Goal: Answer question/provide support: Share knowledge or assist other users

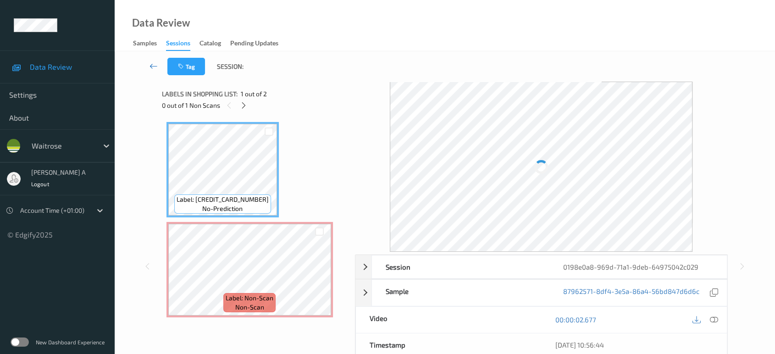
click at [150, 67] on icon at bounding box center [154, 65] width 8 height 9
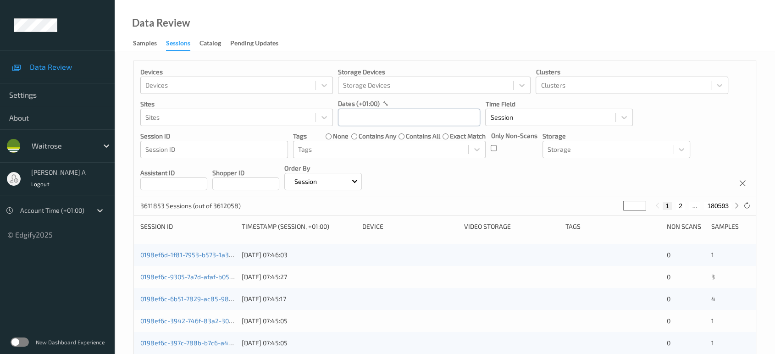
click at [416, 122] on input "text" at bounding box center [409, 117] width 142 height 17
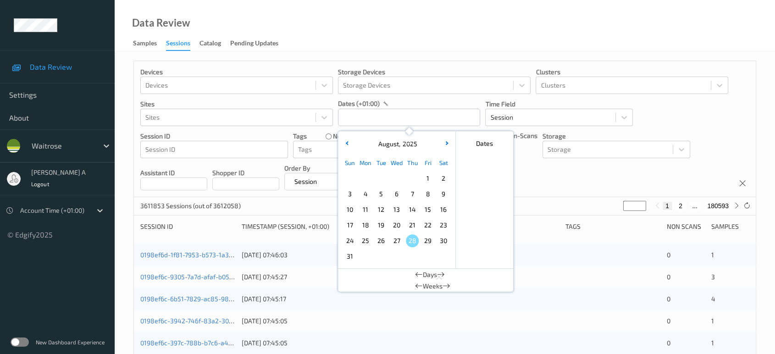
click at [363, 239] on span "25" at bounding box center [365, 240] width 13 height 13
type input "[DATE] 00:00 -> [DATE] 23:59"
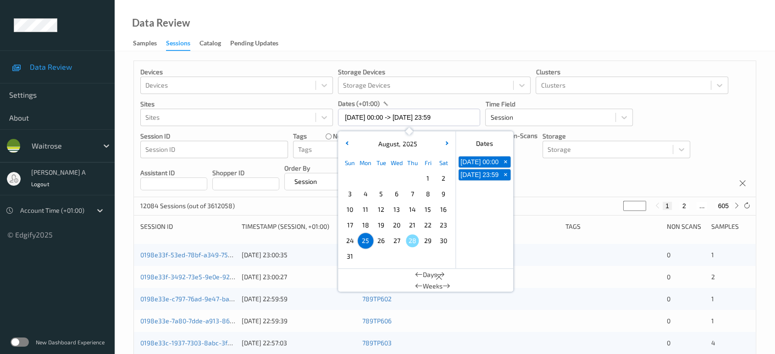
click at [547, 181] on div "Devices Devices Storage Devices Storage Devices Clusters Clusters Sites Sites d…" at bounding box center [445, 129] width 622 height 136
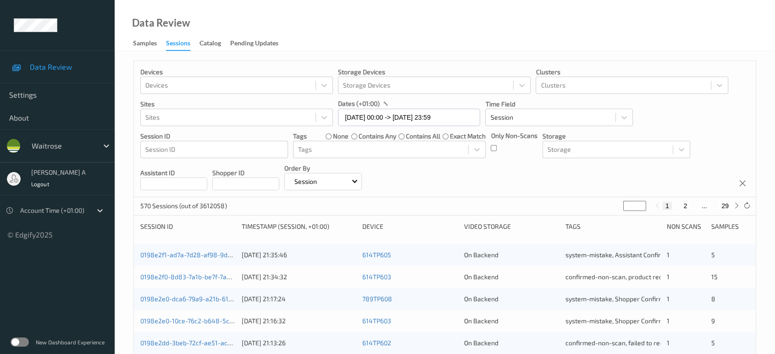
click at [728, 205] on button "29" at bounding box center [725, 206] width 13 height 8
type input "**"
click at [702, 205] on button "28" at bounding box center [705, 206] width 13 height 8
type input "**"
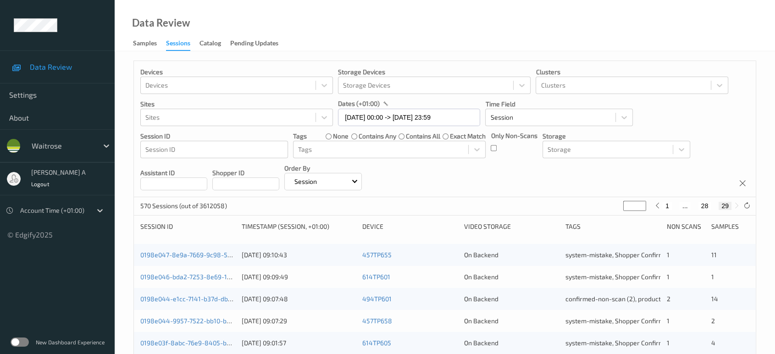
type input "**"
click at [697, 205] on button "27" at bounding box center [694, 206] width 13 height 8
type input "**"
click at [687, 206] on button "26" at bounding box center [687, 206] width 13 height 8
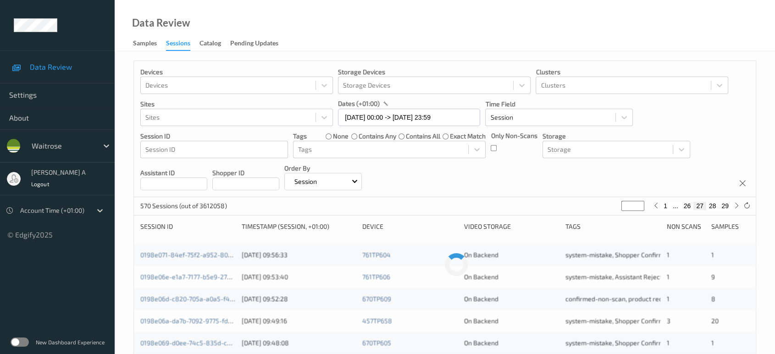
type input "**"
click at [677, 206] on button "25" at bounding box center [676, 206] width 13 height 8
type input "**"
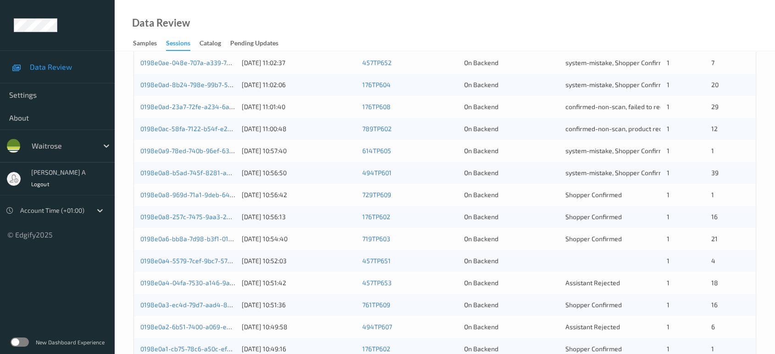
scroll to position [255, 0]
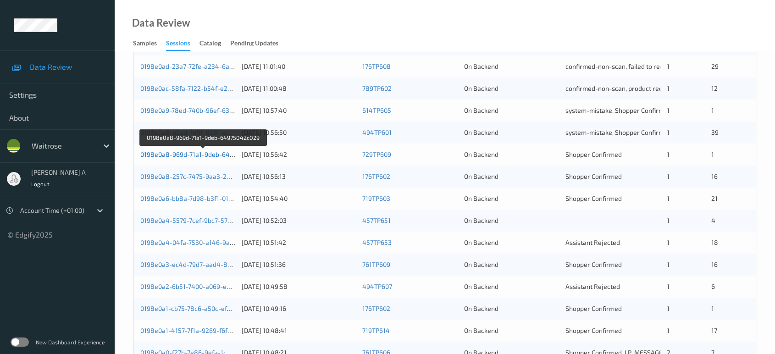
click at [203, 155] on link "0198e0a8-969d-71a1-9deb-64975042c029" at bounding box center [203, 154] width 126 height 8
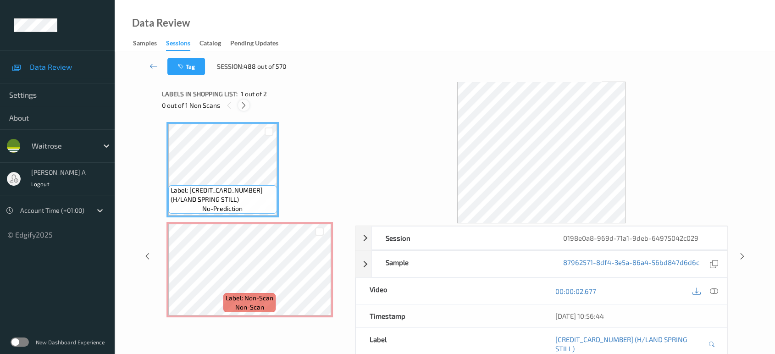
click at [247, 101] on icon at bounding box center [244, 105] width 8 height 8
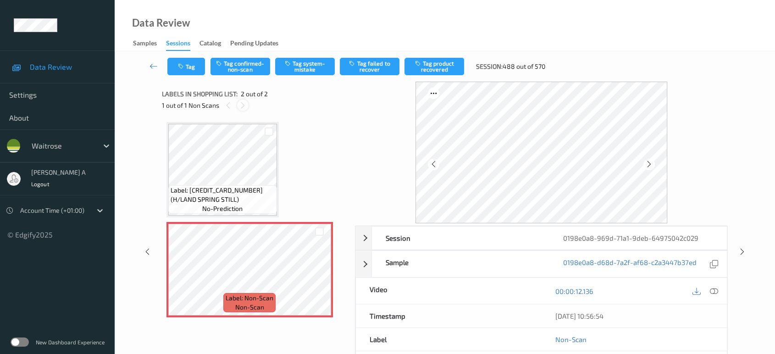
click at [240, 104] on icon at bounding box center [243, 105] width 8 height 8
click at [322, 277] on icon at bounding box center [320, 277] width 8 height 8
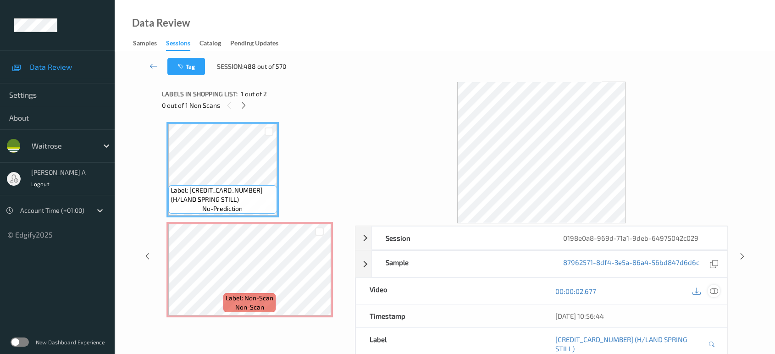
click at [712, 289] on icon at bounding box center [714, 291] width 8 height 8
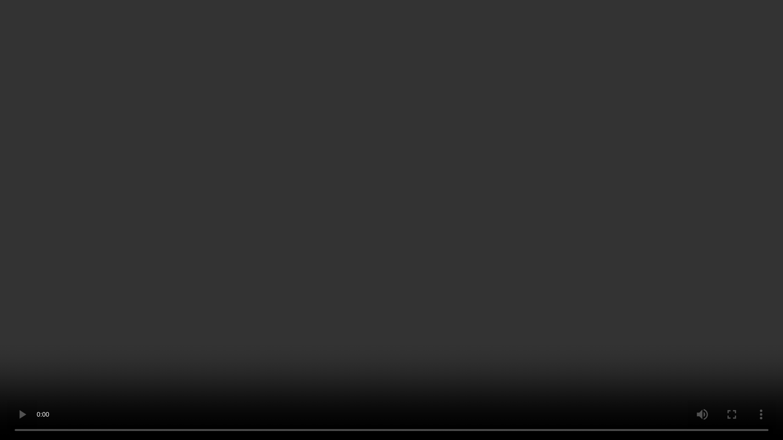
drag, startPoint x: 404, startPoint y: 188, endPoint x: 413, endPoint y: 132, distance: 56.3
click at [404, 188] on video at bounding box center [391, 220] width 783 height 440
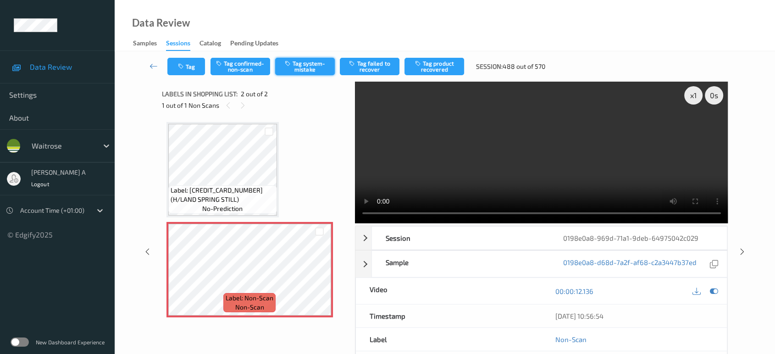
click at [292, 67] on button "Tag system-mistake" at bounding box center [305, 66] width 60 height 17
click at [183, 69] on icon "button" at bounding box center [182, 66] width 8 height 6
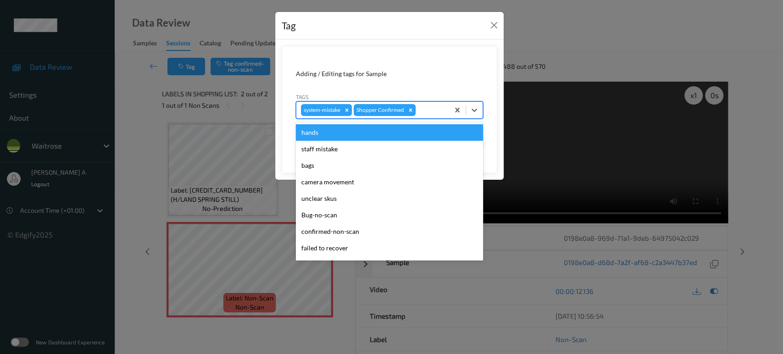
click at [427, 112] on div at bounding box center [430, 110] width 27 height 11
type input "un"
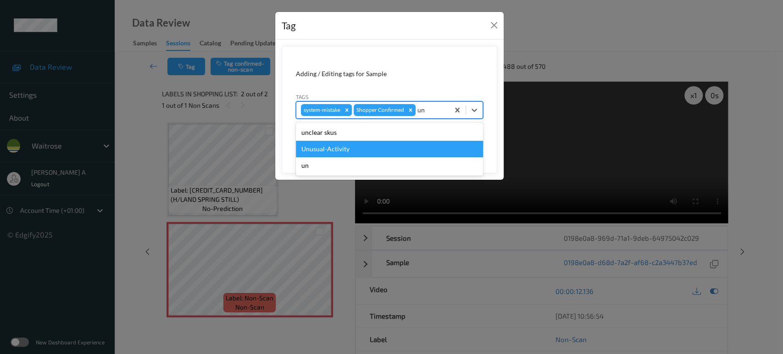
click at [372, 148] on div "Unusual-Activity" at bounding box center [389, 149] width 187 height 17
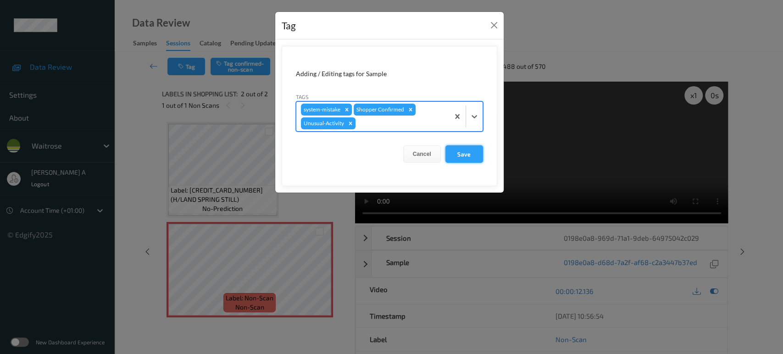
click at [473, 159] on button "Save" at bounding box center [464, 153] width 38 height 17
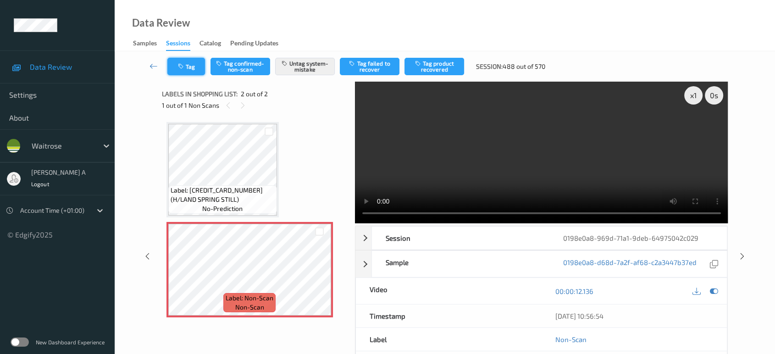
click at [187, 69] on button "Tag" at bounding box center [186, 66] width 38 height 17
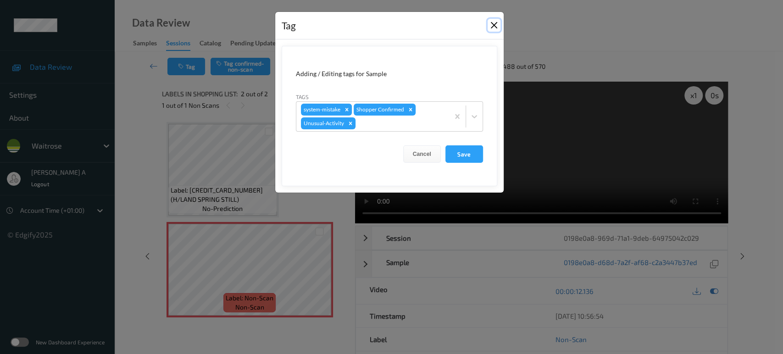
click at [493, 27] on button "Close" at bounding box center [494, 25] width 13 height 13
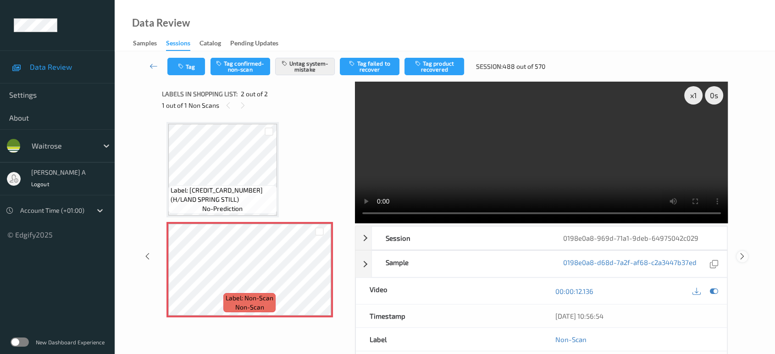
click at [742, 254] on icon at bounding box center [742, 256] width 8 height 8
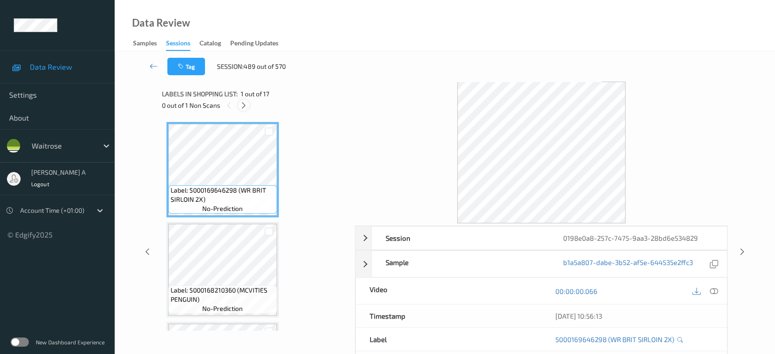
click at [247, 107] on icon at bounding box center [244, 105] width 8 height 8
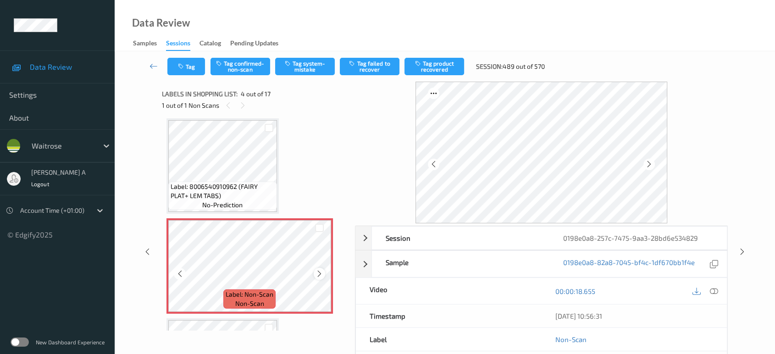
click at [320, 271] on icon at bounding box center [320, 274] width 8 height 8
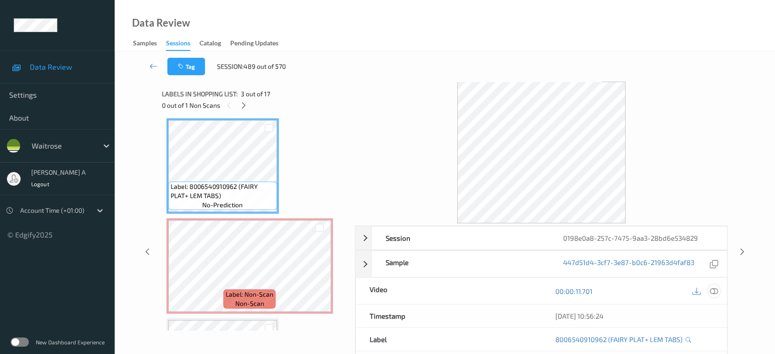
click at [714, 289] on icon at bounding box center [714, 291] width 8 height 8
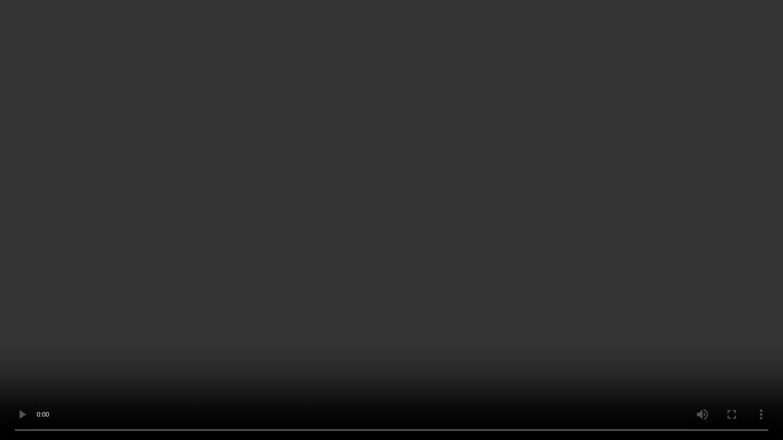
click at [499, 214] on video at bounding box center [391, 220] width 783 height 440
click at [327, 305] on video at bounding box center [391, 220] width 783 height 440
click at [425, 270] on video at bounding box center [391, 220] width 783 height 440
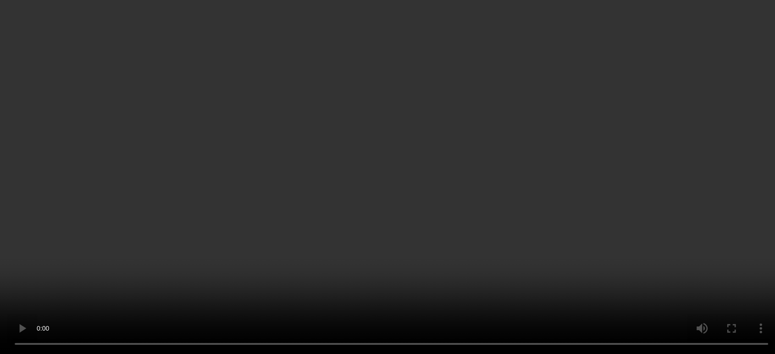
scroll to position [305, 0]
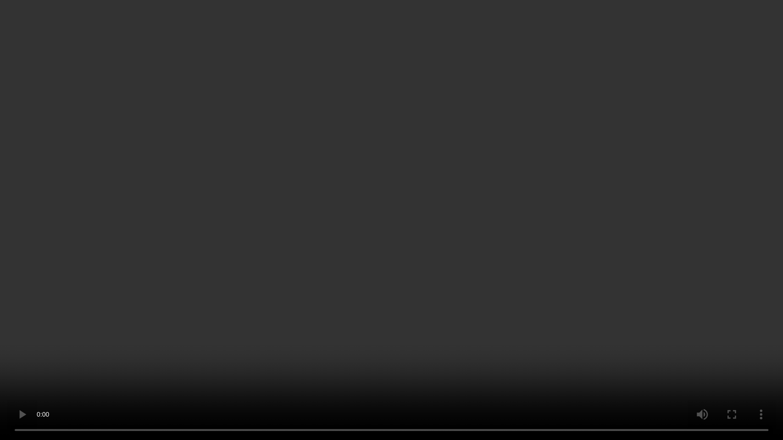
click at [438, 214] on video at bounding box center [391, 220] width 783 height 440
click at [438, 209] on video at bounding box center [391, 220] width 783 height 440
click at [440, 208] on video at bounding box center [391, 220] width 783 height 440
click at [421, 272] on video at bounding box center [391, 220] width 783 height 440
click at [430, 33] on video at bounding box center [391, 220] width 783 height 440
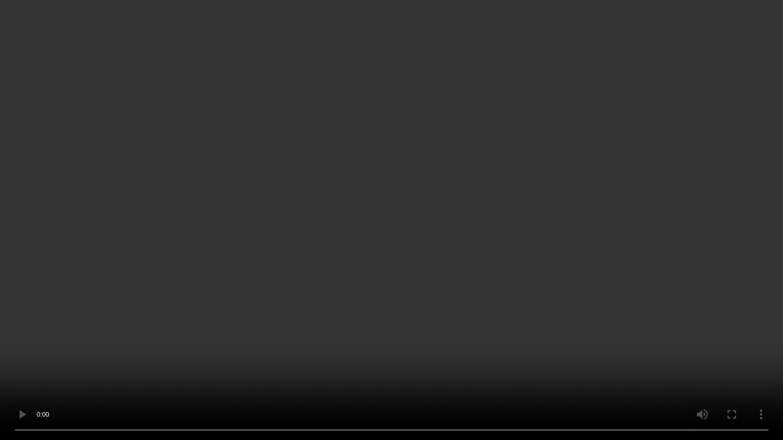
click at [418, 189] on video at bounding box center [391, 220] width 783 height 440
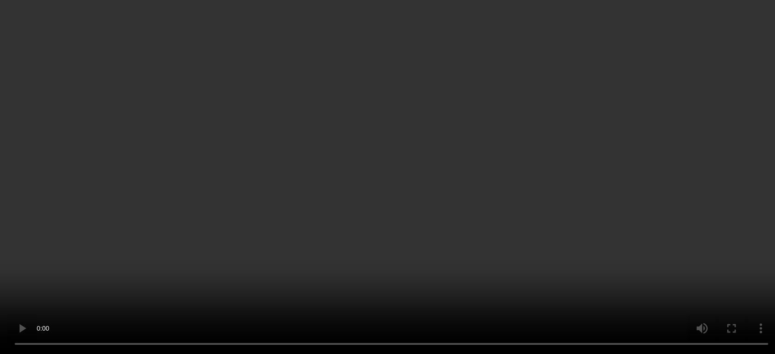
scroll to position [255, 0]
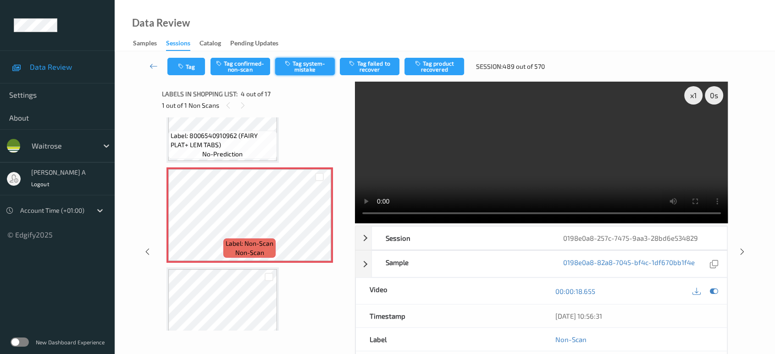
click at [308, 69] on button "Tag system-mistake" at bounding box center [305, 66] width 60 height 17
click at [192, 69] on button "Tag" at bounding box center [186, 66] width 38 height 17
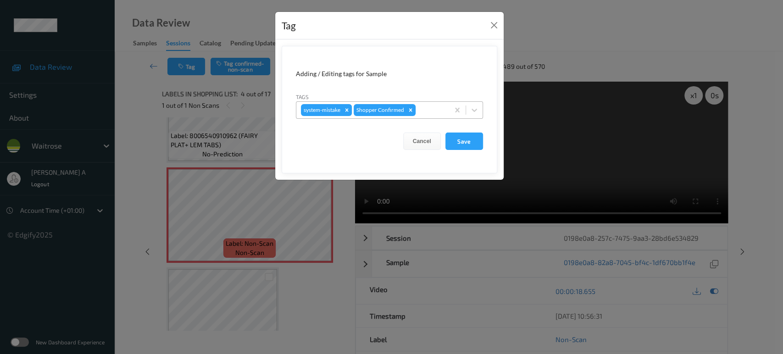
click at [421, 110] on div at bounding box center [430, 110] width 27 height 11
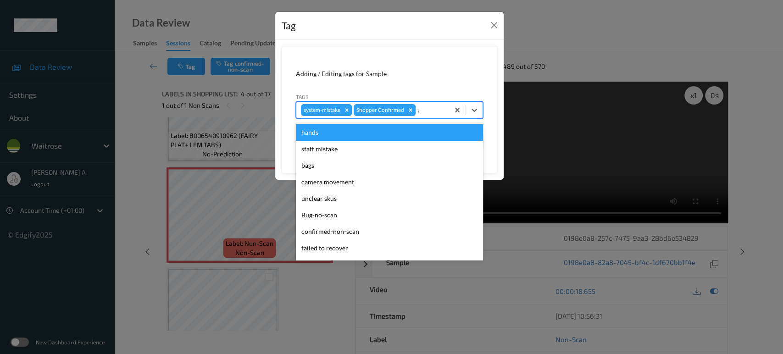
type input "un"
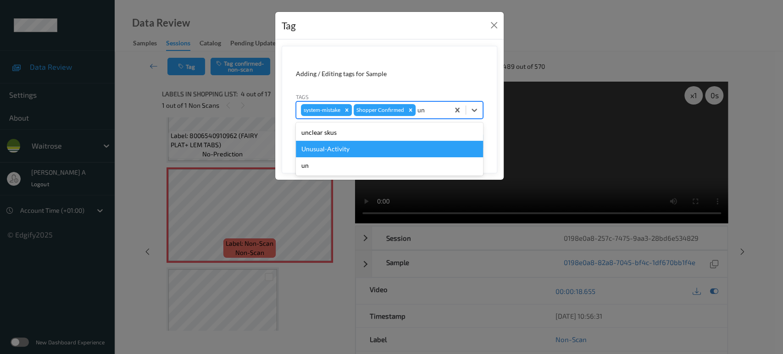
click at [365, 149] on div "Unusual-Activity" at bounding box center [389, 149] width 187 height 17
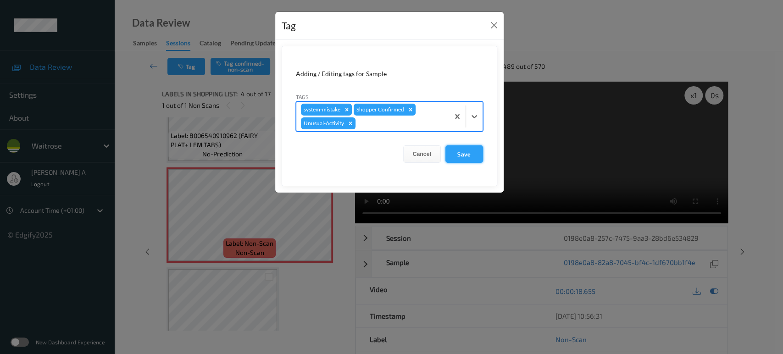
click at [469, 159] on button "Save" at bounding box center [464, 153] width 38 height 17
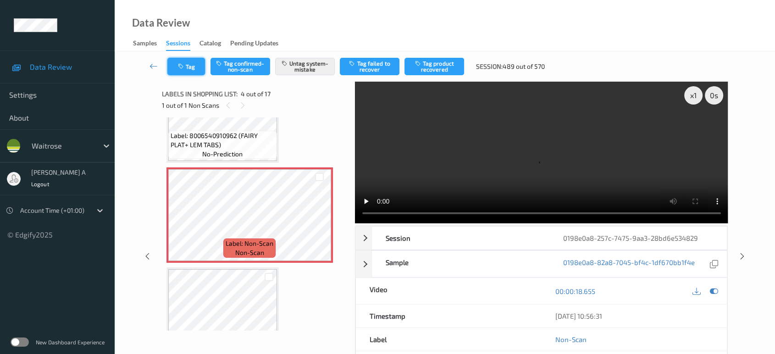
click at [185, 61] on button "Tag" at bounding box center [186, 66] width 38 height 17
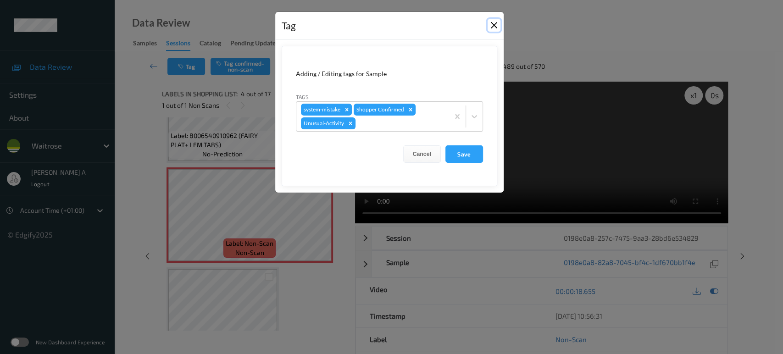
click at [496, 27] on button "Close" at bounding box center [494, 25] width 13 height 13
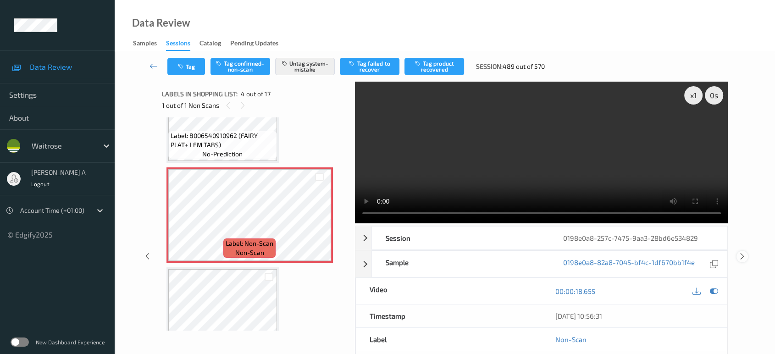
click at [745, 256] on icon at bounding box center [742, 256] width 8 height 8
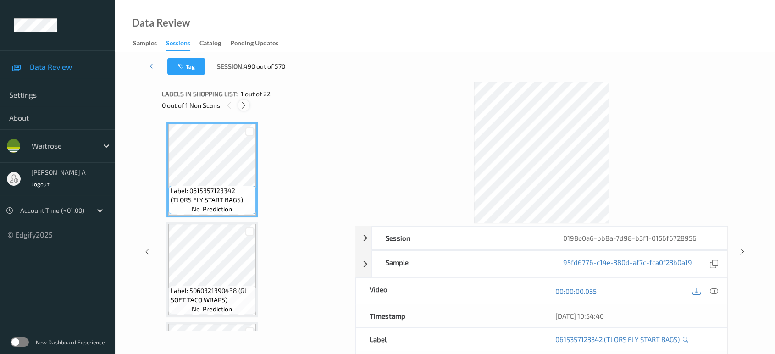
click at [243, 105] on icon at bounding box center [244, 105] width 8 height 8
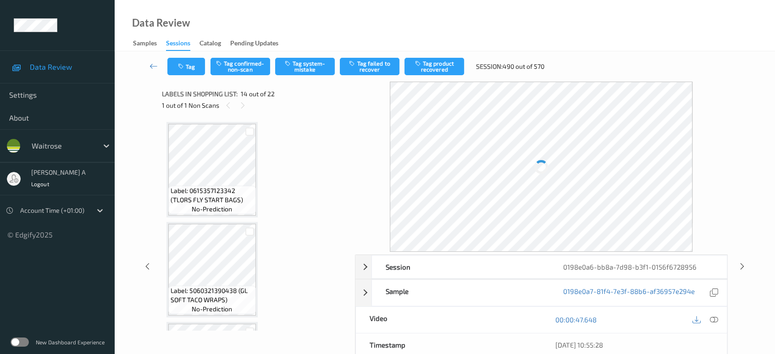
scroll to position [1199, 0]
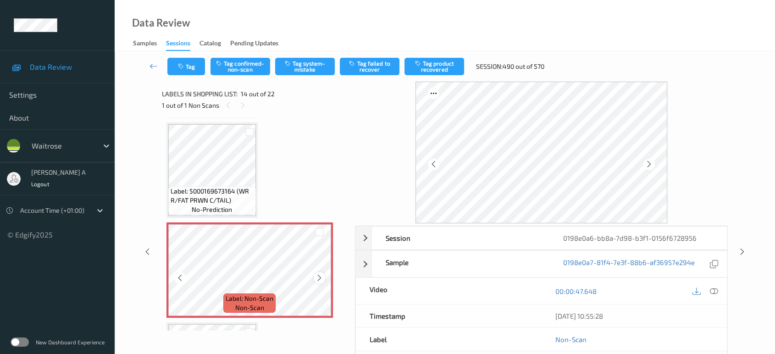
click at [318, 274] on icon at bounding box center [320, 278] width 8 height 8
click at [320, 274] on icon at bounding box center [320, 278] width 8 height 8
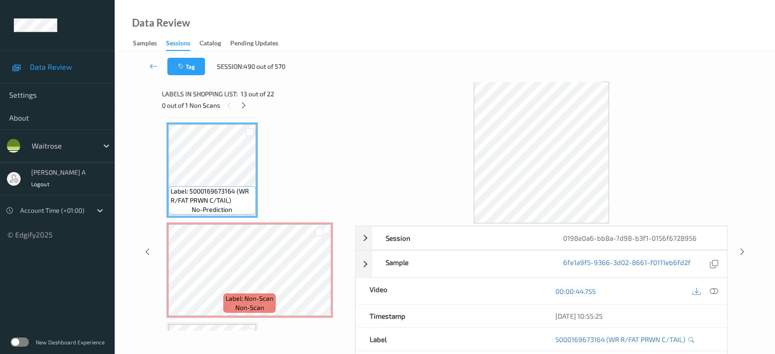
drag, startPoint x: 715, startPoint y: 289, endPoint x: 690, endPoint y: 261, distance: 37.0
click at [715, 289] on icon at bounding box center [714, 291] width 8 height 8
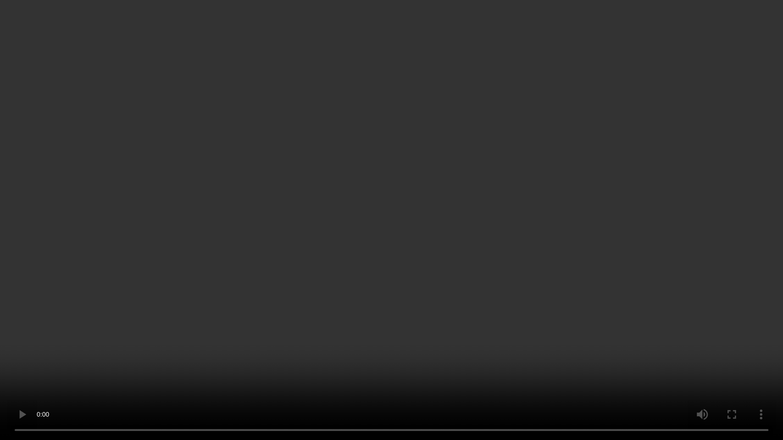
click at [440, 283] on video at bounding box center [391, 220] width 783 height 440
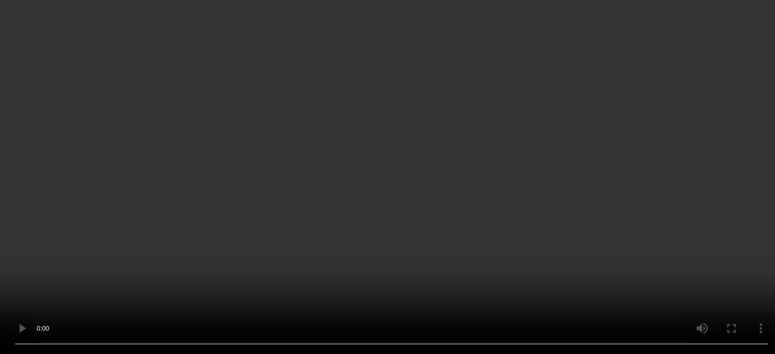
scroll to position [1301, 0]
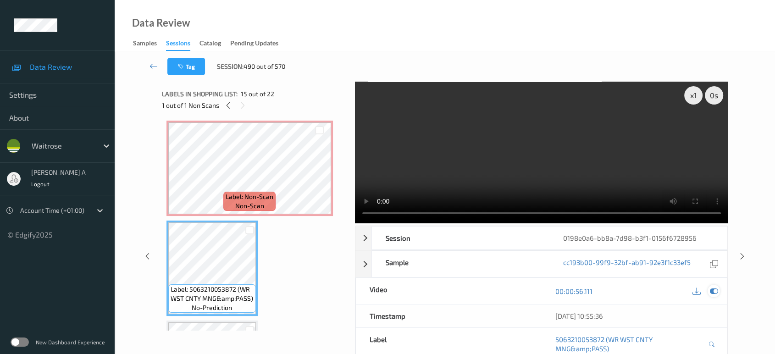
click at [716, 289] on icon at bounding box center [714, 291] width 8 height 8
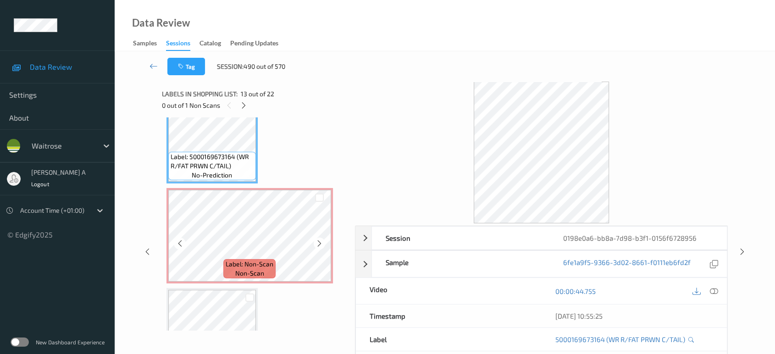
scroll to position [1250, 0]
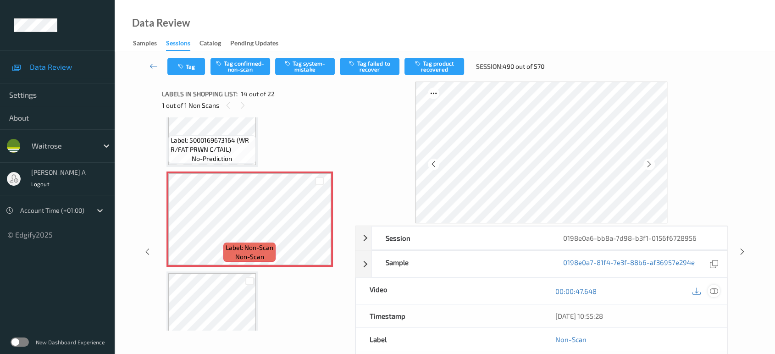
click at [716, 289] on icon at bounding box center [714, 291] width 8 height 8
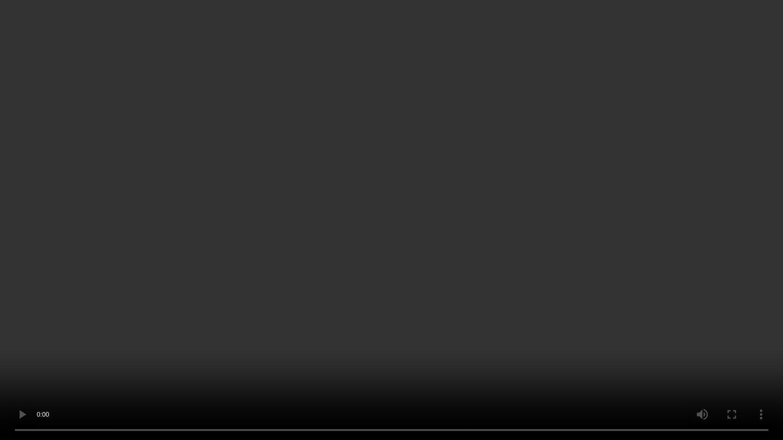
click at [515, 232] on video at bounding box center [391, 220] width 783 height 440
click at [437, 243] on video at bounding box center [391, 220] width 783 height 440
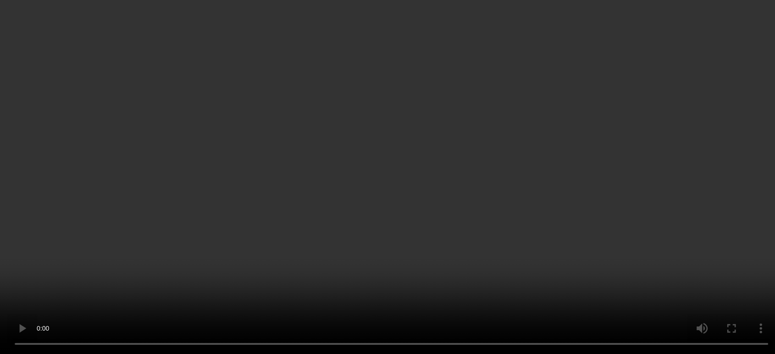
scroll to position [1301, 0]
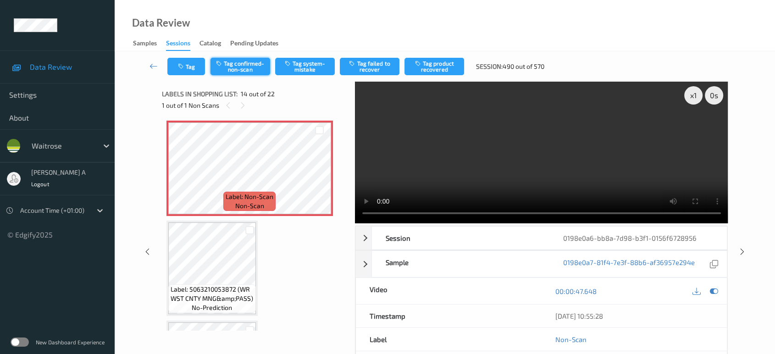
click at [226, 65] on button "Tag confirmed-non-scan" at bounding box center [241, 66] width 60 height 17
click at [455, 63] on button "Tag product recovered" at bounding box center [435, 66] width 60 height 17
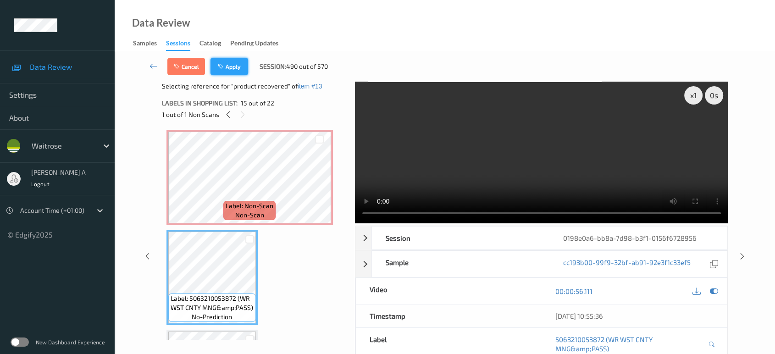
click at [223, 61] on button "Apply" at bounding box center [230, 66] width 38 height 17
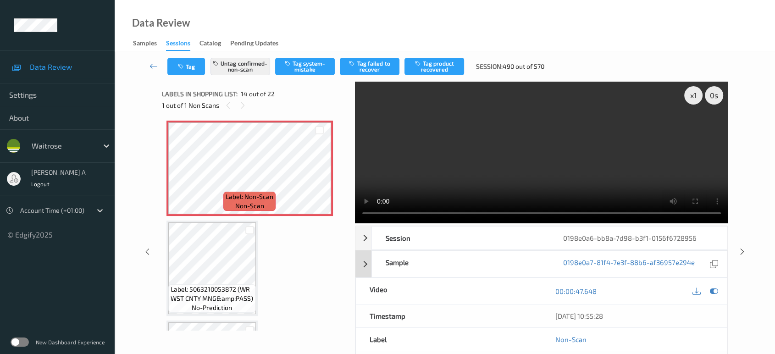
scroll to position [1199, 0]
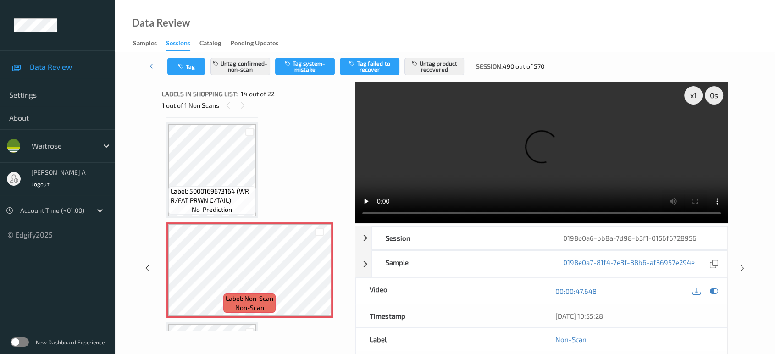
drag, startPoint x: 744, startPoint y: 269, endPoint x: 601, endPoint y: 71, distance: 244.8
click at [744, 269] on icon at bounding box center [742, 268] width 8 height 8
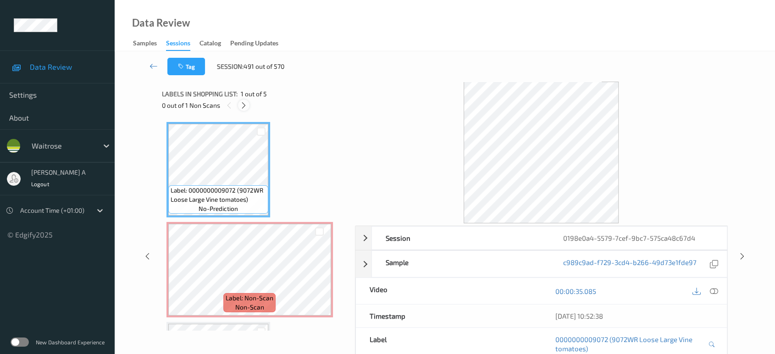
click at [242, 106] on icon at bounding box center [244, 105] width 8 height 8
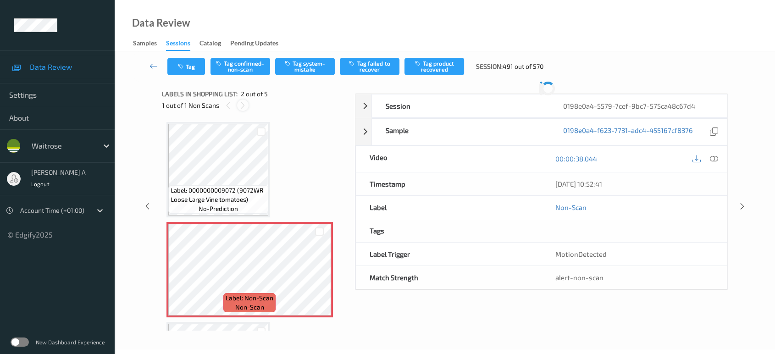
scroll to position [4, 0]
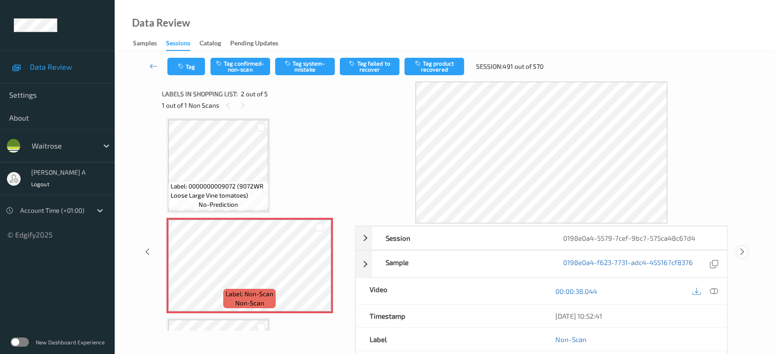
click at [742, 256] on div at bounding box center [742, 251] width 11 height 11
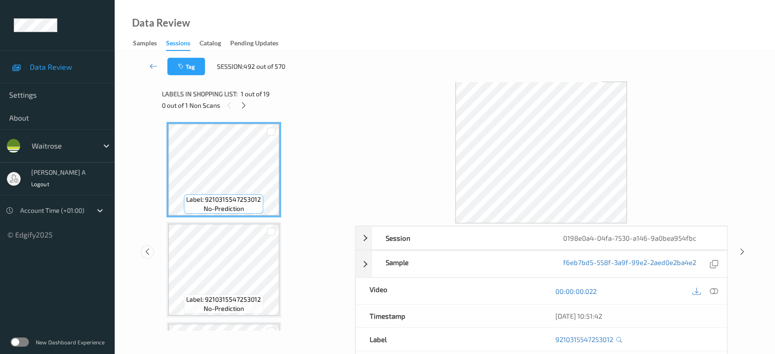
click at [149, 256] on div at bounding box center [147, 251] width 11 height 11
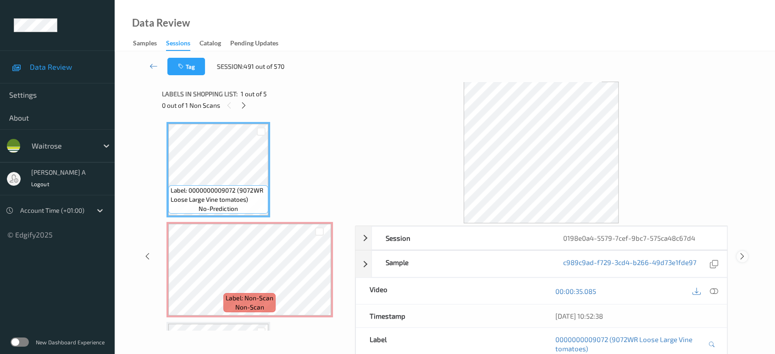
click at [741, 254] on icon at bounding box center [742, 256] width 8 height 8
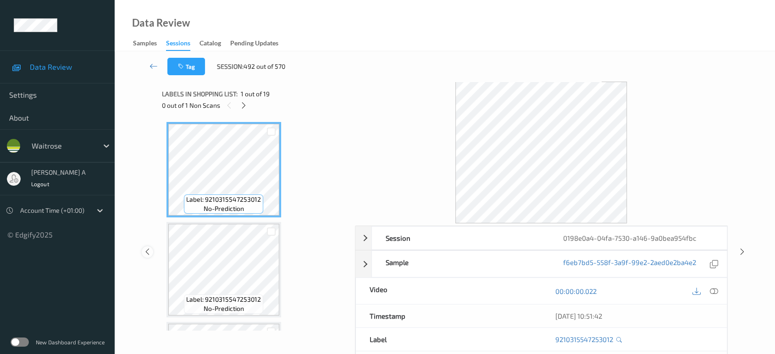
click at [147, 250] on icon at bounding box center [148, 252] width 8 height 8
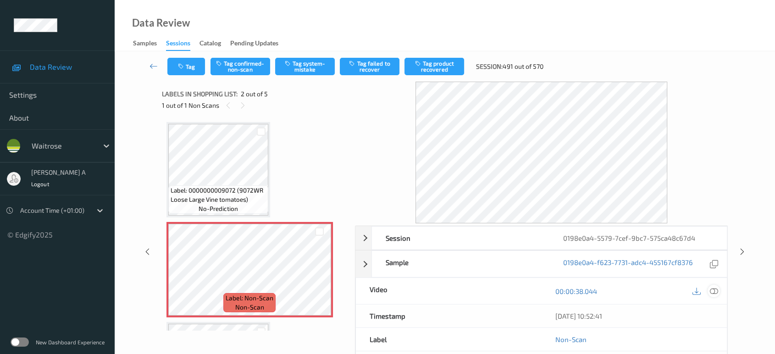
click at [711, 291] on icon at bounding box center [714, 291] width 8 height 8
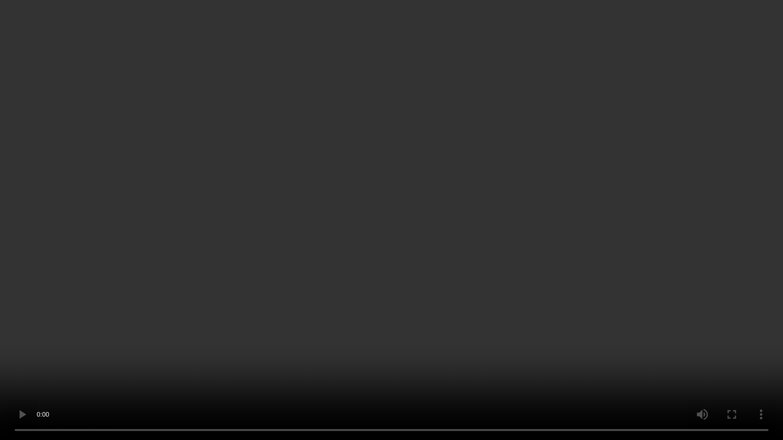
click at [380, 310] on video at bounding box center [391, 220] width 783 height 440
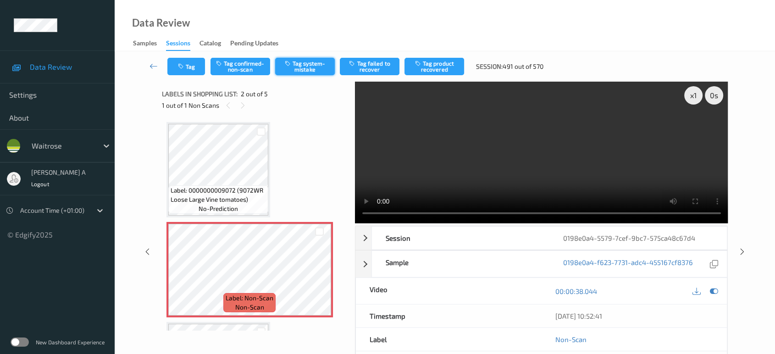
click at [308, 68] on button "Tag system-mistake" at bounding box center [305, 66] width 60 height 17
click at [197, 68] on button "Tag" at bounding box center [186, 66] width 38 height 17
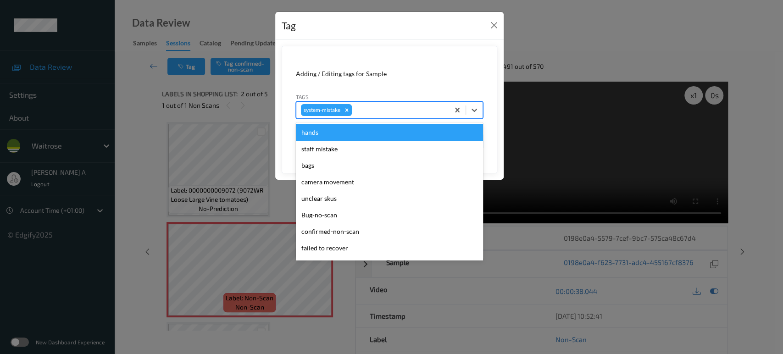
click at [389, 110] on div at bounding box center [399, 110] width 91 height 11
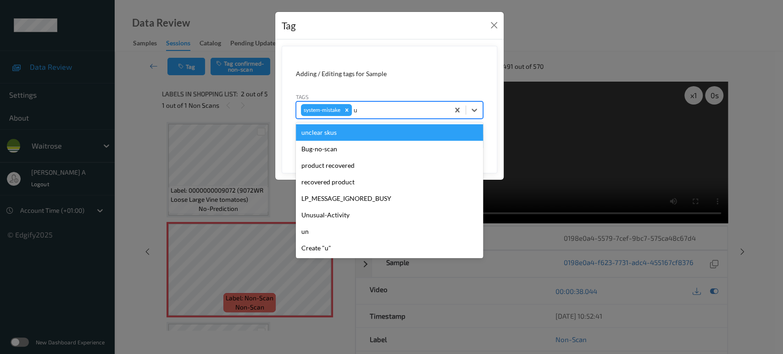
type input "un"
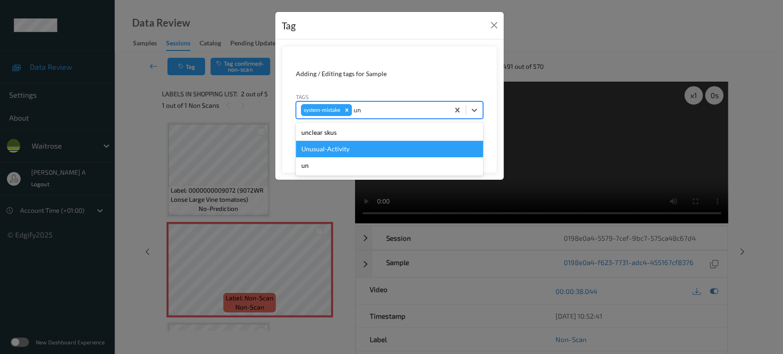
click at [362, 143] on div "Unusual-Activity" at bounding box center [389, 149] width 187 height 17
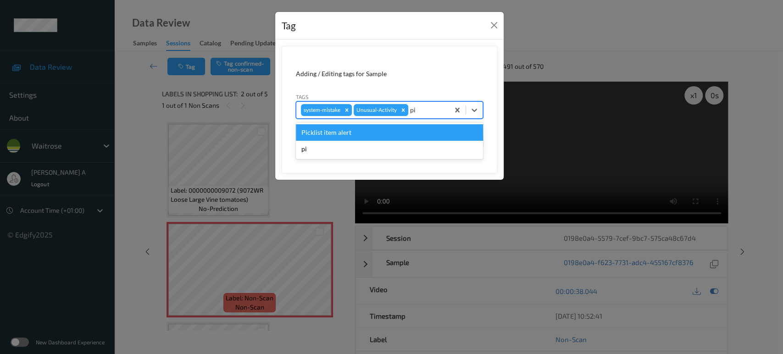
type input "pic"
click at [374, 138] on div "Picklist item alert" at bounding box center [389, 132] width 187 height 17
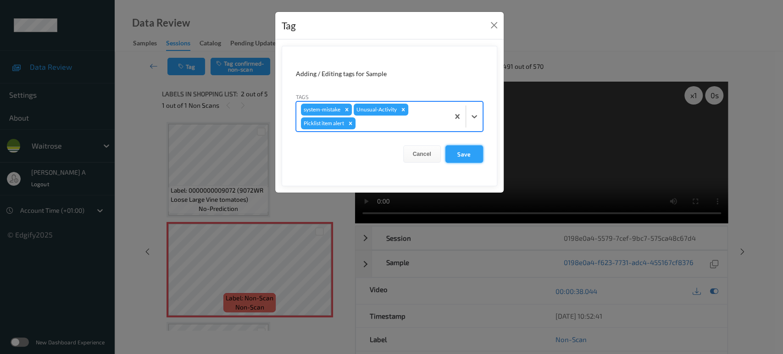
click at [469, 152] on button "Save" at bounding box center [464, 153] width 38 height 17
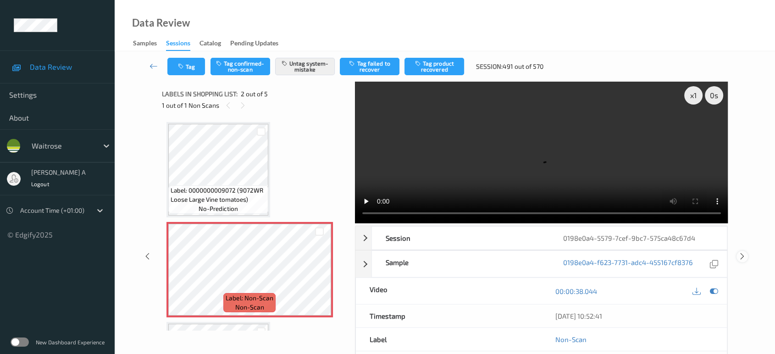
click at [743, 252] on icon at bounding box center [742, 256] width 8 height 8
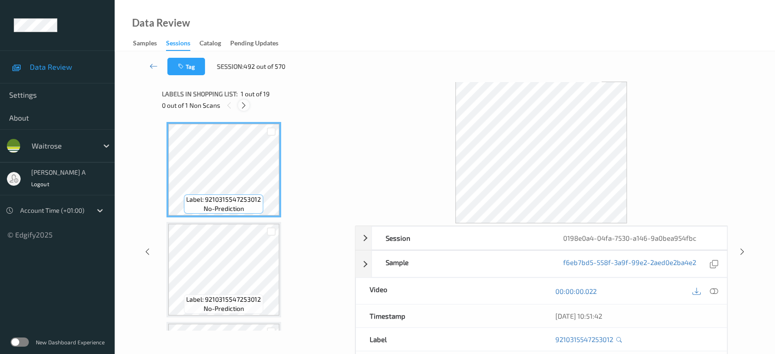
click at [246, 105] on icon at bounding box center [244, 105] width 8 height 8
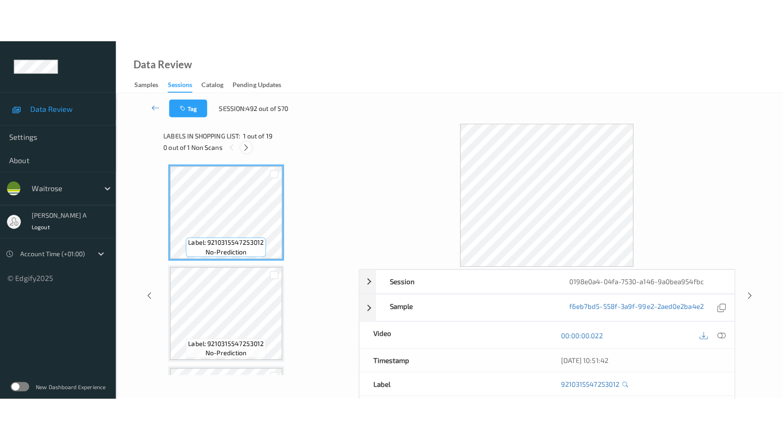
scroll to position [1598, 0]
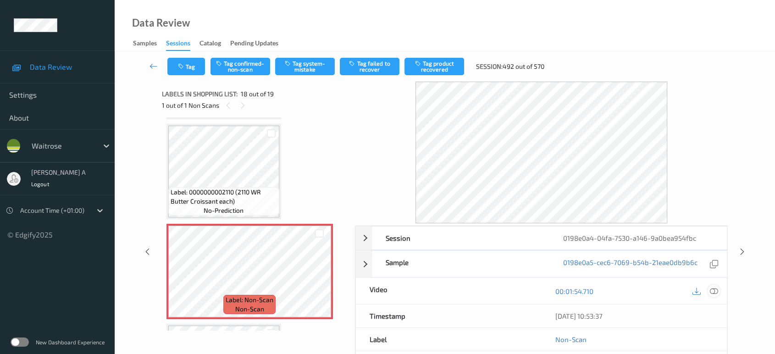
click at [716, 292] on icon at bounding box center [714, 291] width 8 height 8
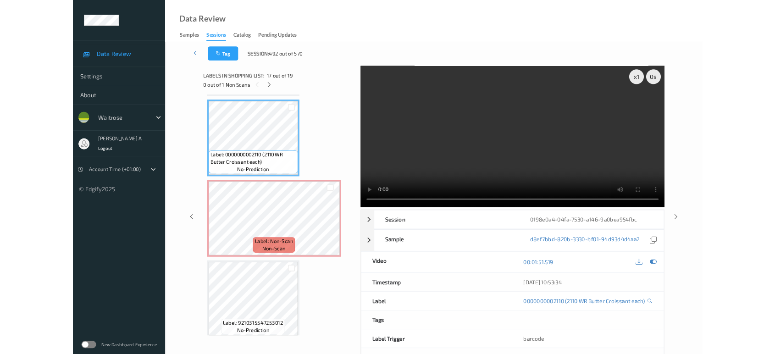
scroll to position [1597, 0]
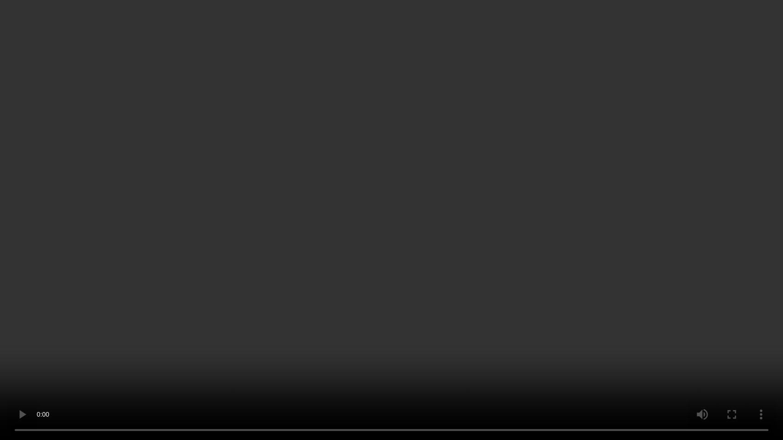
click at [322, 303] on video at bounding box center [391, 220] width 783 height 440
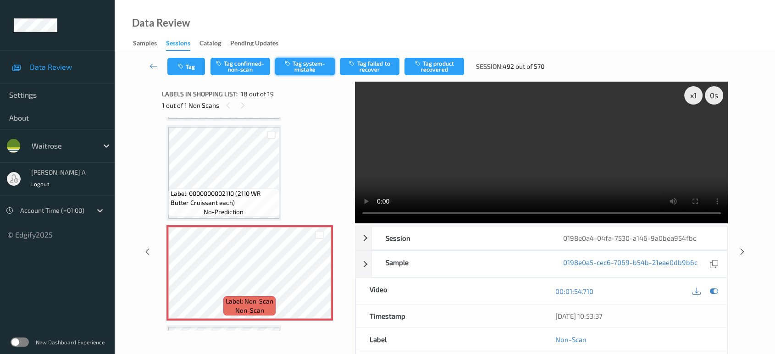
click at [292, 67] on icon "button" at bounding box center [289, 63] width 8 height 6
click at [191, 69] on button "Tag" at bounding box center [186, 66] width 38 height 17
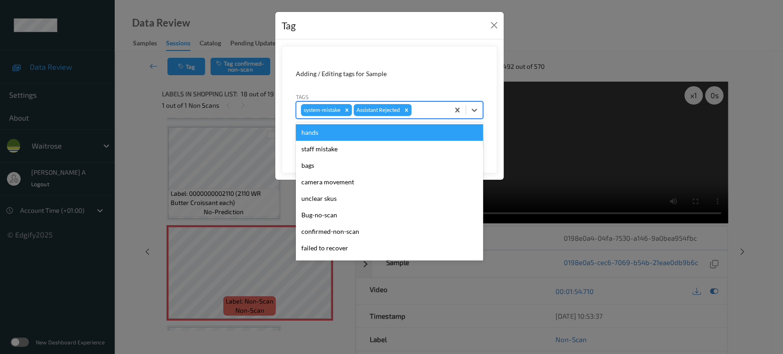
click at [426, 113] on div at bounding box center [428, 110] width 31 height 11
type input "un"
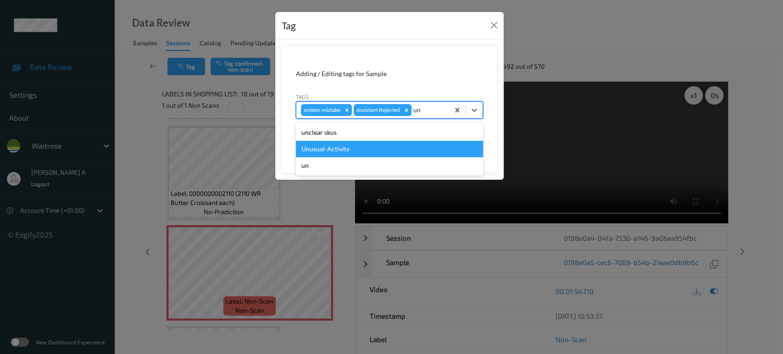
click at [383, 146] on div "Unusual-Activity" at bounding box center [389, 149] width 187 height 17
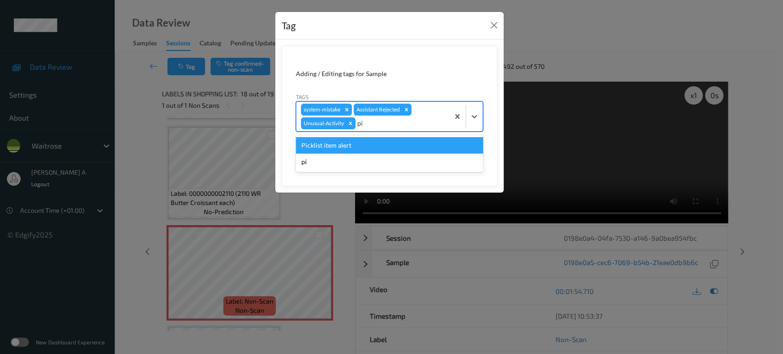
type input "pic"
click at [383, 146] on div "Picklist item alert" at bounding box center [389, 145] width 187 height 17
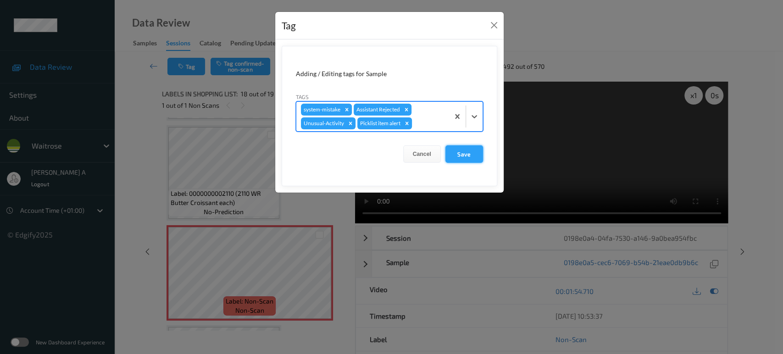
click at [466, 152] on button "Save" at bounding box center [464, 153] width 38 height 17
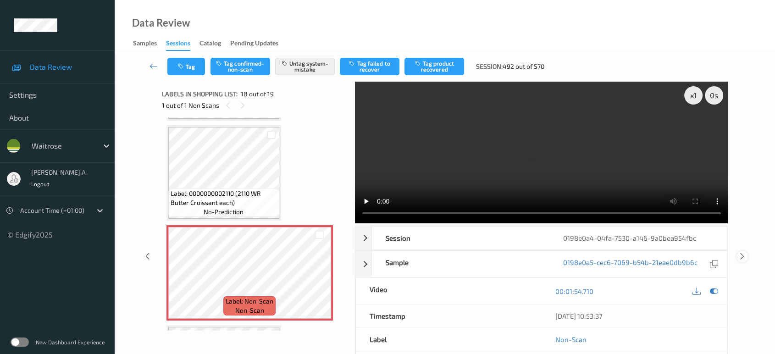
click at [741, 257] on icon at bounding box center [742, 256] width 8 height 8
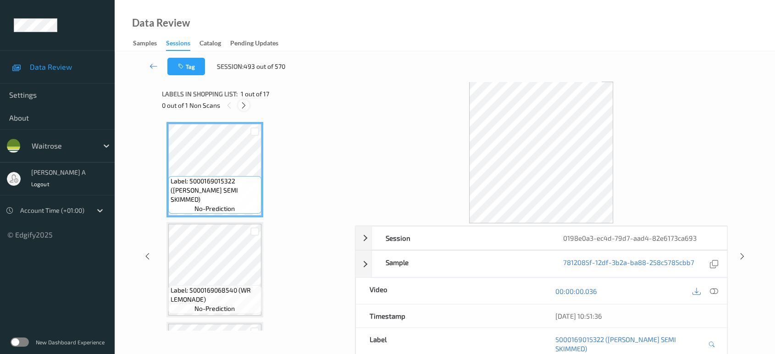
click at [245, 105] on icon at bounding box center [244, 105] width 8 height 8
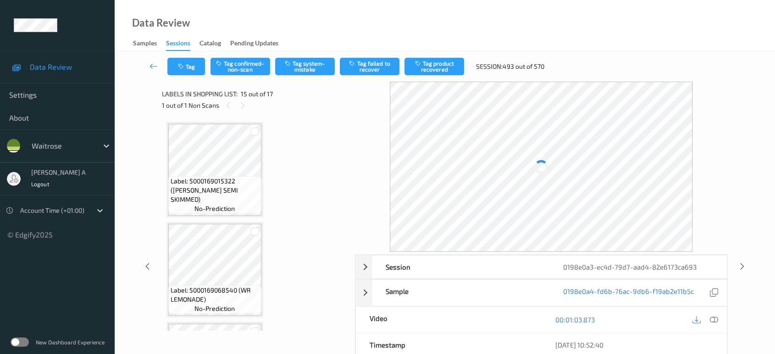
scroll to position [1299, 0]
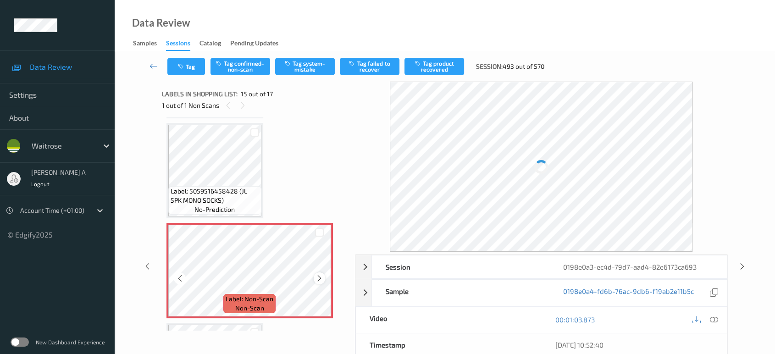
click at [320, 276] on icon at bounding box center [320, 278] width 8 height 8
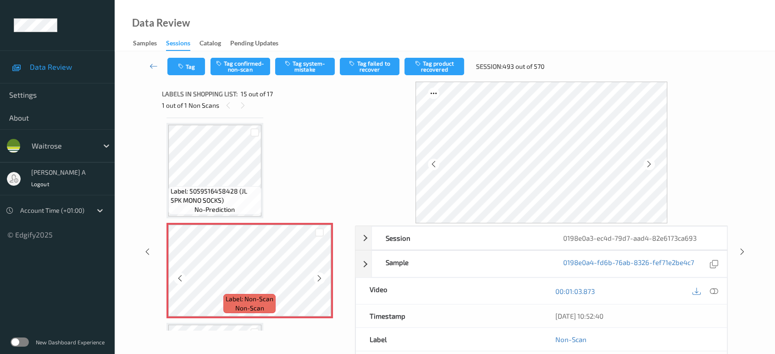
click at [320, 276] on icon at bounding box center [320, 278] width 8 height 8
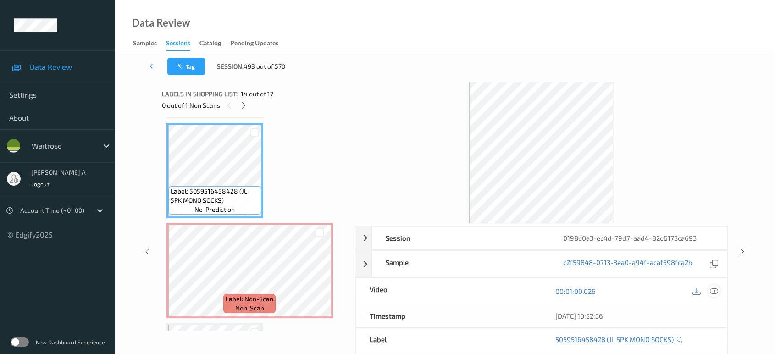
click at [712, 293] on icon at bounding box center [714, 291] width 8 height 8
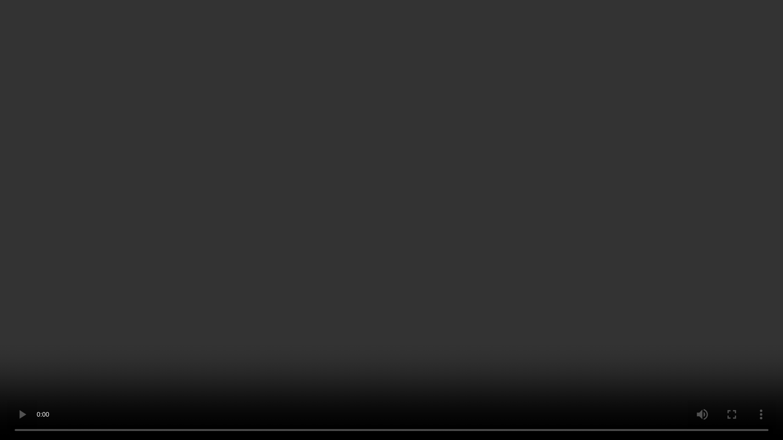
click at [372, 304] on video at bounding box center [391, 220] width 783 height 440
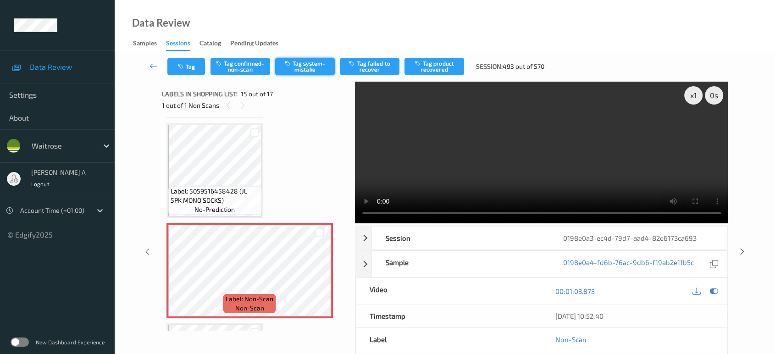
click at [318, 68] on button "Tag system-mistake" at bounding box center [305, 66] width 60 height 17
click at [185, 65] on icon "button" at bounding box center [182, 66] width 8 height 6
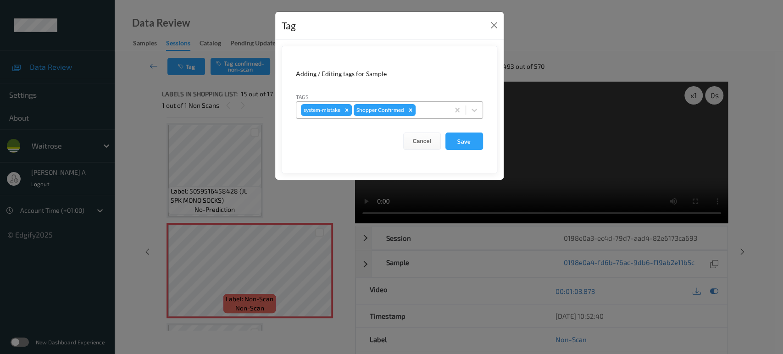
click at [428, 111] on div at bounding box center [430, 110] width 27 height 11
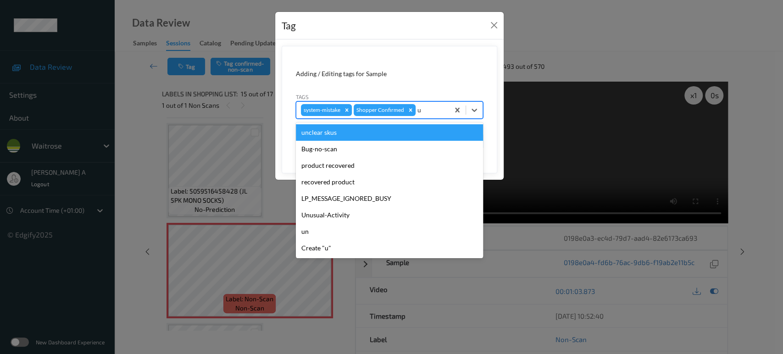
type input "un"
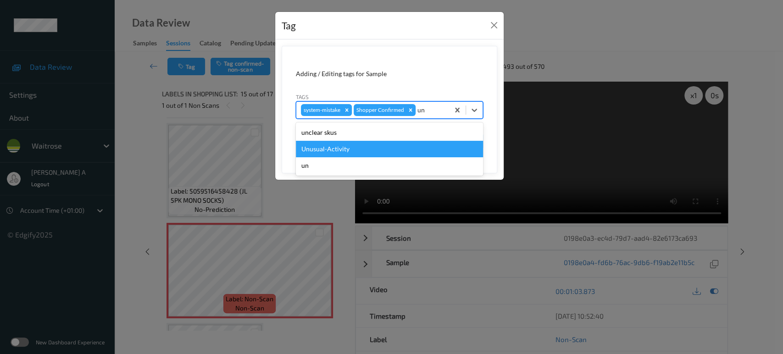
click at [401, 141] on div "Unusual-Activity" at bounding box center [389, 149] width 187 height 17
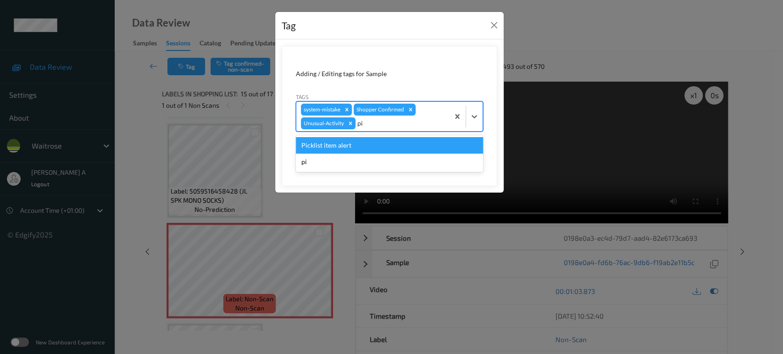
type input "p"
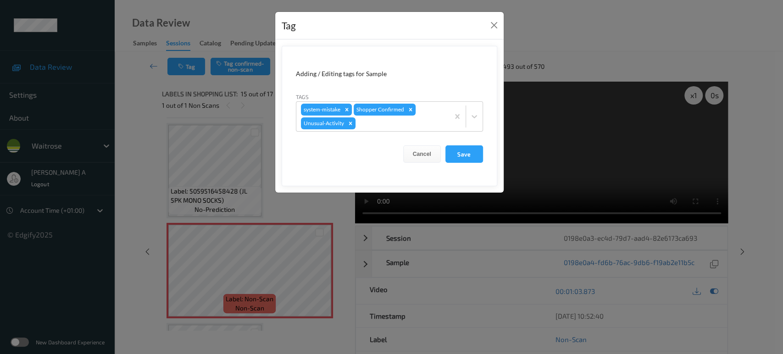
click at [467, 74] on div "Adding / Editing tags for Sample" at bounding box center [389, 73] width 187 height 9
click at [466, 150] on button "Save" at bounding box center [464, 153] width 38 height 17
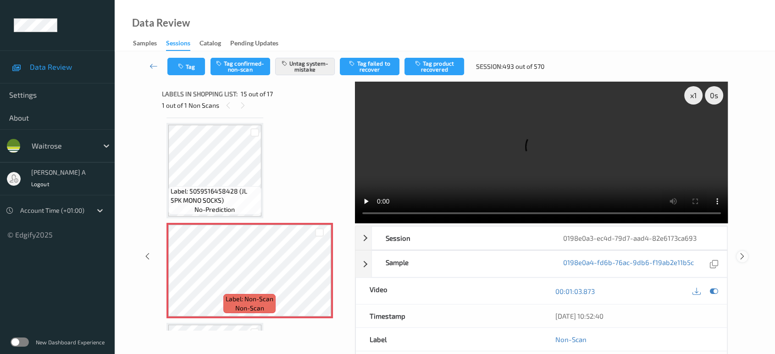
click at [741, 256] on icon at bounding box center [742, 256] width 8 height 8
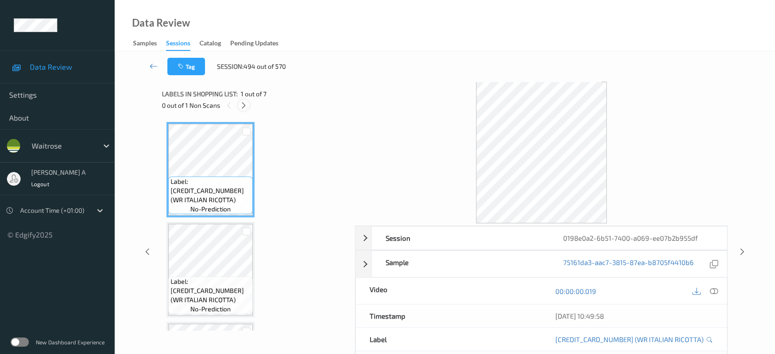
click at [239, 107] on div at bounding box center [243, 105] width 11 height 11
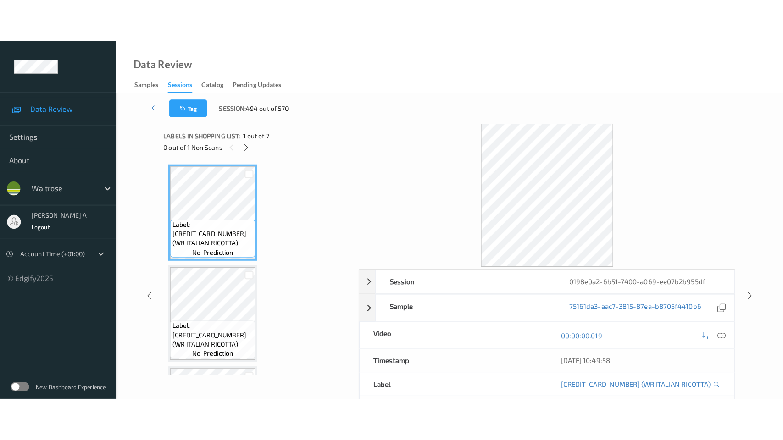
scroll to position [403, 0]
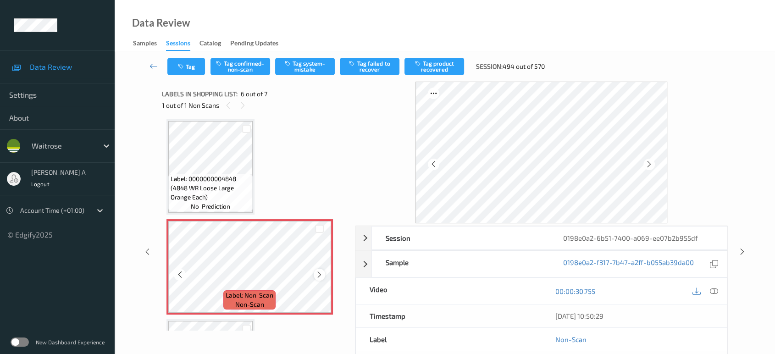
click at [317, 271] on icon at bounding box center [320, 275] width 8 height 8
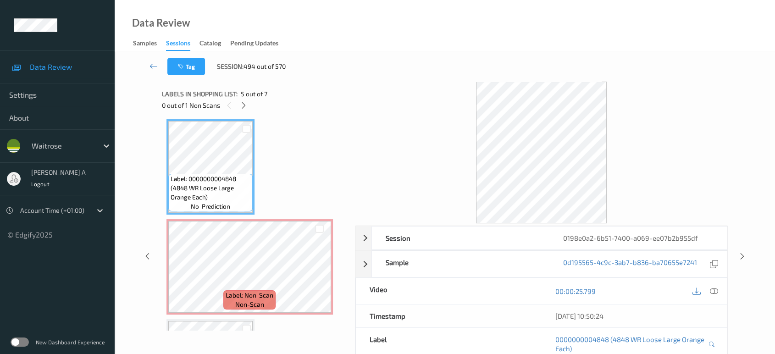
drag, startPoint x: 712, startPoint y: 291, endPoint x: 630, endPoint y: 248, distance: 92.7
click at [712, 291] on icon at bounding box center [714, 291] width 8 height 8
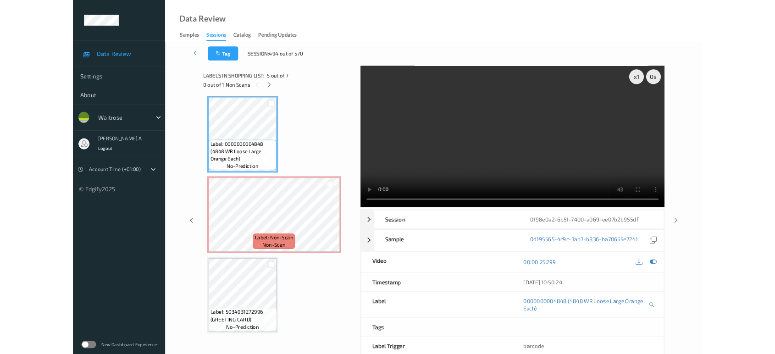
scroll to position [402, 0]
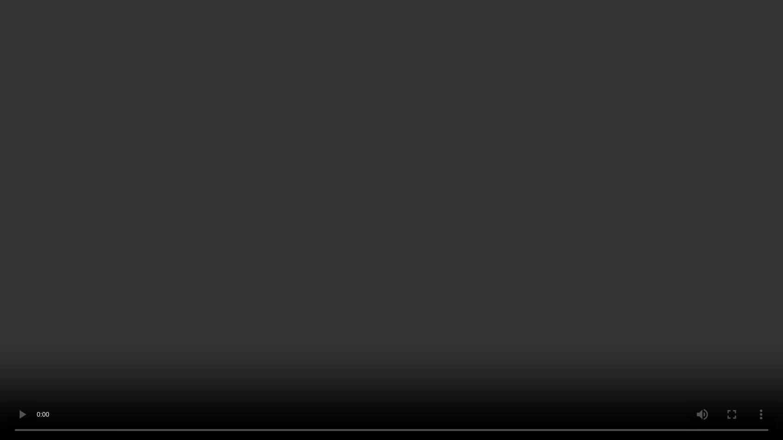
click at [456, 274] on video at bounding box center [391, 220] width 783 height 440
click at [354, 283] on video at bounding box center [391, 220] width 783 height 440
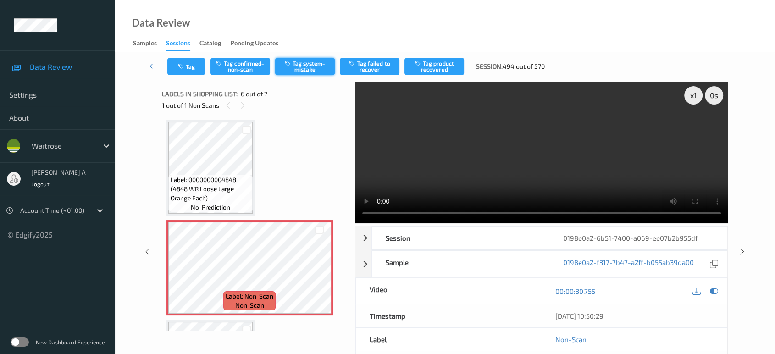
click at [310, 68] on button "Tag system-mistake" at bounding box center [305, 66] width 60 height 17
click at [200, 69] on button "Tag" at bounding box center [186, 66] width 38 height 17
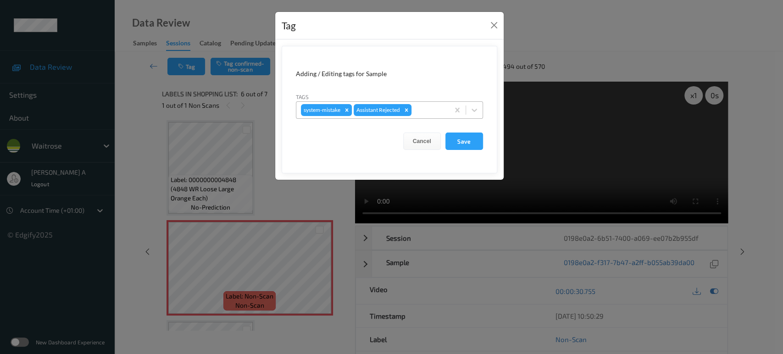
click at [432, 109] on div at bounding box center [428, 110] width 31 height 11
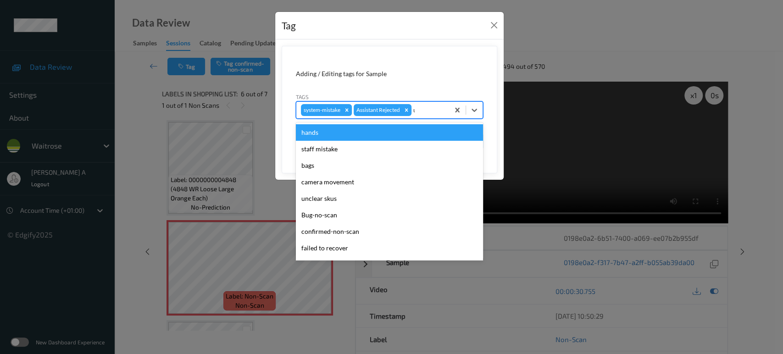
type input "un"
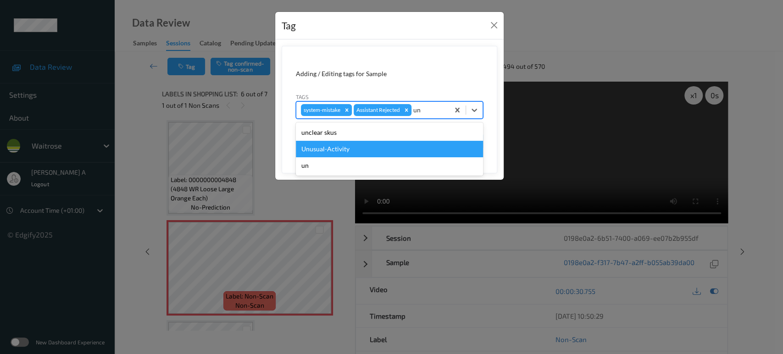
click at [393, 146] on div "Unusual-Activity" at bounding box center [389, 149] width 187 height 17
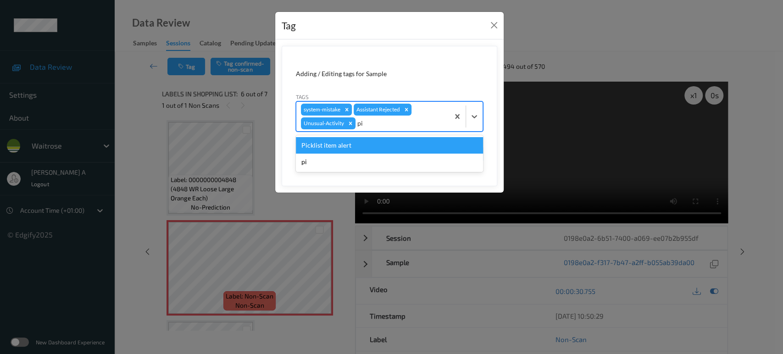
type input "pic"
click at [404, 142] on div "Picklist item alert" at bounding box center [389, 145] width 187 height 17
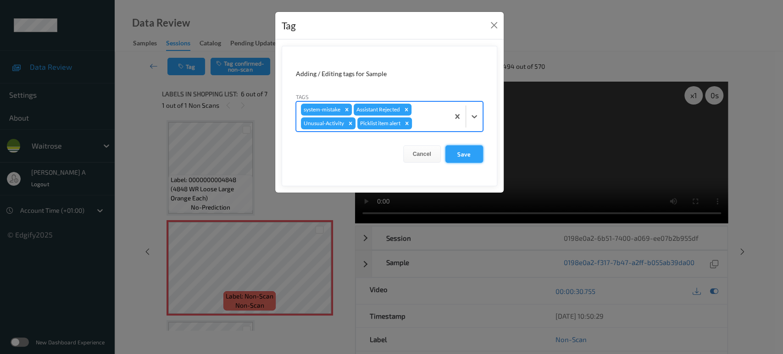
click at [461, 160] on button "Save" at bounding box center [464, 153] width 38 height 17
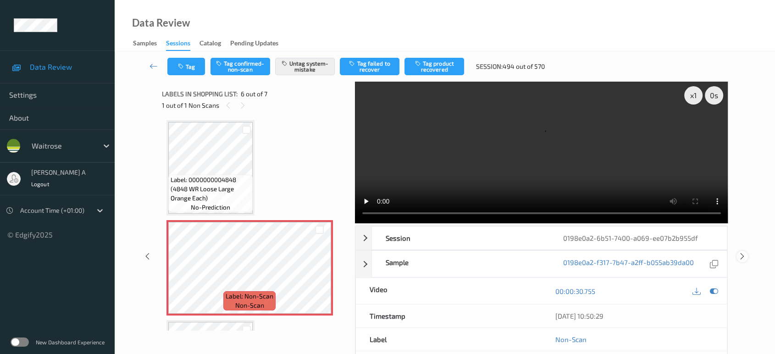
click at [745, 252] on icon at bounding box center [742, 256] width 8 height 8
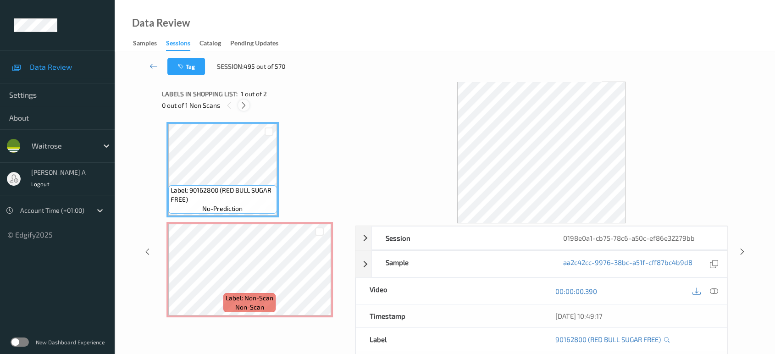
click at [245, 103] on icon at bounding box center [244, 105] width 8 height 8
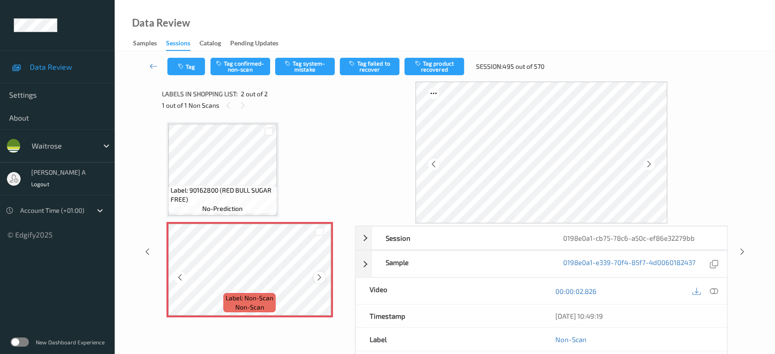
click at [316, 275] on icon at bounding box center [320, 277] width 8 height 8
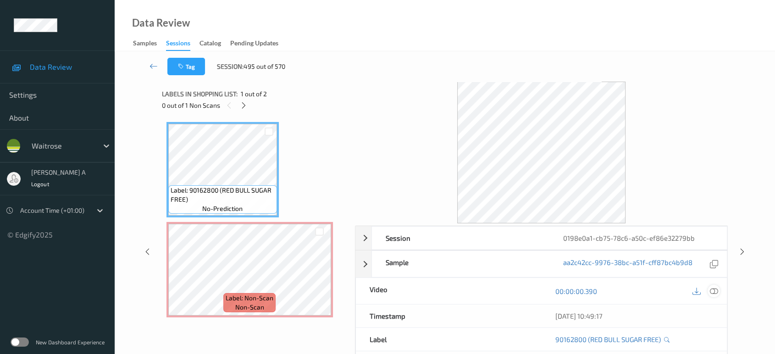
click at [710, 287] on icon at bounding box center [714, 291] width 8 height 8
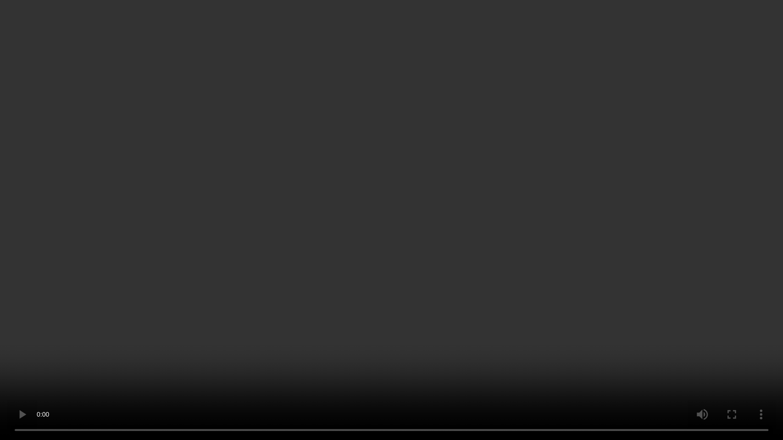
click at [394, 239] on video at bounding box center [391, 220] width 783 height 440
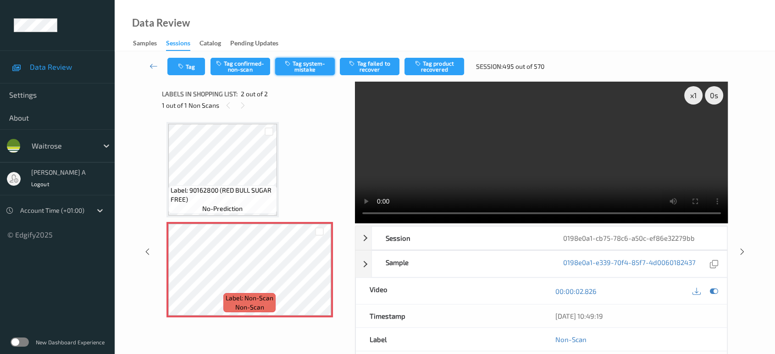
click at [305, 69] on button "Tag system-mistake" at bounding box center [305, 66] width 60 height 17
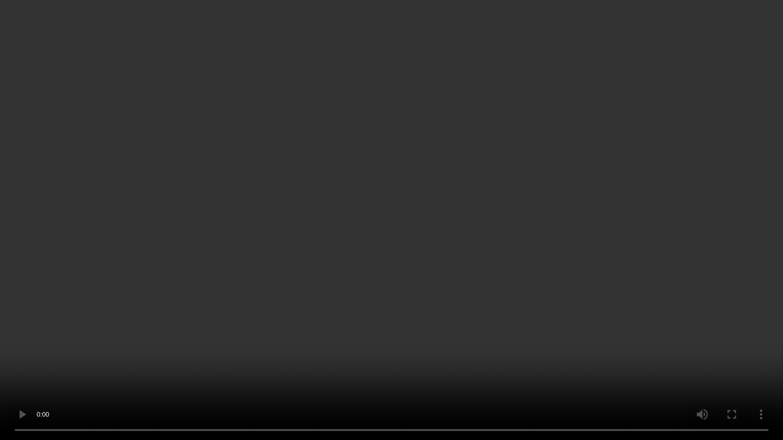
click at [448, 279] on video at bounding box center [391, 220] width 783 height 440
click at [487, 233] on video at bounding box center [391, 220] width 783 height 440
click at [434, 208] on video at bounding box center [391, 220] width 783 height 440
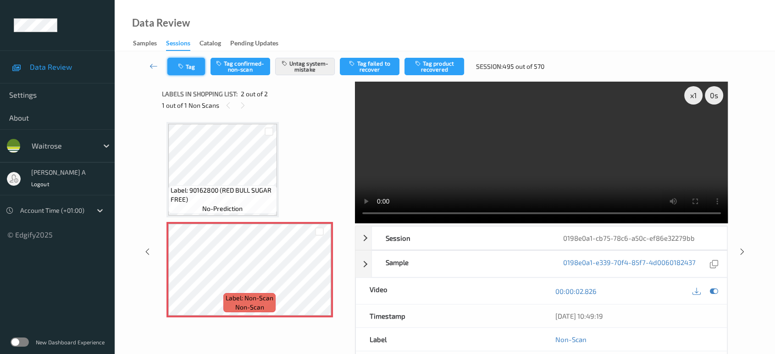
click at [196, 68] on button "Tag" at bounding box center [186, 66] width 38 height 17
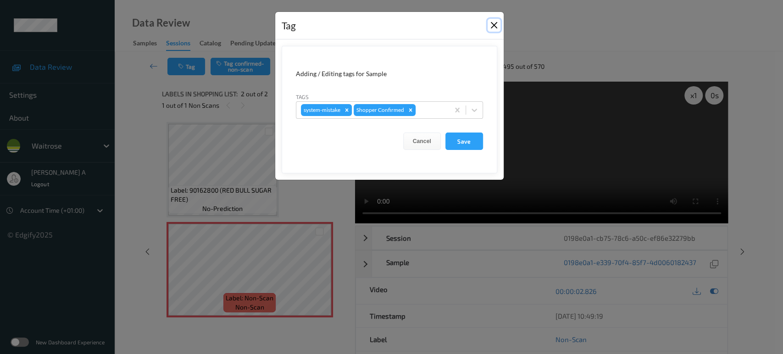
click at [498, 28] on button "Close" at bounding box center [494, 25] width 13 height 13
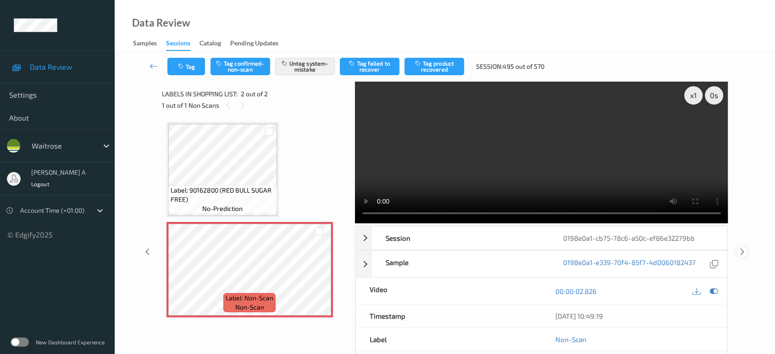
click at [739, 251] on icon at bounding box center [742, 252] width 8 height 8
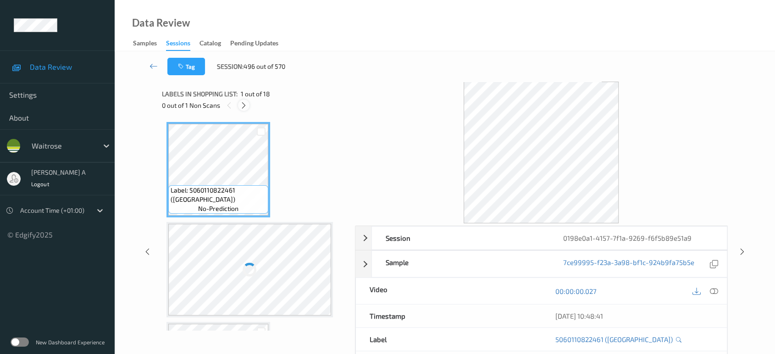
click at [240, 104] on icon at bounding box center [244, 105] width 8 height 8
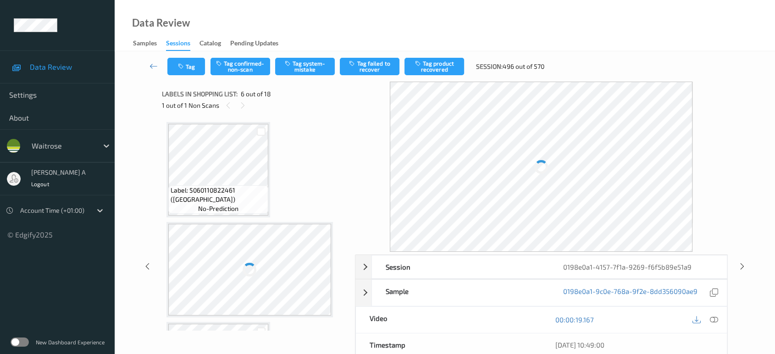
scroll to position [403, 0]
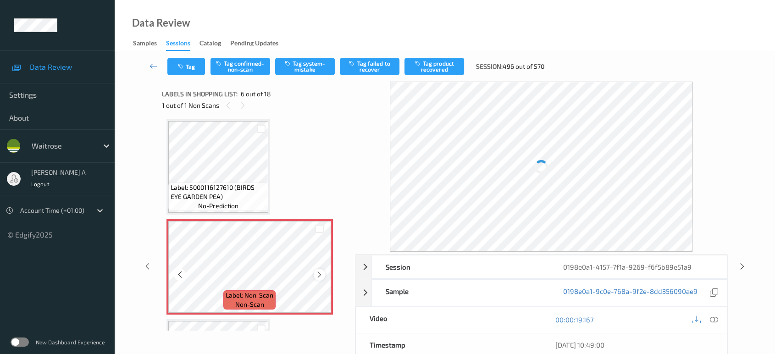
click at [323, 274] on icon at bounding box center [320, 275] width 8 height 8
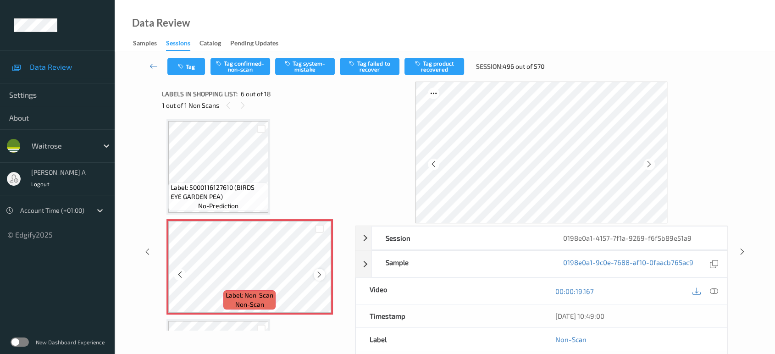
click at [319, 274] on icon at bounding box center [320, 275] width 8 height 8
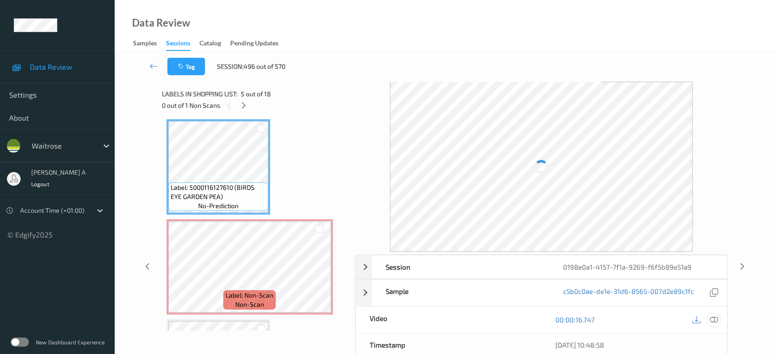
click at [711, 315] on div at bounding box center [714, 320] width 12 height 12
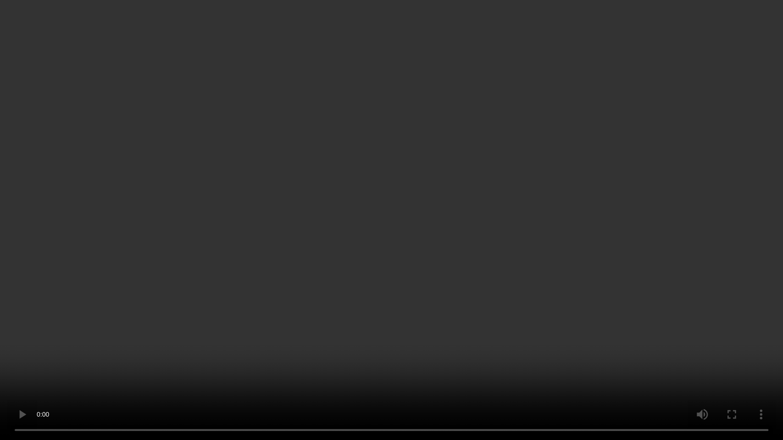
click at [334, 294] on video at bounding box center [391, 220] width 783 height 440
click at [417, 287] on video at bounding box center [391, 220] width 783 height 440
click at [448, 237] on video at bounding box center [391, 220] width 783 height 440
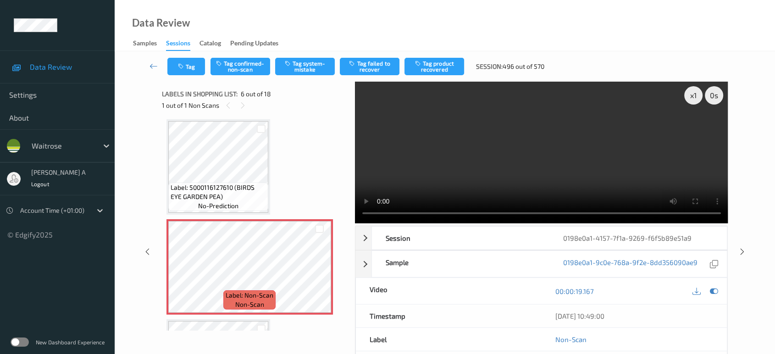
click at [597, 173] on video at bounding box center [541, 153] width 373 height 142
click at [616, 154] on video at bounding box center [541, 153] width 373 height 142
click at [245, 67] on button "Tag confirmed-non-scan" at bounding box center [241, 66] width 60 height 17
click at [376, 64] on button "Tag failed to recover" at bounding box center [370, 66] width 60 height 17
click at [374, 63] on button "Tag failed to recover" at bounding box center [370, 66] width 60 height 17
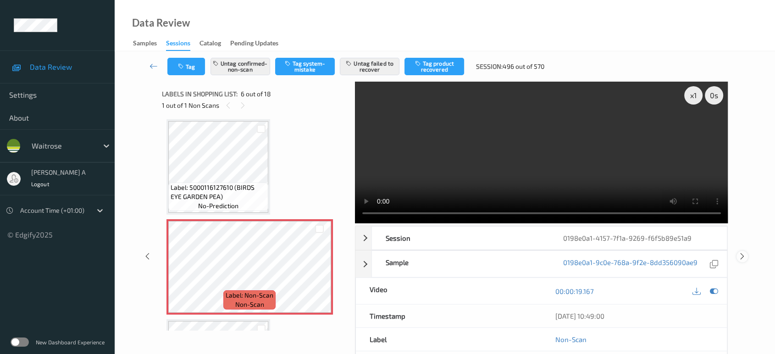
click at [742, 252] on icon at bounding box center [742, 256] width 8 height 8
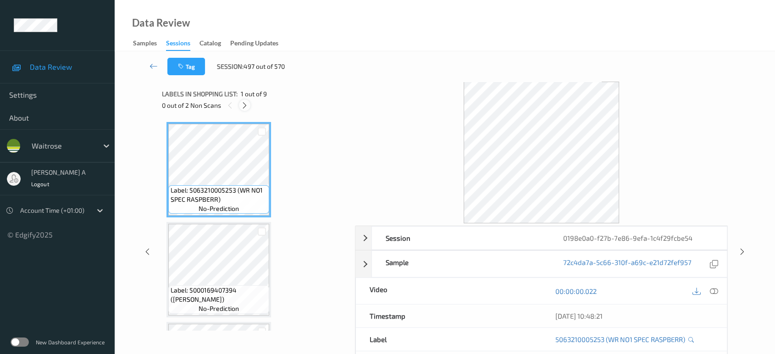
click at [246, 104] on icon at bounding box center [245, 105] width 8 height 8
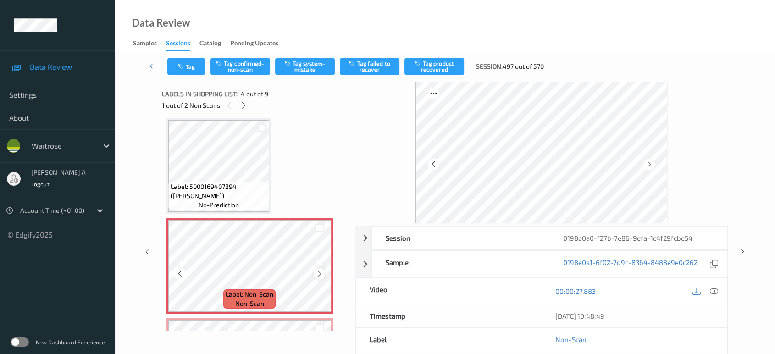
click at [319, 272] on icon at bounding box center [320, 274] width 8 height 8
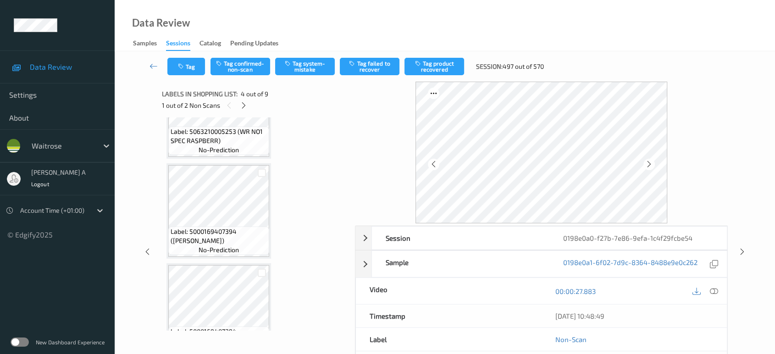
scroll to position [153, 0]
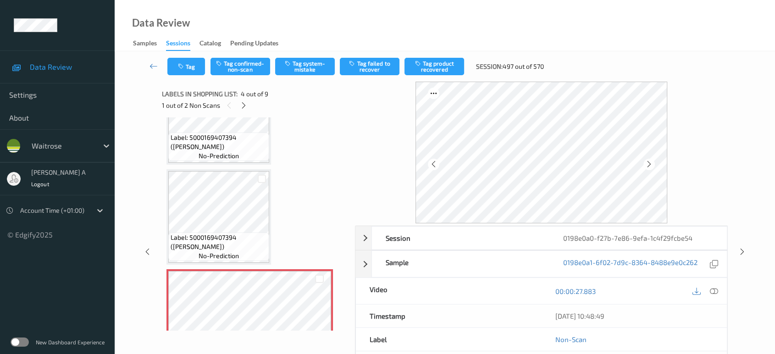
click at [226, 148] on span "Label: 5000169407394 ([PERSON_NAME])" at bounding box center [219, 142] width 96 height 18
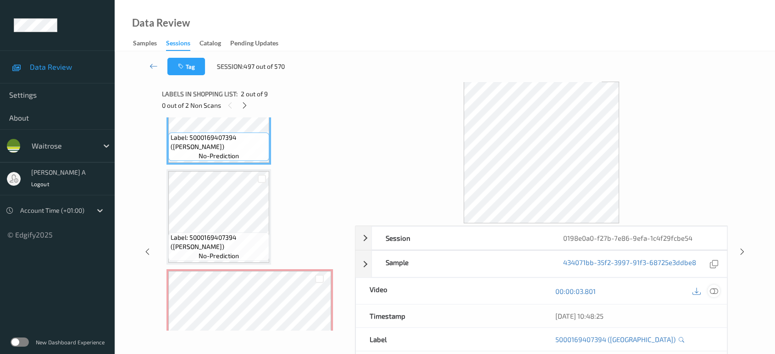
click at [716, 292] on icon at bounding box center [714, 291] width 8 height 8
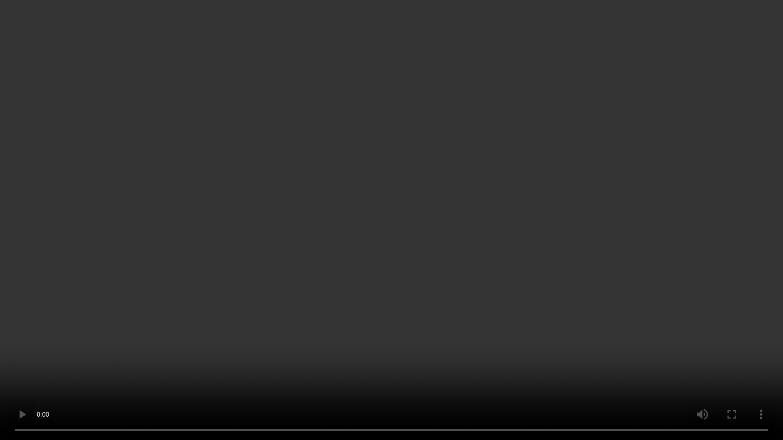
click at [411, 250] on video at bounding box center [391, 220] width 783 height 440
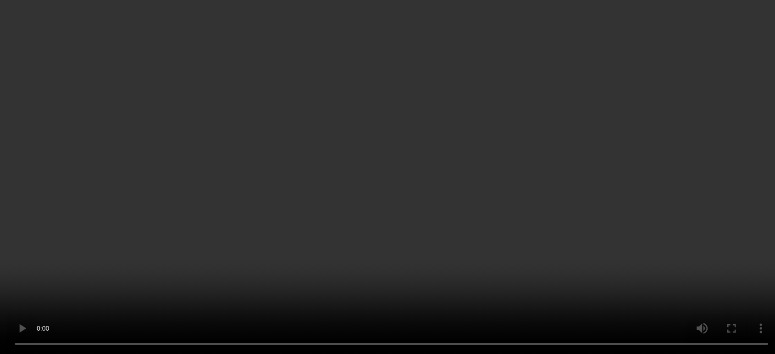
scroll to position [305, 0]
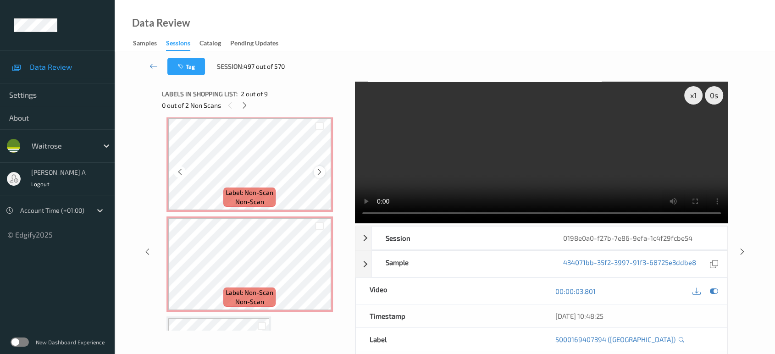
click at [317, 171] on icon at bounding box center [320, 172] width 8 height 8
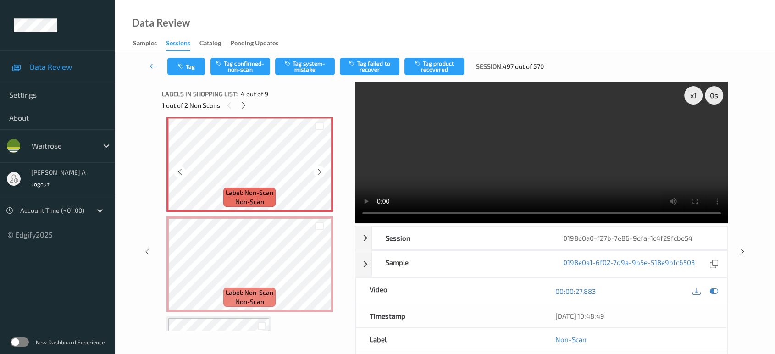
click at [317, 171] on icon at bounding box center [320, 172] width 8 height 8
click at [318, 269] on icon at bounding box center [320, 272] width 8 height 8
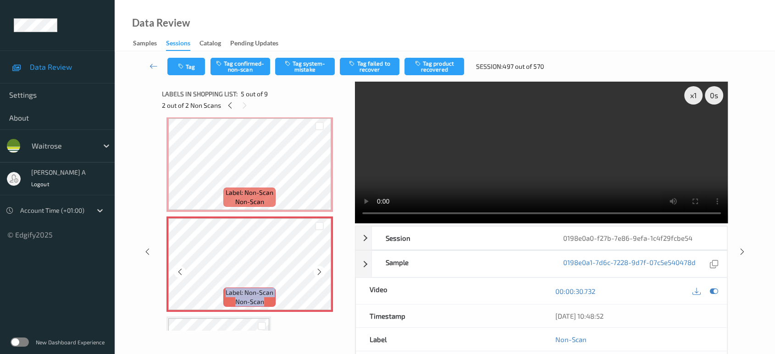
click at [318, 269] on icon at bounding box center [320, 272] width 8 height 8
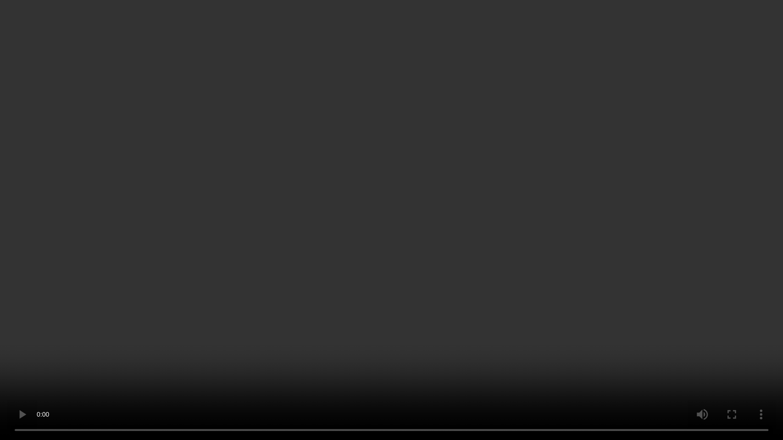
click at [360, 222] on video at bounding box center [391, 220] width 783 height 440
click at [365, 261] on video at bounding box center [391, 220] width 783 height 440
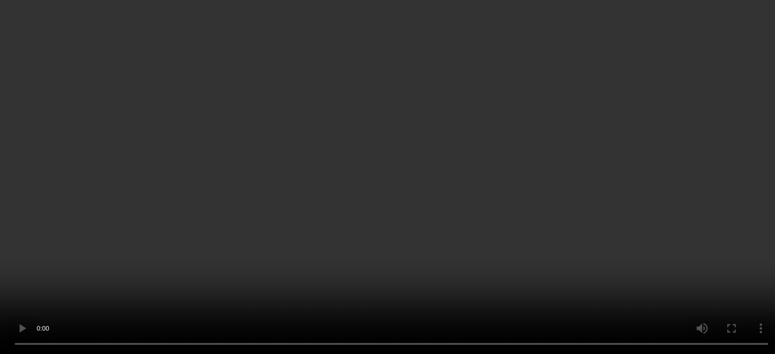
scroll to position [102, 0]
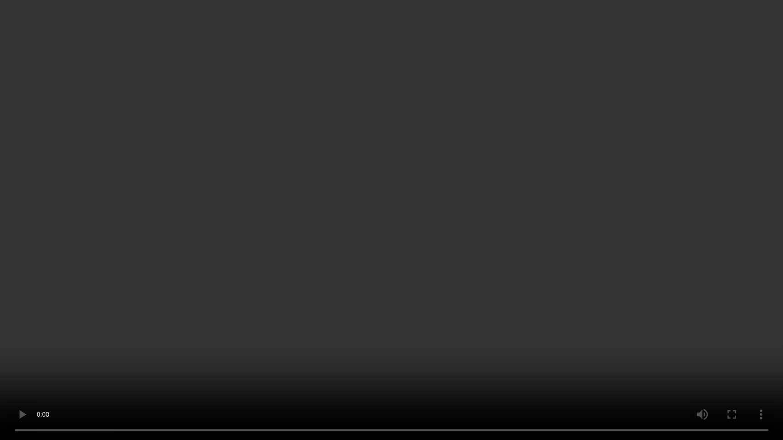
click at [409, 252] on video at bounding box center [391, 220] width 783 height 440
click at [300, 291] on video at bounding box center [391, 220] width 783 height 440
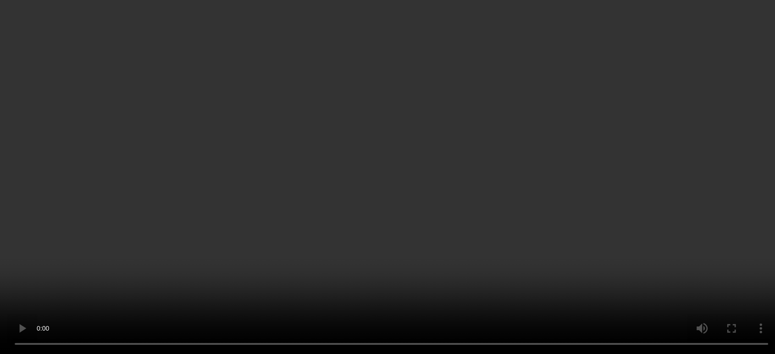
scroll to position [305, 0]
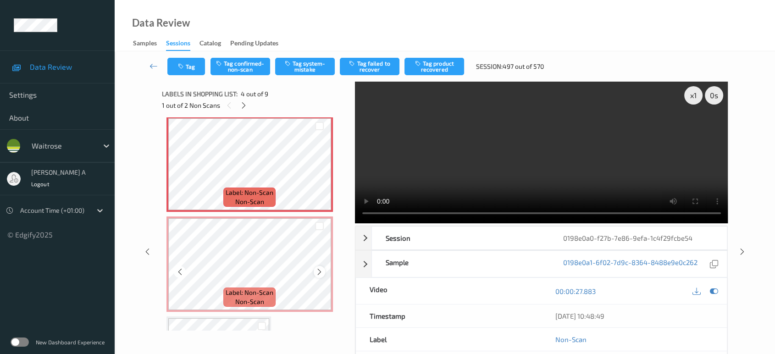
click at [317, 269] on icon at bounding box center [320, 272] width 8 height 8
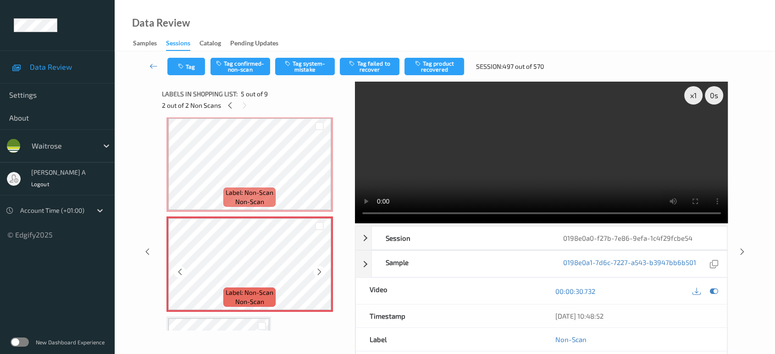
click at [317, 269] on icon at bounding box center [320, 272] width 8 height 8
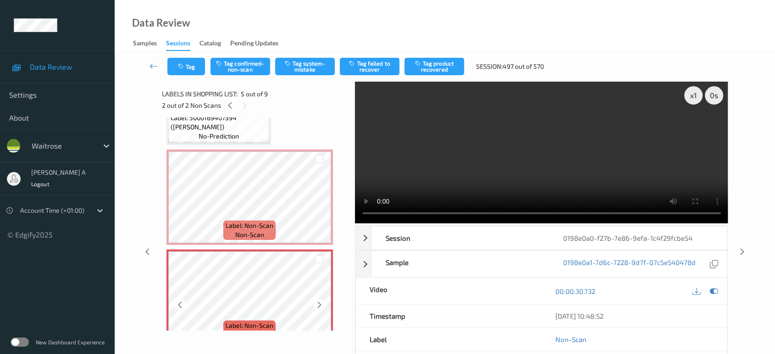
scroll to position [255, 0]
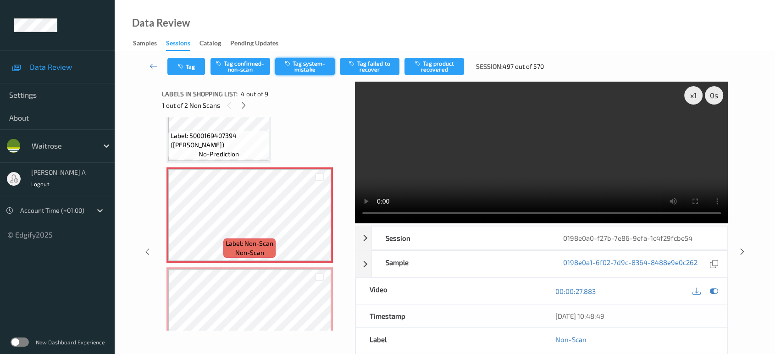
click at [305, 66] on button "Tag system-mistake" at bounding box center [305, 66] width 60 height 17
click at [189, 67] on button "Tag" at bounding box center [186, 66] width 38 height 17
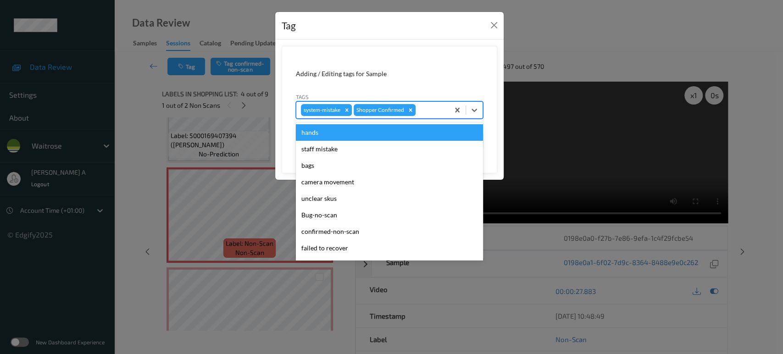
click at [423, 109] on div at bounding box center [430, 110] width 27 height 11
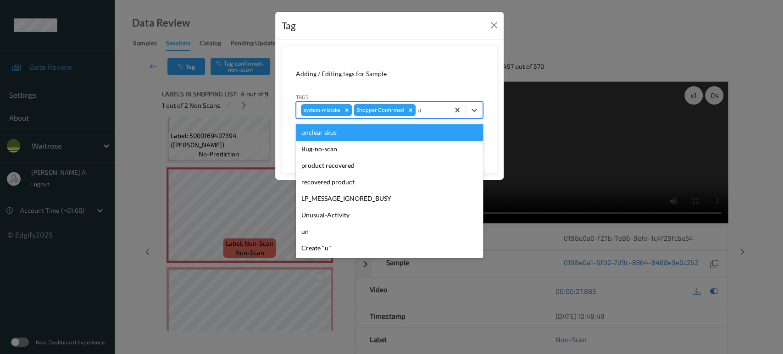
type input "un"
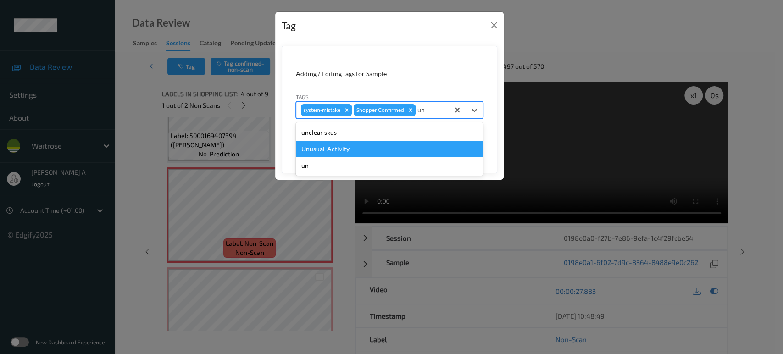
click at [349, 142] on div "Unusual-Activity" at bounding box center [389, 149] width 187 height 17
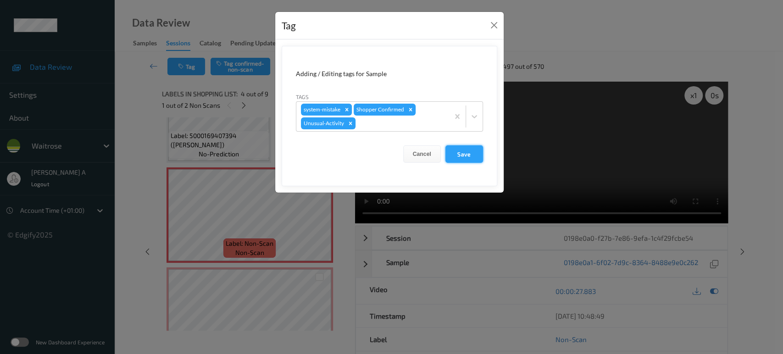
click at [477, 154] on button "Save" at bounding box center [464, 153] width 38 height 17
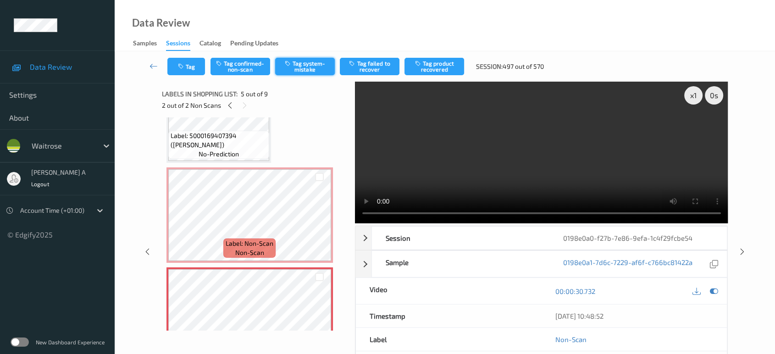
click at [313, 62] on button "Tag system-mistake" at bounding box center [305, 66] width 60 height 17
click at [184, 74] on button "Tag" at bounding box center [186, 66] width 38 height 17
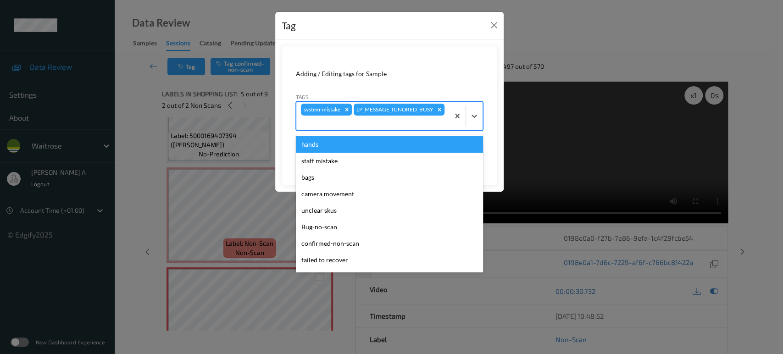
click at [399, 119] on div at bounding box center [373, 122] width 144 height 11
type input "un"
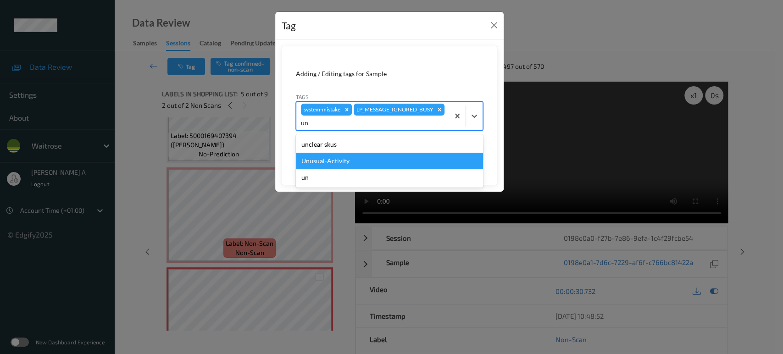
click at [322, 160] on div "Unusual-Activity" at bounding box center [389, 161] width 187 height 17
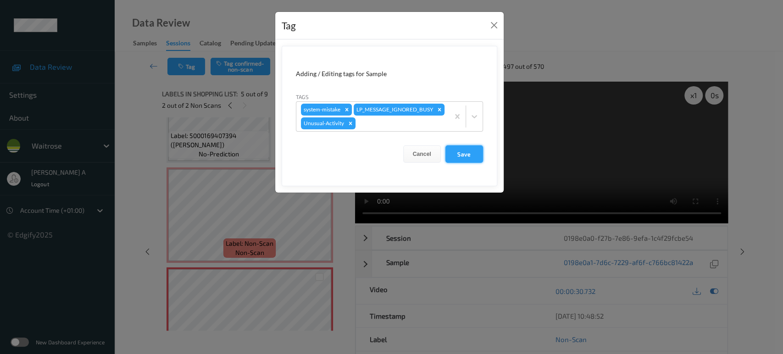
click at [462, 155] on button "Save" at bounding box center [464, 153] width 38 height 17
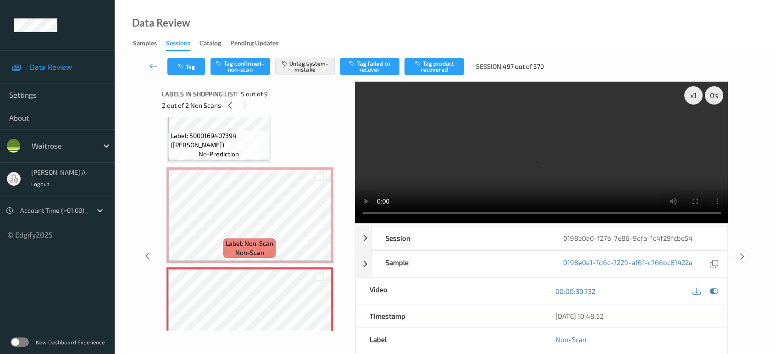
click at [741, 252] on icon at bounding box center [742, 256] width 8 height 8
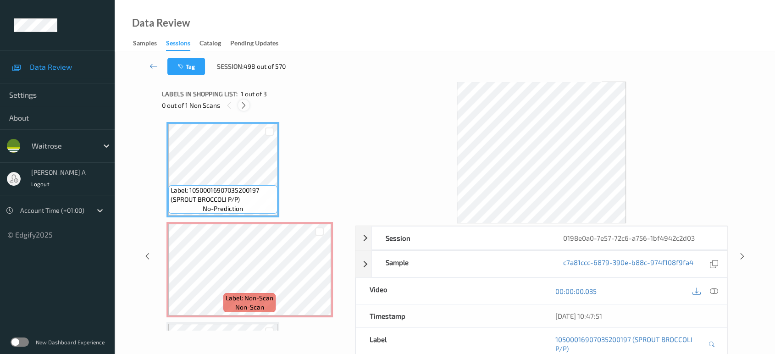
click at [245, 105] on icon at bounding box center [244, 105] width 8 height 8
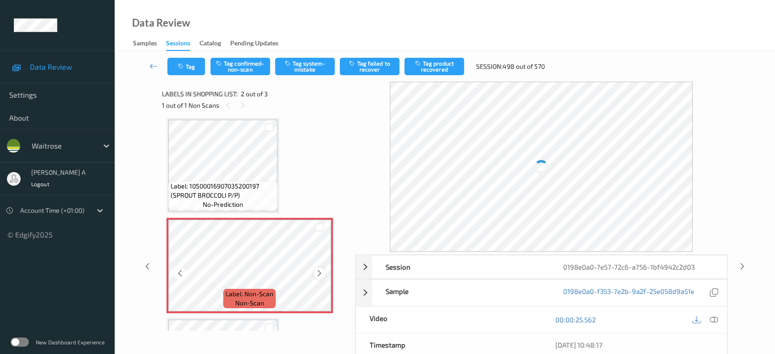
click at [320, 271] on icon at bounding box center [320, 273] width 8 height 8
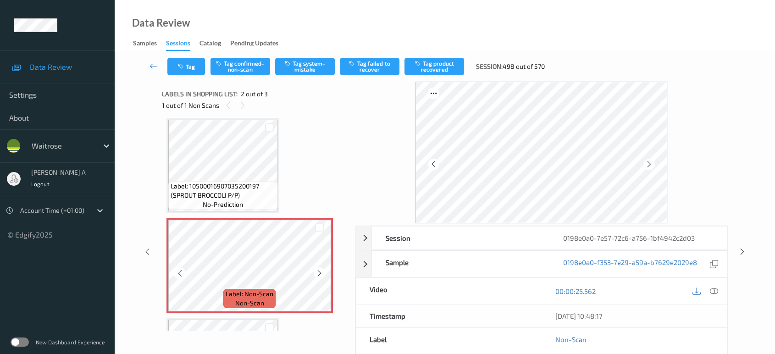
click at [320, 271] on icon at bounding box center [320, 273] width 8 height 8
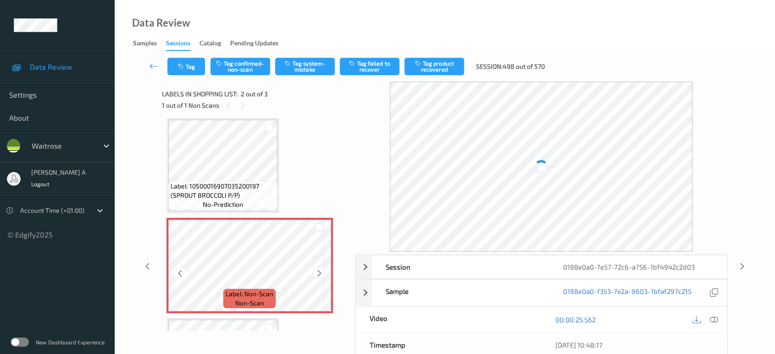
click at [320, 271] on icon at bounding box center [320, 273] width 8 height 8
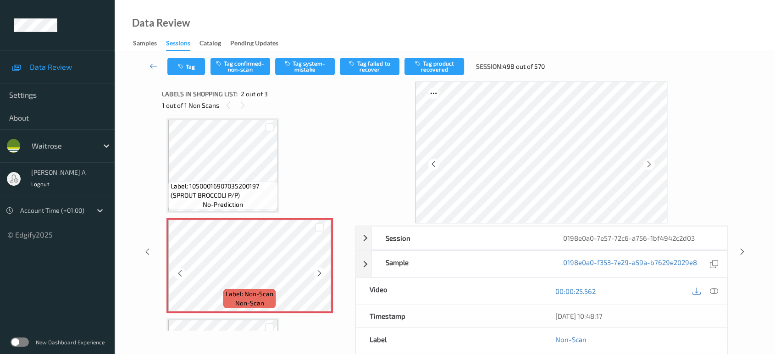
click at [320, 271] on icon at bounding box center [320, 273] width 8 height 8
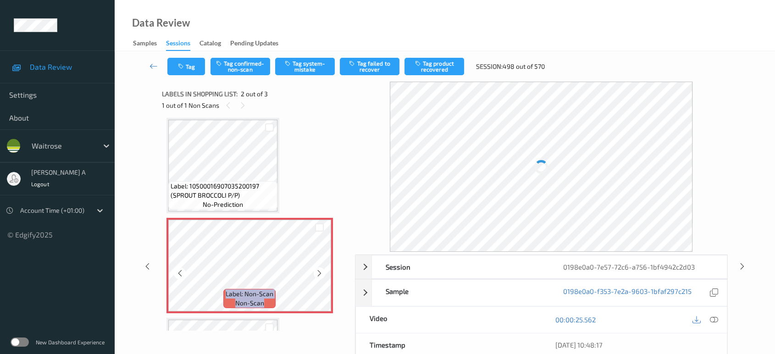
click at [320, 271] on icon at bounding box center [320, 273] width 8 height 8
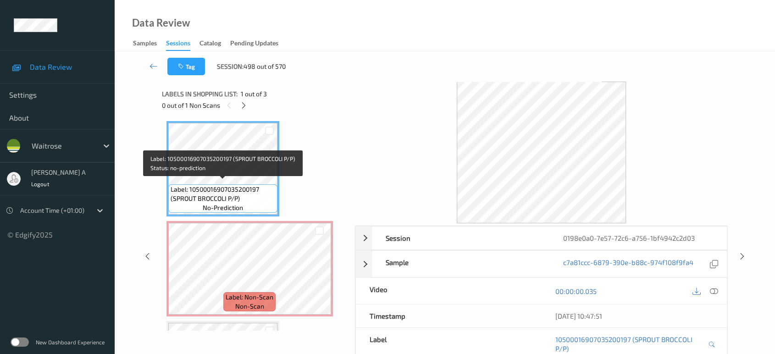
scroll to position [0, 0]
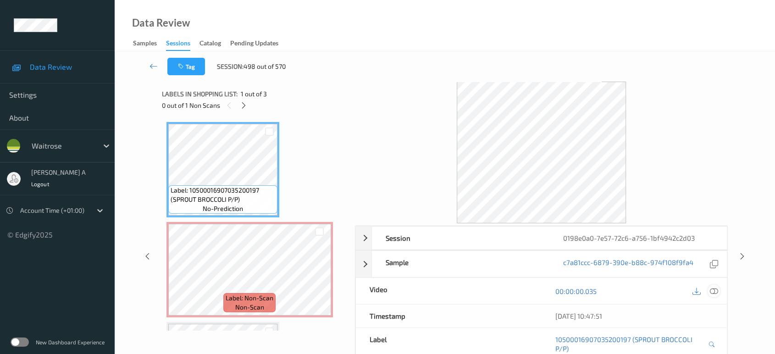
click at [712, 294] on icon at bounding box center [714, 291] width 8 height 8
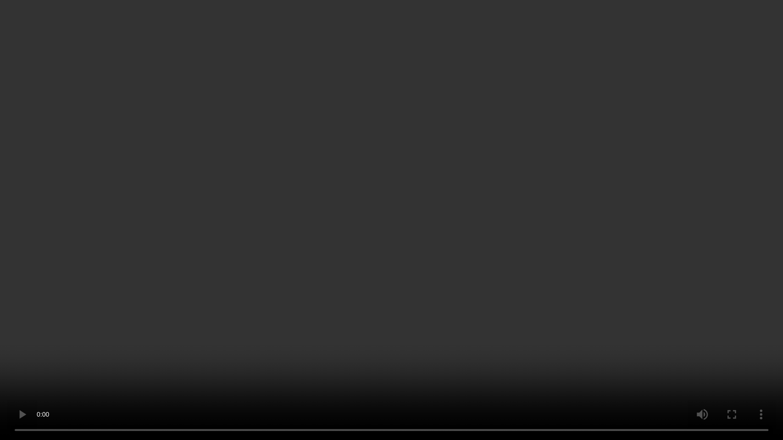
click at [450, 239] on video at bounding box center [391, 220] width 783 height 440
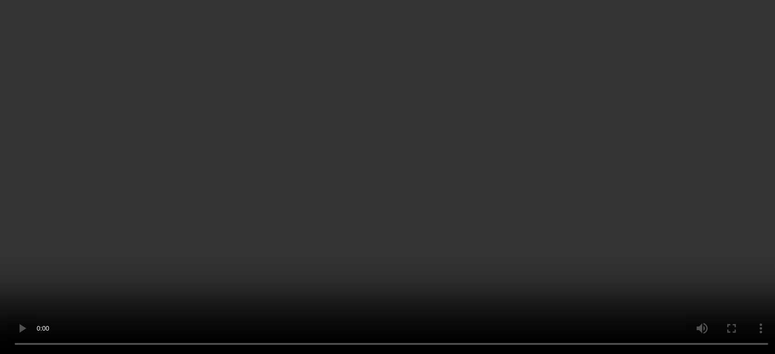
scroll to position [51, 0]
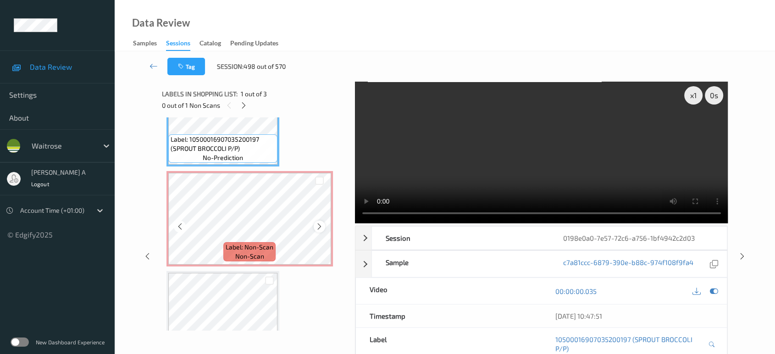
click at [323, 225] on icon at bounding box center [320, 226] width 8 height 8
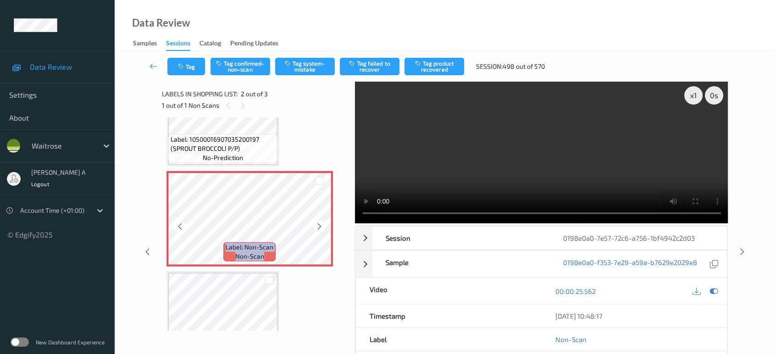
click at [323, 225] on icon at bounding box center [320, 226] width 8 height 8
click at [301, 67] on button "Tag system-mistake" at bounding box center [305, 66] width 60 height 17
click at [186, 67] on button "Tag" at bounding box center [186, 66] width 38 height 17
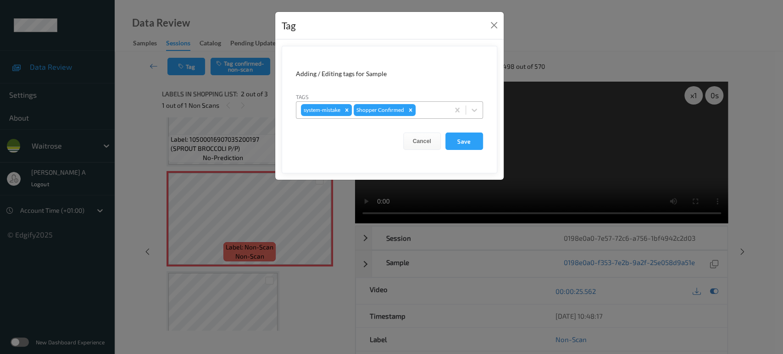
click at [418, 108] on div at bounding box center [430, 110] width 27 height 11
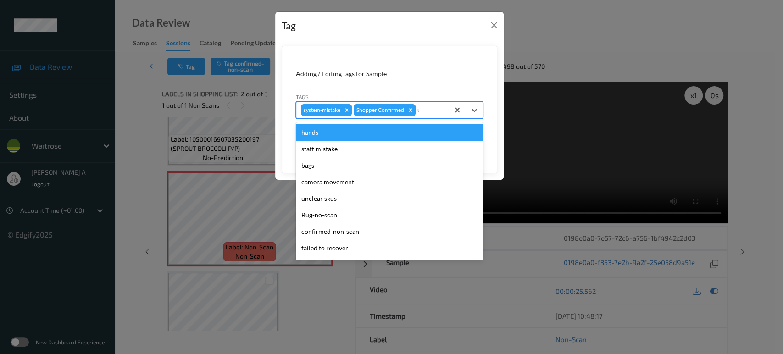
type input "un"
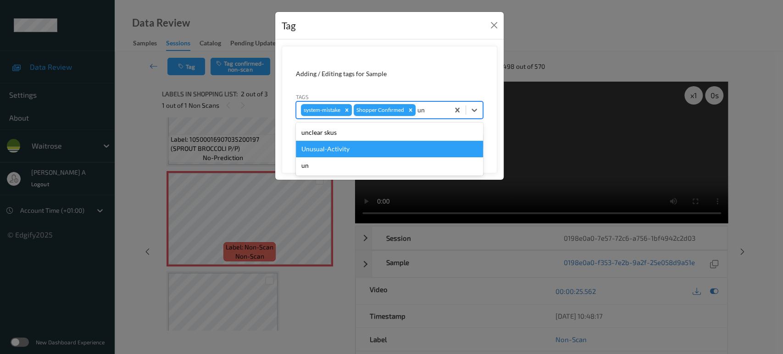
click at [320, 149] on div "Unusual-Activity" at bounding box center [389, 149] width 187 height 17
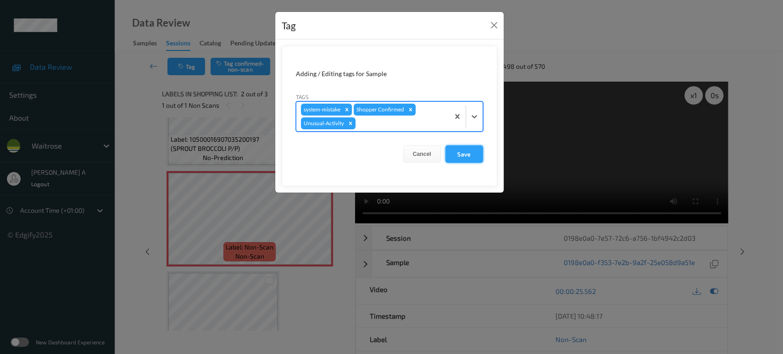
click at [468, 149] on button "Save" at bounding box center [464, 153] width 38 height 17
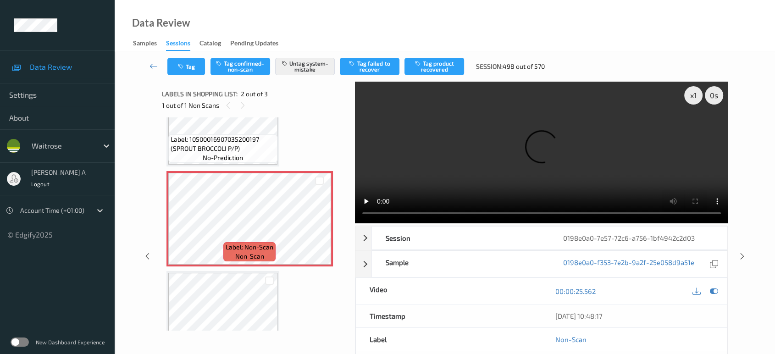
drag, startPoint x: 743, startPoint y: 219, endPoint x: 740, endPoint y: 213, distance: 6.8
click at [743, 252] on icon at bounding box center [742, 256] width 8 height 8
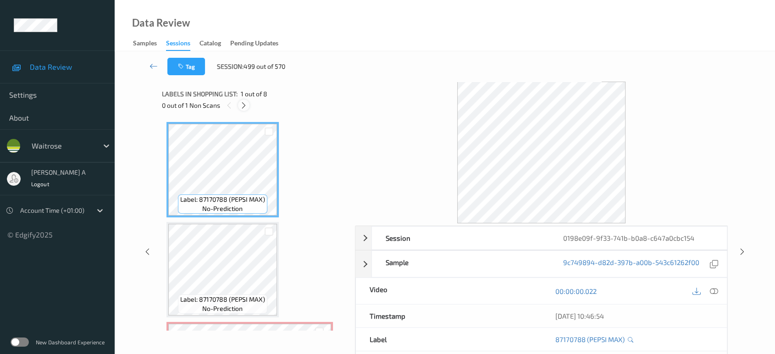
click at [241, 108] on icon at bounding box center [244, 105] width 8 height 8
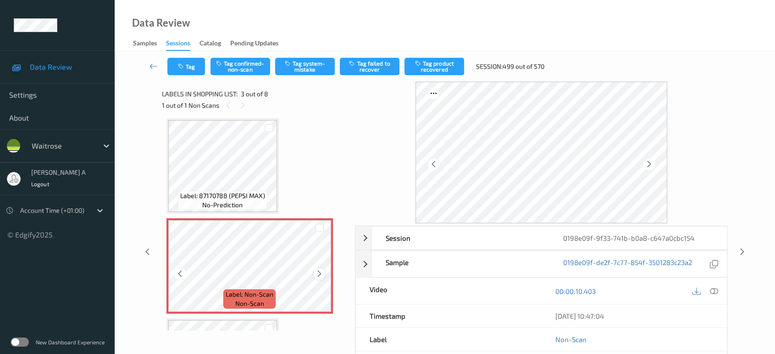
click at [322, 272] on icon at bounding box center [320, 274] width 8 height 8
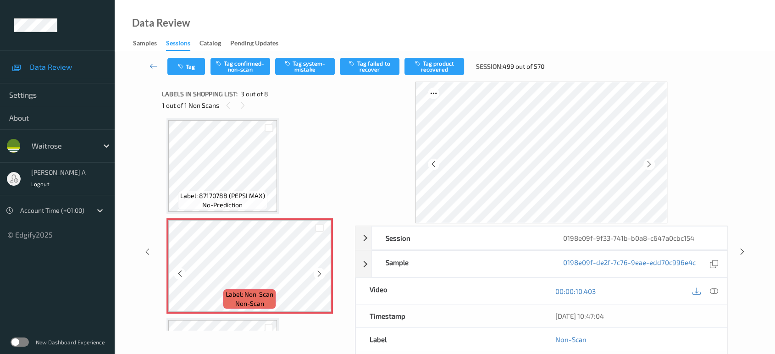
click at [322, 272] on icon at bounding box center [320, 274] width 8 height 8
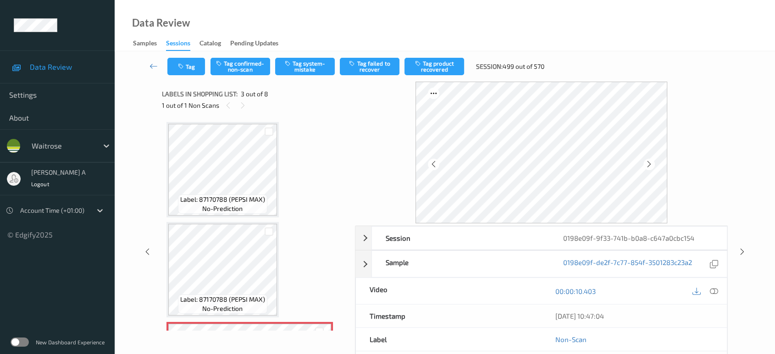
scroll to position [0, 0]
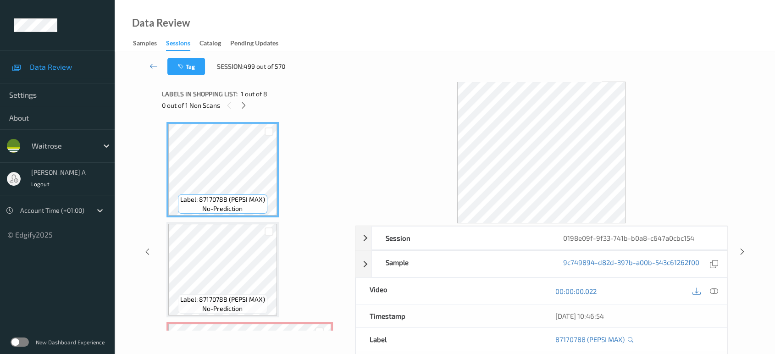
drag, startPoint x: 709, startPoint y: 289, endPoint x: 679, endPoint y: 277, distance: 32.1
click at [710, 289] on icon at bounding box center [714, 291] width 8 height 8
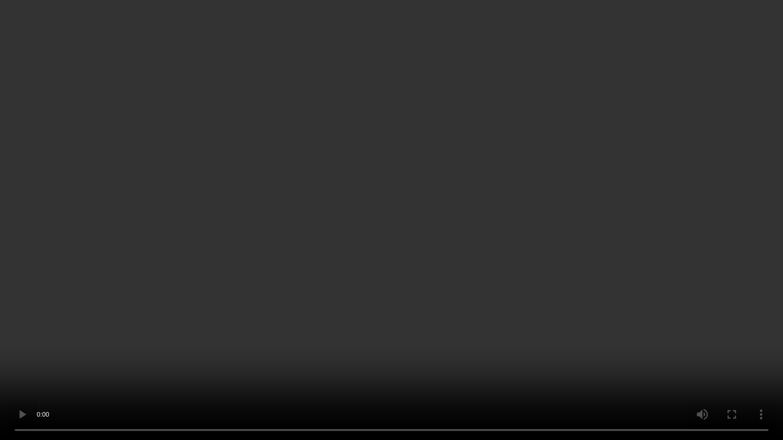
click at [425, 213] on video at bounding box center [391, 220] width 783 height 440
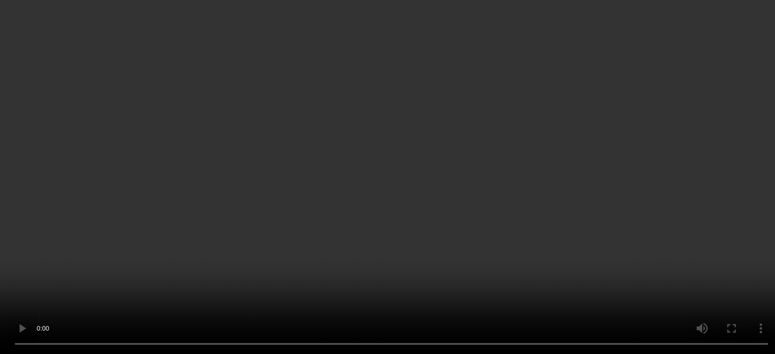
scroll to position [153, 0]
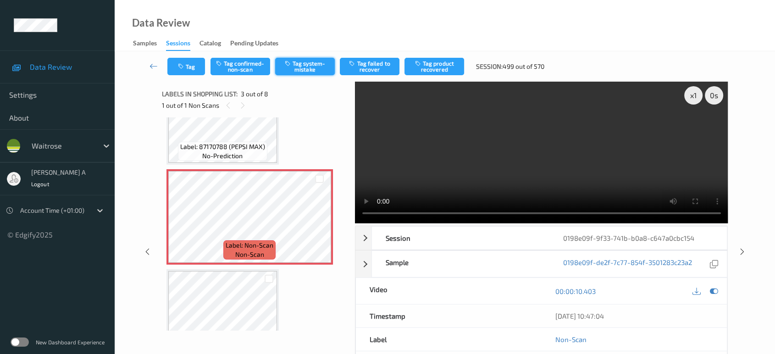
click at [311, 71] on button "Tag system-mistake" at bounding box center [305, 66] width 60 height 17
click at [193, 70] on button "Tag" at bounding box center [186, 66] width 38 height 17
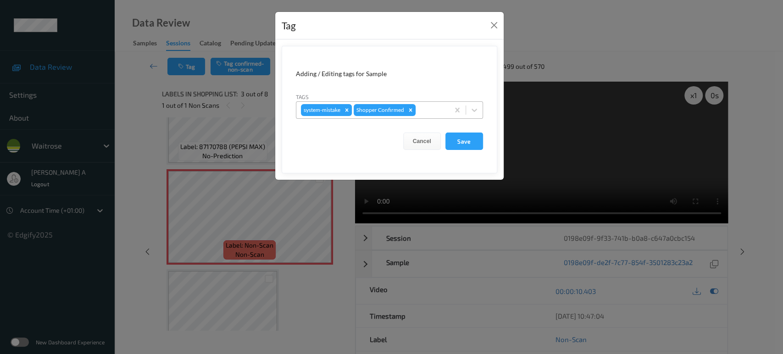
click at [431, 110] on div at bounding box center [430, 110] width 27 height 11
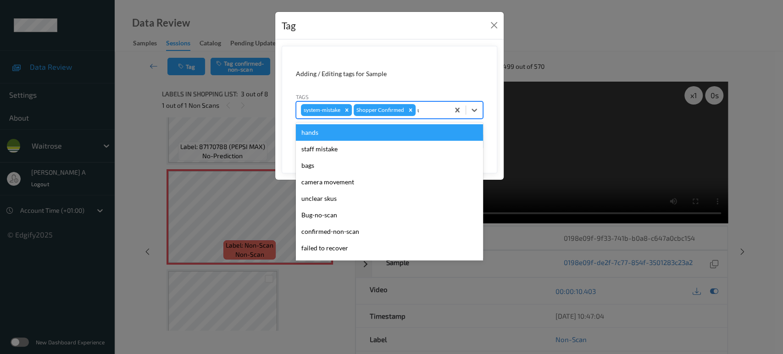
type input "un"
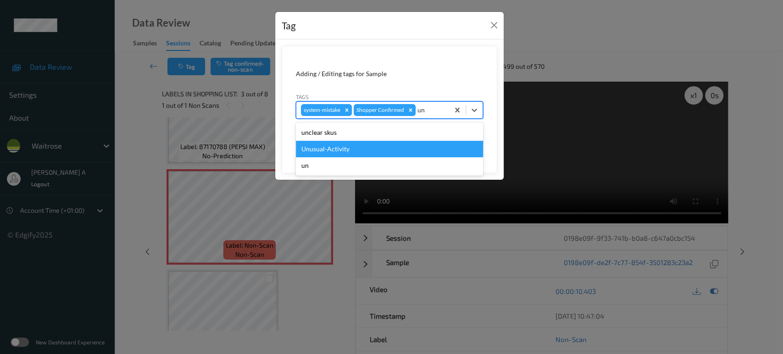
click at [369, 143] on div "Unusual-Activity" at bounding box center [389, 149] width 187 height 17
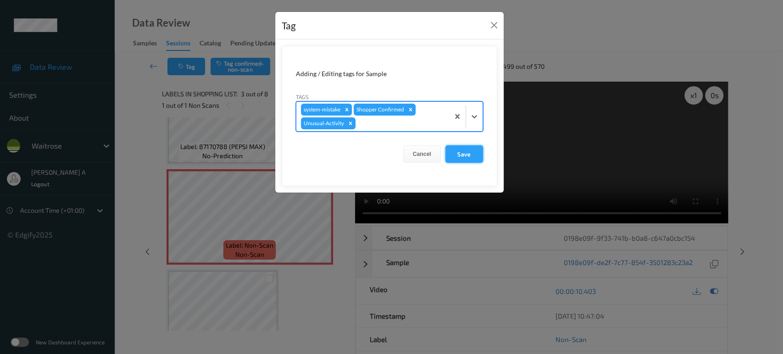
click at [461, 158] on button "Save" at bounding box center [464, 153] width 38 height 17
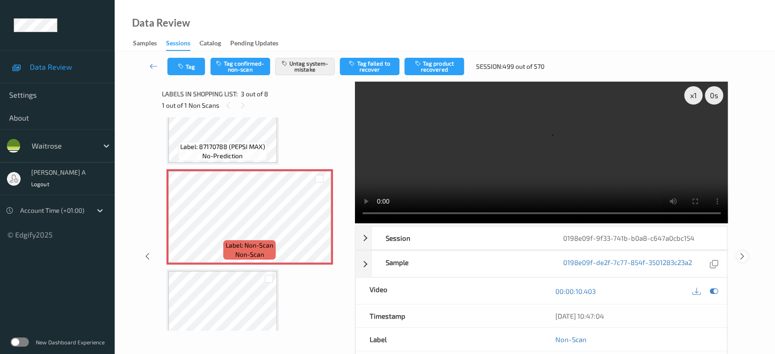
click at [741, 252] on icon at bounding box center [742, 256] width 8 height 8
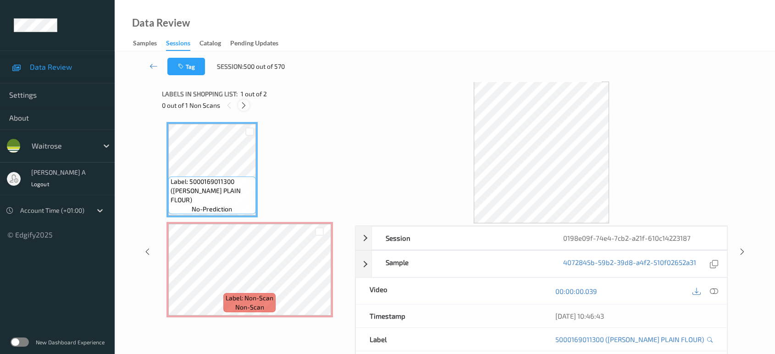
click at [243, 105] on icon at bounding box center [244, 105] width 8 height 8
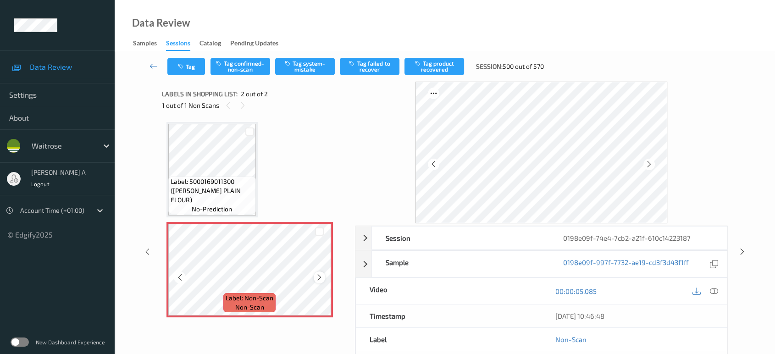
click at [323, 276] on div at bounding box center [319, 277] width 11 height 11
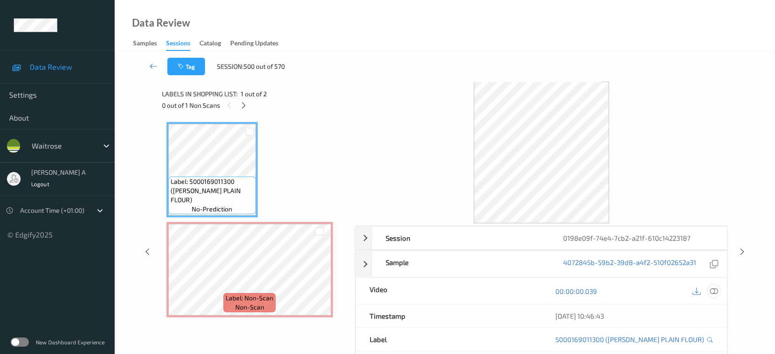
click at [714, 296] on div at bounding box center [714, 291] width 12 height 12
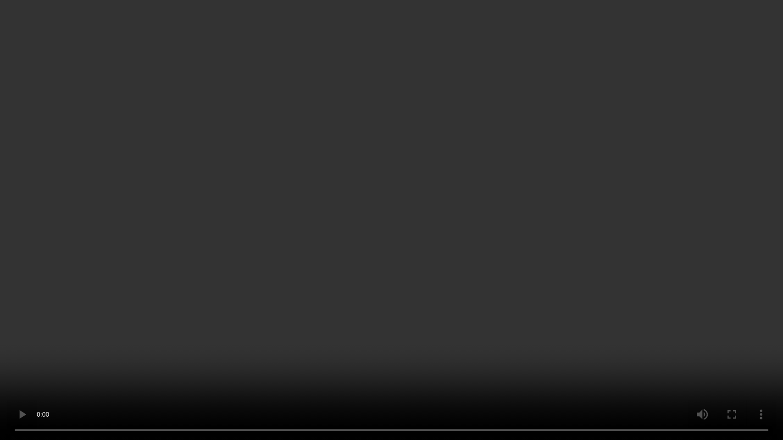
click at [427, 236] on video at bounding box center [391, 220] width 783 height 440
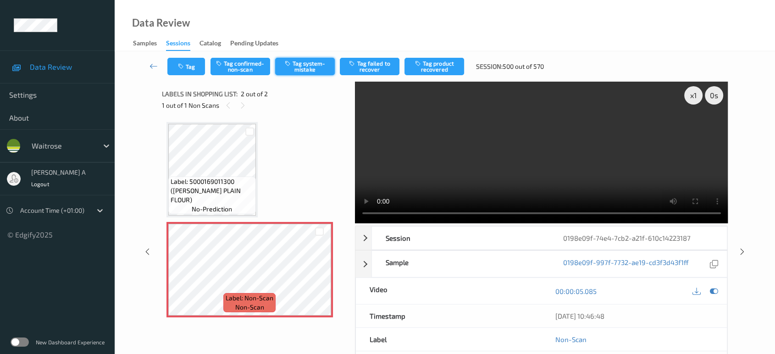
click at [306, 70] on button "Tag system-mistake" at bounding box center [305, 66] width 60 height 17
click at [175, 69] on button "Tag" at bounding box center [186, 66] width 38 height 17
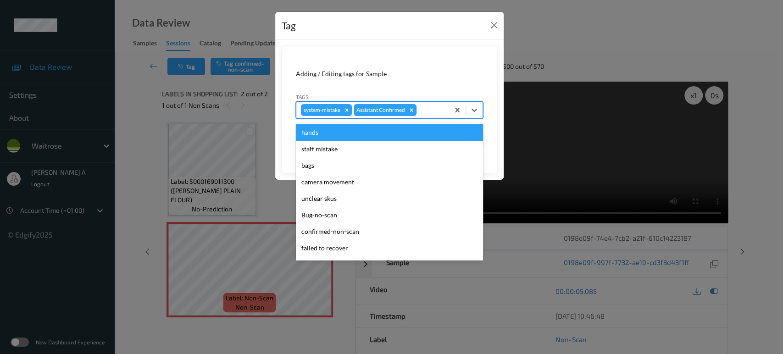
click at [445, 107] on div "system-mistake Assistant Confirmed" at bounding box center [372, 110] width 153 height 16
type input "un"
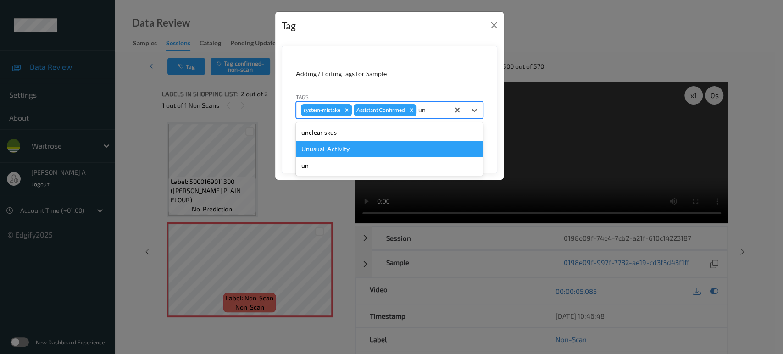
click at [361, 142] on div "Unusual-Activity" at bounding box center [389, 149] width 187 height 17
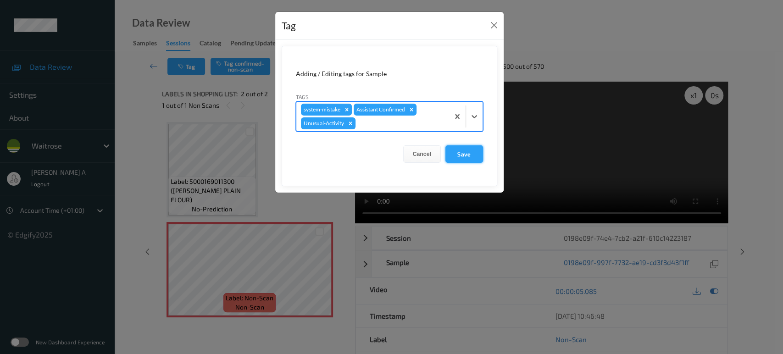
click at [457, 153] on button "Save" at bounding box center [464, 153] width 38 height 17
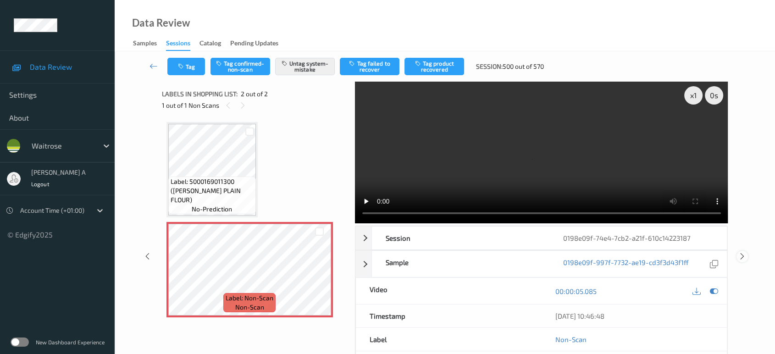
click at [741, 252] on icon at bounding box center [742, 256] width 8 height 8
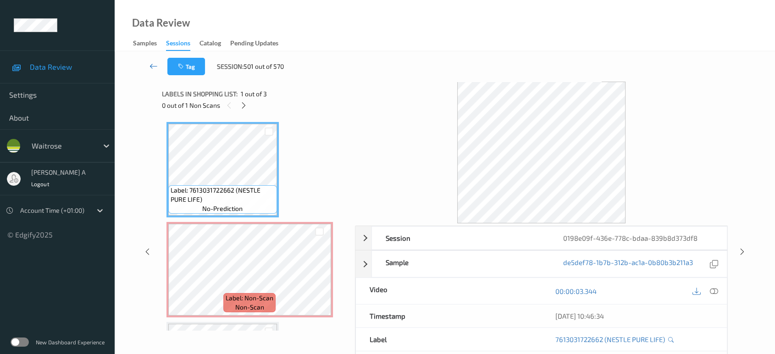
click at [152, 61] on icon at bounding box center [154, 65] width 8 height 9
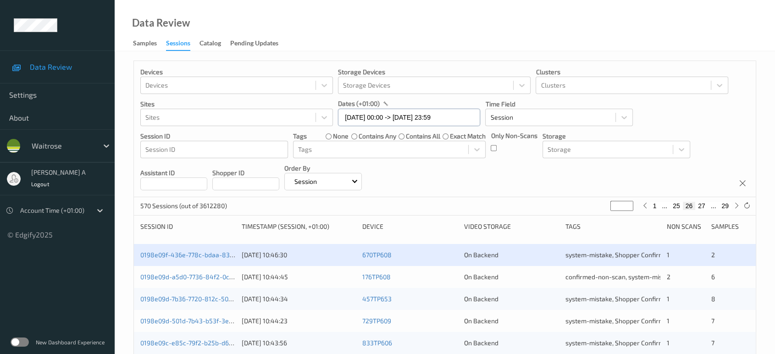
click at [397, 114] on input "[DATE] 00:00 -> [DATE] 23:59" at bounding box center [409, 117] width 142 height 17
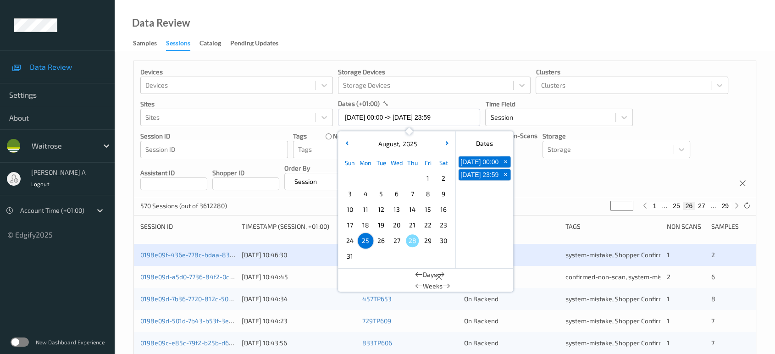
click at [379, 241] on span "26" at bounding box center [381, 240] width 13 height 13
type input "[DATE] 00:00"
type input "*"
click at [379, 241] on span "26" at bounding box center [381, 240] width 13 height 13
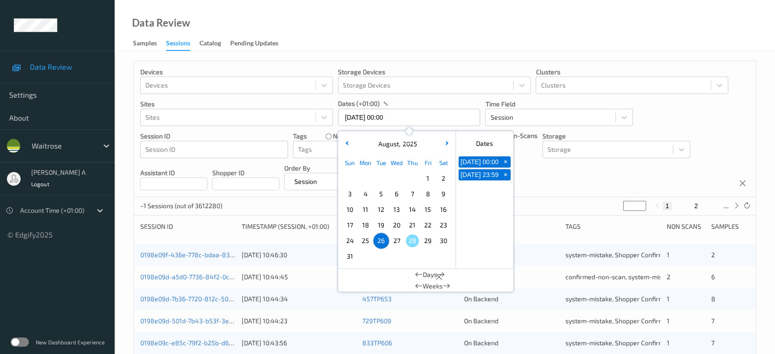
type input "[DATE] 00:00 -> [DATE] 23:59"
click at [544, 183] on div "Devices Devices Storage Devices Storage Devices Clusters Clusters Sites Sites d…" at bounding box center [445, 129] width 622 height 136
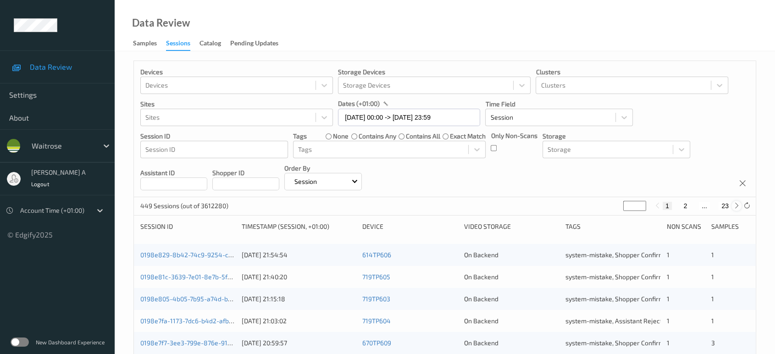
click at [738, 204] on icon at bounding box center [736, 205] width 7 height 7
type input "*"
click at [738, 204] on icon at bounding box center [736, 205] width 7 height 7
type input "*"
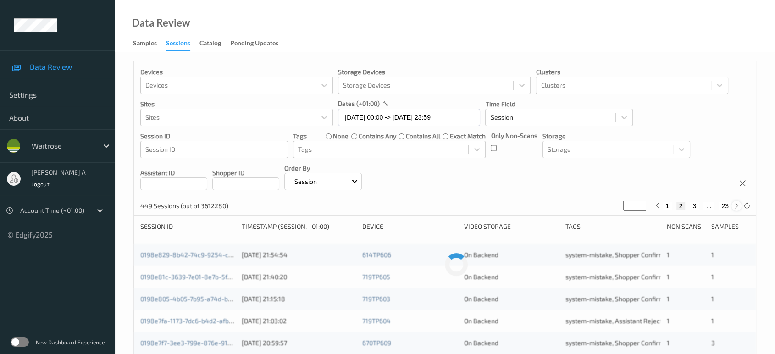
type input "*"
click at [738, 204] on icon at bounding box center [736, 205] width 7 height 7
type input "*"
click at [738, 204] on icon at bounding box center [736, 205] width 7 height 7
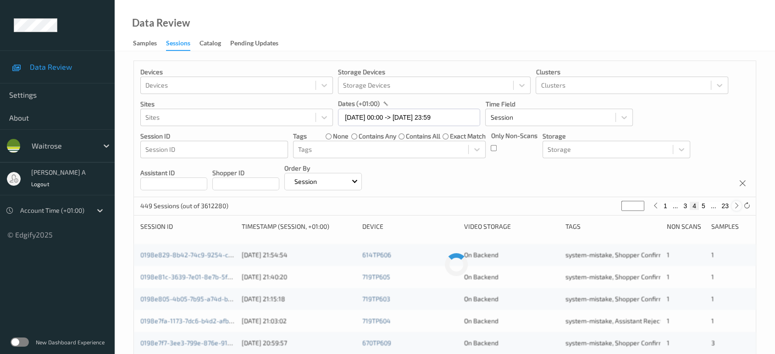
type input "*"
click at [738, 204] on icon at bounding box center [736, 205] width 7 height 7
type input "*"
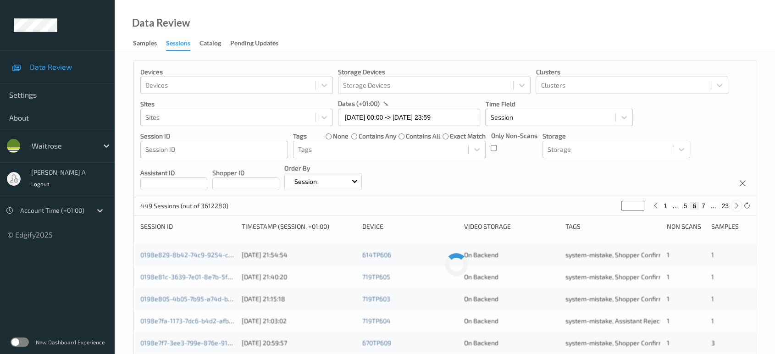
click at [738, 204] on icon at bounding box center [736, 205] width 7 height 7
type input "*"
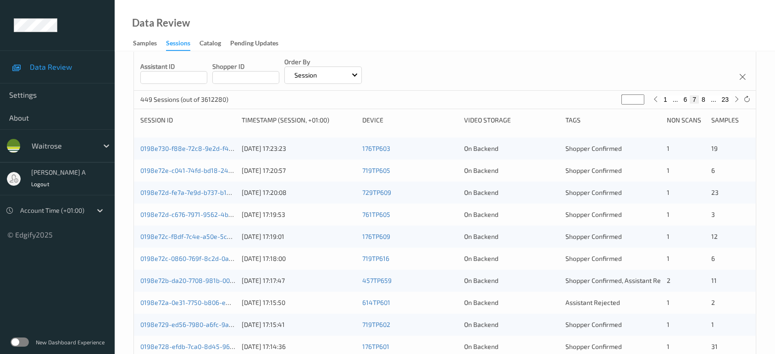
scroll to position [102, 0]
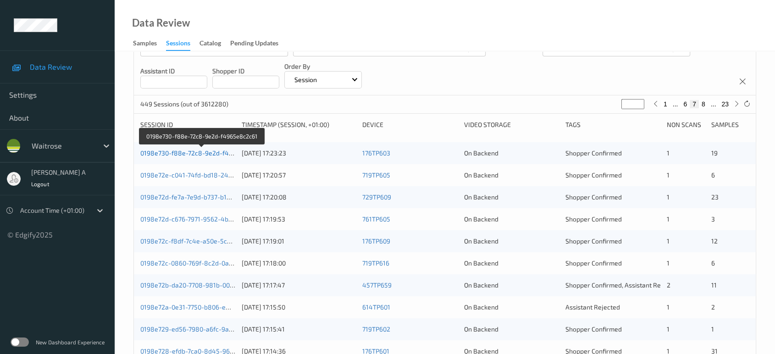
click at [199, 153] on link "0198e730-f88e-72c8-9e2d-f4965e8c2c61" at bounding box center [202, 153] width 124 height 8
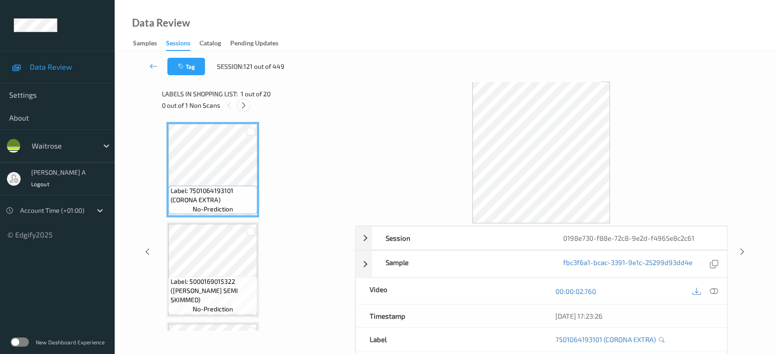
click at [245, 105] on icon at bounding box center [244, 105] width 8 height 8
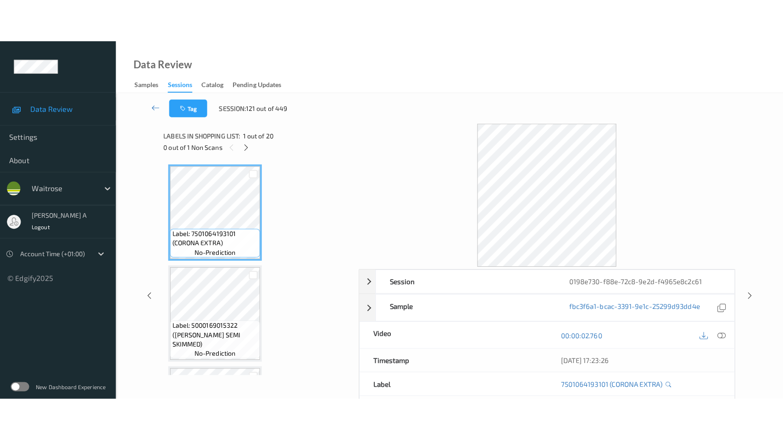
scroll to position [1698, 0]
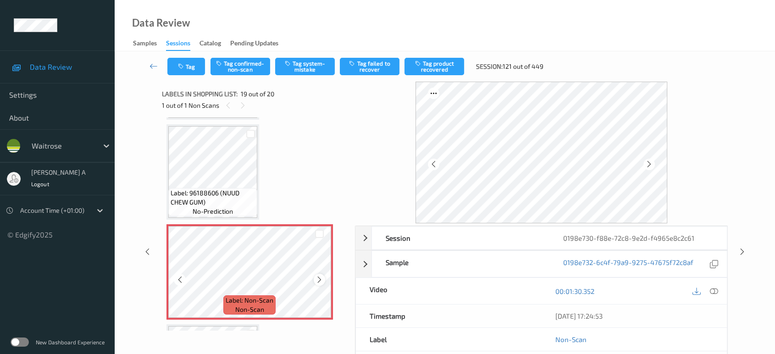
click at [322, 276] on icon at bounding box center [320, 280] width 8 height 8
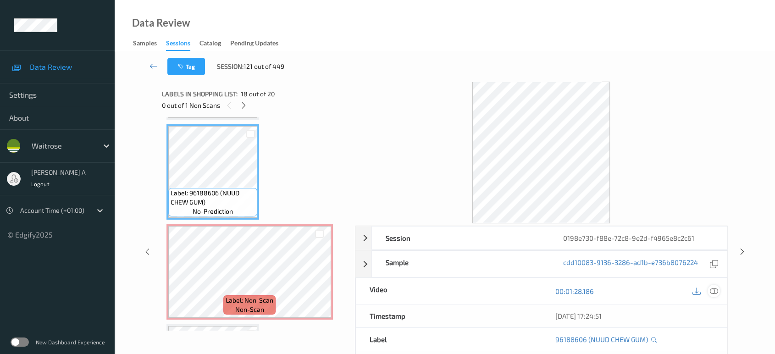
click at [713, 291] on icon at bounding box center [714, 291] width 8 height 8
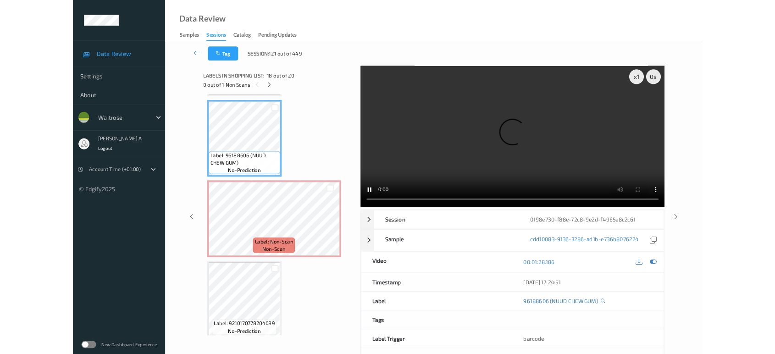
scroll to position [1696, 0]
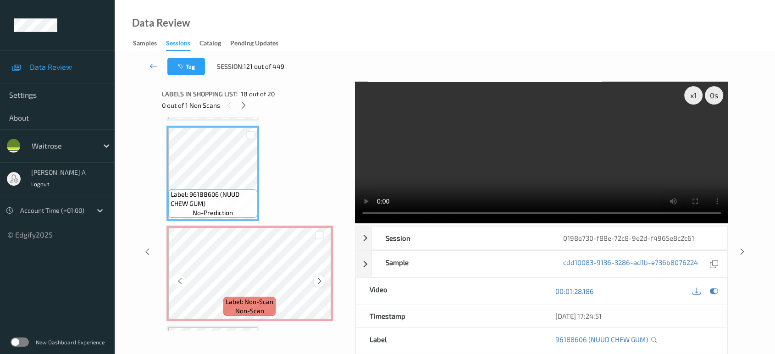
click at [320, 277] on icon at bounding box center [320, 281] width 8 height 8
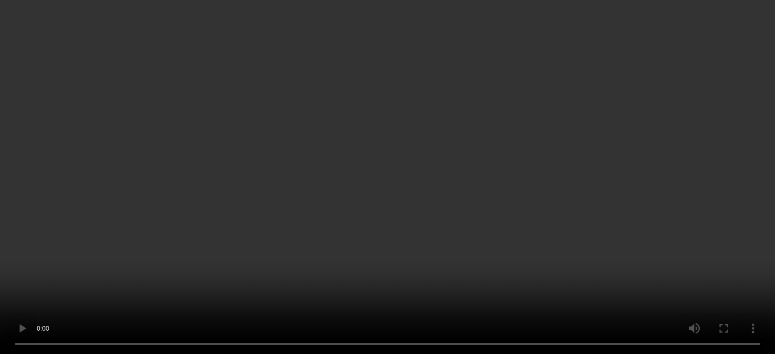
scroll to position [1681, 0]
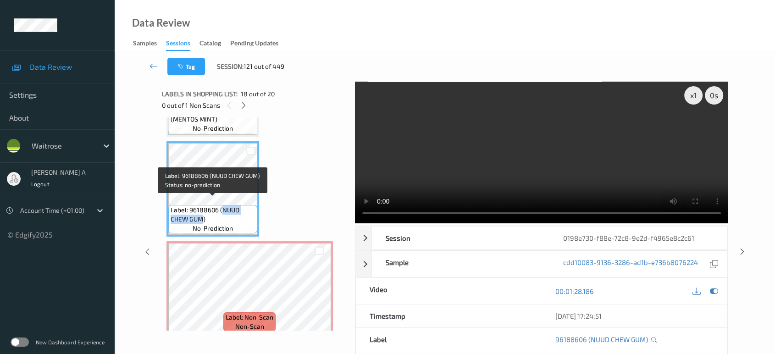
drag, startPoint x: 222, startPoint y: 202, endPoint x: 201, endPoint y: 215, distance: 23.7
click at [201, 215] on span "Label: 96188606 (NUUD CHEW GUM)" at bounding box center [213, 214] width 84 height 18
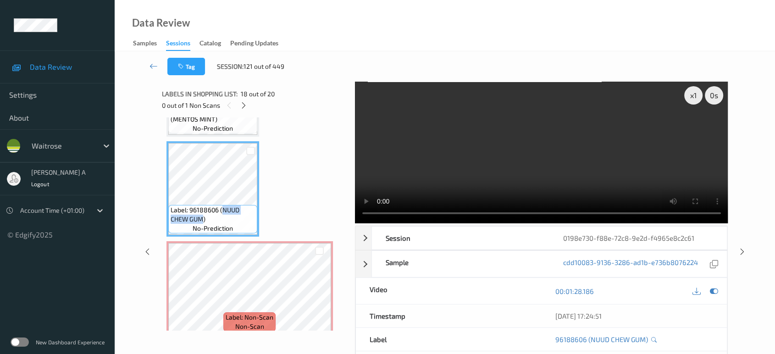
copy span "NUUD CHEW GUM"
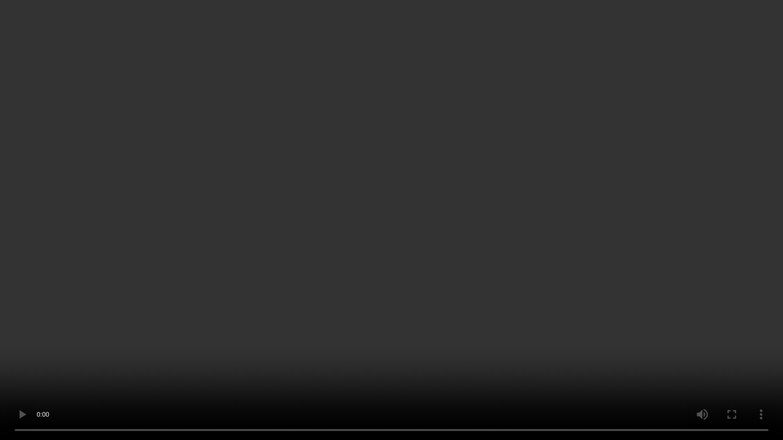
click at [393, 298] on video at bounding box center [391, 220] width 783 height 440
click at [363, 311] on video at bounding box center [391, 220] width 783 height 440
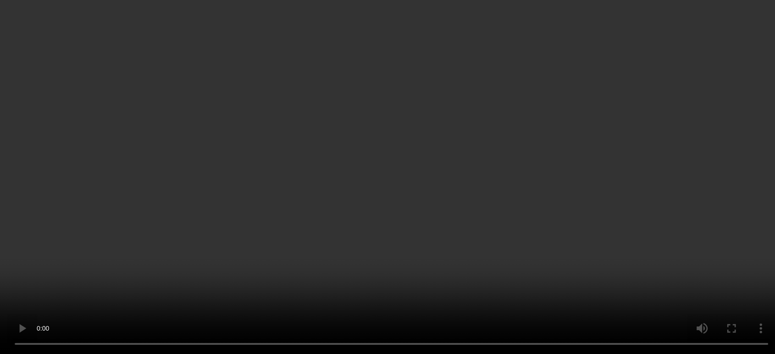
scroll to position [1782, 0]
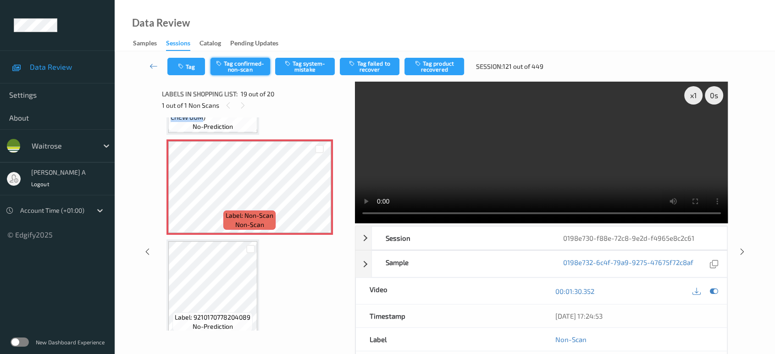
click at [256, 69] on button "Tag confirmed-non-scan" at bounding box center [241, 66] width 60 height 17
click at [365, 70] on button "Tag failed to recover" at bounding box center [370, 66] width 60 height 17
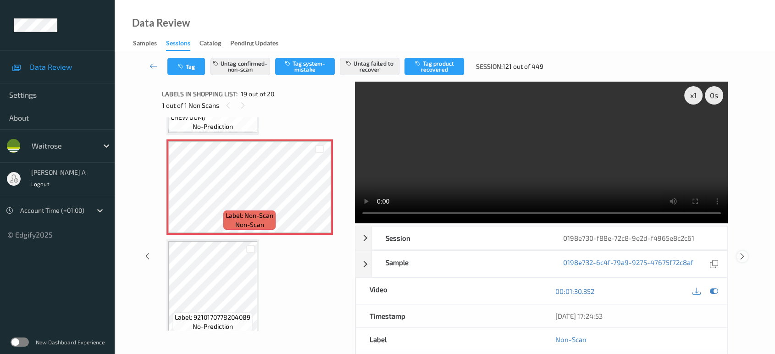
click at [743, 252] on icon at bounding box center [742, 256] width 8 height 8
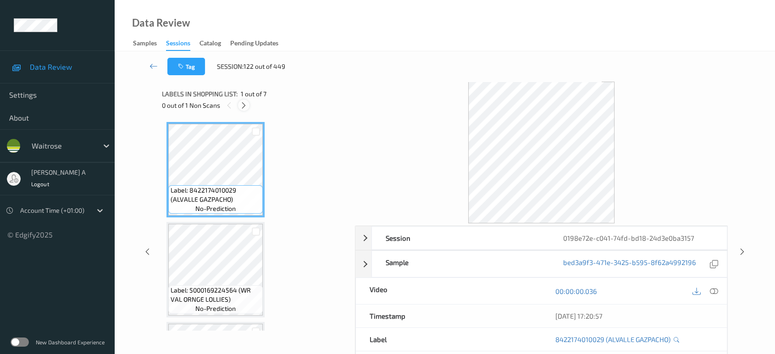
click at [242, 104] on icon at bounding box center [244, 105] width 8 height 8
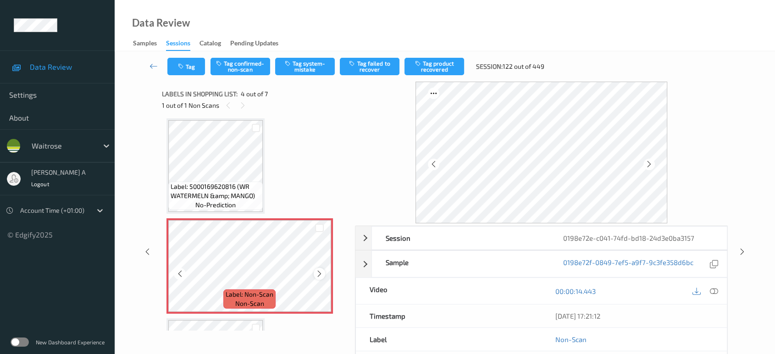
click at [323, 273] on icon at bounding box center [320, 274] width 8 height 8
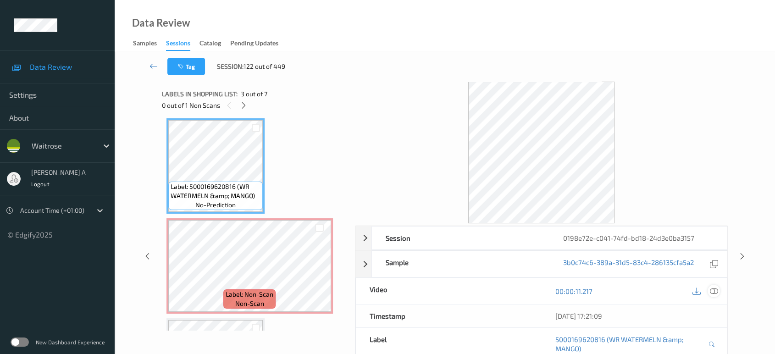
click at [715, 290] on icon at bounding box center [714, 291] width 8 height 8
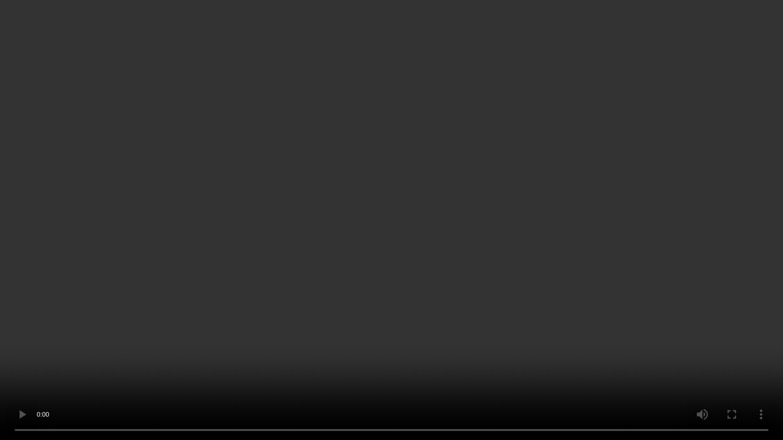
click at [694, 245] on video at bounding box center [391, 220] width 783 height 440
click at [391, 253] on video at bounding box center [391, 220] width 783 height 440
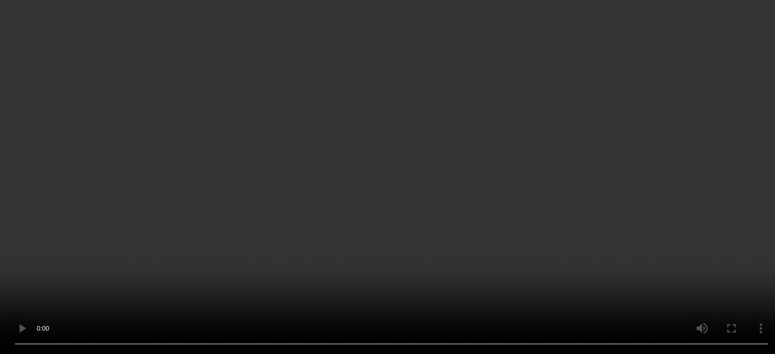
scroll to position [488, 0]
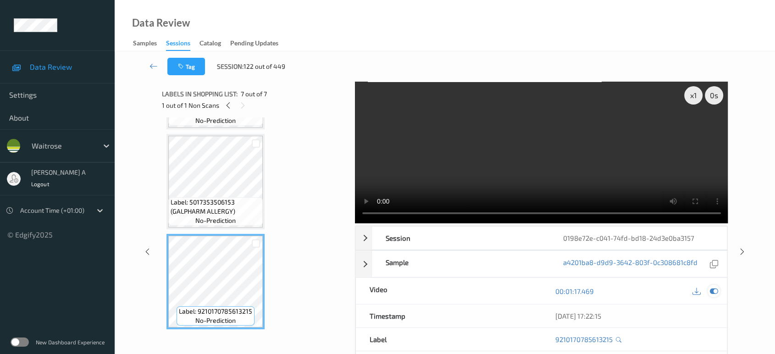
click at [709, 290] on div at bounding box center [714, 291] width 12 height 12
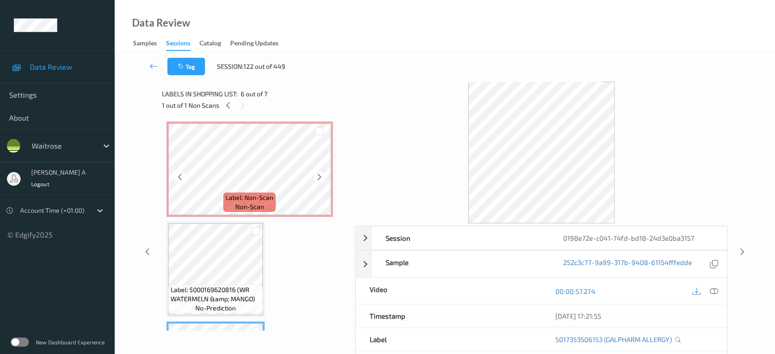
scroll to position [284, 0]
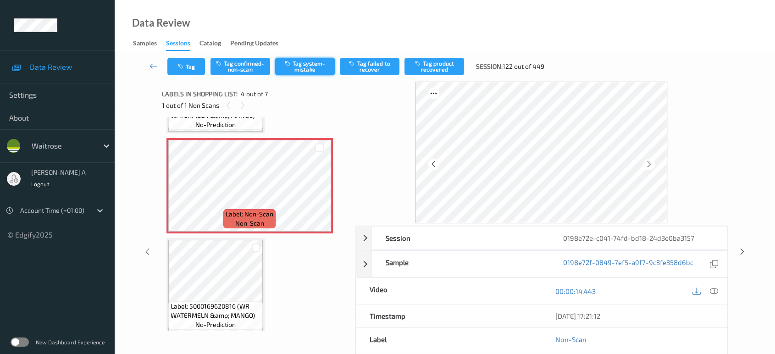
click at [327, 67] on button "Tag system-mistake" at bounding box center [305, 66] width 60 height 17
click at [189, 70] on button "Tag" at bounding box center [186, 66] width 38 height 17
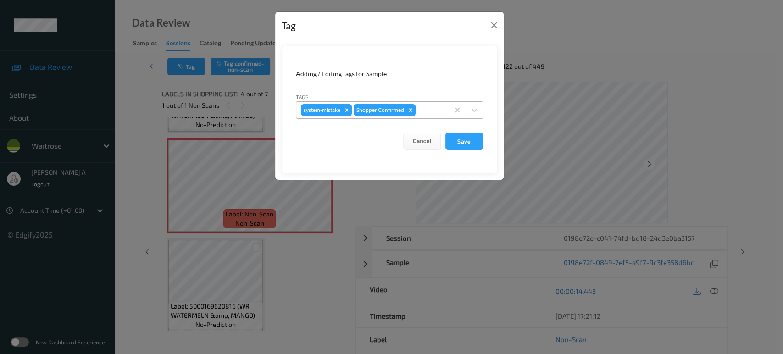
click at [430, 108] on div at bounding box center [430, 110] width 27 height 11
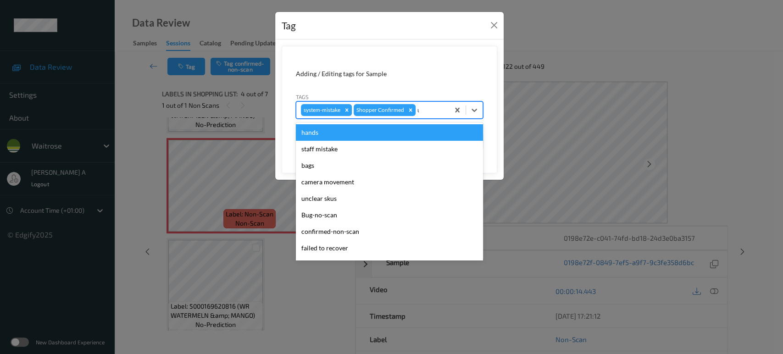
type input "un"
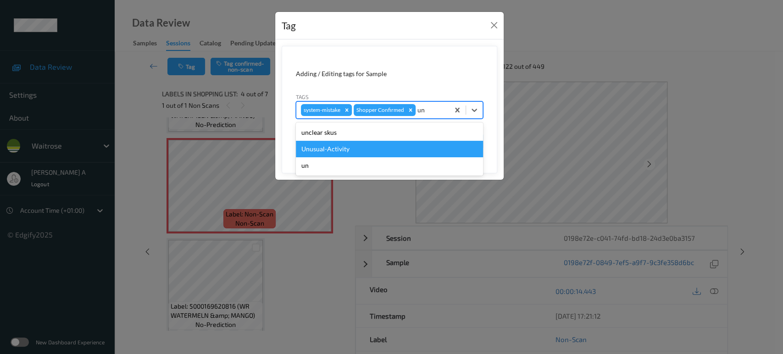
click at [351, 146] on div "Unusual-Activity" at bounding box center [389, 149] width 187 height 17
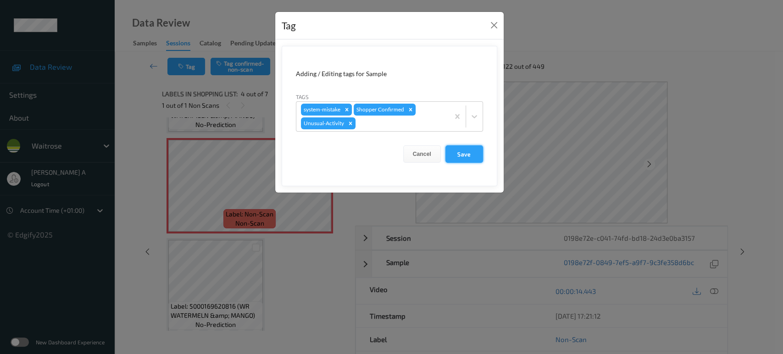
click at [469, 159] on button "Save" at bounding box center [464, 153] width 38 height 17
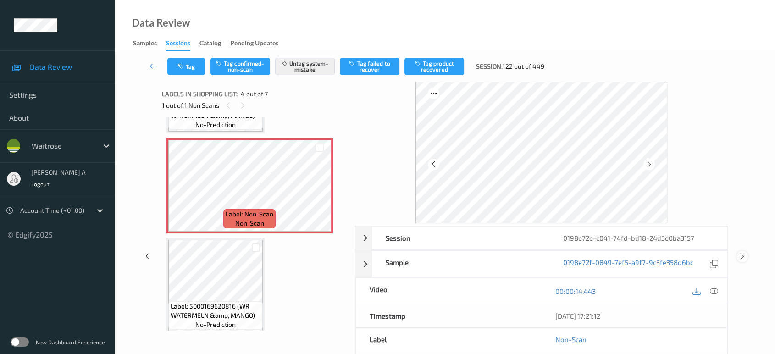
click at [744, 254] on icon at bounding box center [742, 256] width 8 height 8
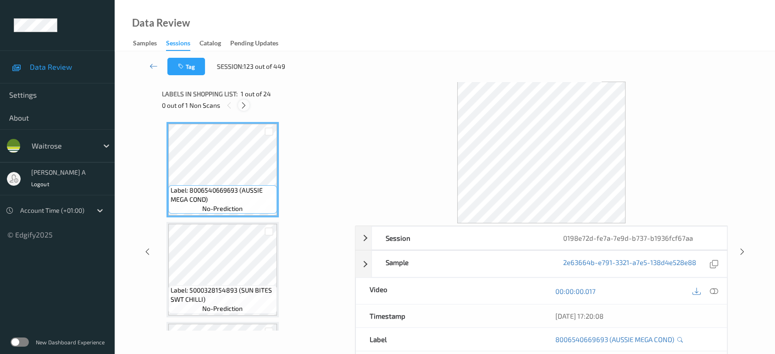
click at [247, 109] on icon at bounding box center [244, 105] width 8 height 8
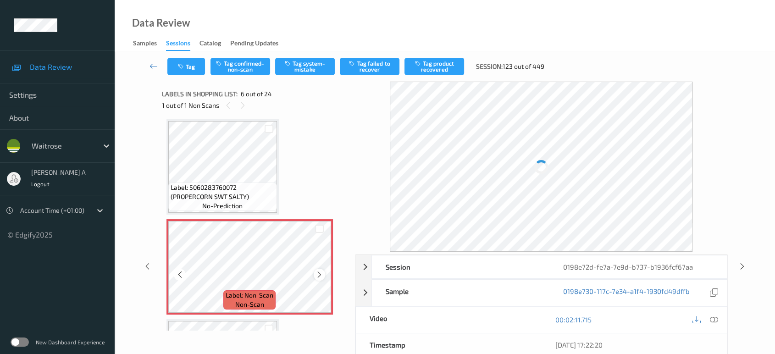
click at [320, 273] on icon at bounding box center [320, 275] width 8 height 8
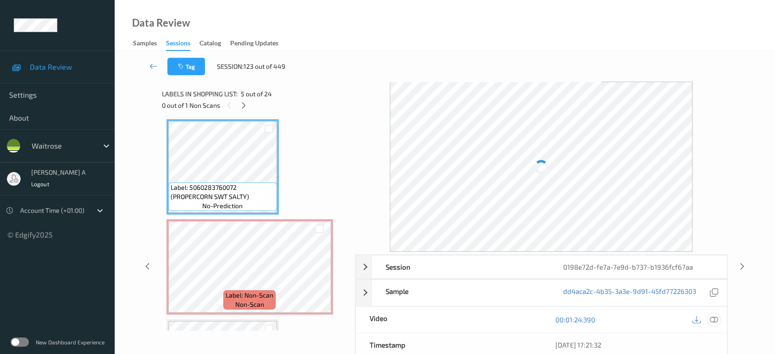
click at [714, 318] on icon at bounding box center [714, 320] width 8 height 8
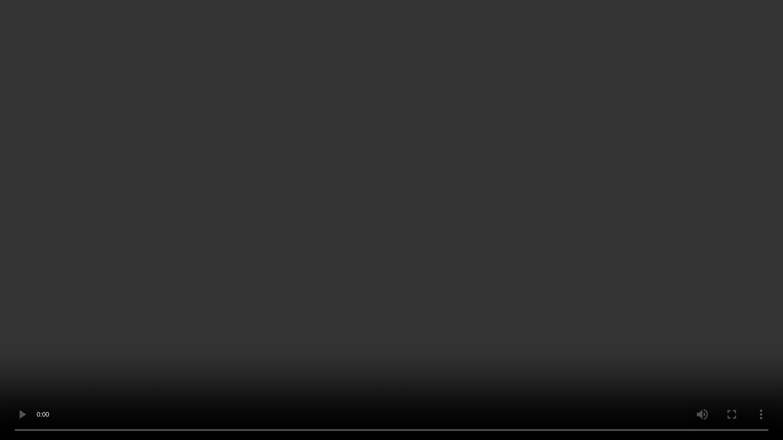
drag, startPoint x: 402, startPoint y: 277, endPoint x: 408, endPoint y: 261, distance: 17.1
click at [402, 277] on video at bounding box center [391, 220] width 783 height 440
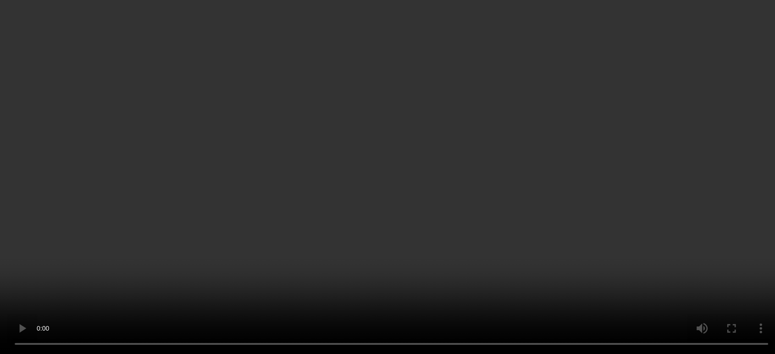
scroll to position [505, 0]
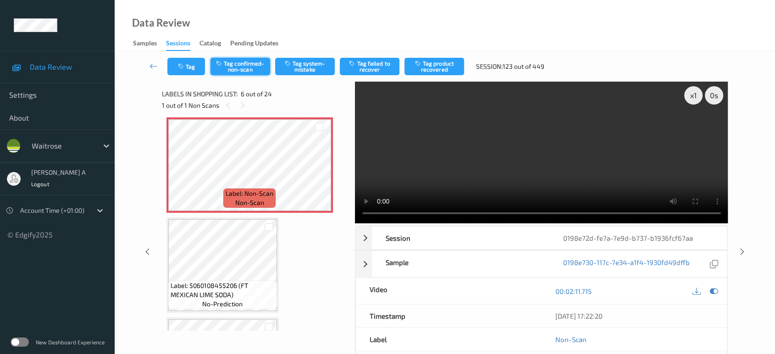
click at [243, 67] on button "Tag confirmed-non-scan" at bounding box center [241, 66] width 60 height 17
click at [432, 65] on button "Tag product recovered" at bounding box center [435, 66] width 60 height 17
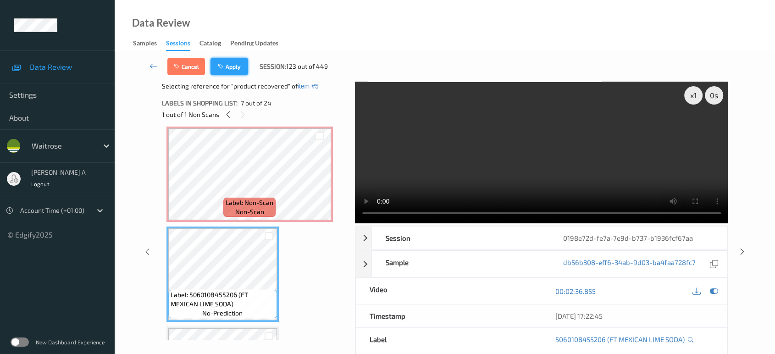
click at [243, 72] on button "Apply" at bounding box center [230, 66] width 38 height 17
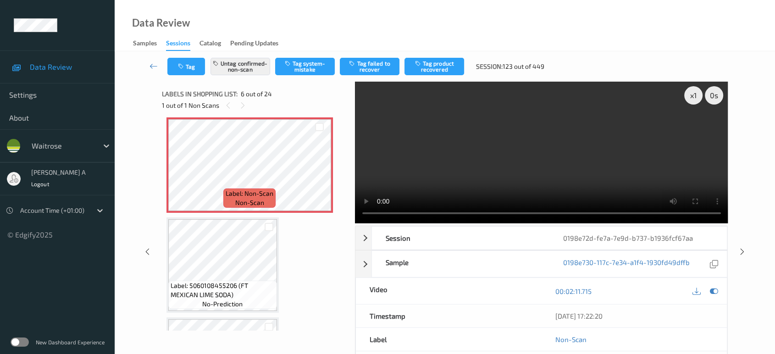
scroll to position [403, 0]
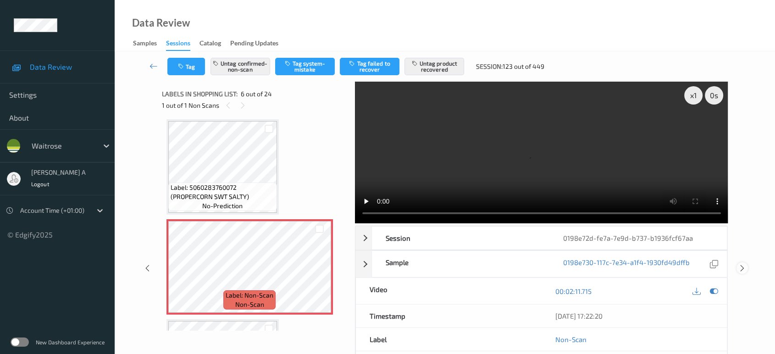
click at [744, 264] on icon at bounding box center [742, 268] width 8 height 8
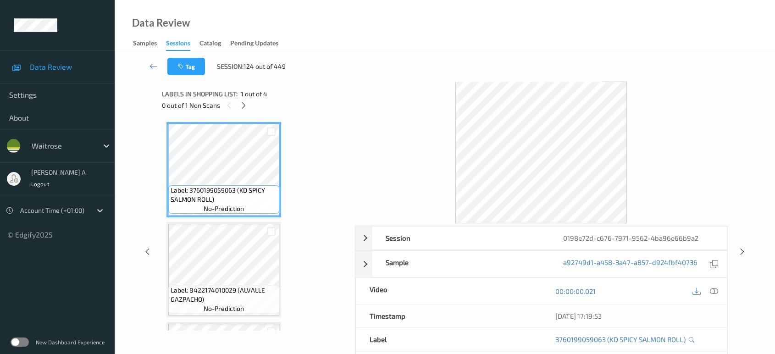
drag, startPoint x: 246, startPoint y: 108, endPoint x: 247, endPoint y: 117, distance: 8.7
click at [246, 107] on icon at bounding box center [244, 105] width 8 height 8
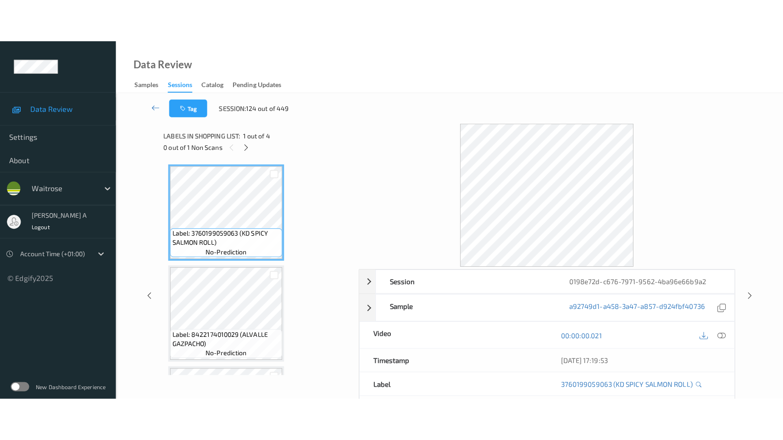
scroll to position [189, 0]
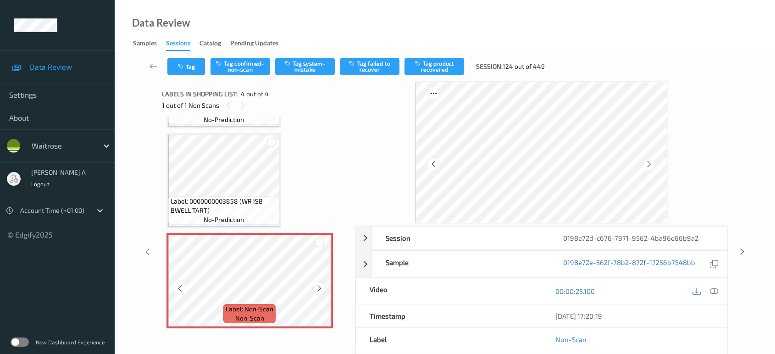
click at [319, 289] on icon at bounding box center [320, 288] width 8 height 8
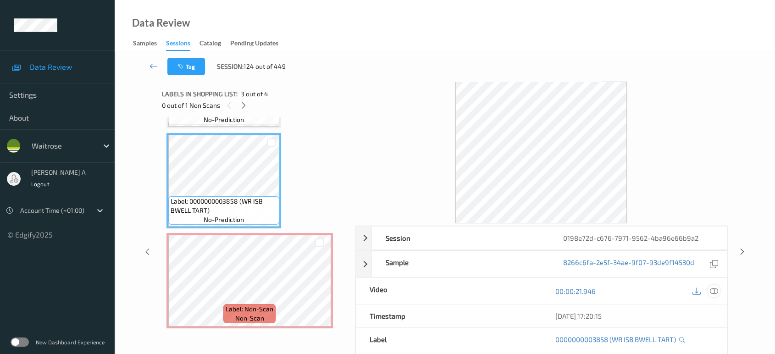
click at [716, 291] on icon at bounding box center [714, 291] width 8 height 8
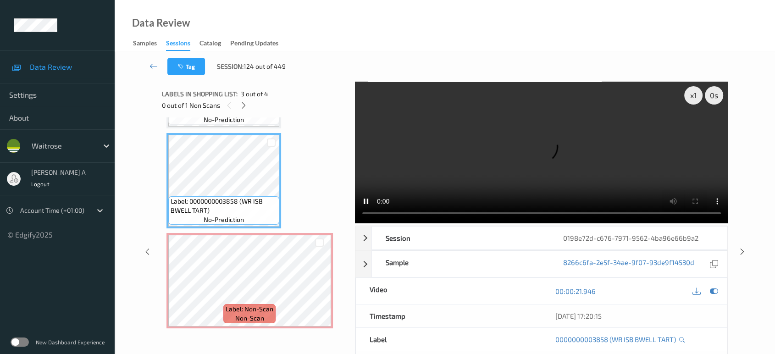
scroll to position [103, 0]
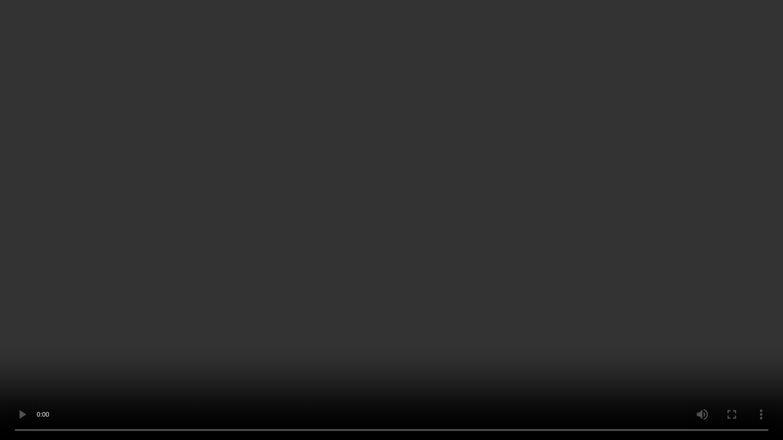
click at [396, 300] on video at bounding box center [391, 220] width 783 height 440
click at [411, 278] on video at bounding box center [391, 220] width 783 height 440
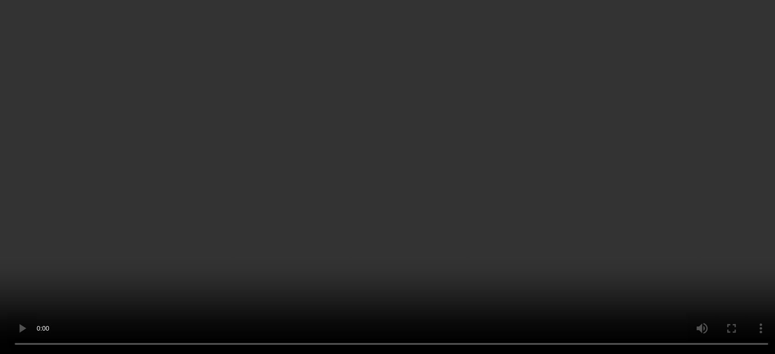
scroll to position [189, 0]
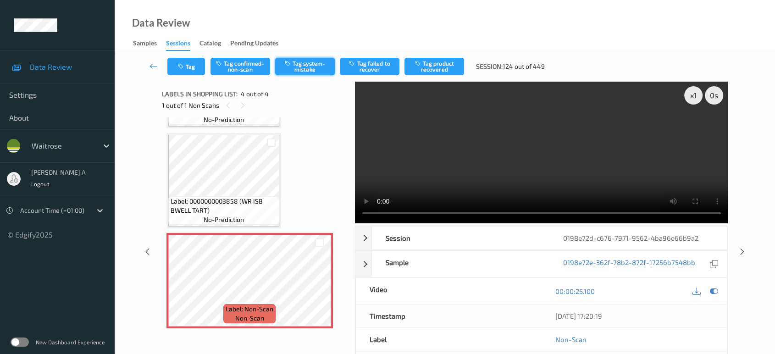
click at [308, 67] on button "Tag system-mistake" at bounding box center [305, 66] width 60 height 17
click at [189, 66] on button "Tag" at bounding box center [186, 66] width 38 height 17
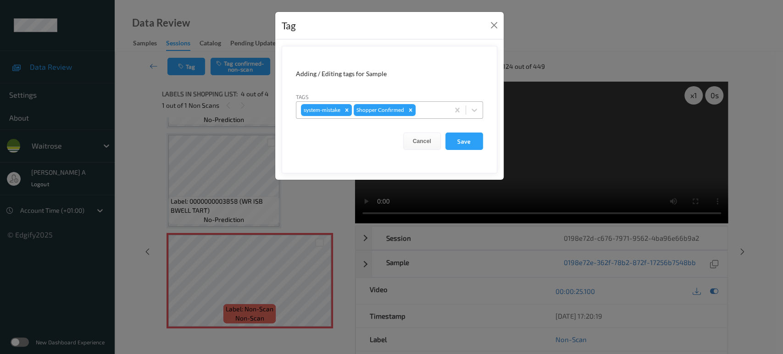
click at [427, 109] on div at bounding box center [430, 110] width 27 height 11
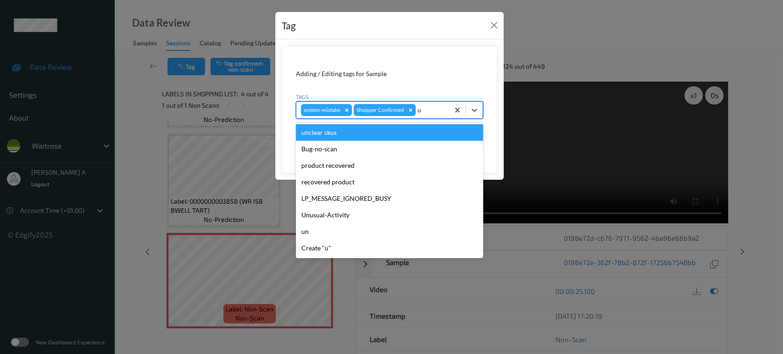
type input "un"
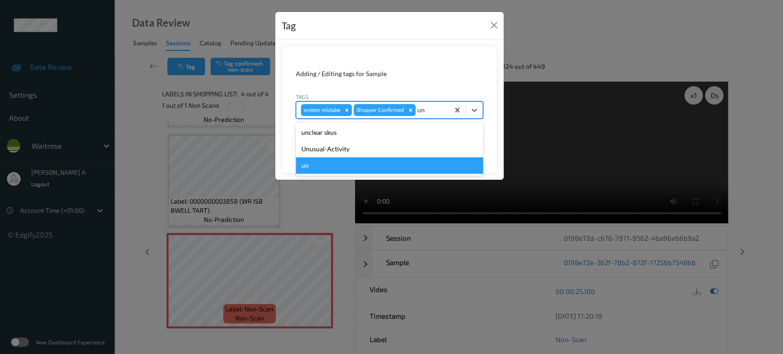
click at [373, 157] on div "un" at bounding box center [389, 165] width 187 height 17
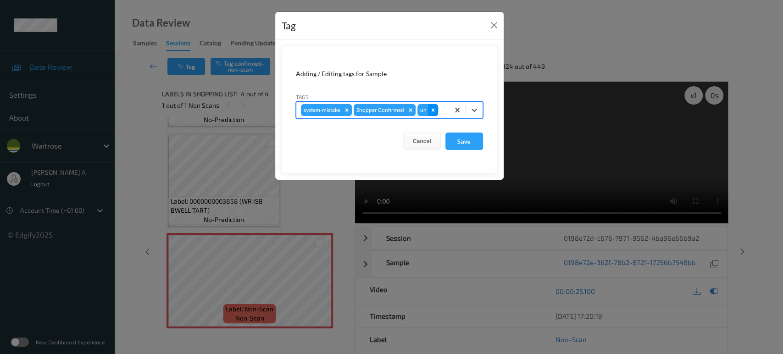
click at [433, 110] on icon "Remove un" at bounding box center [433, 110] width 6 height 6
type input "i"
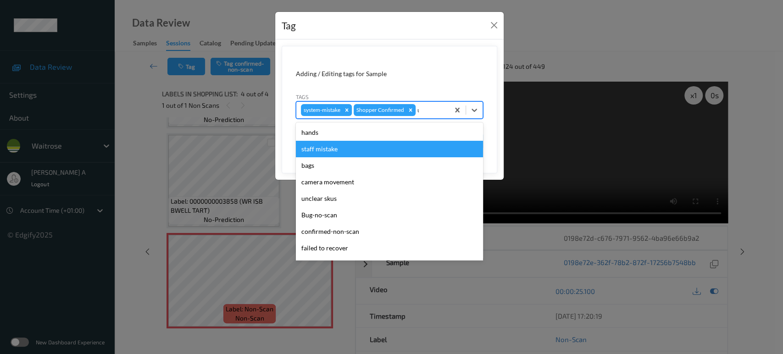
type input "un"
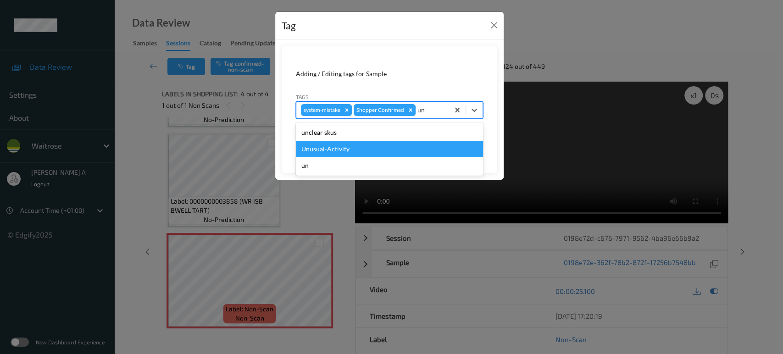
click at [391, 144] on div "Unusual-Activity" at bounding box center [389, 149] width 187 height 17
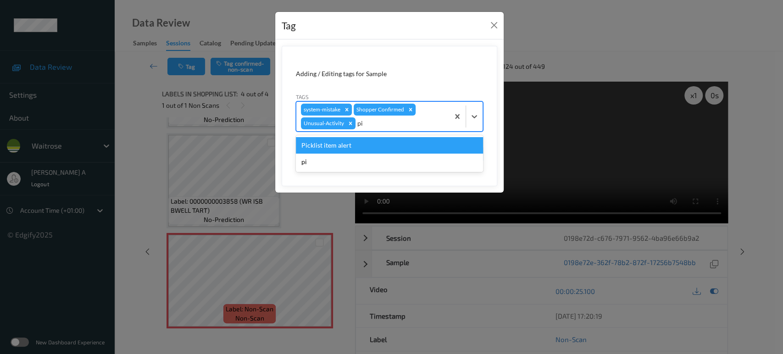
type input "pic"
click at [391, 144] on div "Picklist item alert" at bounding box center [389, 145] width 187 height 17
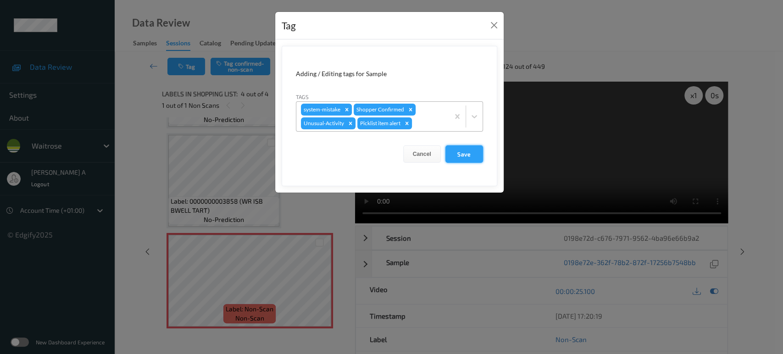
click at [460, 153] on button "Save" at bounding box center [464, 153] width 38 height 17
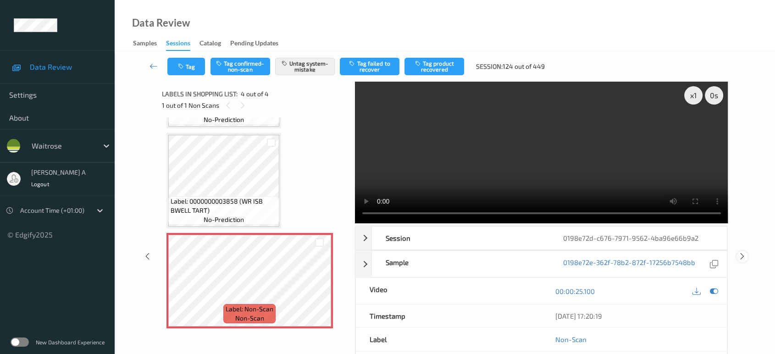
click at [742, 252] on icon at bounding box center [742, 256] width 8 height 8
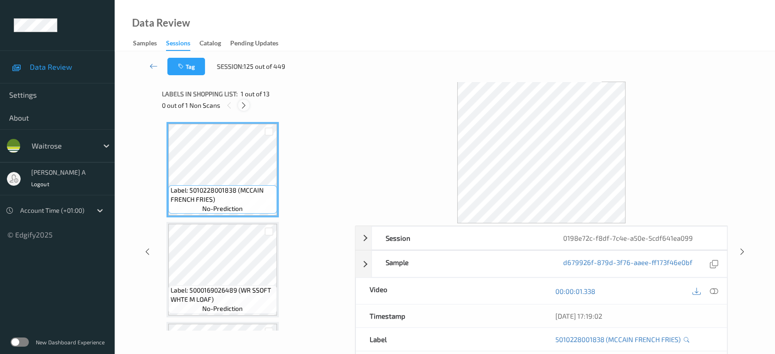
click at [241, 109] on icon at bounding box center [244, 105] width 8 height 8
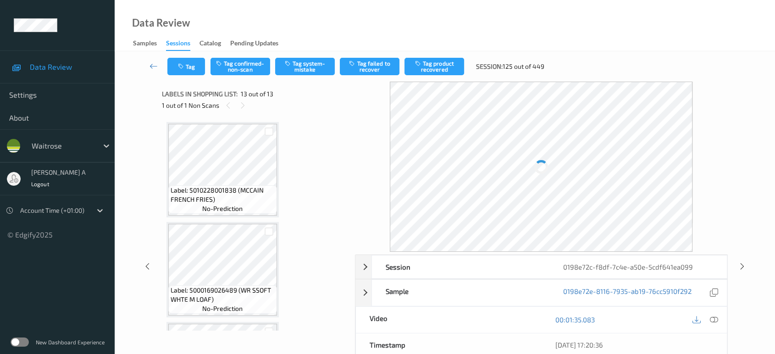
scroll to position [1086, 0]
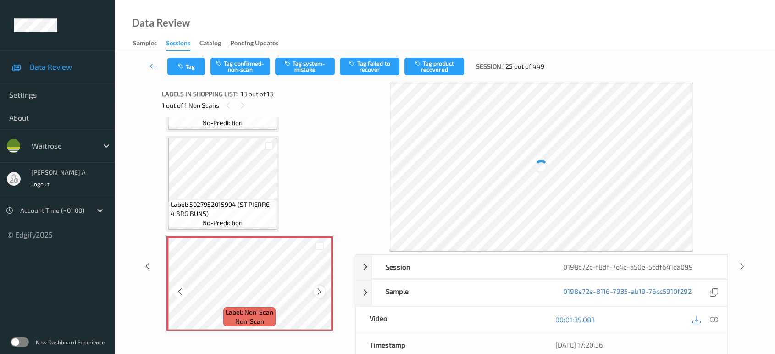
click at [323, 288] on icon at bounding box center [320, 292] width 8 height 8
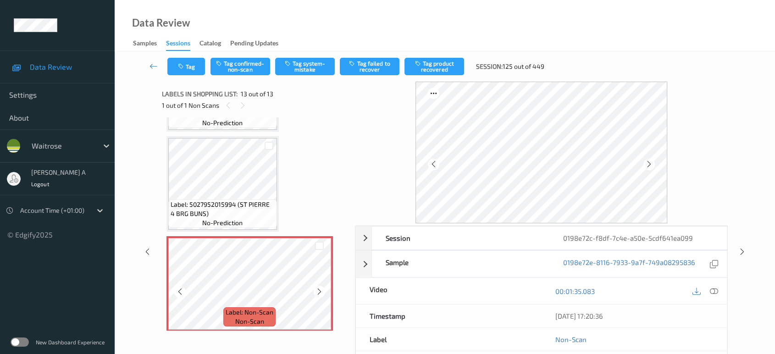
click at [323, 288] on icon at bounding box center [320, 292] width 8 height 8
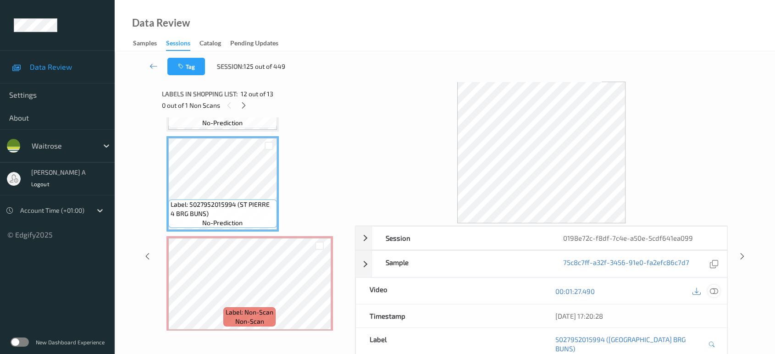
click at [716, 293] on icon at bounding box center [714, 291] width 8 height 8
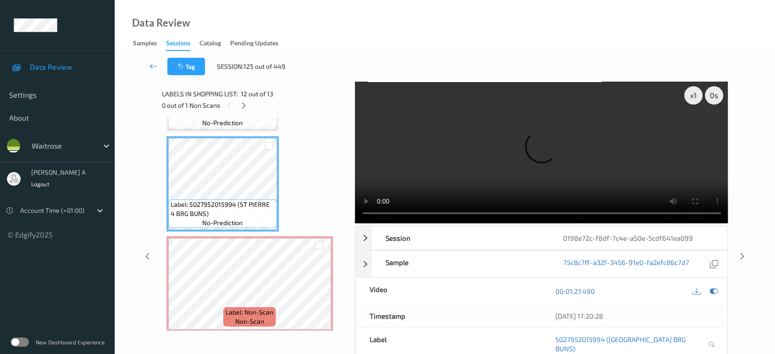
scroll to position [999, 0]
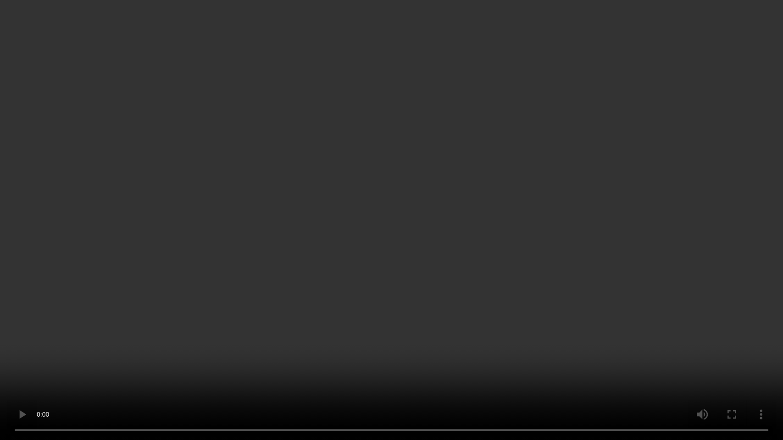
click at [360, 249] on video at bounding box center [391, 220] width 783 height 440
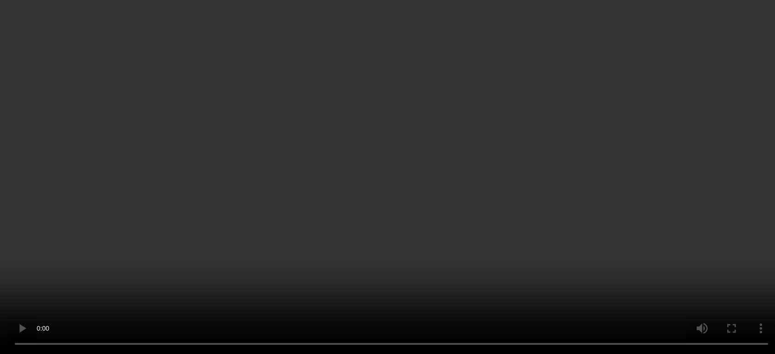
scroll to position [1086, 0]
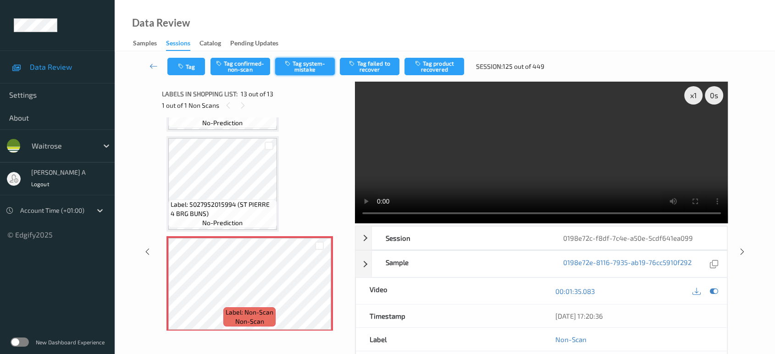
click at [301, 71] on button "Tag system-mistake" at bounding box center [305, 66] width 60 height 17
click at [183, 67] on icon "button" at bounding box center [182, 66] width 8 height 6
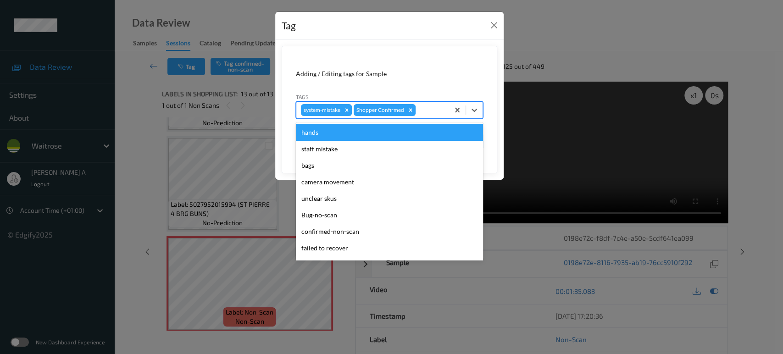
click at [423, 109] on div at bounding box center [430, 110] width 27 height 11
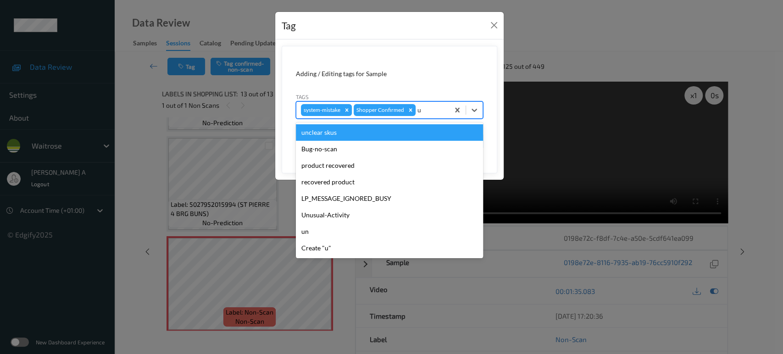
type input "un"
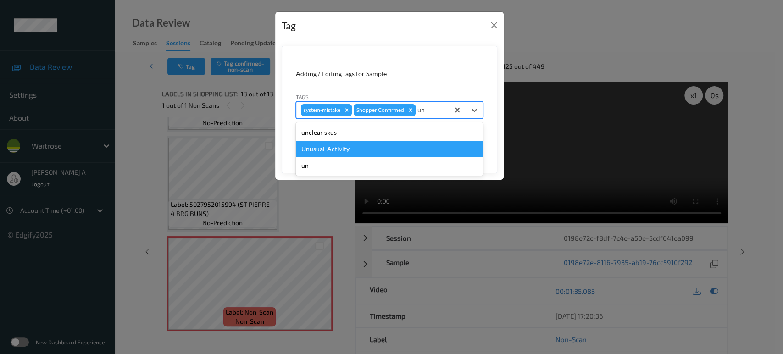
click at [359, 141] on div "Unusual-Activity" at bounding box center [389, 149] width 187 height 17
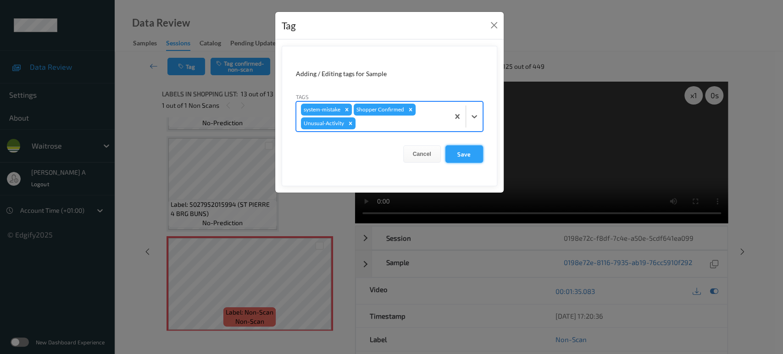
click at [470, 150] on button "Save" at bounding box center [464, 153] width 38 height 17
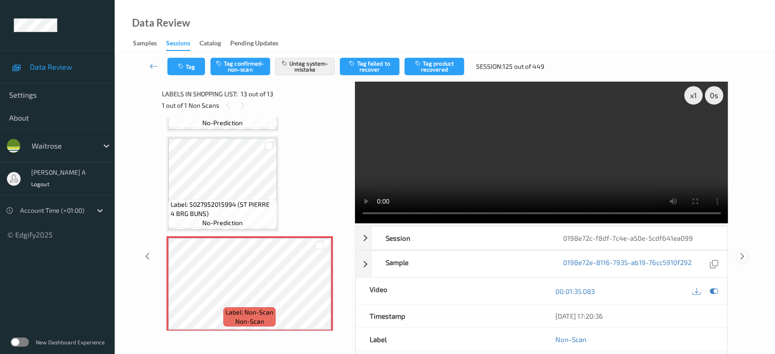
click at [744, 252] on icon at bounding box center [742, 256] width 8 height 8
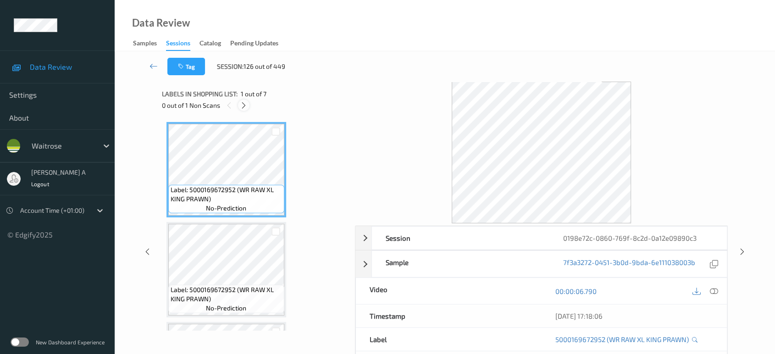
click at [240, 106] on icon at bounding box center [244, 105] width 8 height 8
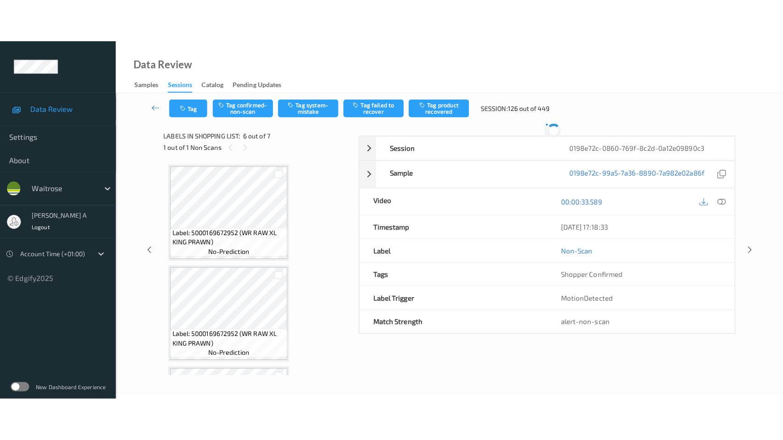
scroll to position [403, 0]
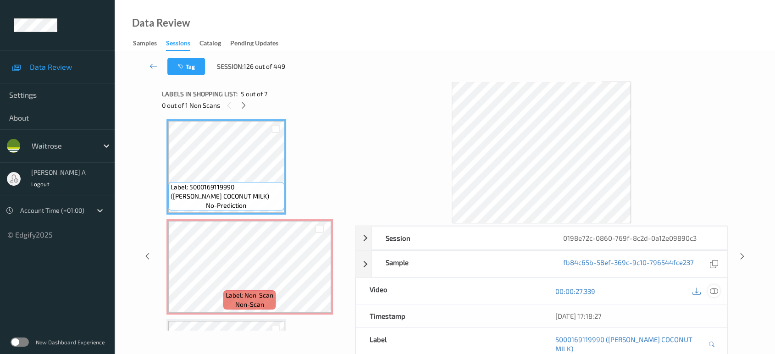
click at [714, 291] on icon at bounding box center [714, 291] width 8 height 8
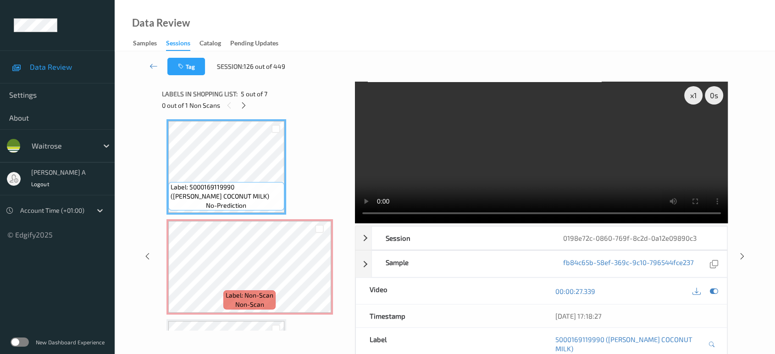
scroll to position [402, 0]
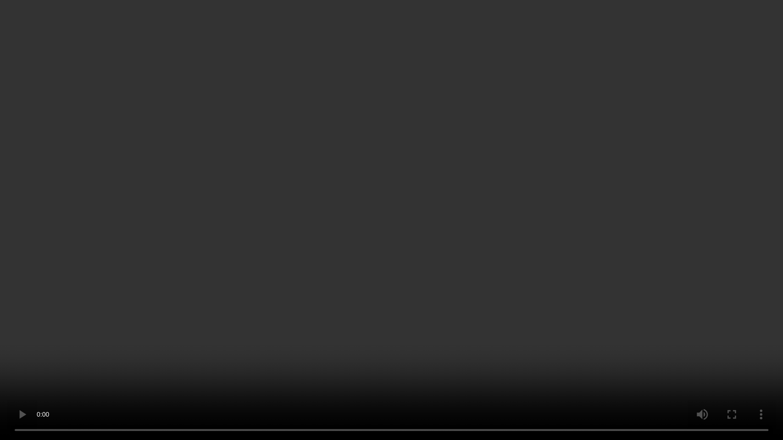
click at [443, 207] on video at bounding box center [391, 220] width 783 height 440
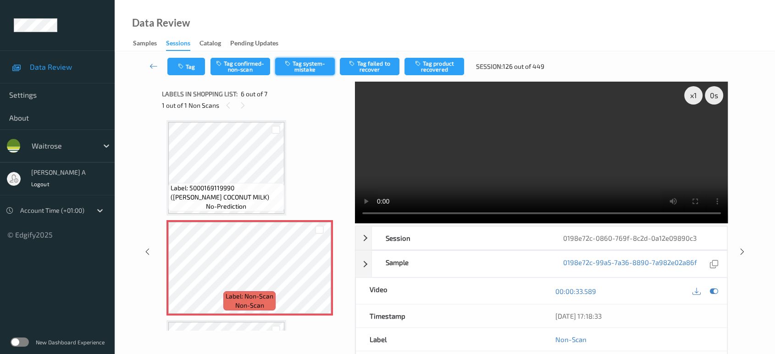
click at [289, 68] on button "Tag system-mistake" at bounding box center [305, 66] width 60 height 17
click at [174, 69] on button "Tag" at bounding box center [186, 66] width 38 height 17
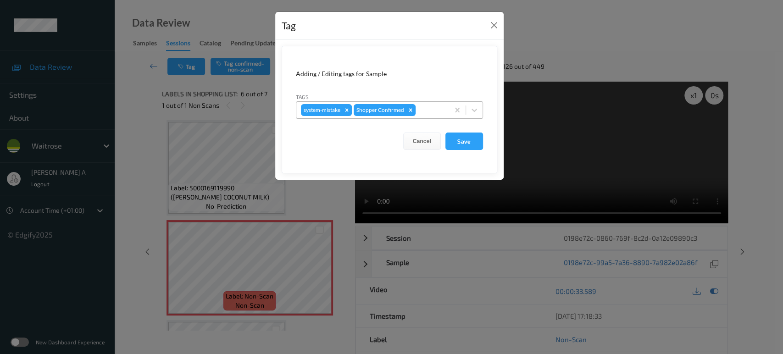
click at [421, 107] on div at bounding box center [430, 110] width 27 height 11
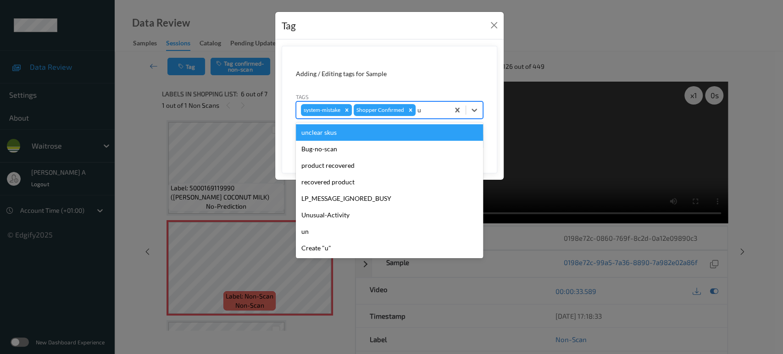
type input "un"
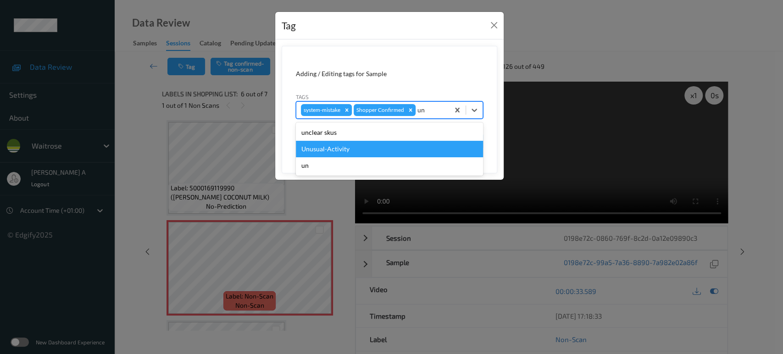
click at [356, 149] on div "Unusual-Activity" at bounding box center [389, 149] width 187 height 17
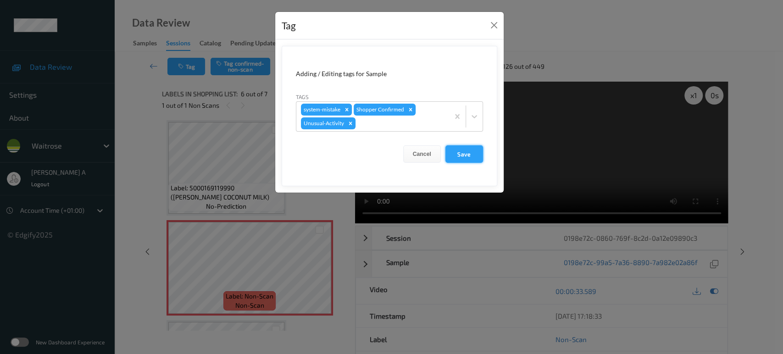
click at [476, 161] on button "Save" at bounding box center [464, 153] width 38 height 17
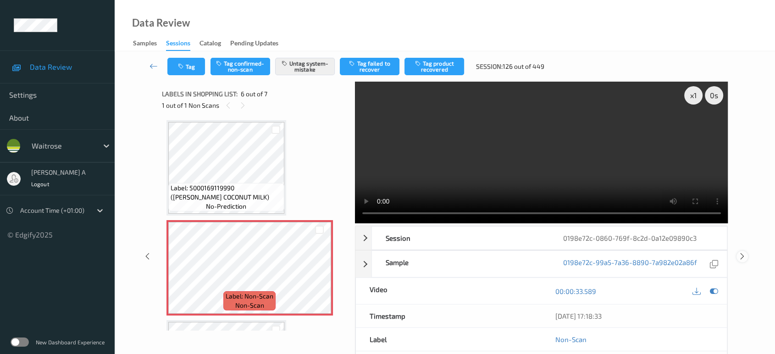
click at [744, 252] on icon at bounding box center [742, 256] width 8 height 8
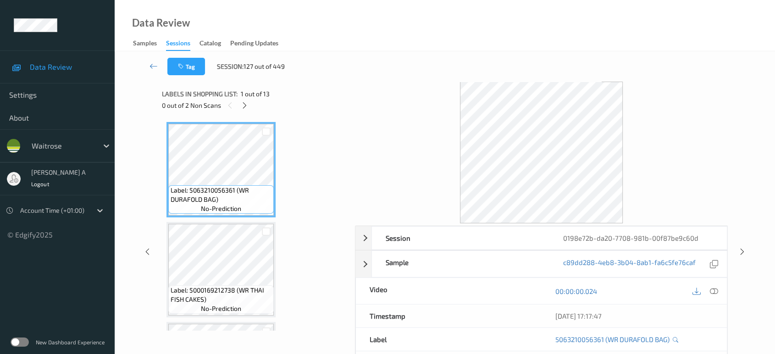
click at [250, 110] on div "0 out of 2 Non Scans" at bounding box center [255, 105] width 187 height 11
click at [244, 108] on icon at bounding box center [245, 105] width 8 height 8
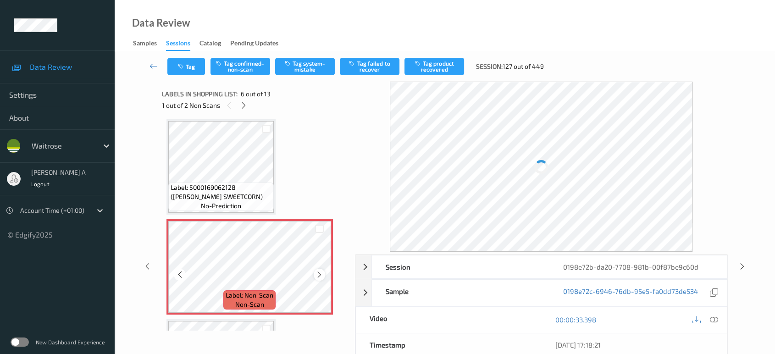
click at [317, 273] on icon at bounding box center [320, 275] width 8 height 8
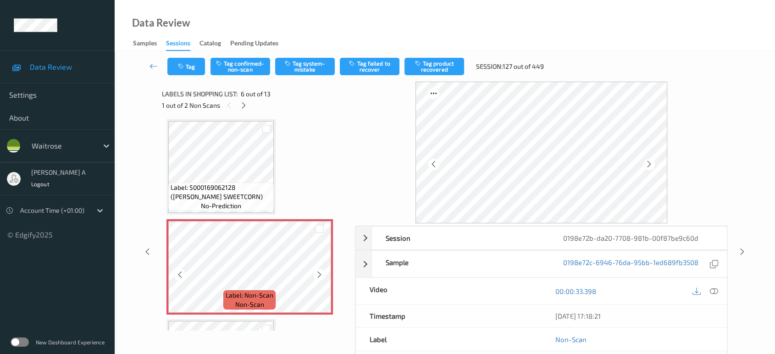
click at [317, 273] on icon at bounding box center [320, 275] width 8 height 8
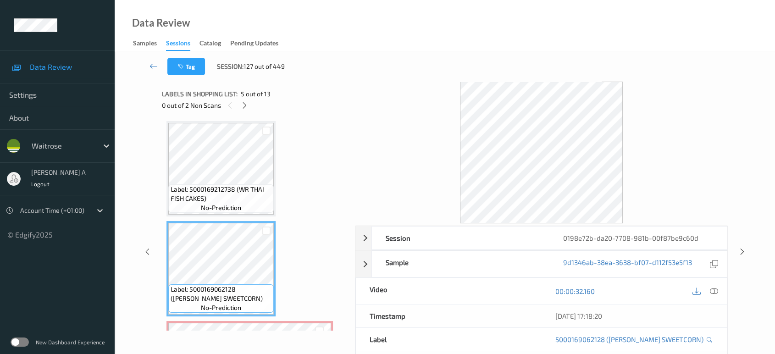
scroll to position [301, 0]
click at [719, 293] on div at bounding box center [714, 291] width 12 height 12
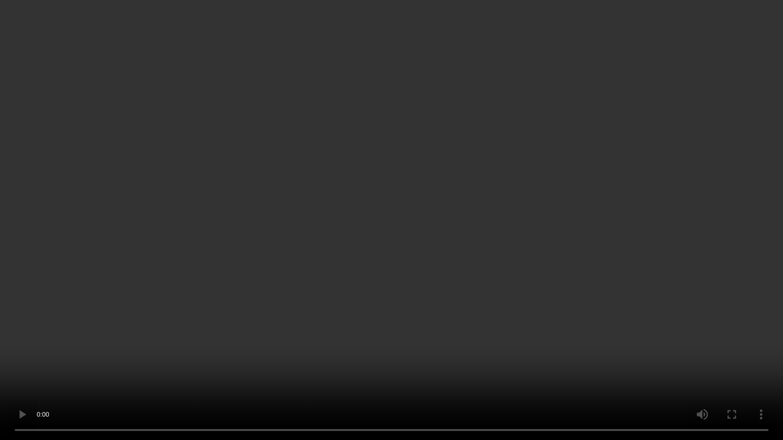
click at [343, 290] on video at bounding box center [391, 220] width 783 height 440
click at [363, 250] on video at bounding box center [391, 220] width 783 height 440
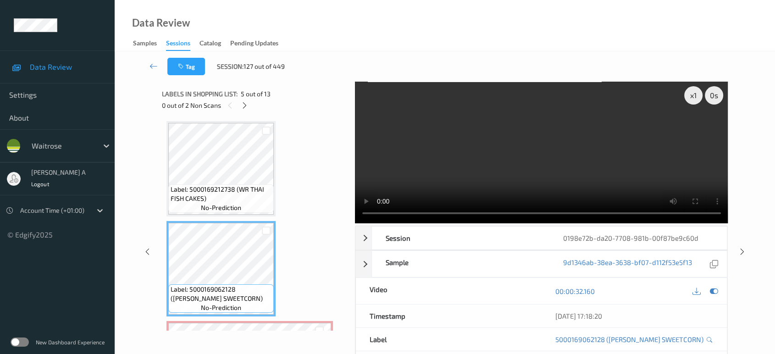
click at [546, 157] on video at bounding box center [541, 153] width 373 height 142
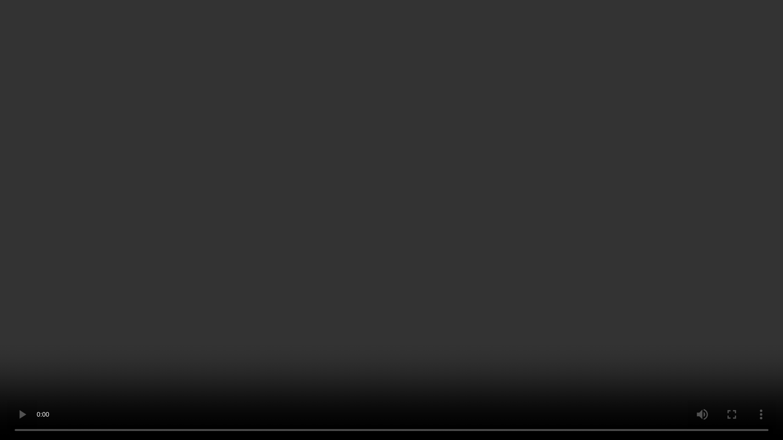
click at [419, 265] on video at bounding box center [391, 220] width 783 height 440
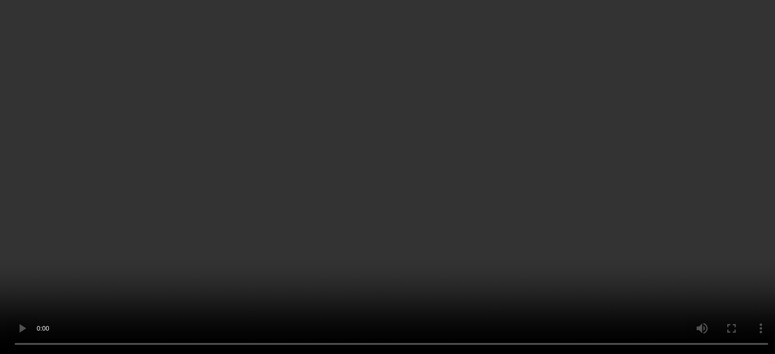
scroll to position [403, 0]
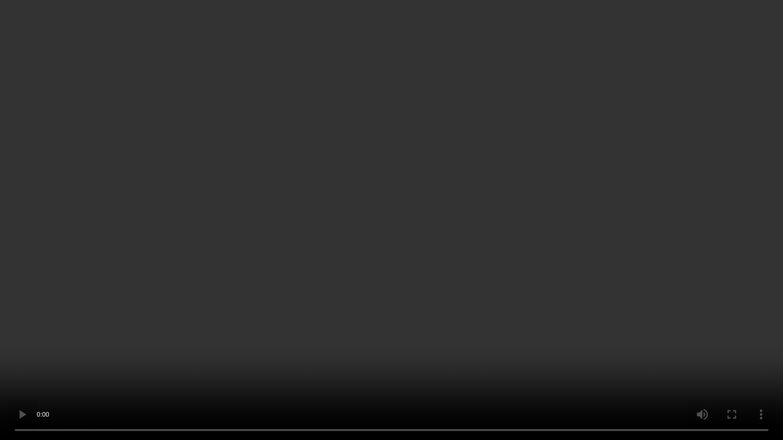
click at [438, 269] on video at bounding box center [391, 220] width 783 height 440
click at [370, 182] on video at bounding box center [391, 220] width 783 height 440
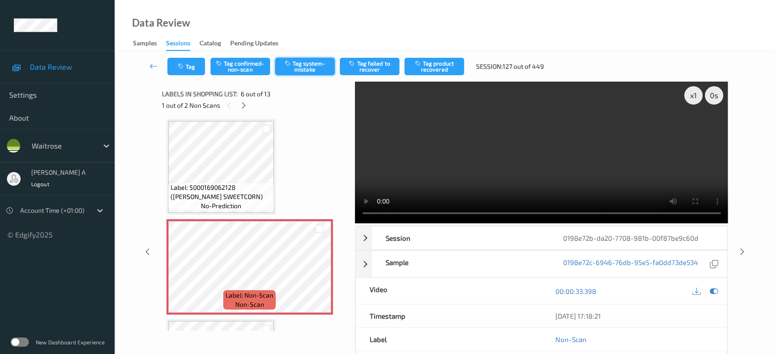
click at [296, 70] on button "Tag system-mistake" at bounding box center [305, 66] width 60 height 17
click at [190, 72] on button "Tag" at bounding box center [186, 66] width 38 height 17
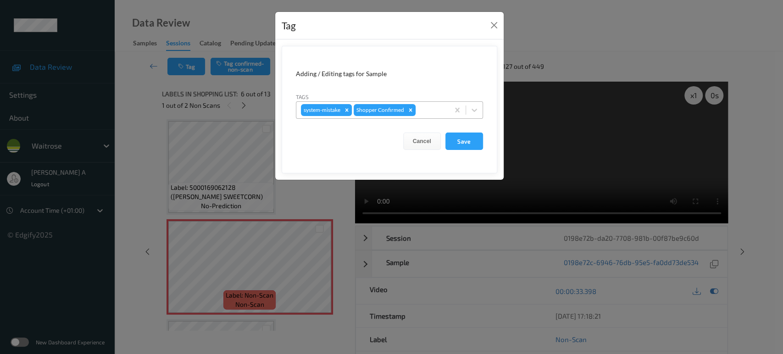
click at [426, 111] on div at bounding box center [430, 110] width 27 height 11
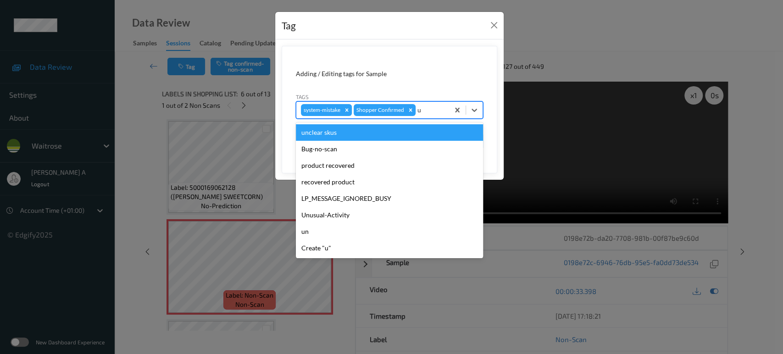
type input "un"
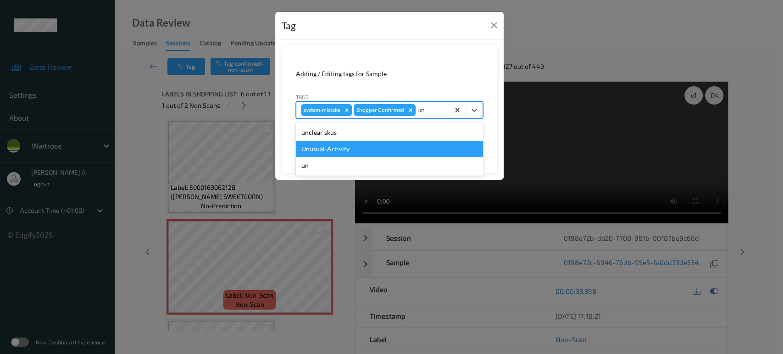
click at [367, 146] on div "Unusual-Activity" at bounding box center [389, 149] width 187 height 17
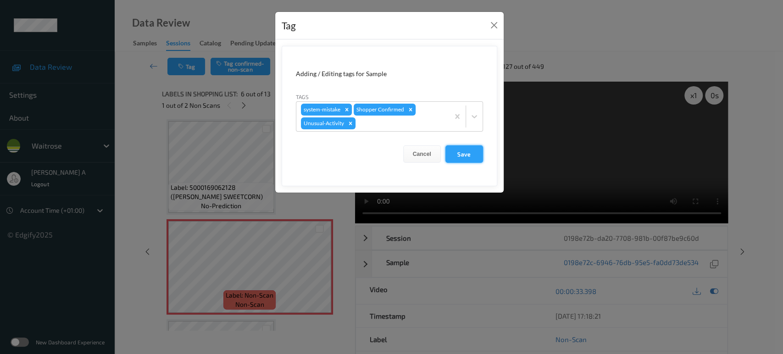
click at [470, 155] on button "Save" at bounding box center [464, 153] width 38 height 17
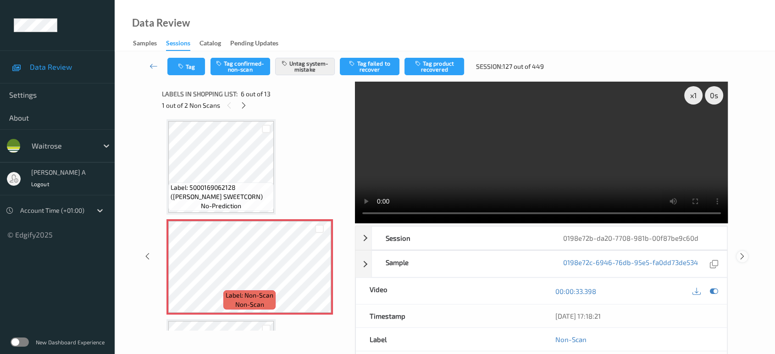
click at [743, 256] on icon at bounding box center [742, 256] width 8 height 8
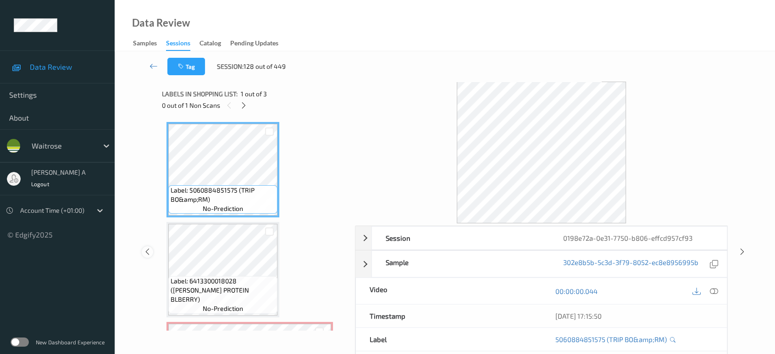
click at [145, 250] on icon at bounding box center [148, 252] width 8 height 8
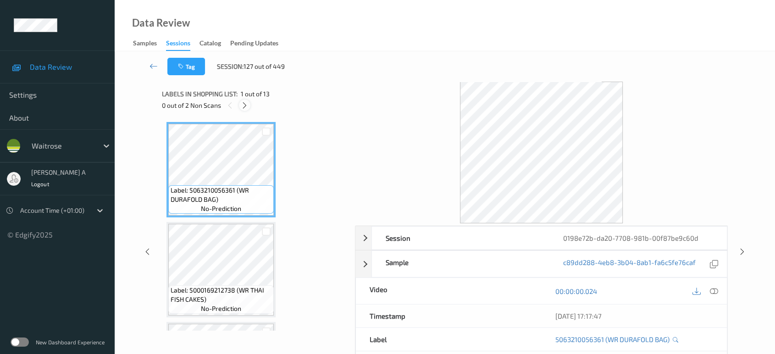
click at [244, 105] on icon at bounding box center [245, 105] width 8 height 8
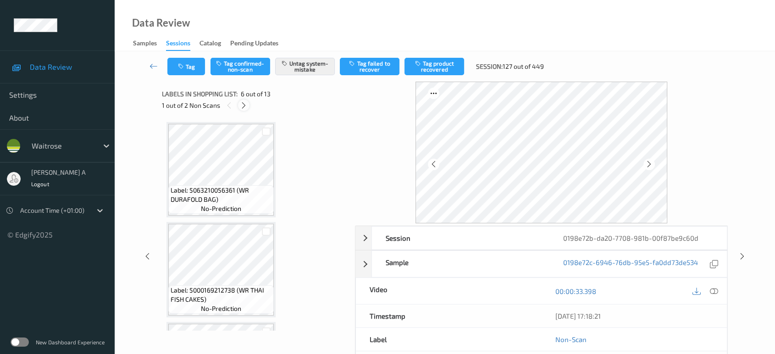
scroll to position [403, 0]
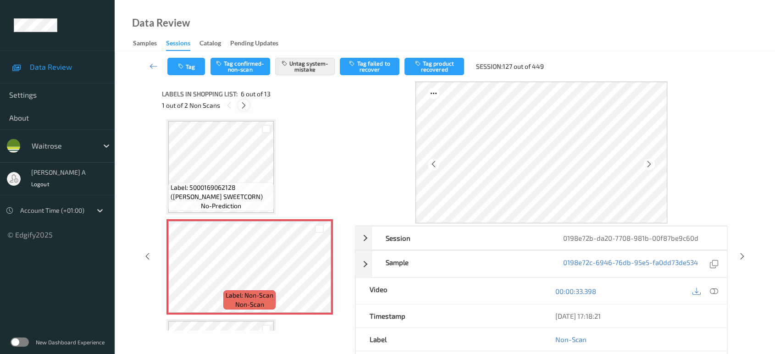
click at [241, 105] on icon at bounding box center [244, 105] width 8 height 8
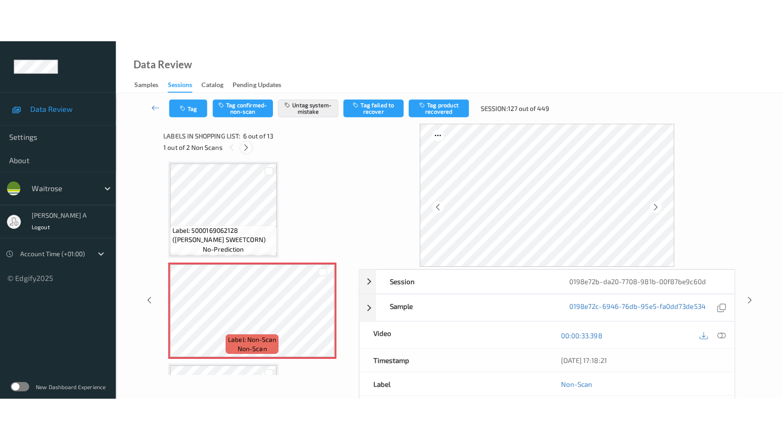
scroll to position [1086, 0]
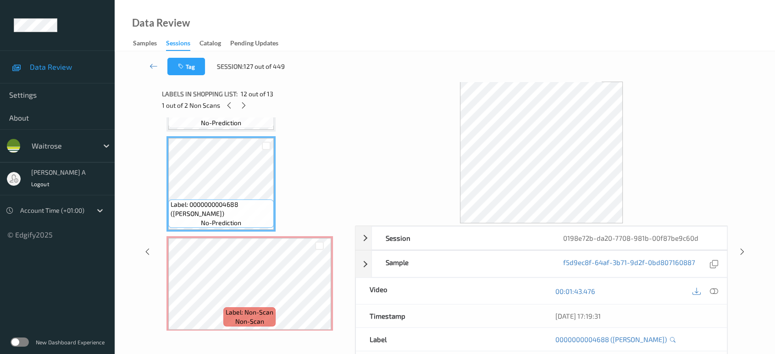
drag, startPoint x: 711, startPoint y: 289, endPoint x: 697, endPoint y: 271, distance: 22.9
click at [711, 289] on icon at bounding box center [714, 291] width 8 height 8
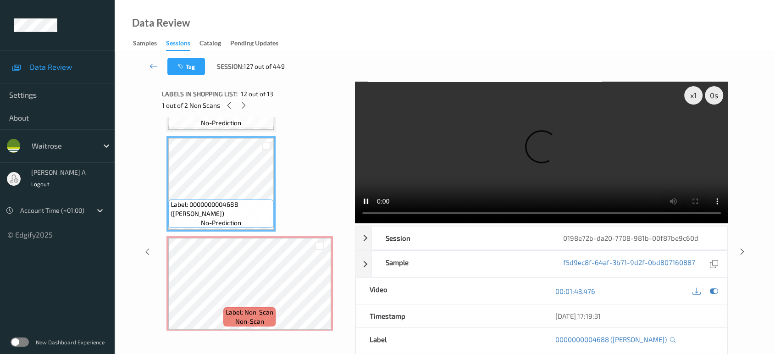
scroll to position [999, 0]
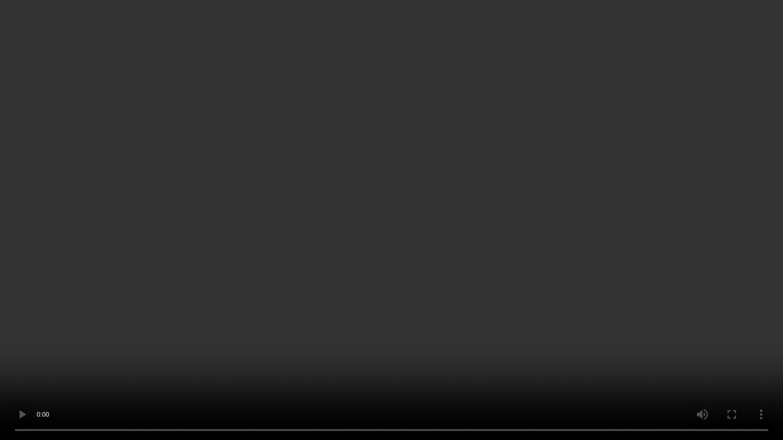
click at [324, 266] on video at bounding box center [391, 220] width 783 height 440
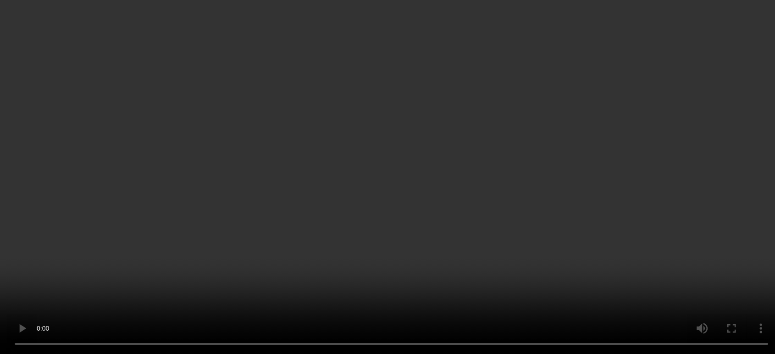
scroll to position [1086, 0]
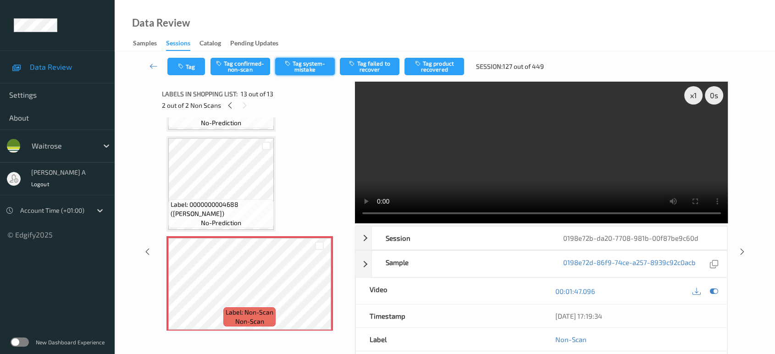
click at [299, 69] on button "Tag system-mistake" at bounding box center [305, 66] width 60 height 17
click at [188, 69] on button "Tag" at bounding box center [186, 66] width 38 height 17
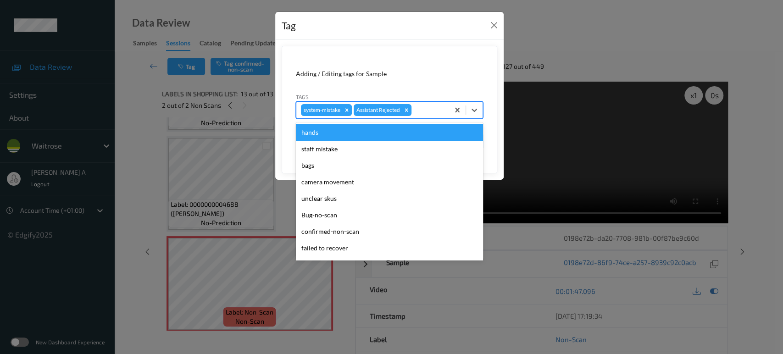
click at [436, 109] on div at bounding box center [428, 110] width 31 height 11
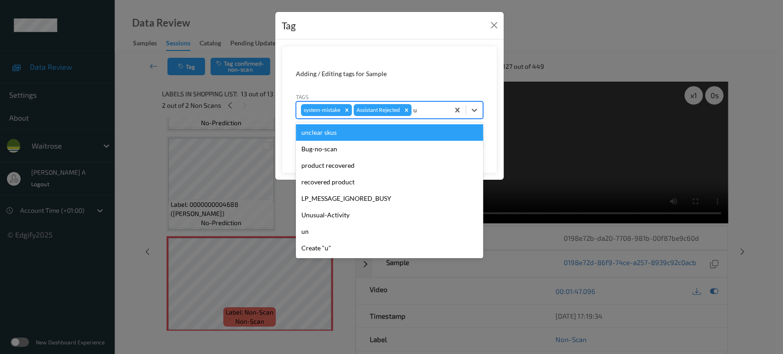
type input "un"
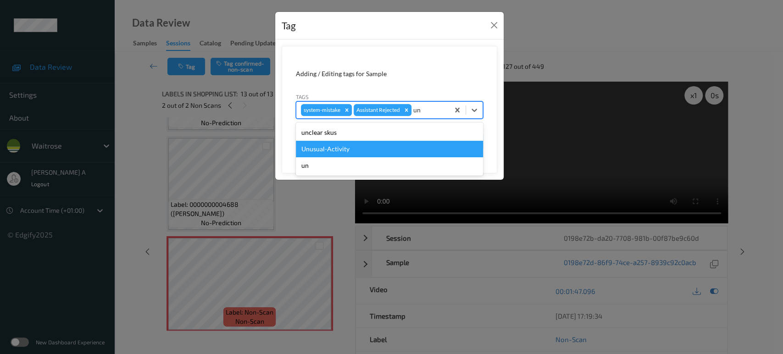
click at [384, 149] on div "Unusual-Activity" at bounding box center [389, 149] width 187 height 17
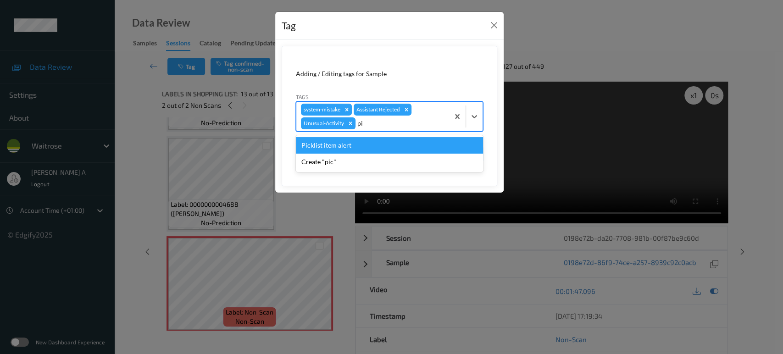
type input "pic"
click at [384, 149] on div "Picklist item alert" at bounding box center [389, 145] width 187 height 17
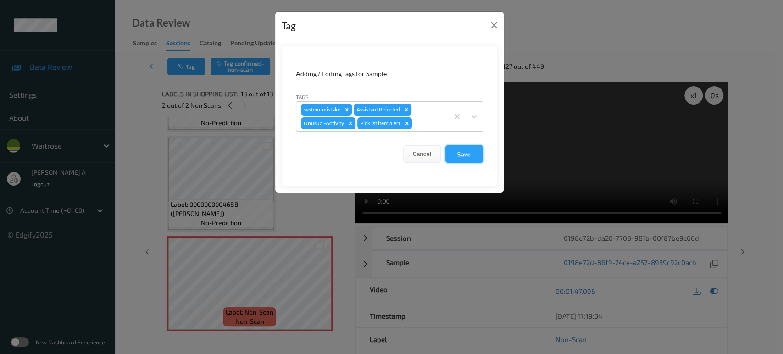
click at [454, 156] on button "Save" at bounding box center [464, 153] width 38 height 17
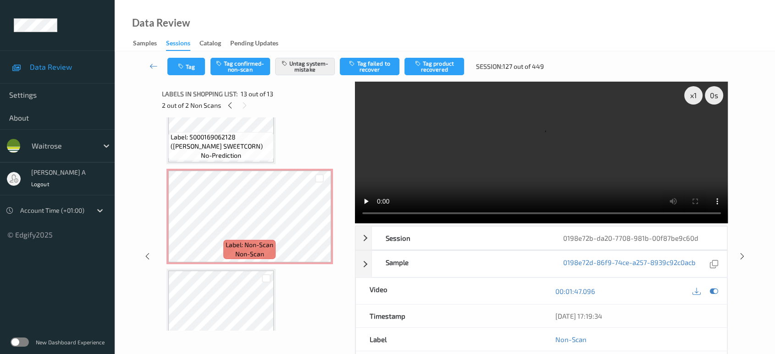
scroll to position [423, 0]
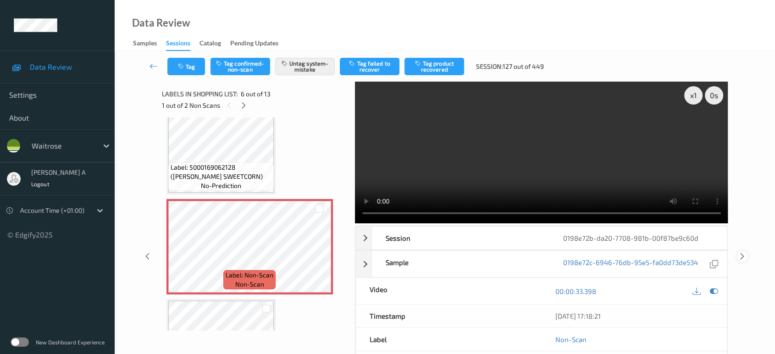
drag, startPoint x: 740, startPoint y: 220, endPoint x: 738, endPoint y: 216, distance: 4.7
click at [740, 252] on icon at bounding box center [742, 256] width 8 height 8
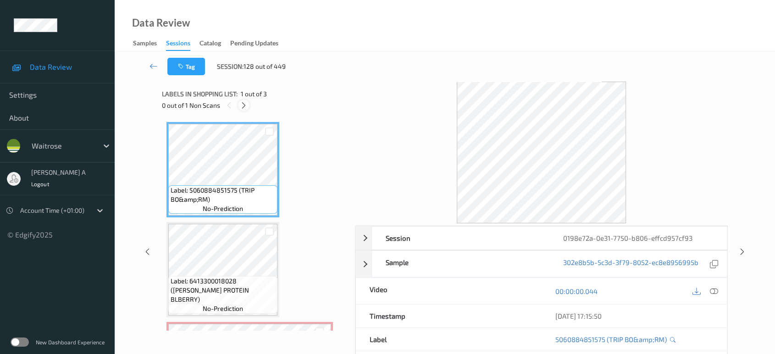
click at [244, 102] on icon at bounding box center [244, 105] width 8 height 8
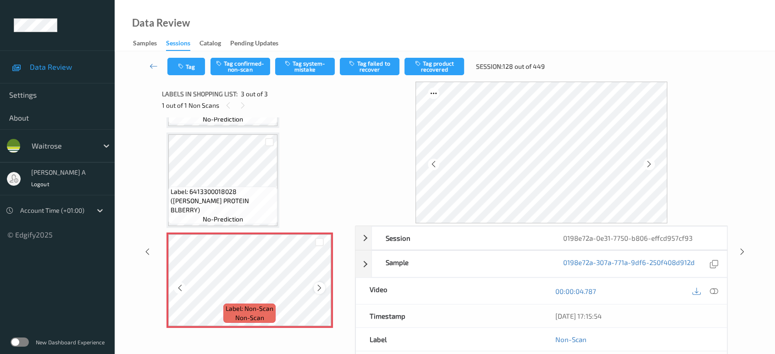
click at [316, 289] on icon at bounding box center [320, 288] width 8 height 8
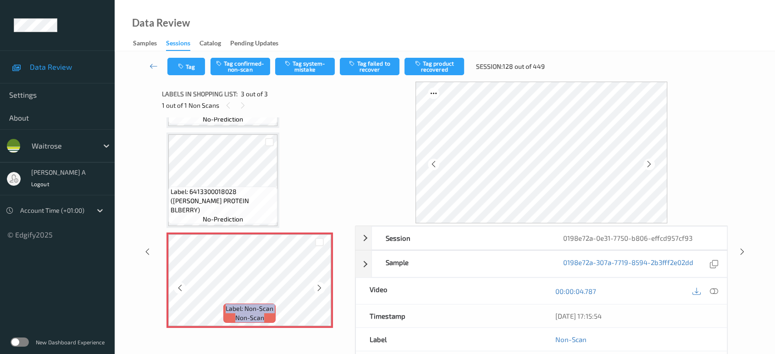
click at [316, 289] on icon at bounding box center [320, 288] width 8 height 8
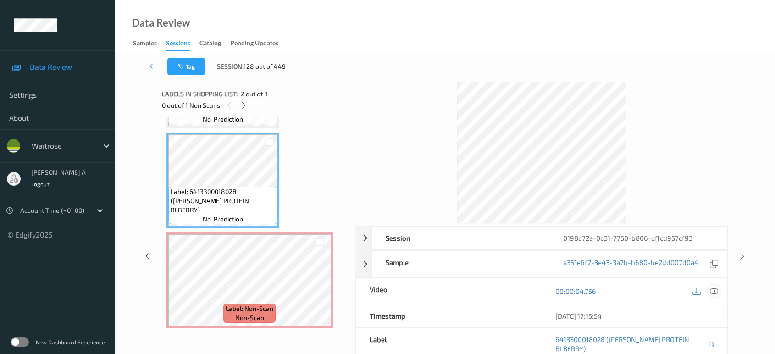
click at [714, 291] on icon at bounding box center [714, 291] width 8 height 8
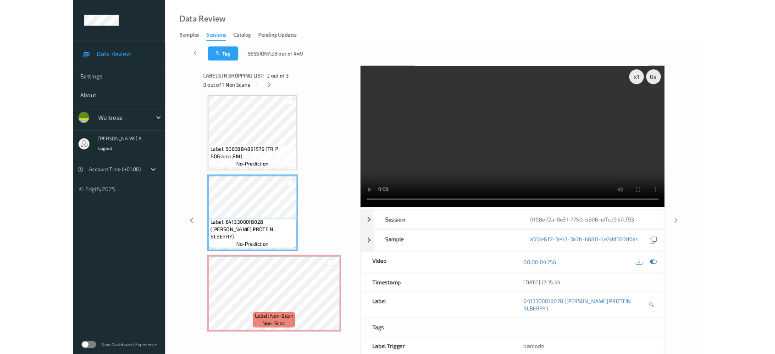
scroll to position [4, 0]
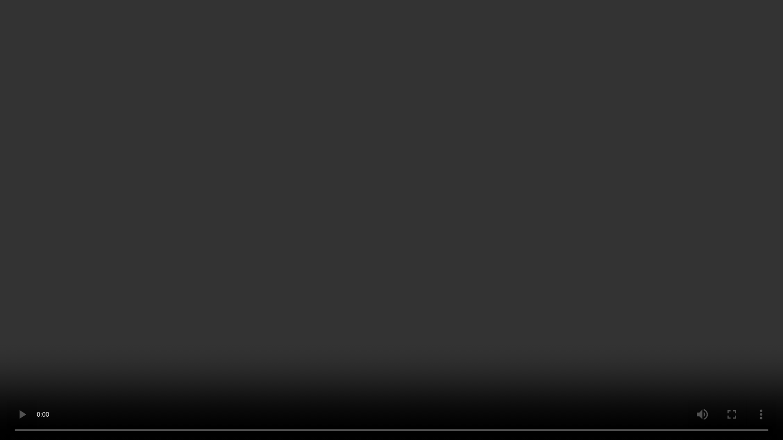
click at [362, 231] on video at bounding box center [391, 220] width 783 height 440
click at [360, 233] on video at bounding box center [391, 220] width 783 height 440
click at [401, 270] on video at bounding box center [391, 220] width 783 height 440
click at [228, 227] on video at bounding box center [391, 220] width 783 height 440
click at [335, 195] on video at bounding box center [391, 220] width 783 height 440
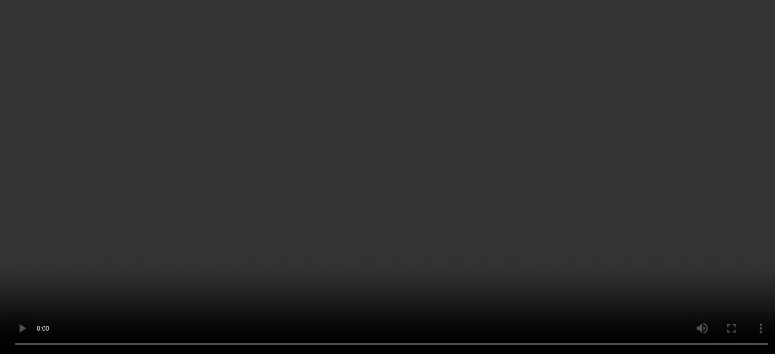
scroll to position [89, 0]
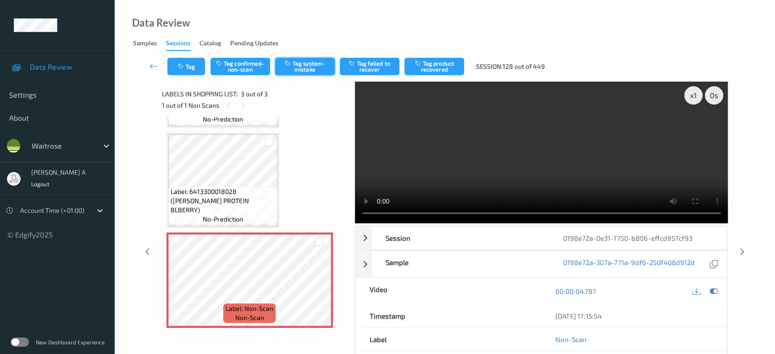
click at [301, 62] on button "Tag system-mistake" at bounding box center [305, 66] width 60 height 17
click at [184, 67] on icon "button" at bounding box center [182, 66] width 8 height 6
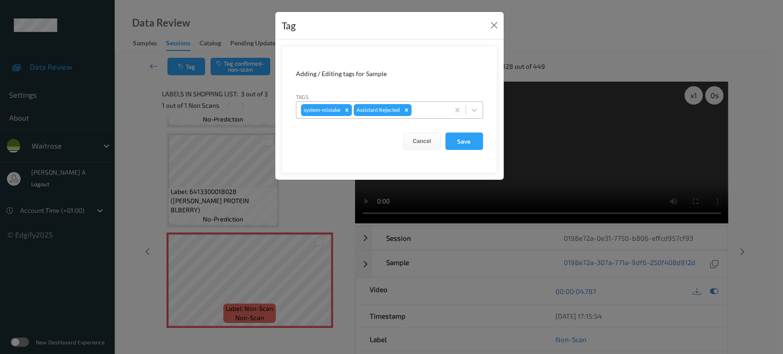
click at [422, 107] on div at bounding box center [428, 110] width 31 height 11
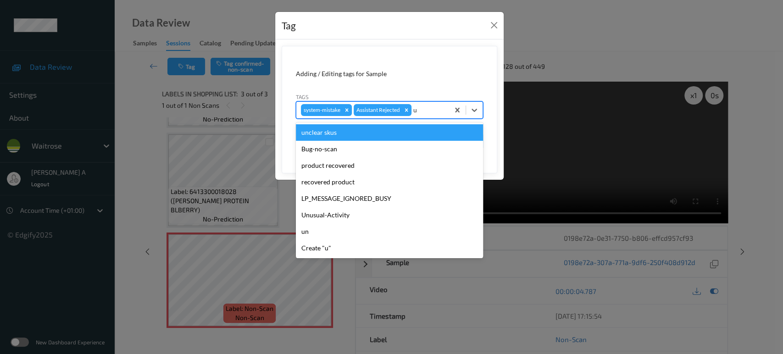
type input "un"
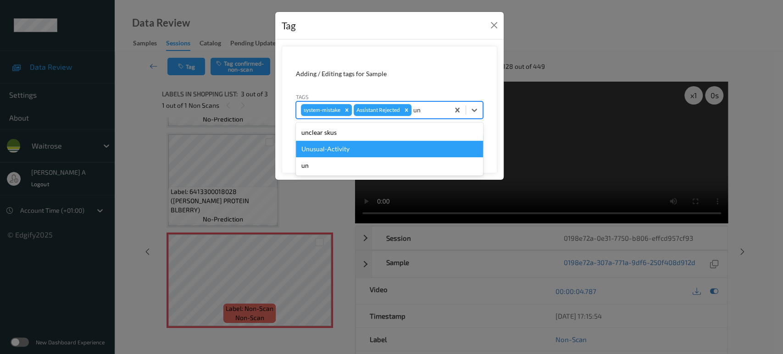
click at [361, 147] on div "Unusual-Activity" at bounding box center [389, 149] width 187 height 17
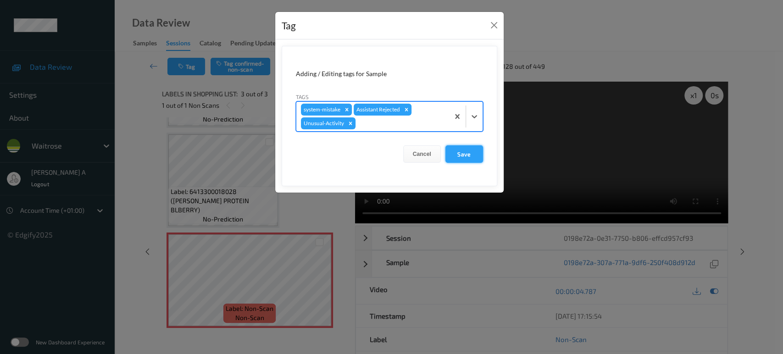
click at [460, 150] on button "Save" at bounding box center [464, 153] width 38 height 17
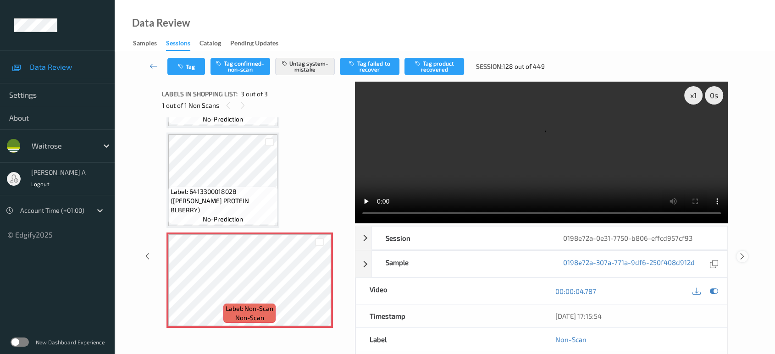
click at [742, 252] on icon at bounding box center [742, 256] width 8 height 8
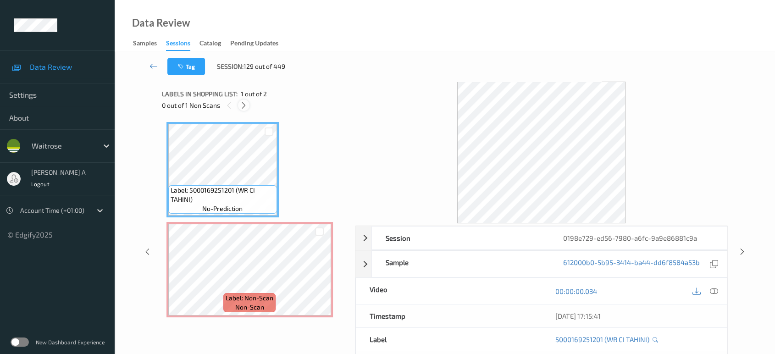
click at [246, 105] on icon at bounding box center [244, 105] width 8 height 8
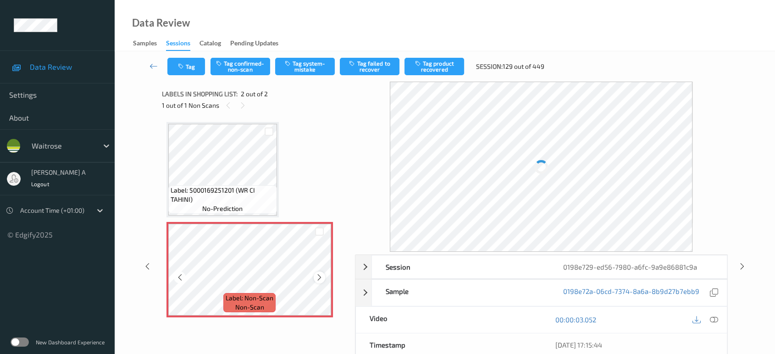
click at [317, 273] on icon at bounding box center [320, 277] width 8 height 8
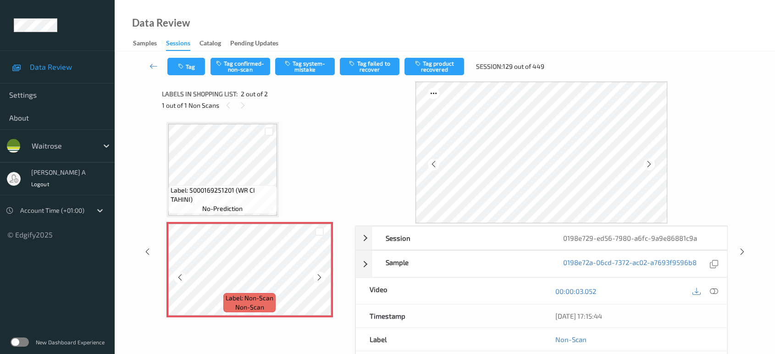
click at [317, 273] on icon at bounding box center [320, 277] width 8 height 8
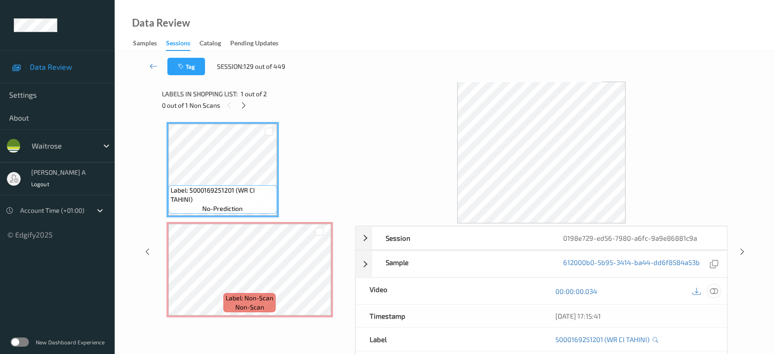
click at [716, 291] on icon at bounding box center [714, 291] width 8 height 8
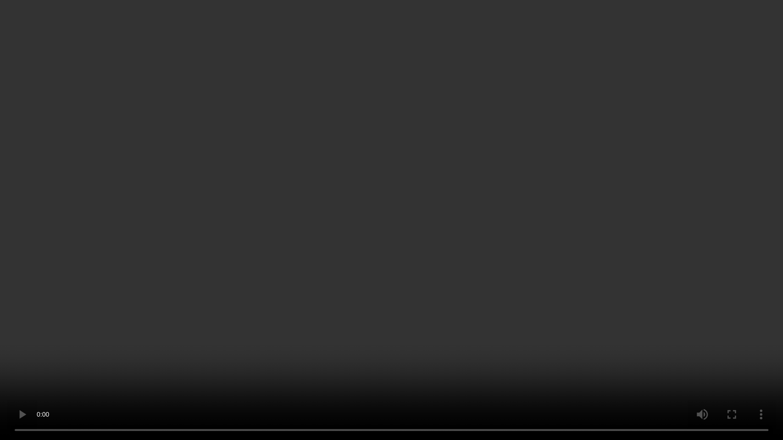
click at [358, 256] on video at bounding box center [391, 220] width 783 height 440
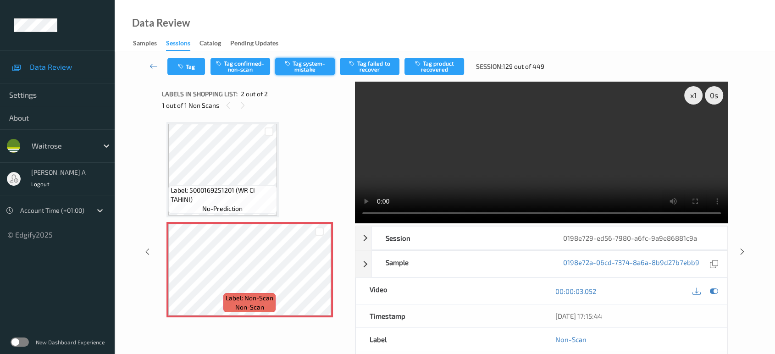
click at [292, 65] on icon "button" at bounding box center [289, 63] width 8 height 6
click at [179, 63] on icon "button" at bounding box center [182, 66] width 8 height 6
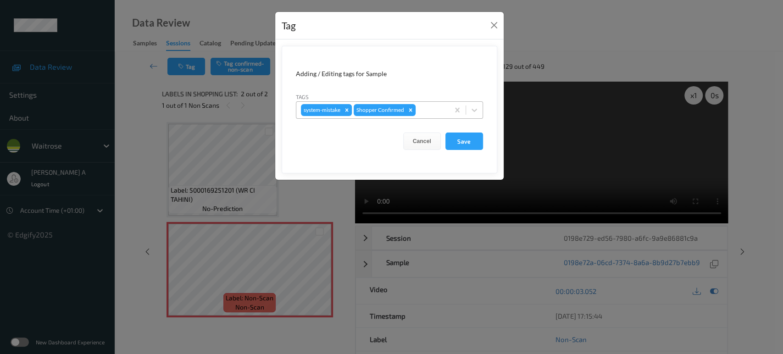
click at [432, 107] on div at bounding box center [430, 110] width 27 height 11
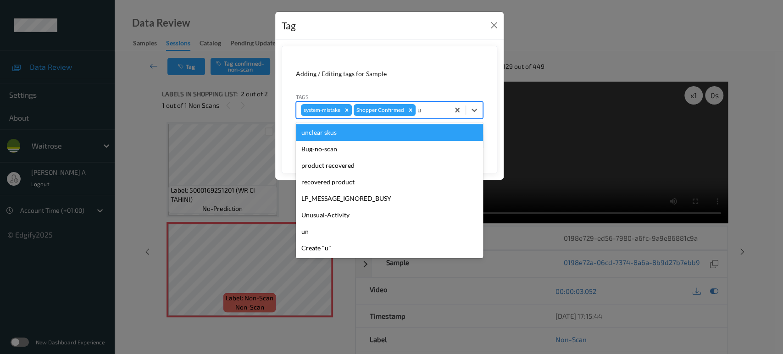
type input "un"
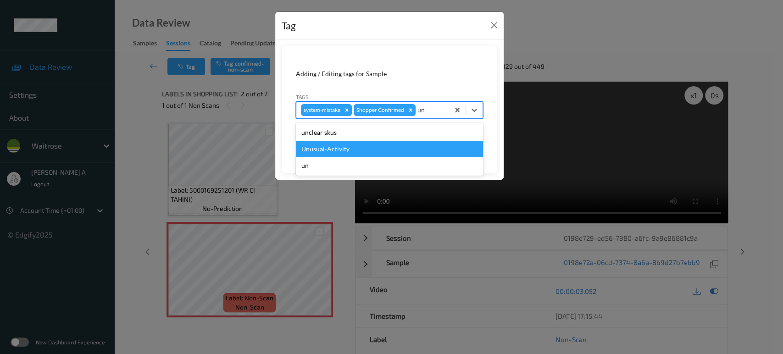
click at [365, 146] on div "Unusual-Activity" at bounding box center [389, 149] width 187 height 17
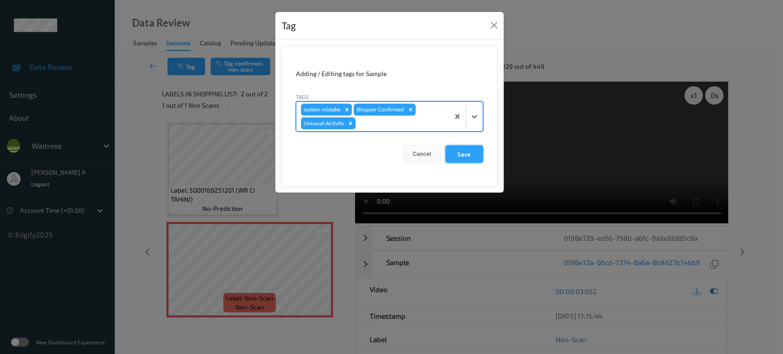
click at [472, 157] on button "Save" at bounding box center [464, 153] width 38 height 17
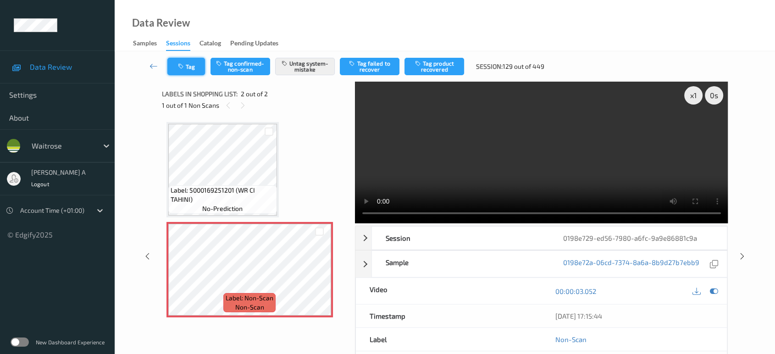
click at [175, 69] on button "Tag" at bounding box center [186, 66] width 38 height 17
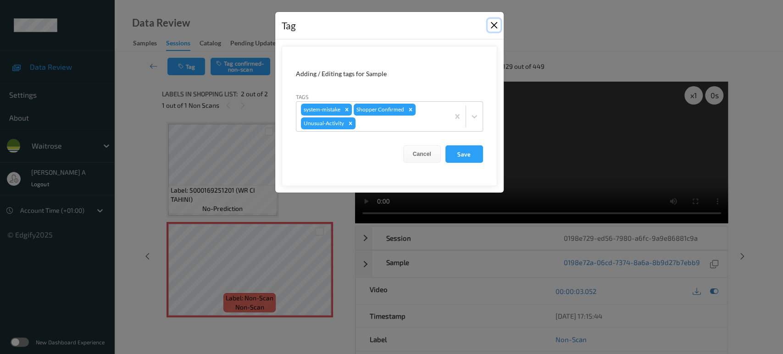
click at [494, 27] on button "Close" at bounding box center [494, 25] width 13 height 13
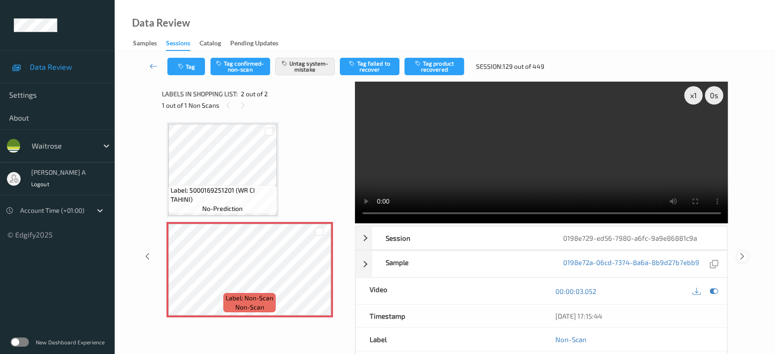
click at [744, 256] on icon at bounding box center [742, 256] width 8 height 8
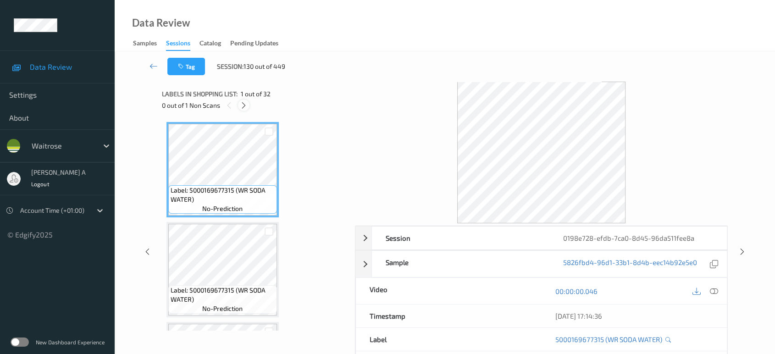
click at [245, 105] on icon at bounding box center [244, 105] width 8 height 8
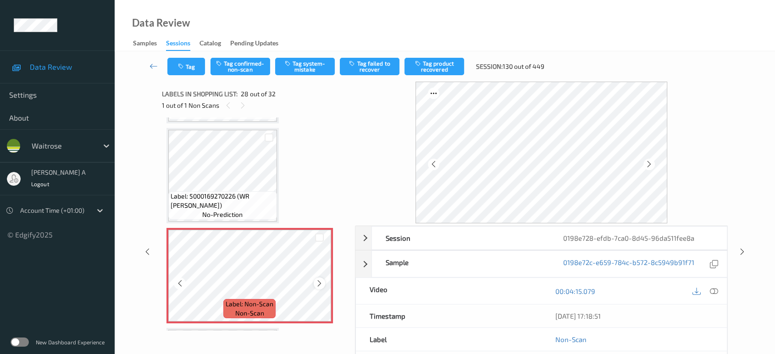
click at [319, 279] on icon at bounding box center [320, 283] width 8 height 8
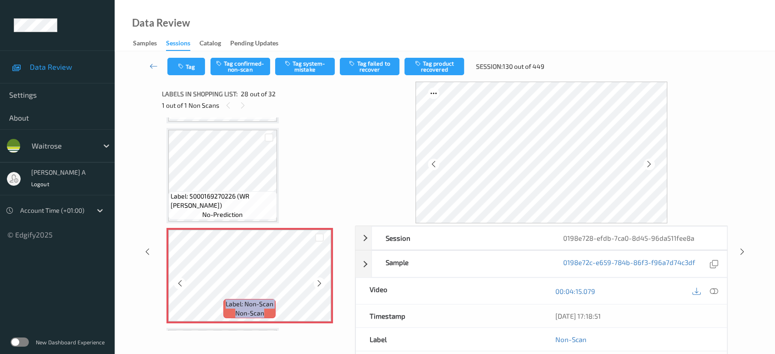
click at [319, 279] on icon at bounding box center [320, 283] width 8 height 8
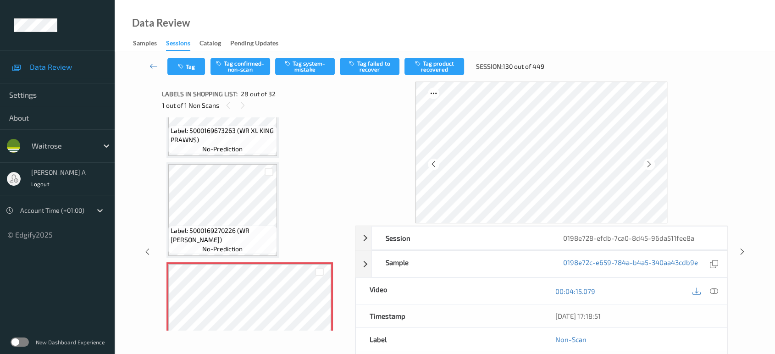
scroll to position [2543, 0]
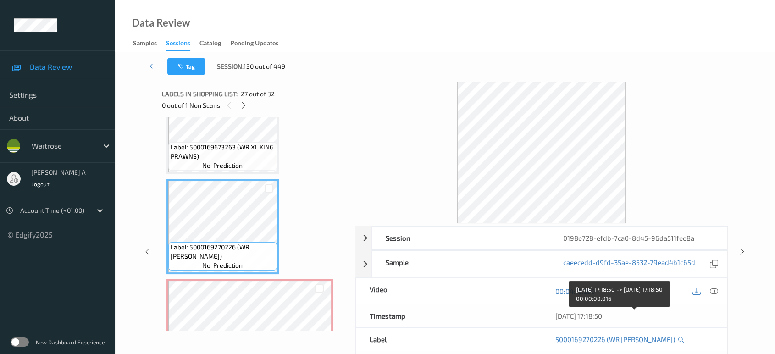
click at [712, 317] on div "[DATE] 17:18:50" at bounding box center [634, 315] width 158 height 9
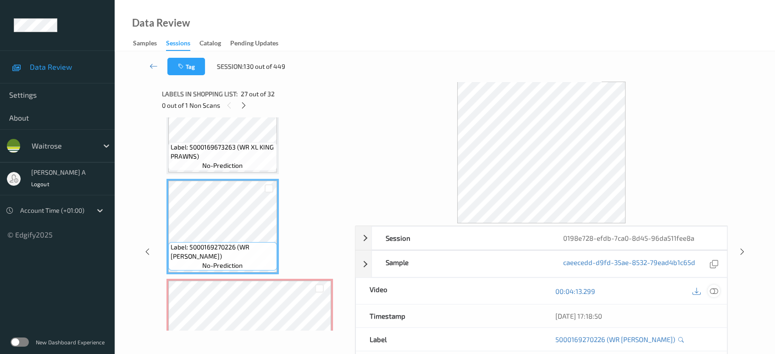
click at [716, 285] on div at bounding box center [714, 291] width 12 height 12
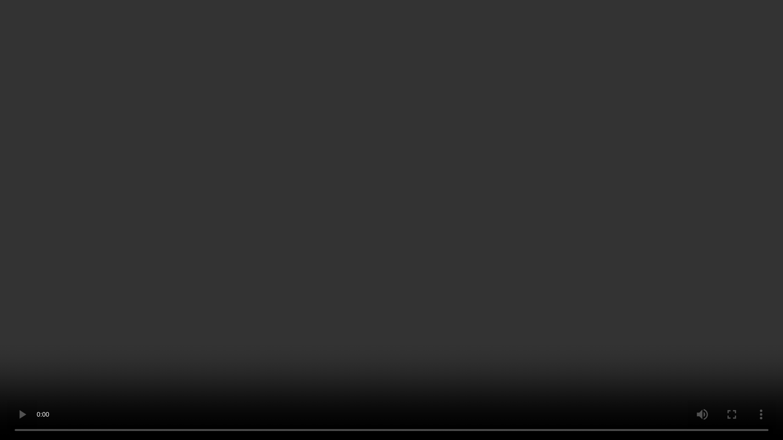
click at [405, 106] on video at bounding box center [391, 220] width 783 height 440
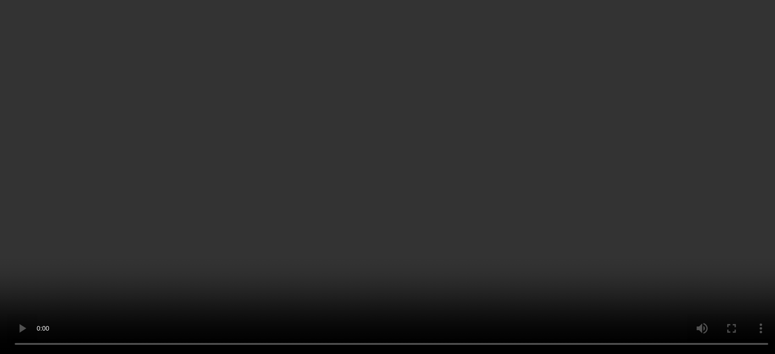
scroll to position [2645, 0]
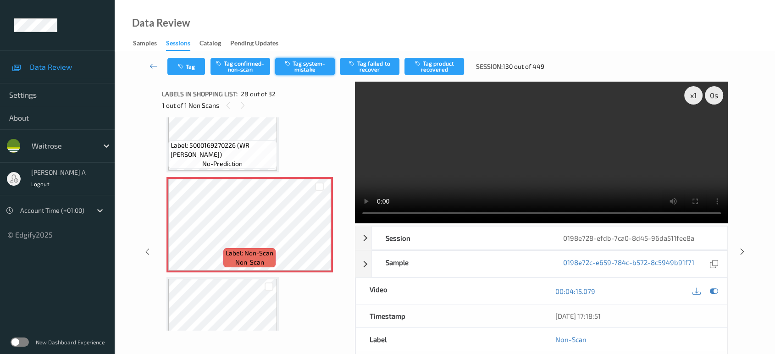
click at [301, 70] on button "Tag system-mistake" at bounding box center [305, 66] width 60 height 17
click at [196, 69] on button "Tag" at bounding box center [186, 66] width 38 height 17
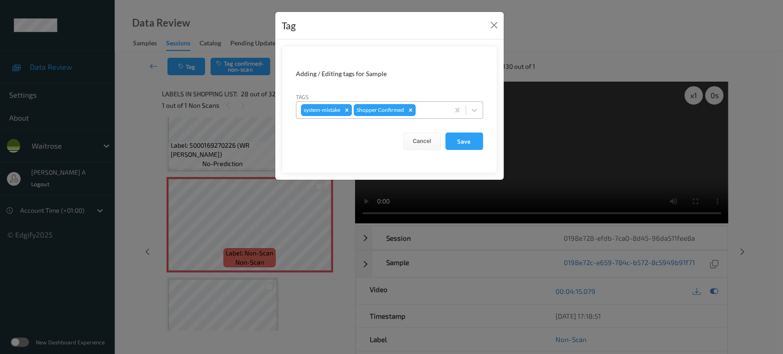
click at [427, 105] on div at bounding box center [430, 110] width 27 height 11
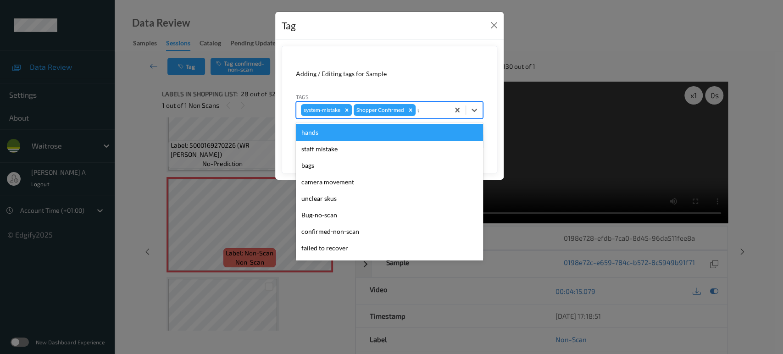
type input "un"
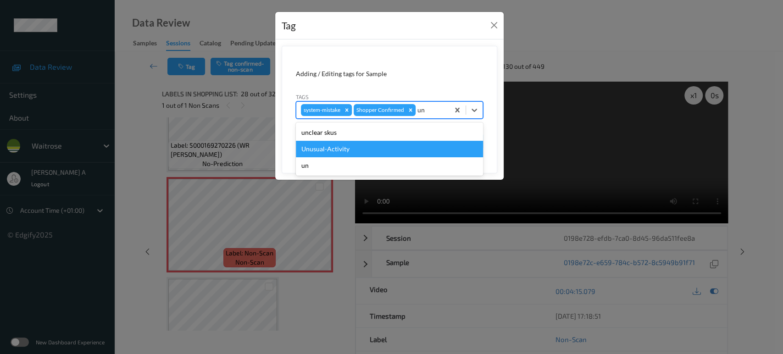
click at [345, 151] on div "Unusual-Activity" at bounding box center [389, 149] width 187 height 17
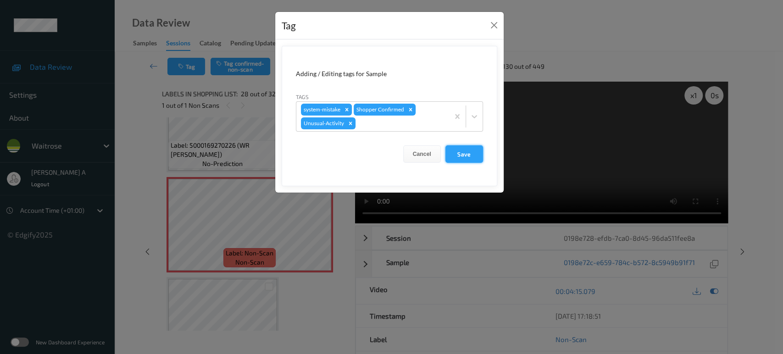
click at [468, 152] on button "Save" at bounding box center [464, 153] width 38 height 17
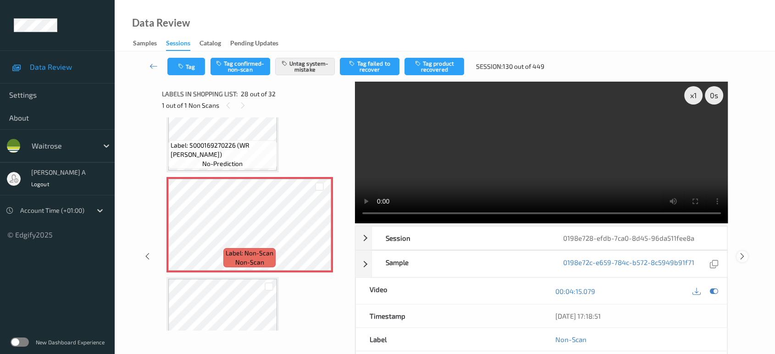
click at [741, 252] on icon at bounding box center [742, 256] width 8 height 8
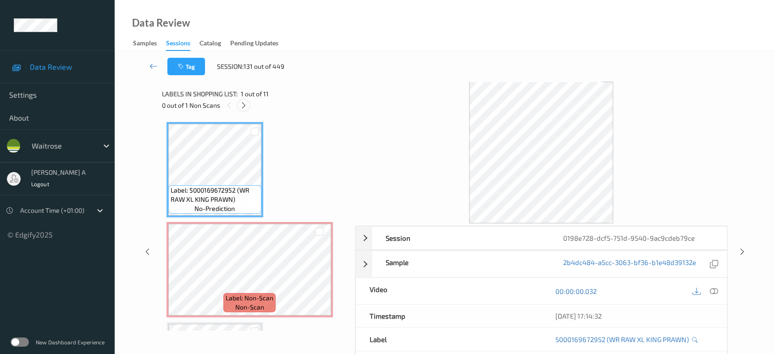
click at [245, 103] on icon at bounding box center [244, 105] width 8 height 8
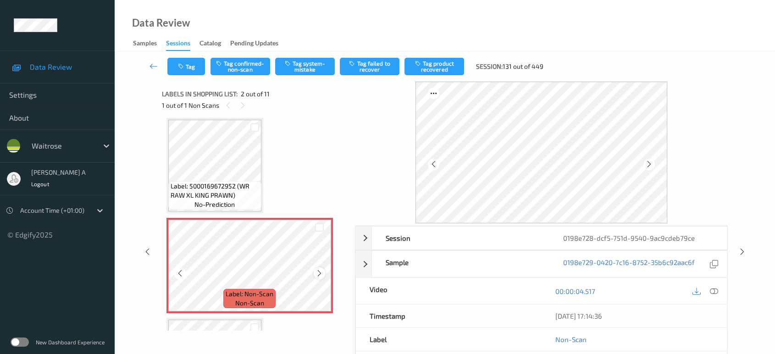
click at [318, 272] on icon at bounding box center [320, 273] width 8 height 8
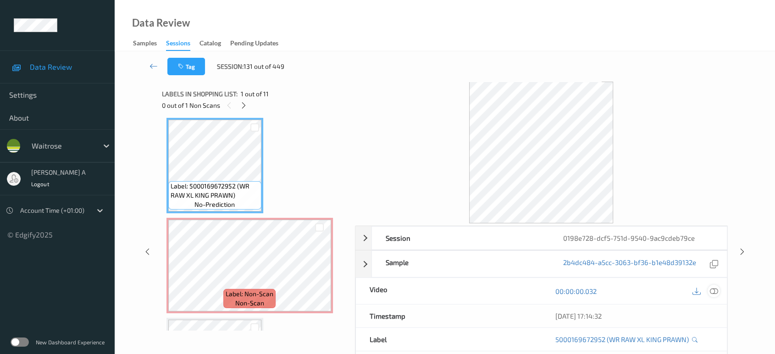
click at [717, 293] on icon at bounding box center [714, 291] width 8 height 8
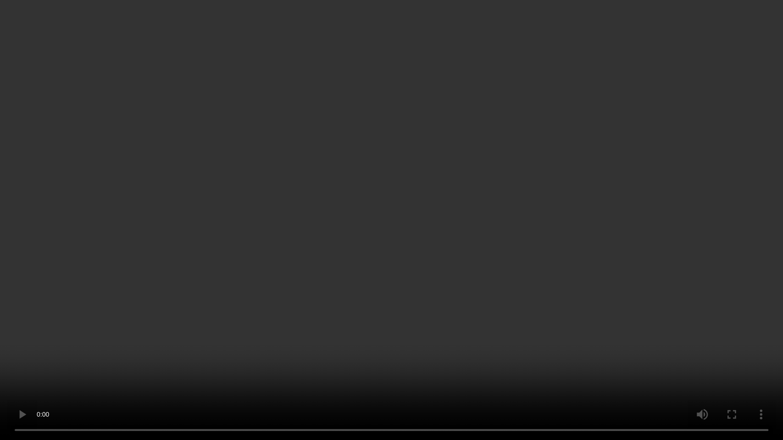
click at [428, 265] on video at bounding box center [391, 220] width 783 height 440
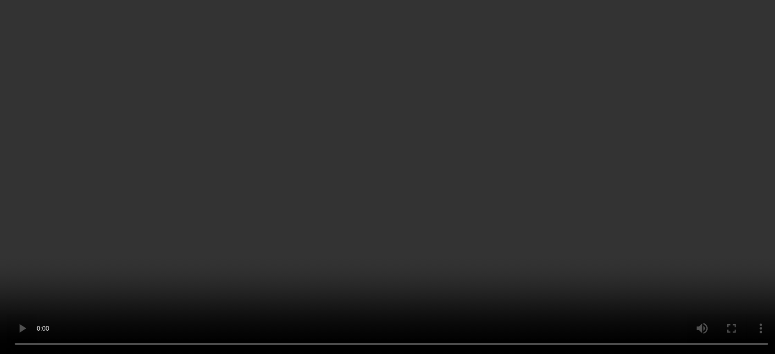
scroll to position [0, 0]
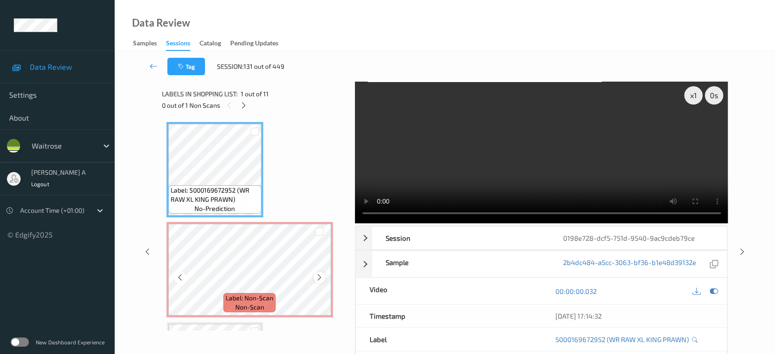
click at [317, 275] on icon at bounding box center [320, 277] width 8 height 8
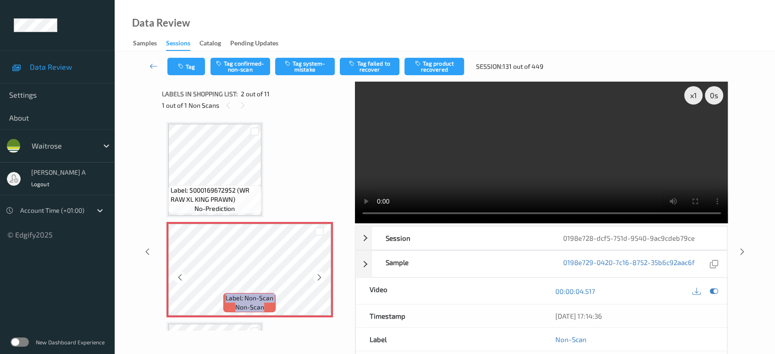
click at [317, 275] on icon at bounding box center [320, 277] width 8 height 8
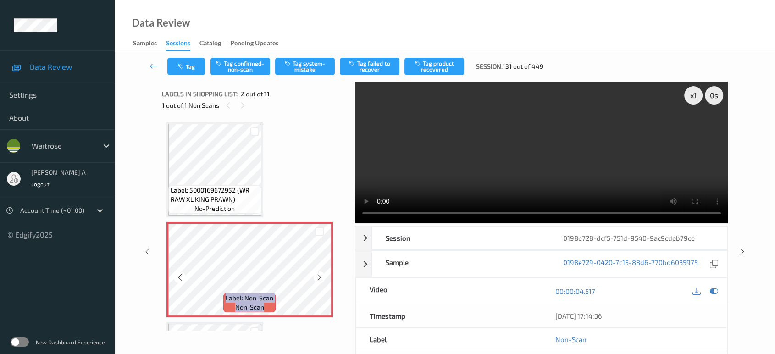
click at [317, 275] on icon at bounding box center [320, 277] width 8 height 8
click at [307, 74] on button "Tag system-mistake" at bounding box center [305, 66] width 60 height 17
click at [187, 68] on button "Tag" at bounding box center [186, 66] width 38 height 17
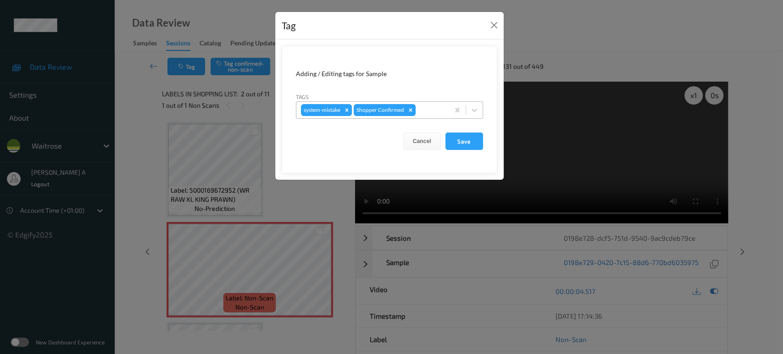
click at [433, 111] on div at bounding box center [430, 110] width 27 height 11
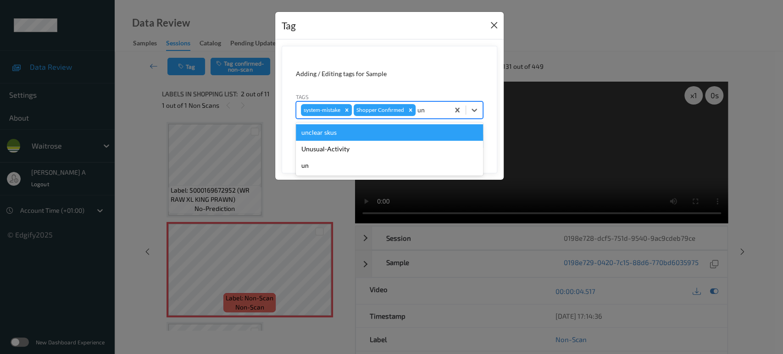
type input "un"
click at [495, 28] on button "Close" at bounding box center [494, 25] width 13 height 13
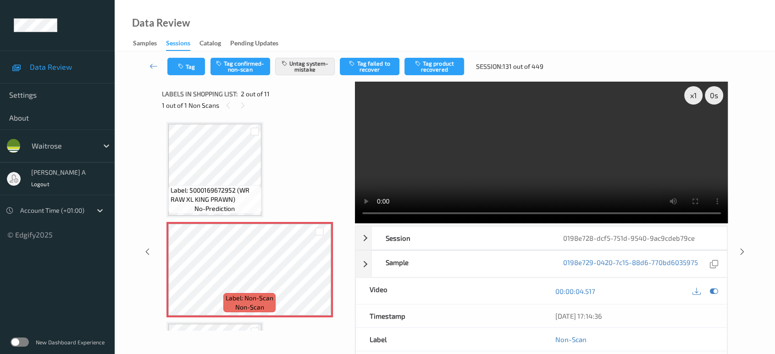
click at [576, 164] on video at bounding box center [541, 153] width 373 height 142
click at [189, 63] on button "Tag" at bounding box center [186, 66] width 38 height 17
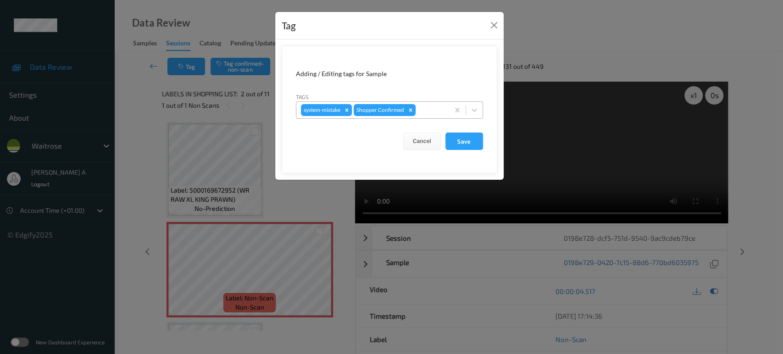
click at [436, 111] on div at bounding box center [430, 110] width 27 height 11
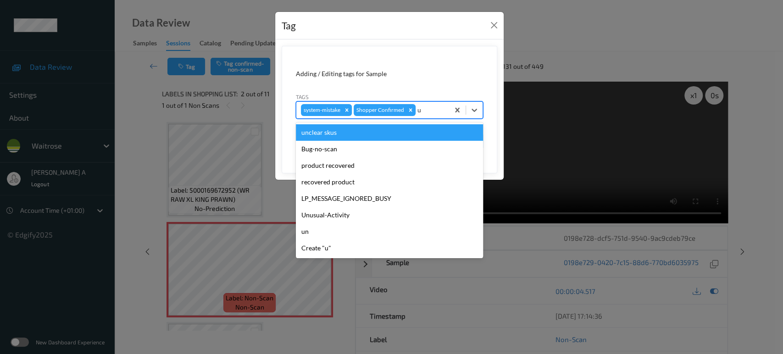
type input "un"
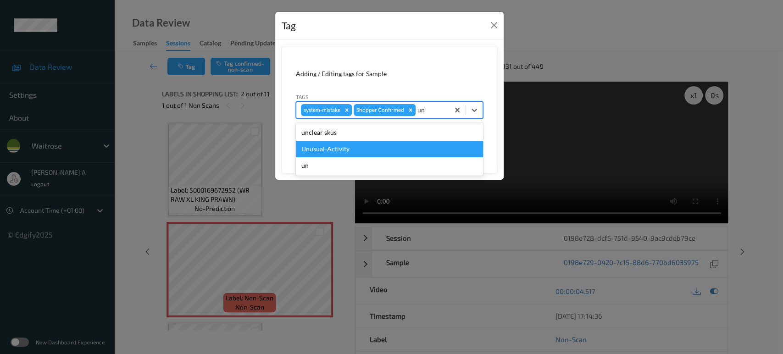
click at [389, 144] on div "Unusual-Activity" at bounding box center [389, 149] width 187 height 17
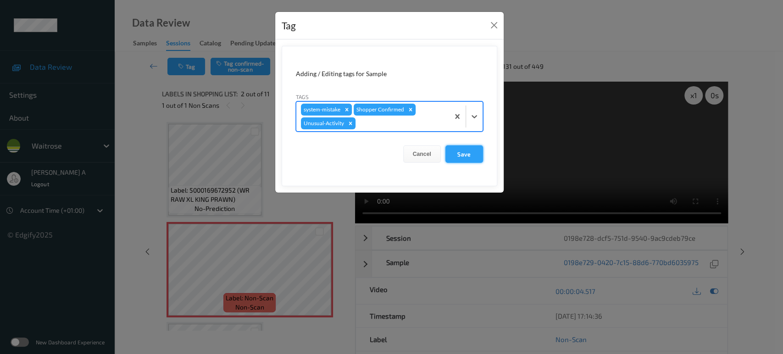
click at [466, 159] on button "Save" at bounding box center [464, 153] width 38 height 17
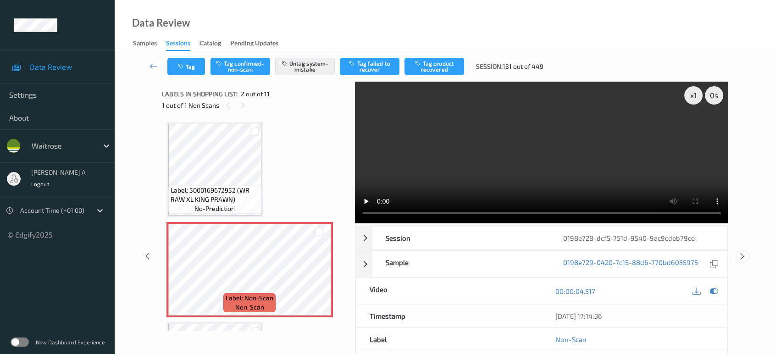
click at [741, 252] on icon at bounding box center [742, 256] width 8 height 8
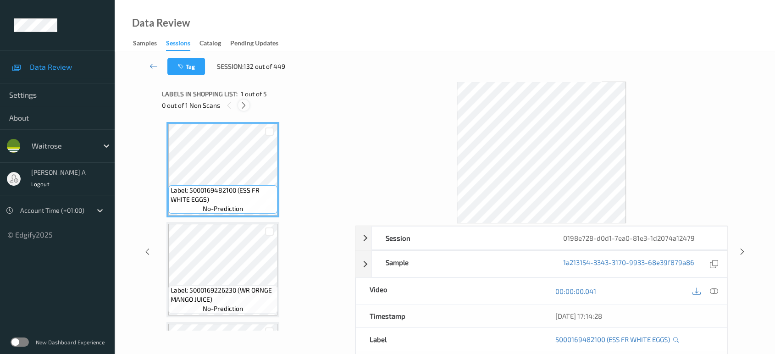
click at [243, 103] on icon at bounding box center [244, 105] width 8 height 8
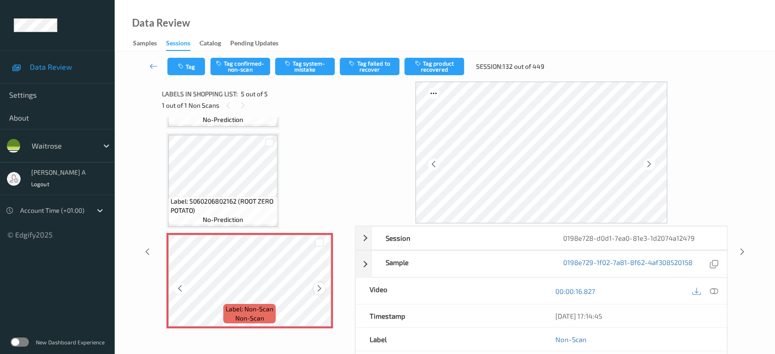
click at [319, 286] on icon at bounding box center [320, 288] width 8 height 8
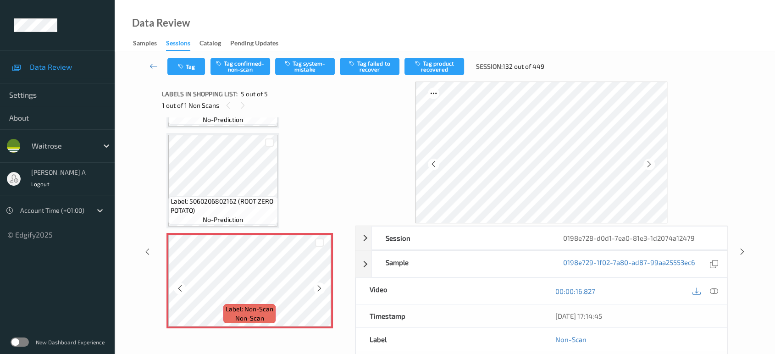
click at [319, 286] on icon at bounding box center [320, 288] width 8 height 8
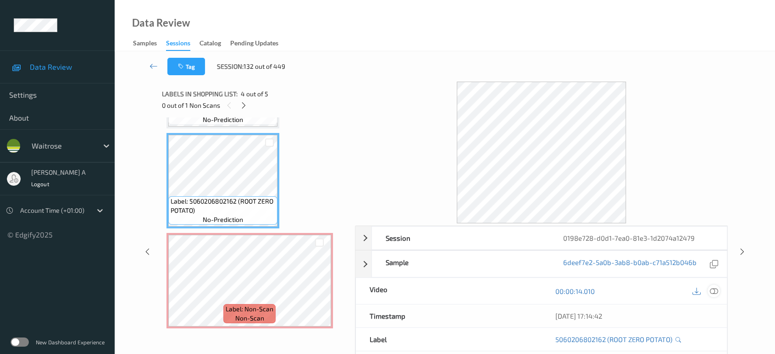
click at [717, 291] on icon at bounding box center [714, 291] width 8 height 8
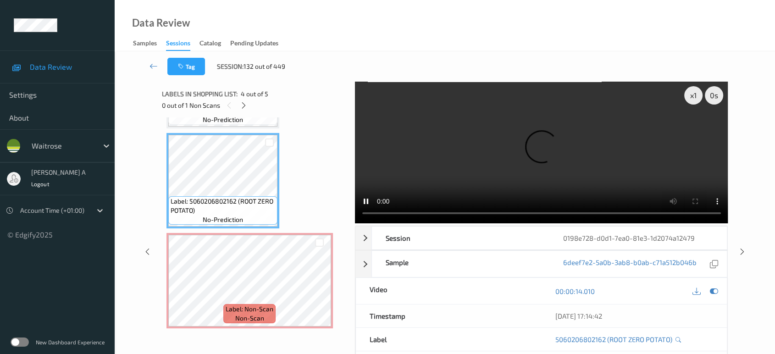
scroll to position [203, 0]
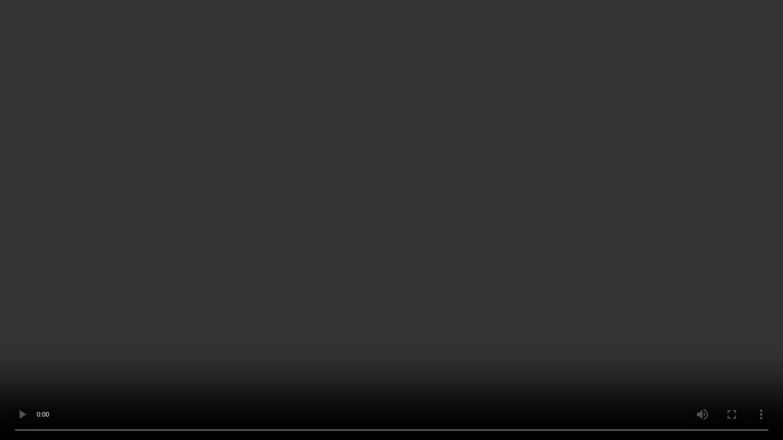
click at [560, 248] on video at bounding box center [391, 220] width 783 height 440
click at [377, 223] on video at bounding box center [391, 220] width 783 height 440
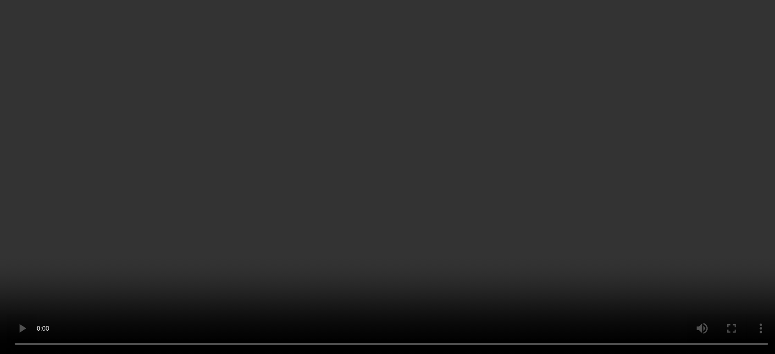
scroll to position [289, 0]
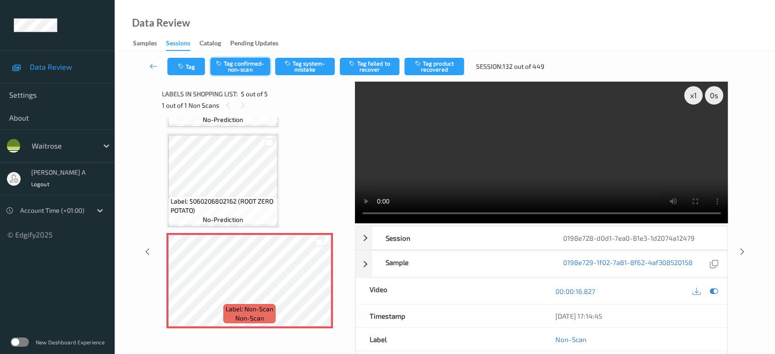
click at [250, 63] on button "Tag confirmed-non-scan" at bounding box center [241, 66] width 60 height 17
click at [353, 65] on icon "button" at bounding box center [353, 63] width 8 height 6
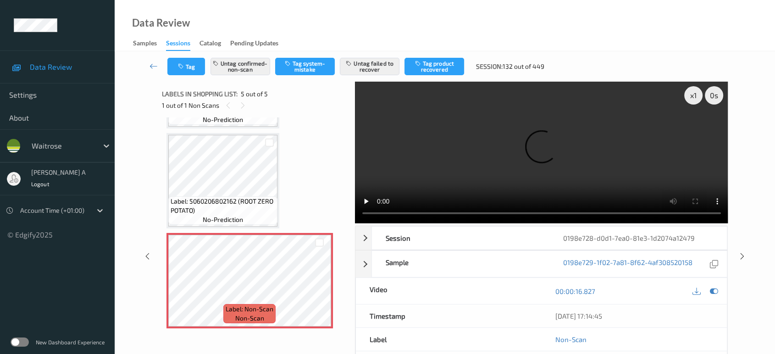
drag, startPoint x: 742, startPoint y: 219, endPoint x: 738, endPoint y: 201, distance: 18.8
click at [742, 252] on icon at bounding box center [742, 256] width 8 height 8
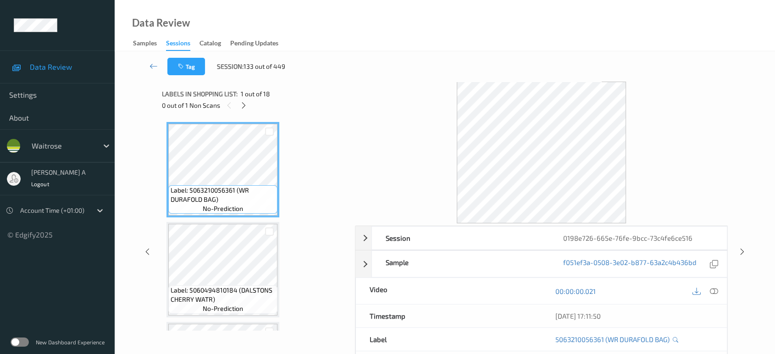
drag, startPoint x: 246, startPoint y: 104, endPoint x: 253, endPoint y: 117, distance: 14.4
click at [246, 104] on icon at bounding box center [244, 105] width 8 height 8
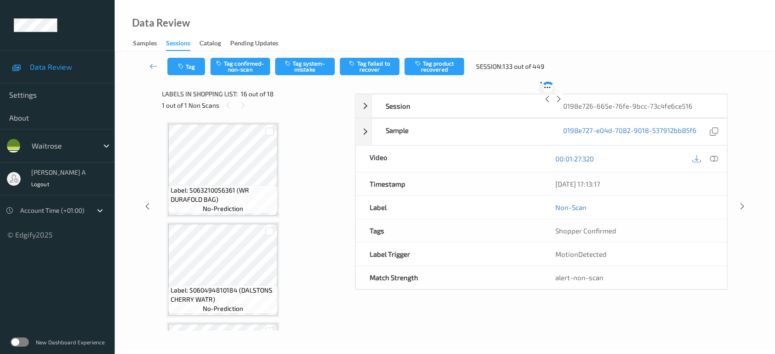
scroll to position [1399, 0]
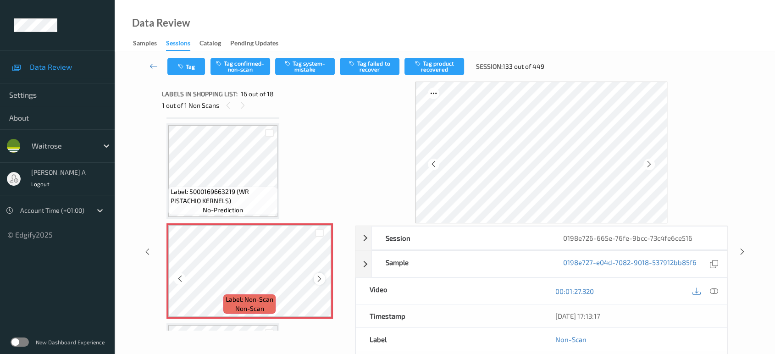
click at [319, 275] on icon at bounding box center [320, 279] width 8 height 8
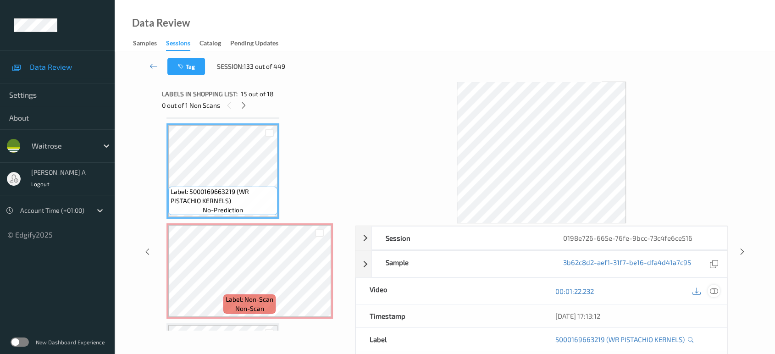
click at [716, 290] on icon at bounding box center [714, 291] width 8 height 8
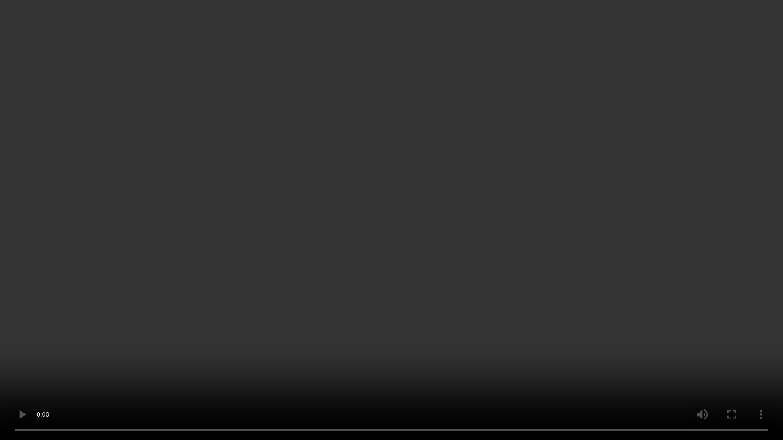
click at [450, 201] on video at bounding box center [391, 220] width 783 height 440
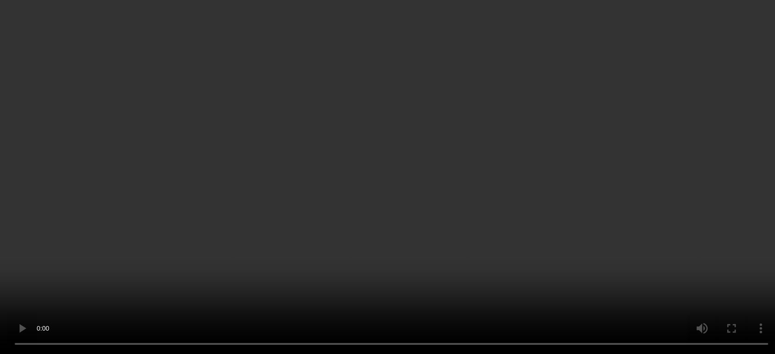
scroll to position [1431, 0]
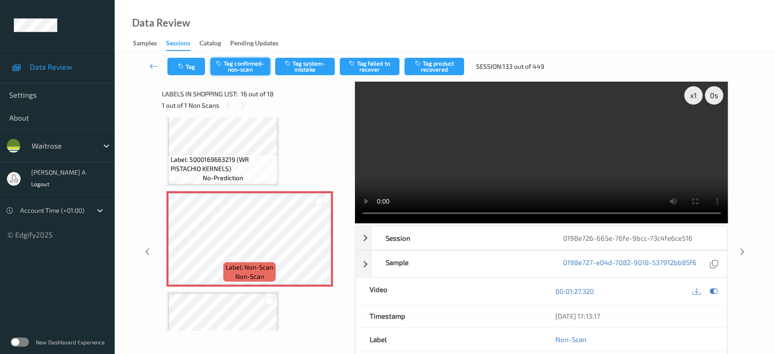
click at [243, 67] on button "Tag confirmed-non-scan" at bounding box center [241, 66] width 60 height 17
click at [437, 63] on button "Tag product recovered" at bounding box center [435, 66] width 60 height 17
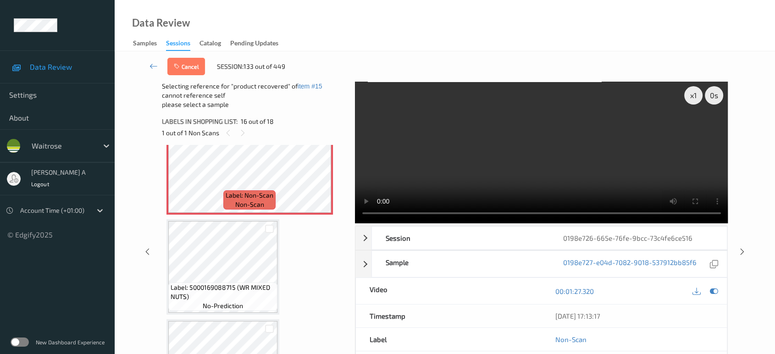
scroll to position [1532, 0]
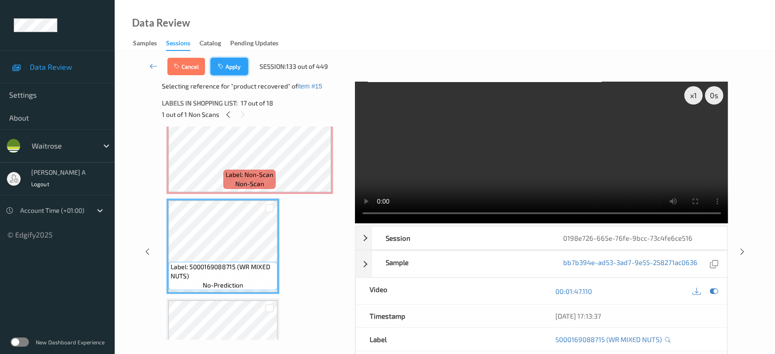
click at [228, 62] on button "Apply" at bounding box center [230, 66] width 38 height 17
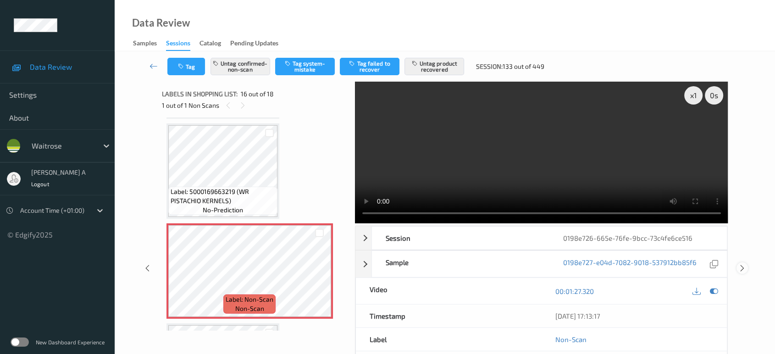
click at [743, 264] on icon at bounding box center [742, 268] width 8 height 8
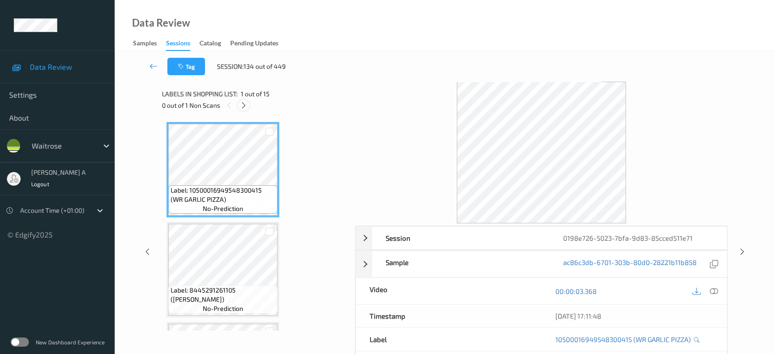
click at [242, 109] on icon at bounding box center [244, 105] width 8 height 8
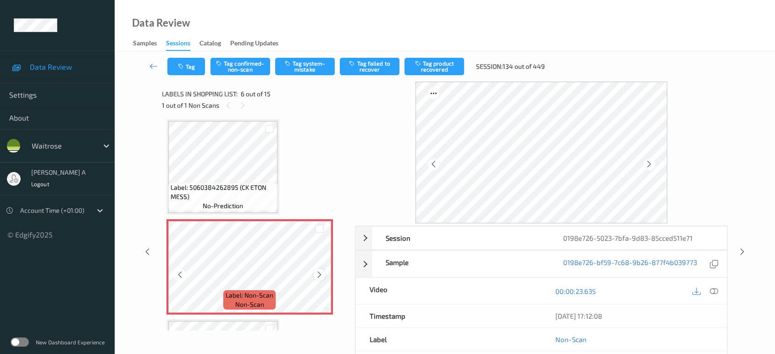
click at [318, 271] on icon at bounding box center [320, 275] width 8 height 8
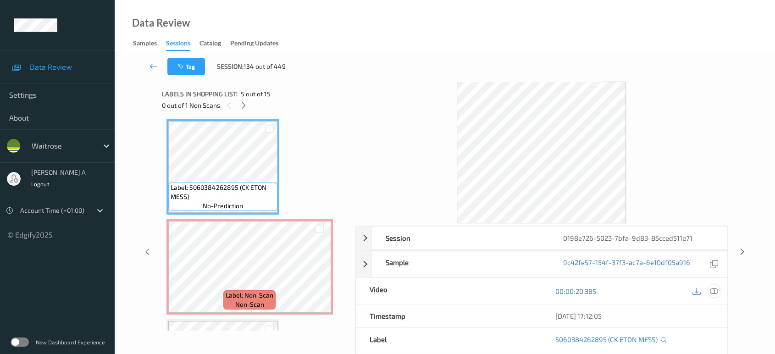
click at [716, 293] on icon at bounding box center [714, 291] width 8 height 8
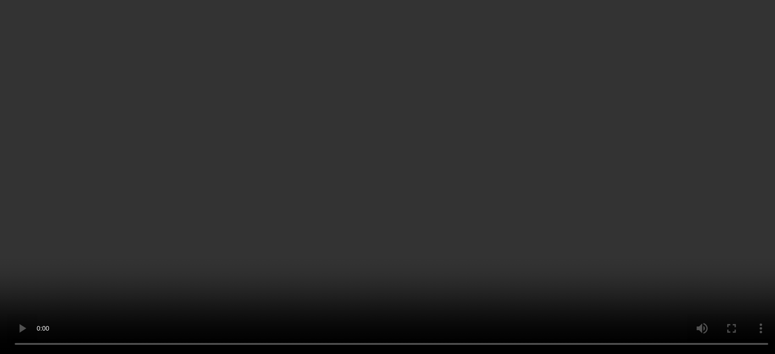
scroll to position [454, 0]
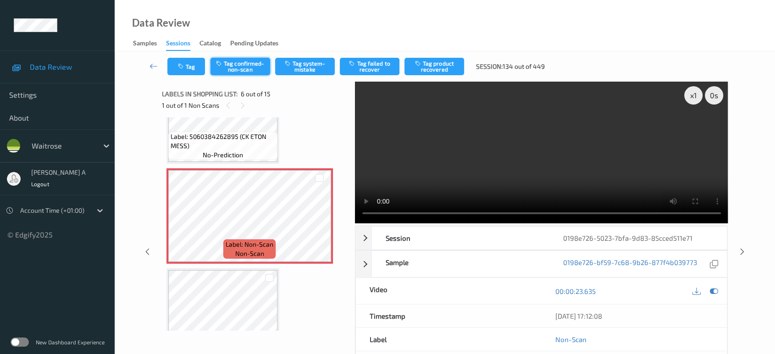
click at [252, 64] on button "Tag confirmed-non-scan" at bounding box center [241, 66] width 60 height 17
click at [371, 65] on button "Tag failed to recover" at bounding box center [370, 66] width 60 height 17
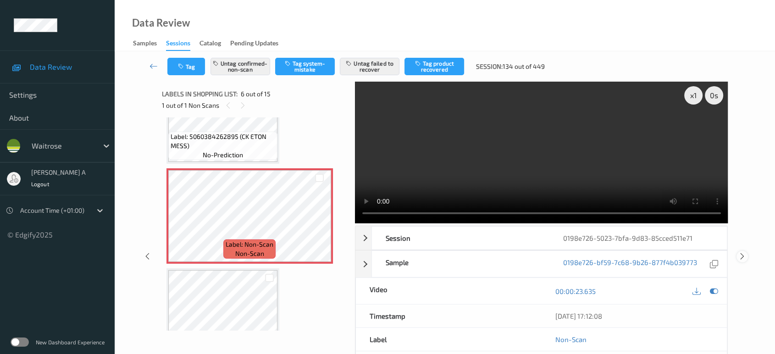
click at [745, 252] on icon at bounding box center [742, 256] width 8 height 8
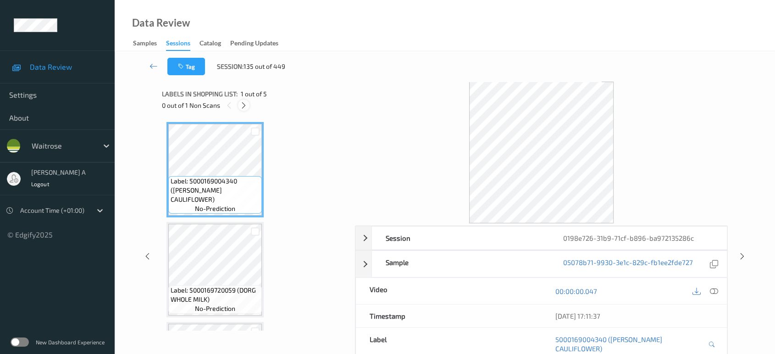
click at [245, 101] on icon at bounding box center [244, 105] width 8 height 8
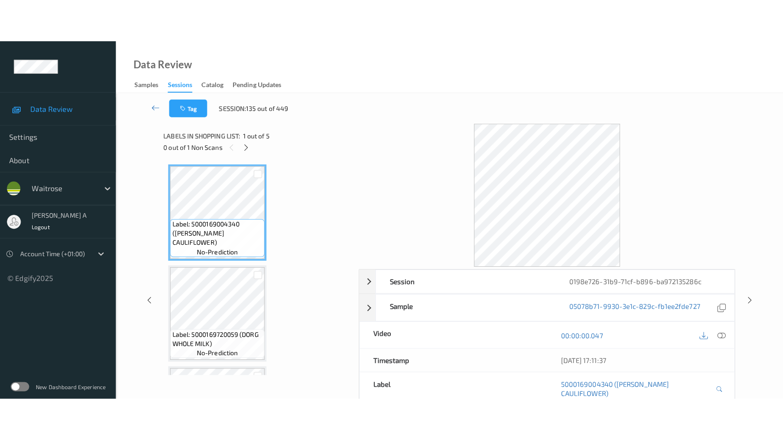
scroll to position [204, 0]
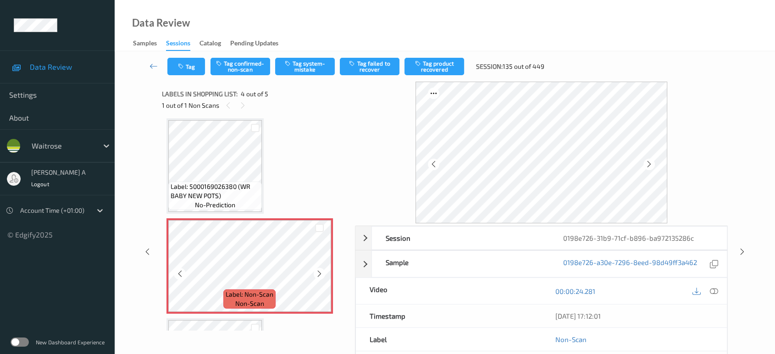
click at [323, 273] on icon at bounding box center [320, 274] width 8 height 8
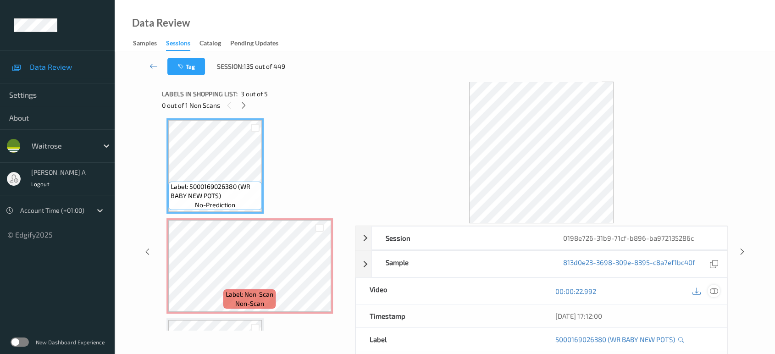
click at [710, 291] on icon at bounding box center [714, 291] width 8 height 8
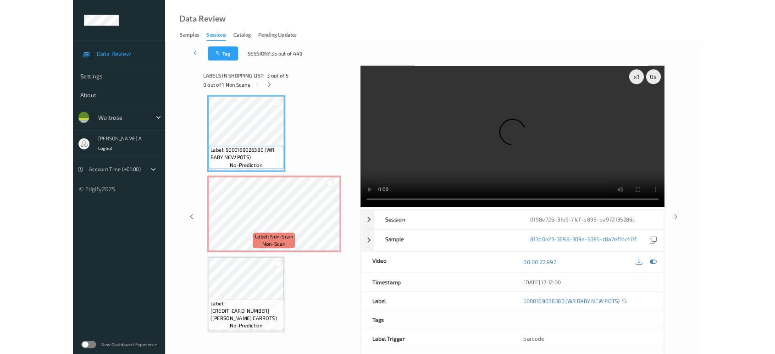
scroll to position [203, 0]
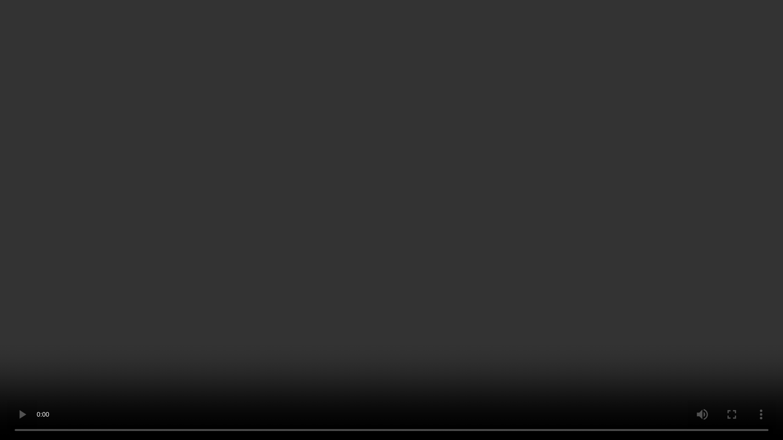
click at [395, 209] on video at bounding box center [391, 220] width 783 height 440
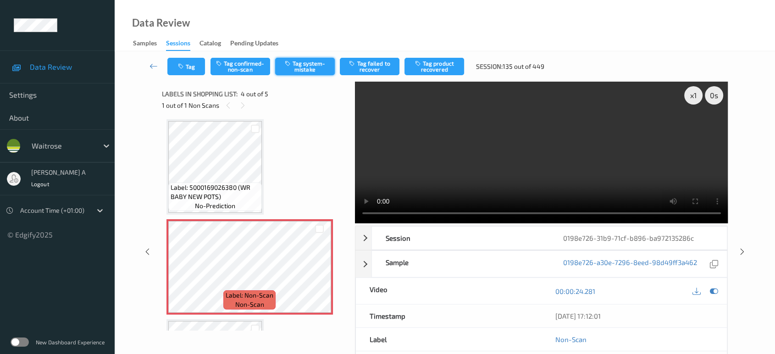
click at [297, 65] on button "Tag system-mistake" at bounding box center [305, 66] width 60 height 17
click at [189, 71] on button "Tag" at bounding box center [186, 66] width 38 height 17
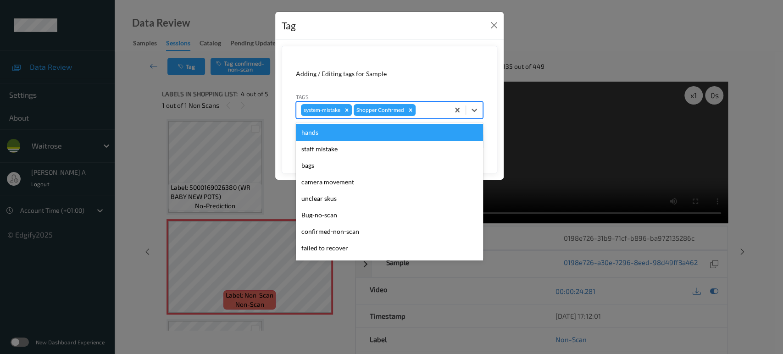
click at [429, 107] on div at bounding box center [430, 110] width 27 height 11
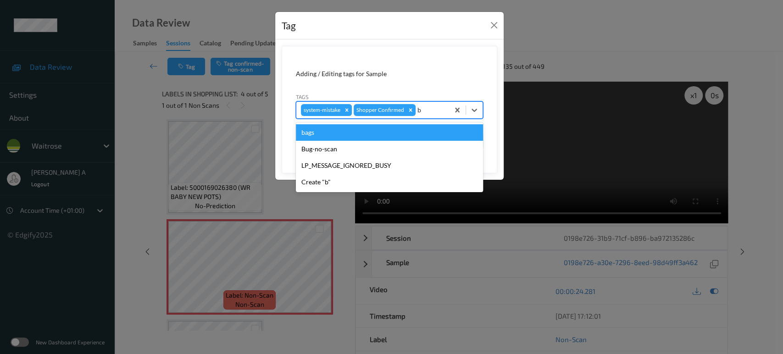
type input "ba"
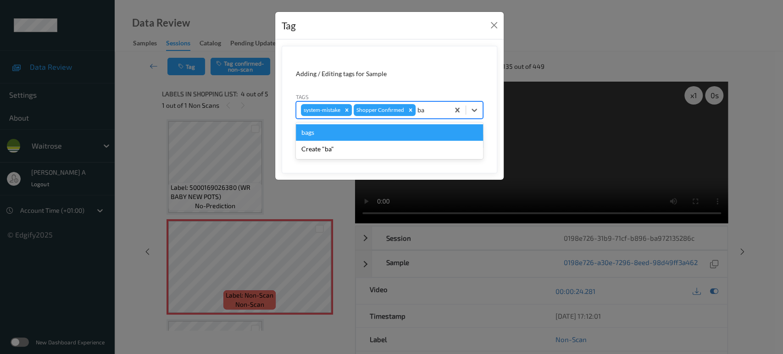
click at [327, 134] on div "bags" at bounding box center [389, 132] width 187 height 17
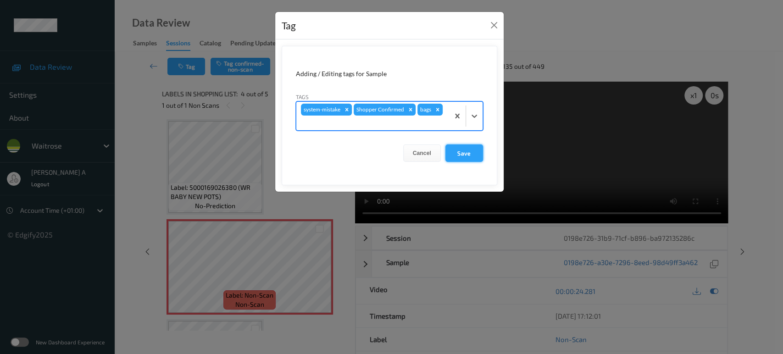
click at [456, 154] on button "Save" at bounding box center [464, 152] width 38 height 17
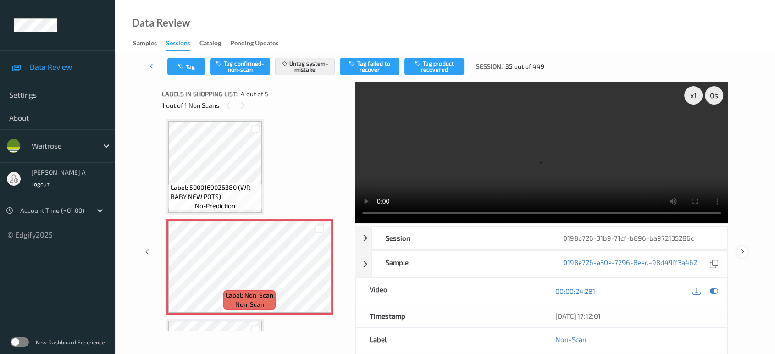
click at [742, 248] on icon at bounding box center [742, 252] width 8 height 8
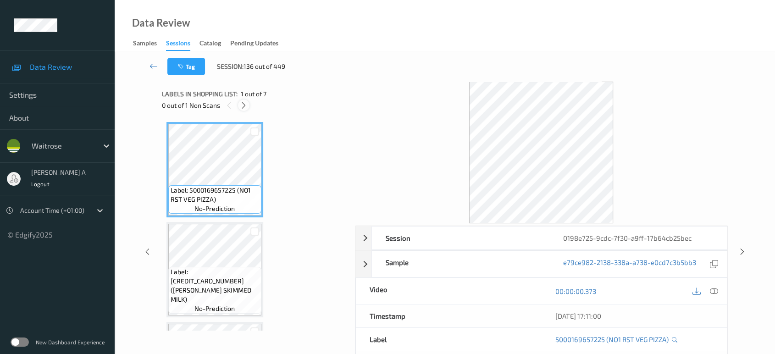
click at [245, 106] on icon at bounding box center [244, 105] width 8 height 8
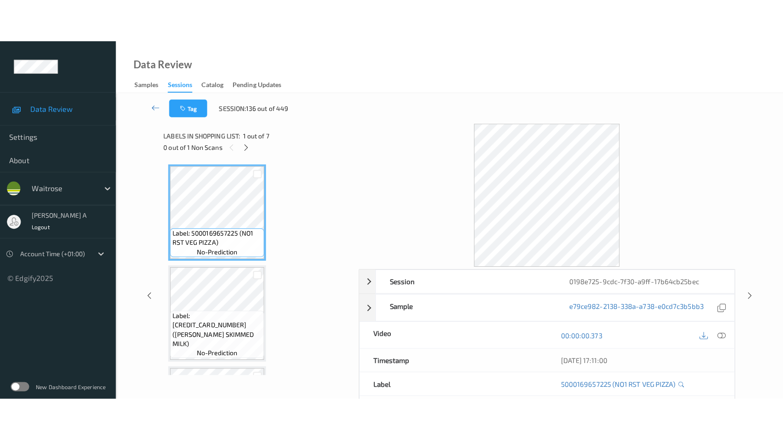
scroll to position [403, 0]
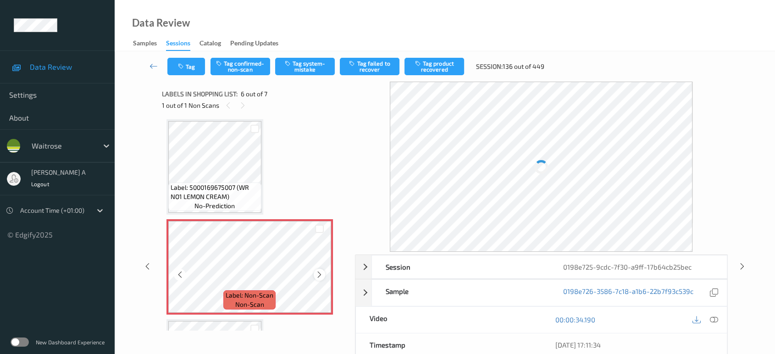
click at [320, 272] on icon at bounding box center [320, 275] width 8 height 8
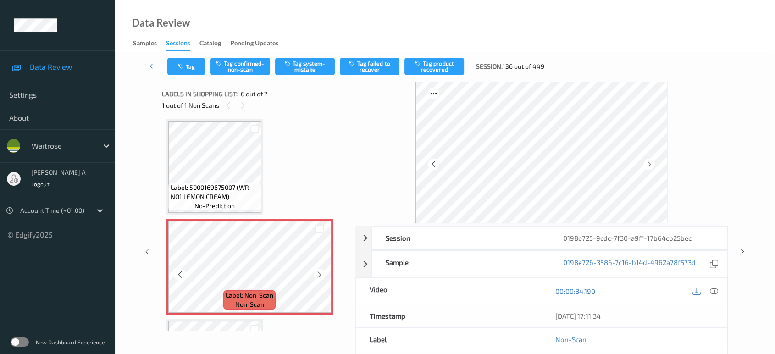
click at [320, 272] on icon at bounding box center [320, 275] width 8 height 8
click at [711, 294] on icon at bounding box center [714, 291] width 8 height 8
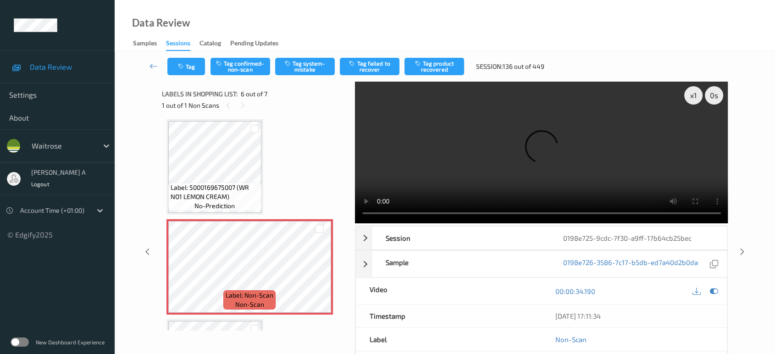
scroll to position [402, 0]
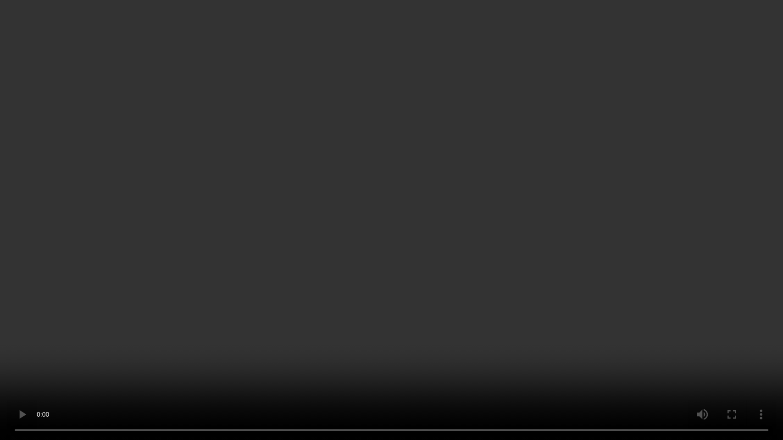
click at [539, 226] on video at bounding box center [391, 220] width 783 height 440
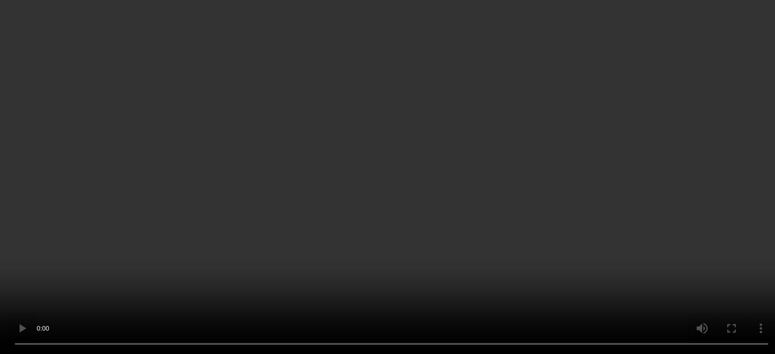
scroll to position [488, 0]
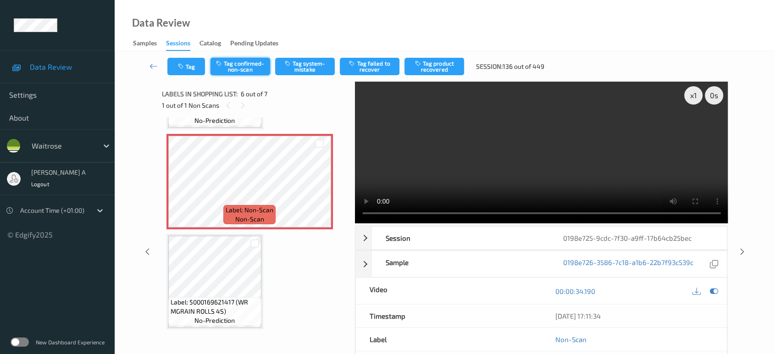
click at [246, 64] on button "Tag confirmed-non-scan" at bounding box center [241, 66] width 60 height 17
click at [441, 72] on button "Tag product recovered" at bounding box center [435, 66] width 60 height 17
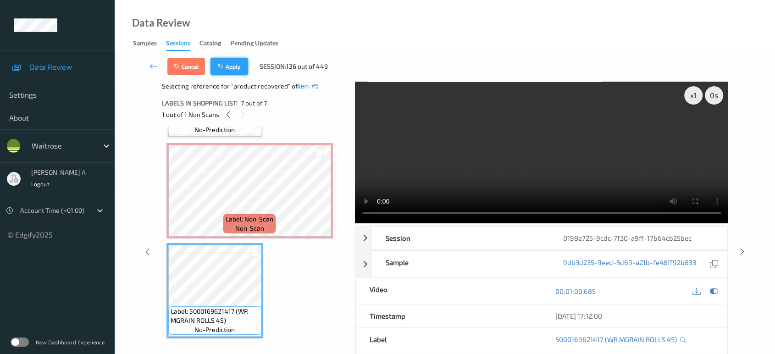
click at [230, 69] on button "Apply" at bounding box center [230, 66] width 38 height 17
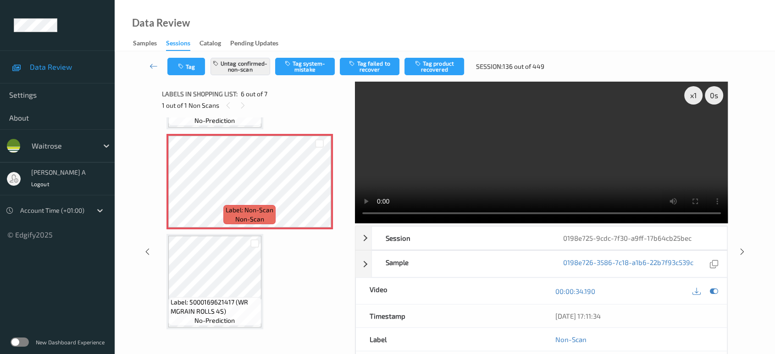
scroll to position [403, 0]
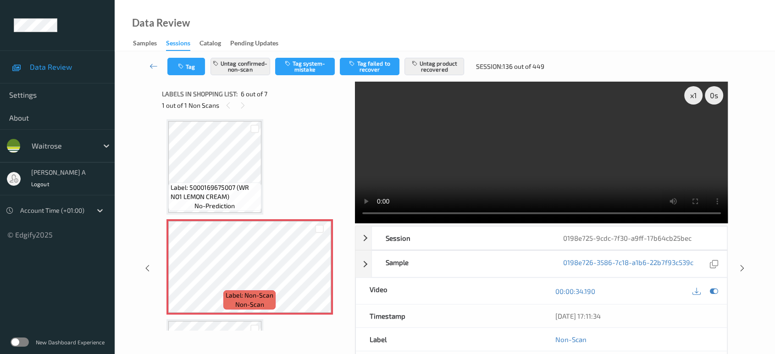
click at [546, 166] on video at bounding box center [541, 153] width 373 height 142
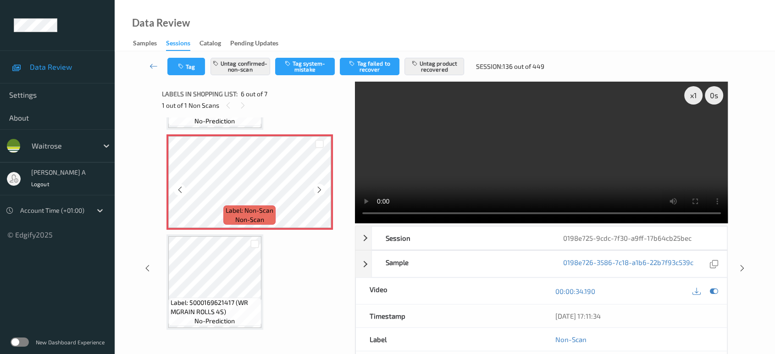
scroll to position [488, 0]
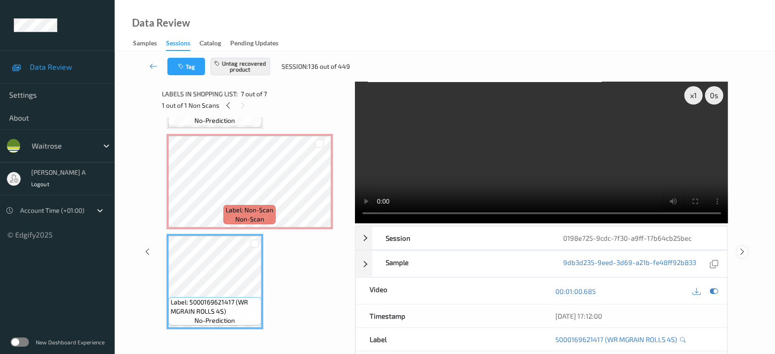
click at [743, 253] on icon at bounding box center [742, 252] width 8 height 8
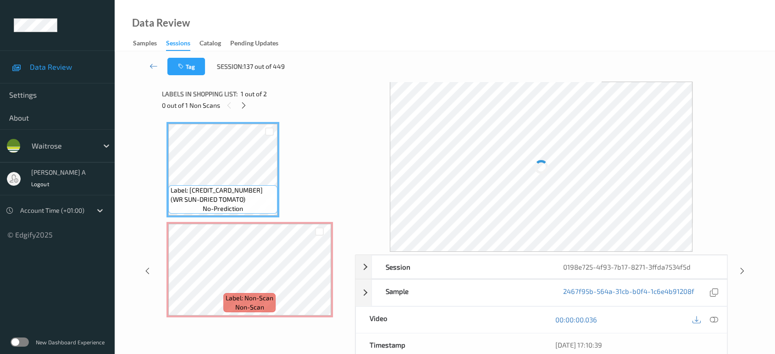
click at [250, 105] on div "0 out of 1 Non Scans" at bounding box center [255, 105] width 187 height 11
click at [245, 105] on icon at bounding box center [244, 105] width 8 height 8
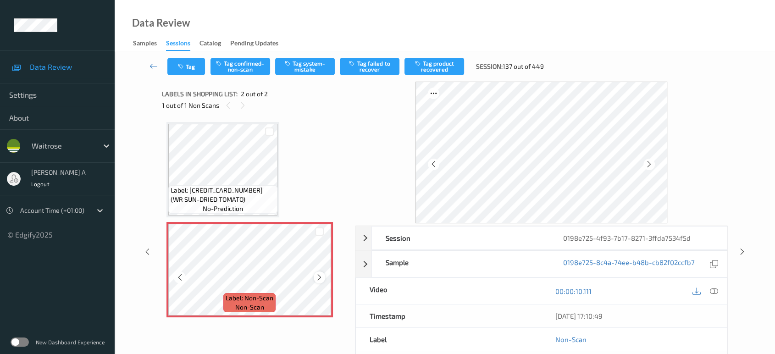
click at [315, 279] on div at bounding box center [319, 277] width 11 height 11
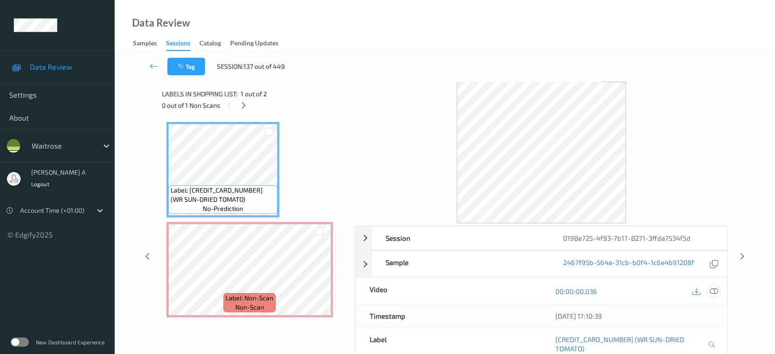
click at [714, 289] on icon at bounding box center [714, 291] width 8 height 8
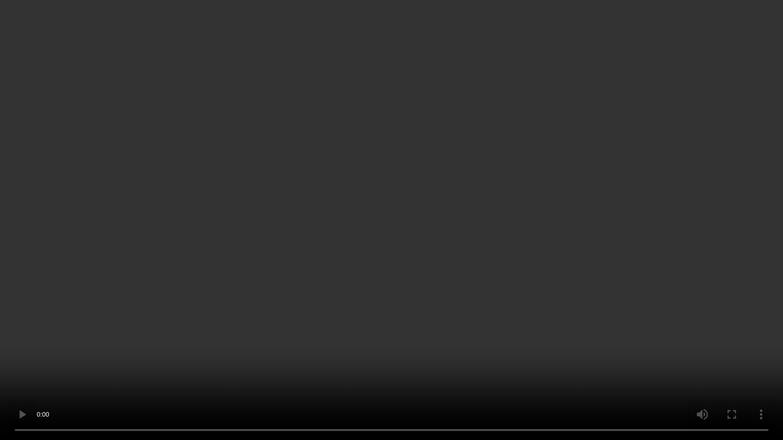
click at [373, 249] on video at bounding box center [391, 220] width 783 height 440
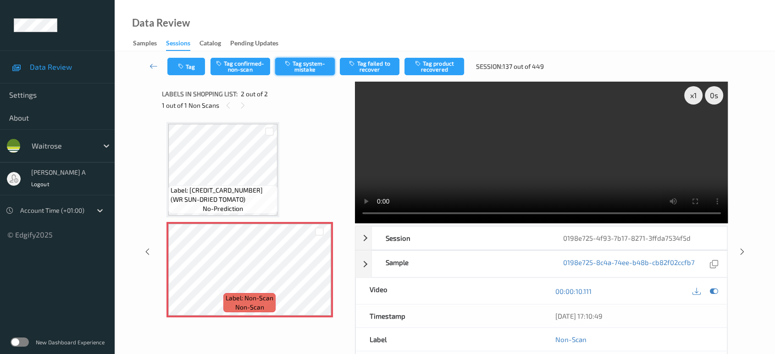
click at [298, 67] on button "Tag system-mistake" at bounding box center [305, 66] width 60 height 17
click at [190, 69] on button "Tag" at bounding box center [186, 66] width 38 height 17
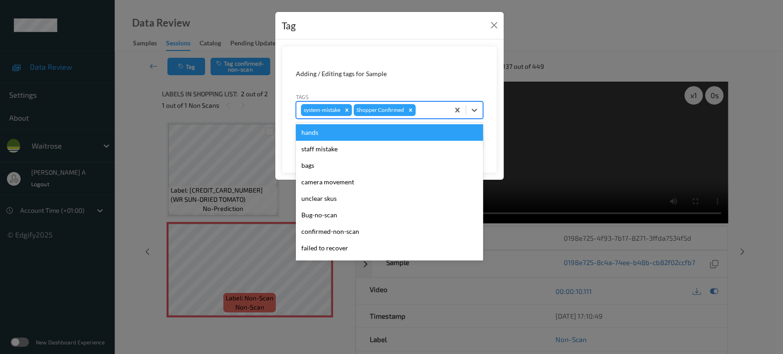
click at [428, 105] on div at bounding box center [430, 110] width 27 height 11
type input "un"
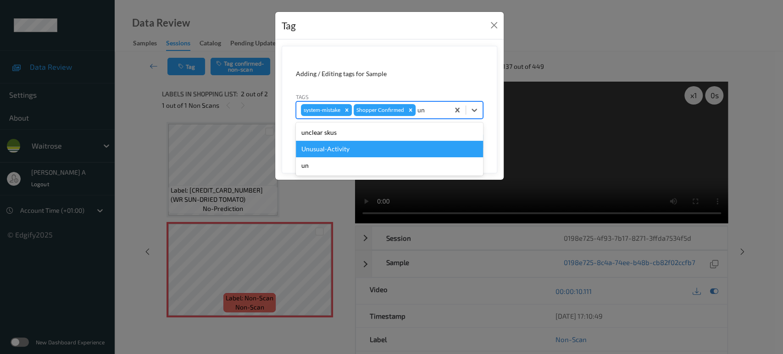
click at [399, 144] on div "Unusual-Activity" at bounding box center [389, 149] width 187 height 17
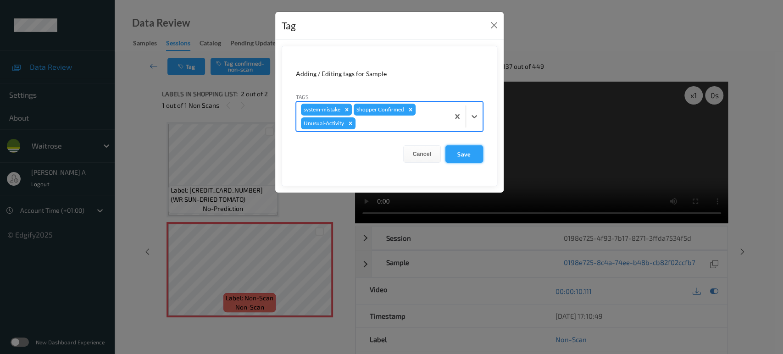
click at [468, 151] on button "Save" at bounding box center [464, 153] width 38 height 17
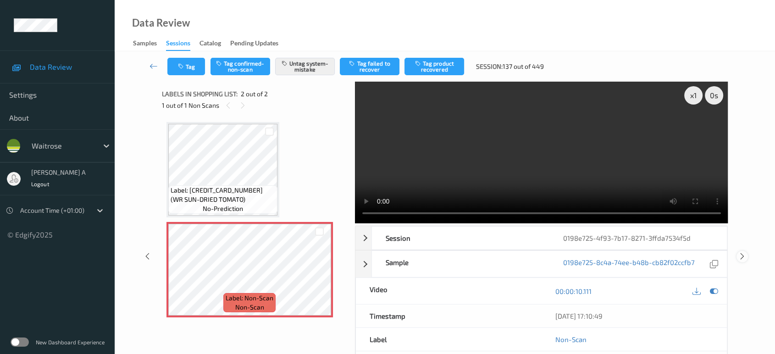
click at [742, 252] on icon at bounding box center [742, 256] width 8 height 8
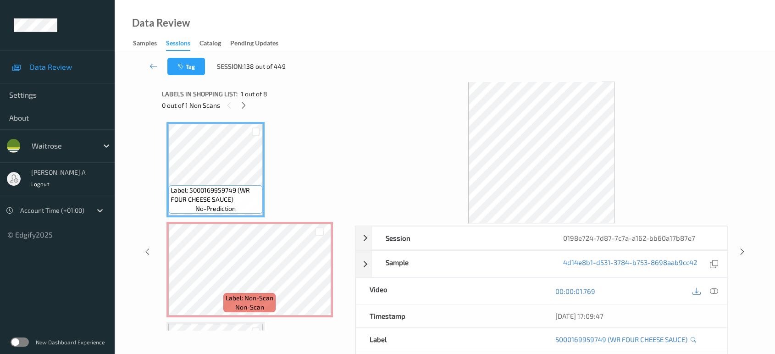
click at [251, 107] on div "0 out of 1 Non Scans" at bounding box center [255, 105] width 187 height 11
click at [241, 102] on icon at bounding box center [244, 105] width 8 height 8
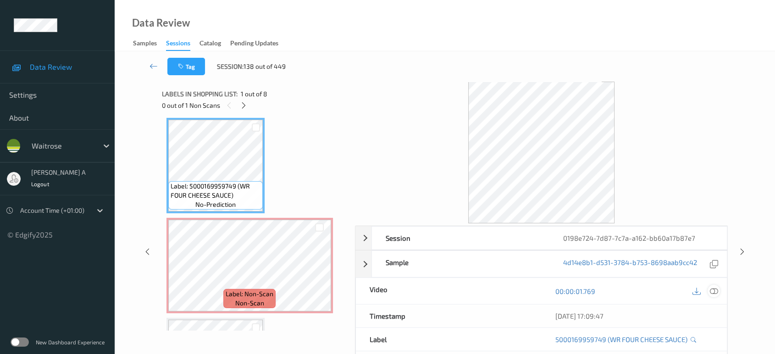
click at [715, 292] on icon at bounding box center [714, 291] width 8 height 8
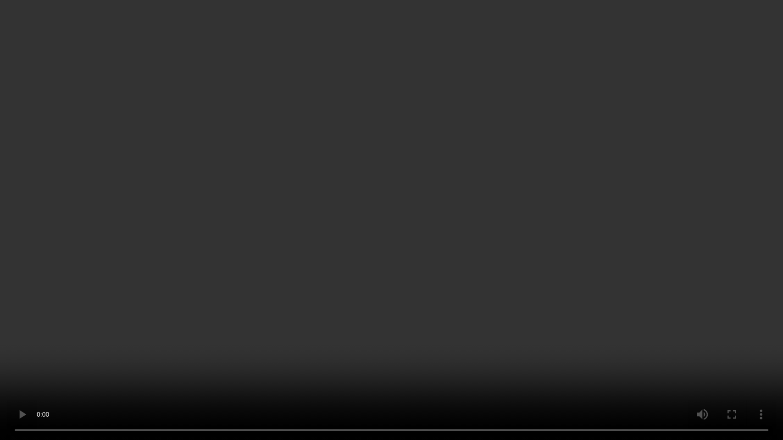
click at [430, 242] on video at bounding box center [391, 220] width 783 height 440
click at [431, 216] on video at bounding box center [391, 220] width 783 height 440
click at [454, 233] on video at bounding box center [391, 220] width 783 height 440
click at [389, 51] on video at bounding box center [391, 220] width 783 height 440
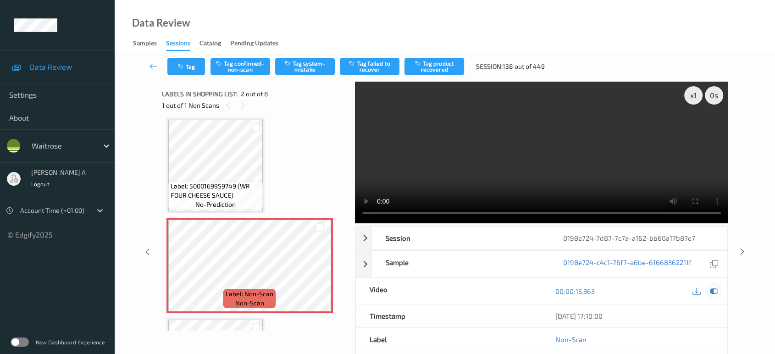
click at [716, 290] on icon at bounding box center [714, 291] width 8 height 8
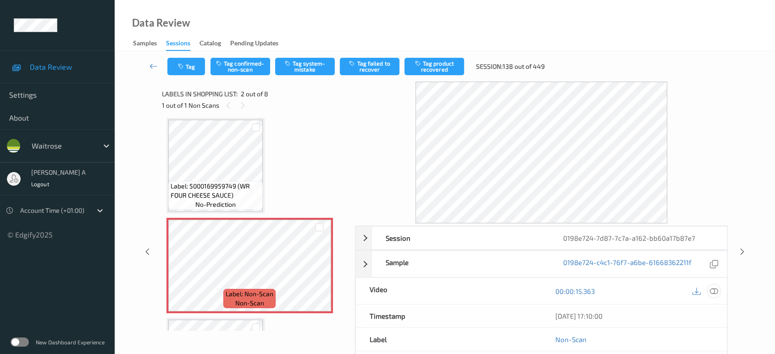
click at [714, 291] on icon at bounding box center [714, 291] width 8 height 8
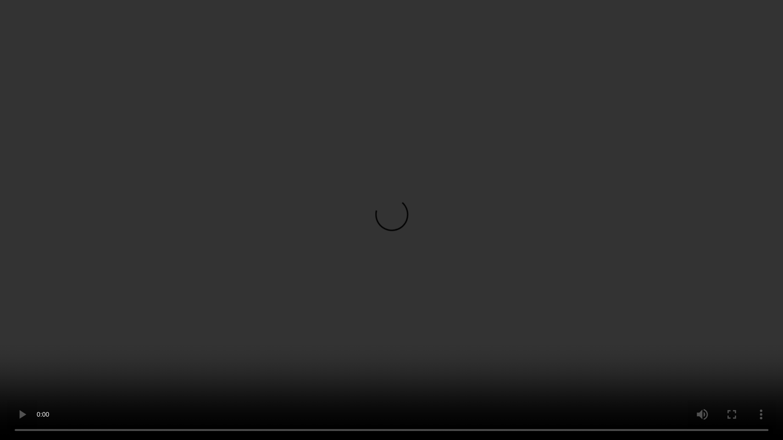
click at [362, 241] on video at bounding box center [391, 220] width 783 height 440
click at [470, 270] on video at bounding box center [391, 220] width 783 height 440
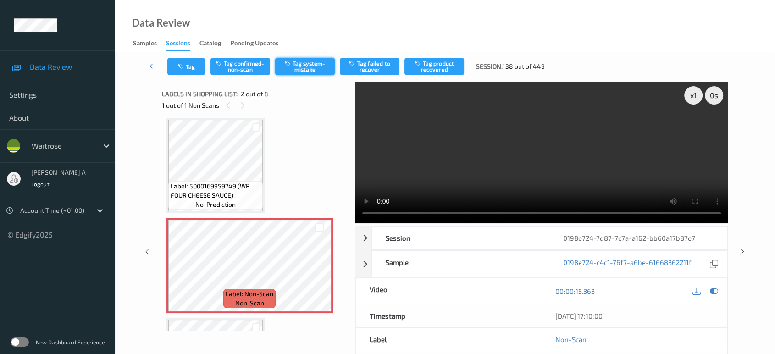
click at [304, 61] on button "Tag system-mistake" at bounding box center [305, 66] width 60 height 17
click at [192, 67] on button "Tag" at bounding box center [186, 66] width 38 height 17
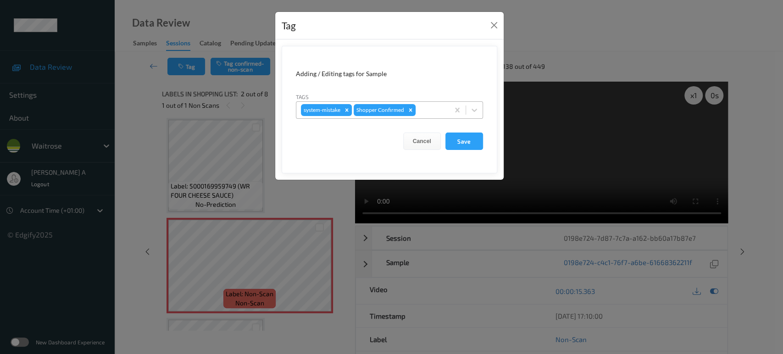
click at [432, 109] on div at bounding box center [430, 110] width 27 height 11
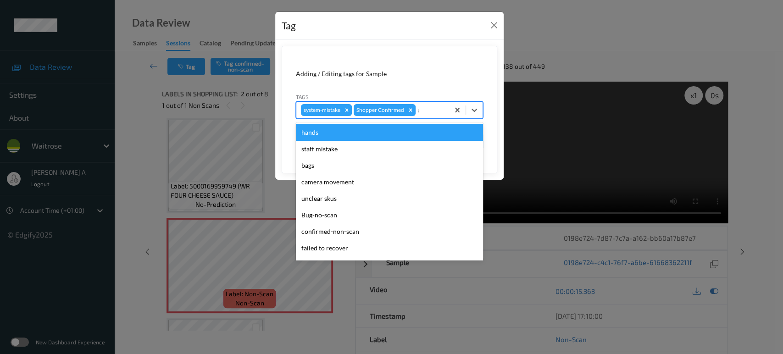
type input "un"
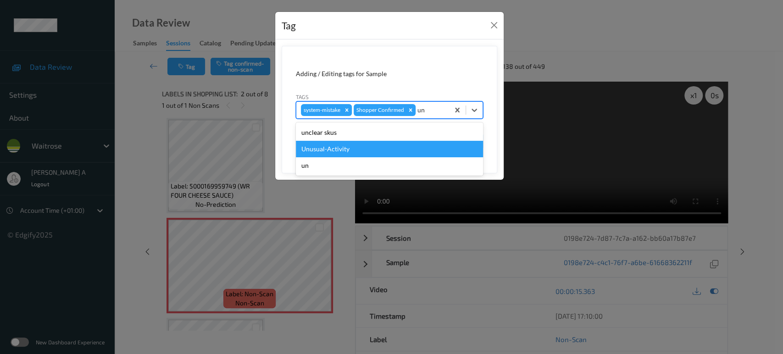
click at [350, 146] on div "Unusual-Activity" at bounding box center [389, 149] width 187 height 17
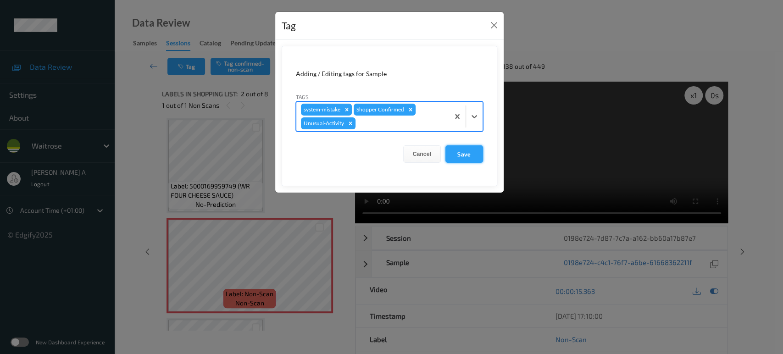
click at [456, 153] on button "Save" at bounding box center [464, 153] width 38 height 17
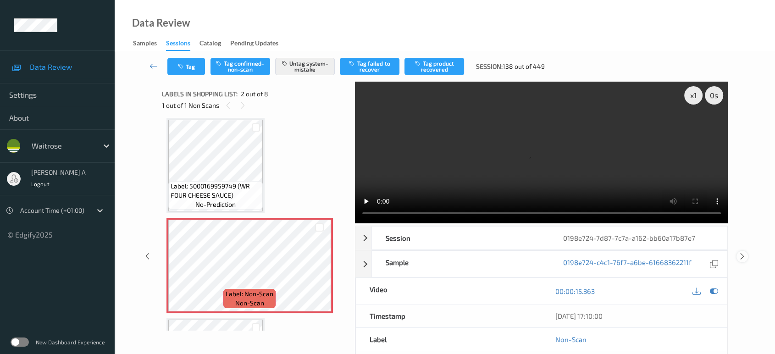
click at [741, 252] on icon at bounding box center [742, 256] width 8 height 8
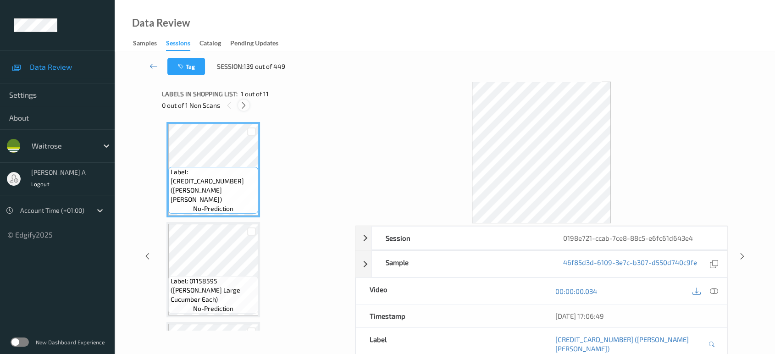
click at [243, 104] on icon at bounding box center [244, 105] width 8 height 8
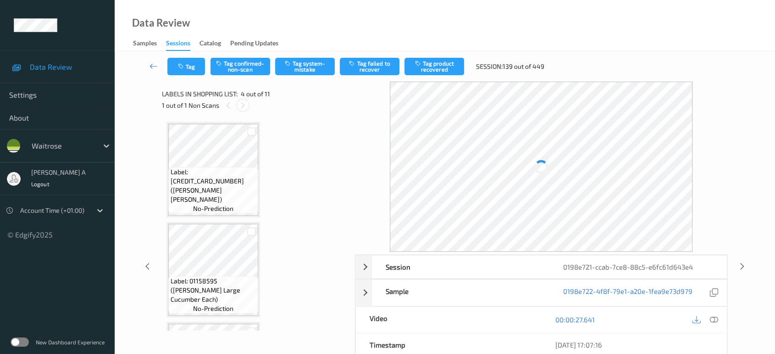
scroll to position [204, 0]
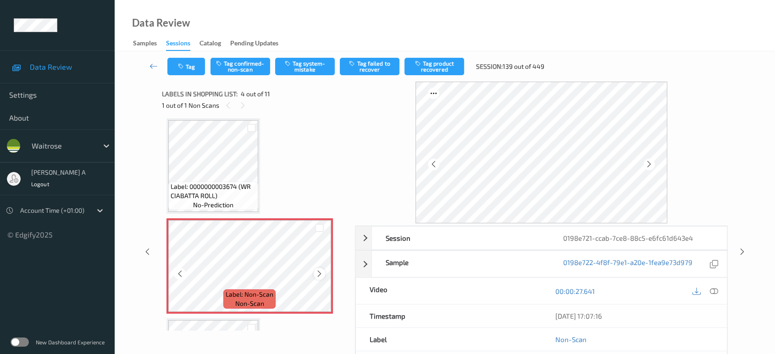
click at [316, 271] on icon at bounding box center [320, 274] width 8 height 8
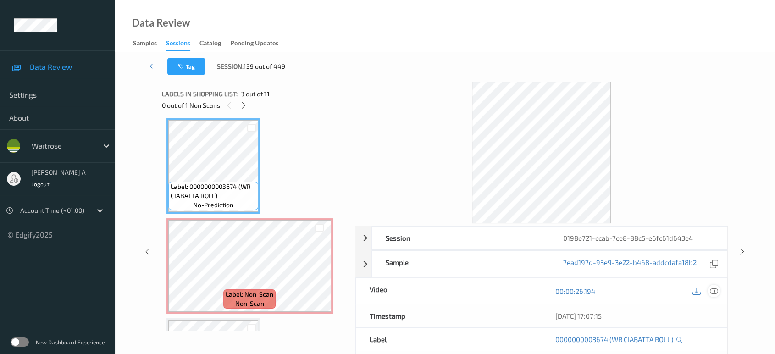
click at [714, 288] on icon at bounding box center [714, 291] width 8 height 8
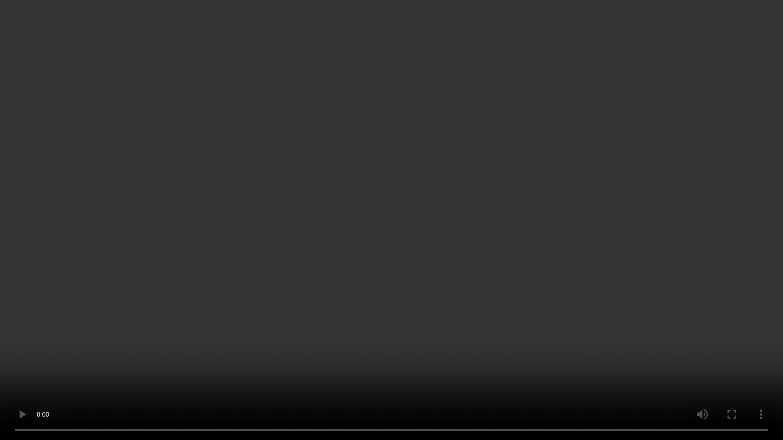
click at [499, 221] on video at bounding box center [391, 220] width 783 height 440
click at [389, 255] on video at bounding box center [391, 220] width 783 height 440
click at [418, 234] on video at bounding box center [391, 220] width 783 height 440
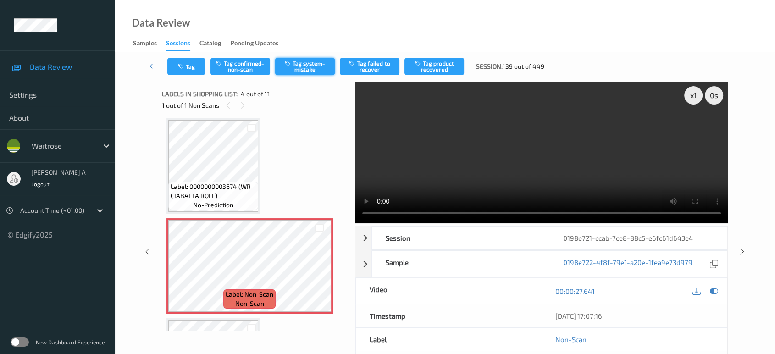
click at [303, 65] on button "Tag system-mistake" at bounding box center [305, 66] width 60 height 17
click at [183, 62] on button "Tag" at bounding box center [186, 66] width 38 height 17
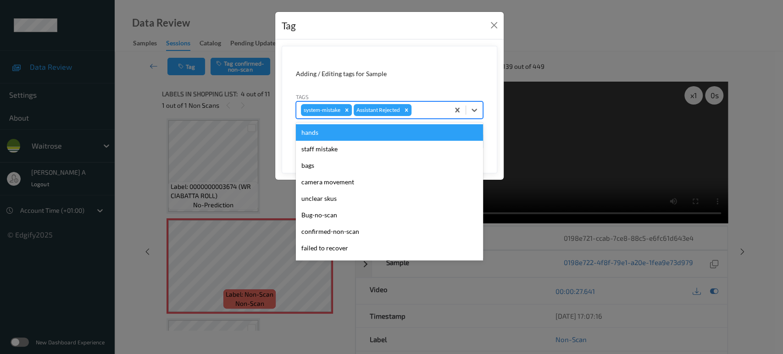
click at [424, 113] on div at bounding box center [428, 110] width 31 height 11
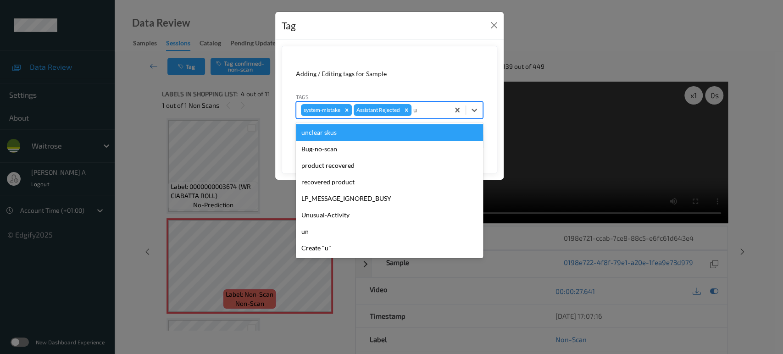
type input "un"
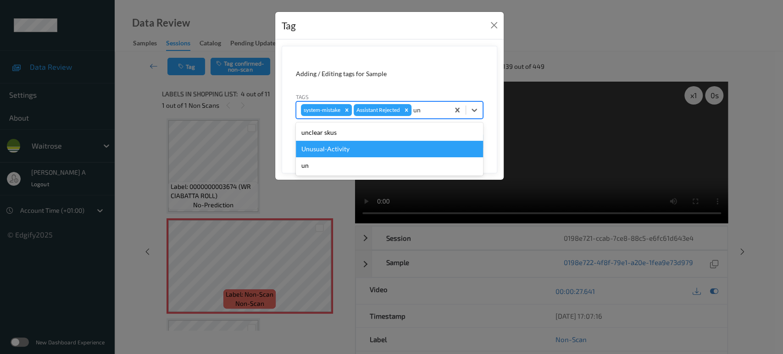
click at [389, 146] on div "Unusual-Activity" at bounding box center [389, 149] width 187 height 17
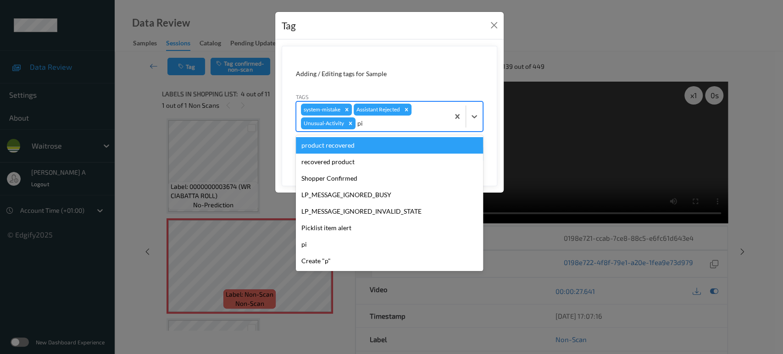
type input "pic"
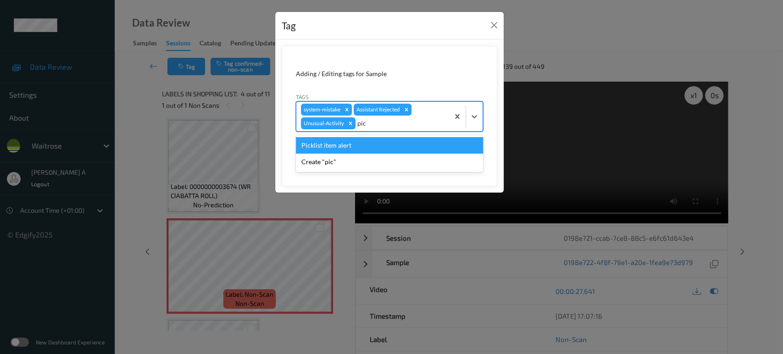
click at [389, 146] on div "Picklist item alert" at bounding box center [389, 145] width 187 height 17
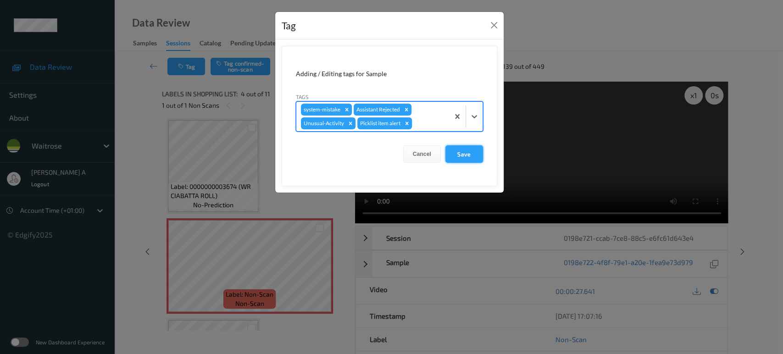
click at [461, 152] on button "Save" at bounding box center [464, 153] width 38 height 17
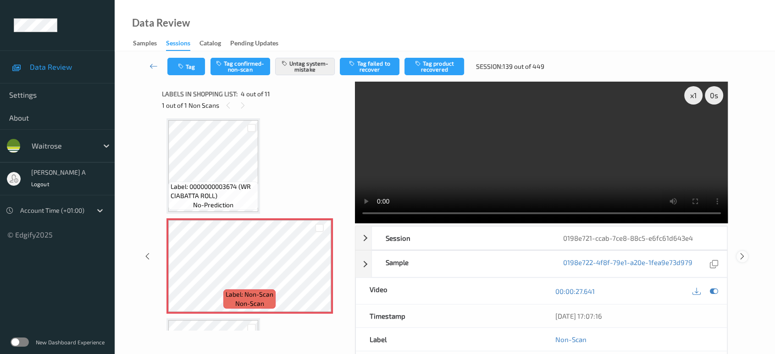
click at [744, 252] on icon at bounding box center [742, 256] width 8 height 8
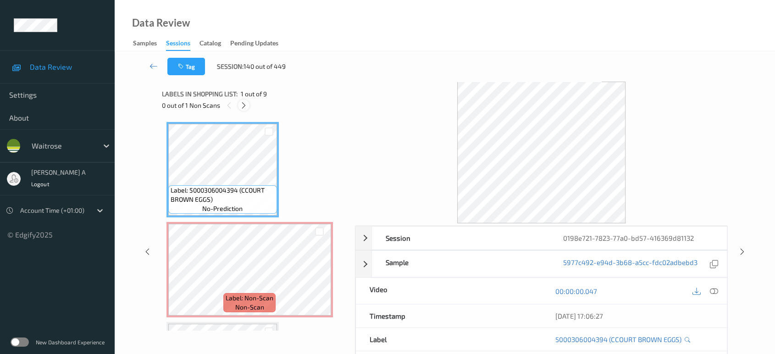
click at [246, 104] on icon at bounding box center [244, 105] width 8 height 8
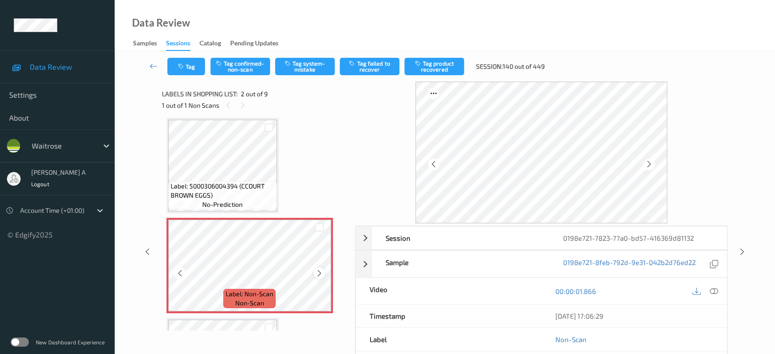
click at [321, 273] on icon at bounding box center [320, 273] width 8 height 8
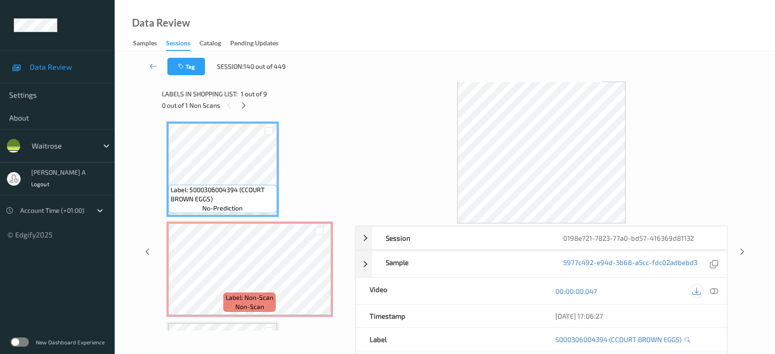
scroll to position [0, 0]
click at [716, 290] on icon at bounding box center [714, 291] width 8 height 8
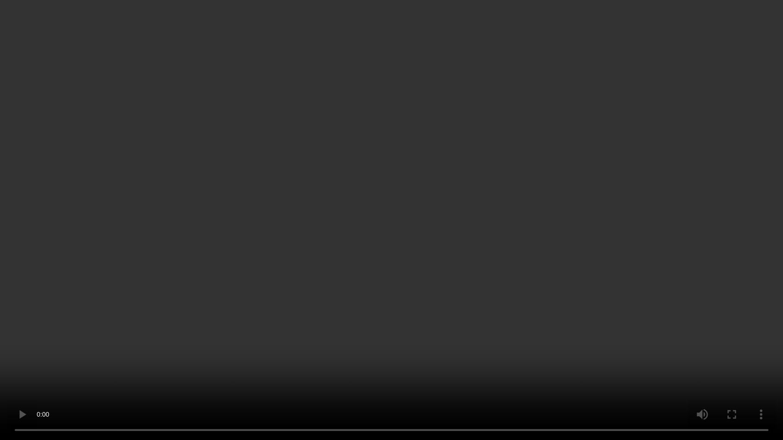
click at [372, 161] on video at bounding box center [391, 220] width 783 height 440
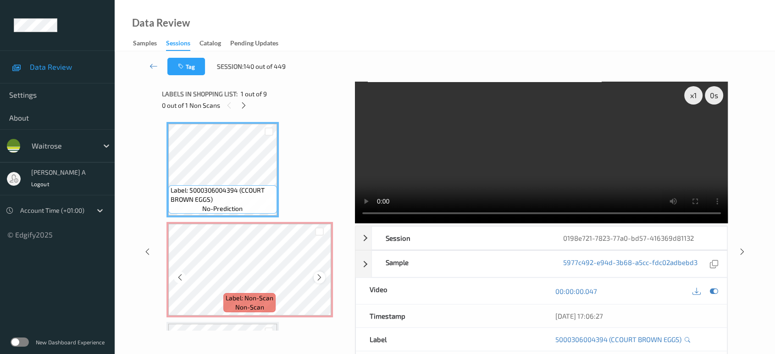
click at [320, 276] on icon at bounding box center [320, 277] width 8 height 8
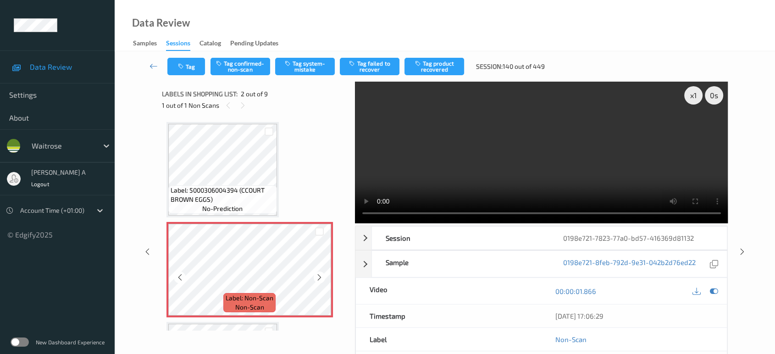
click at [320, 276] on icon at bounding box center [320, 277] width 8 height 8
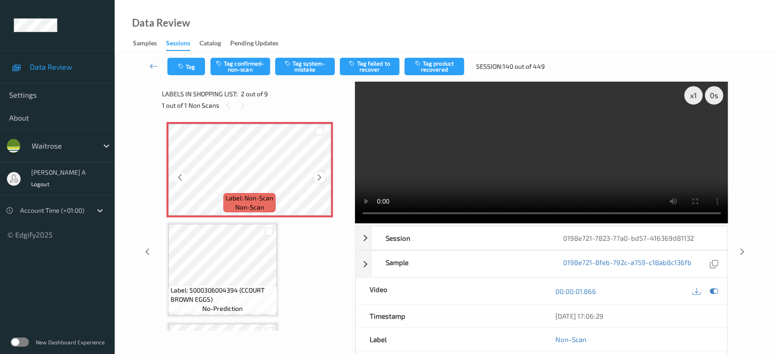
scroll to position [102, 0]
click at [316, 175] on icon at bounding box center [320, 176] width 8 height 8
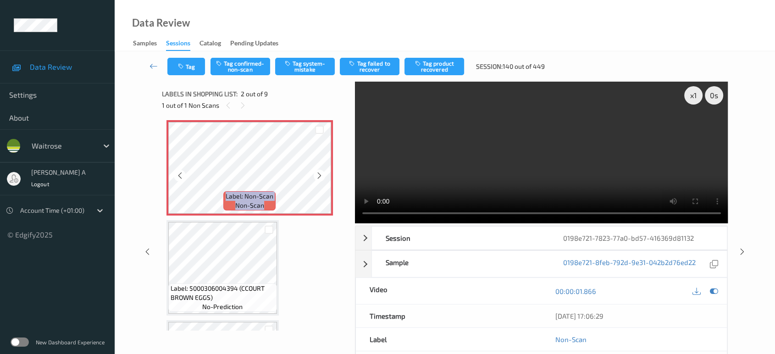
click at [316, 175] on icon at bounding box center [320, 176] width 8 height 8
click at [242, 70] on button "Tag confirmed-non-scan" at bounding box center [241, 66] width 60 height 17
click at [441, 68] on button "Tag product recovered" at bounding box center [435, 66] width 60 height 17
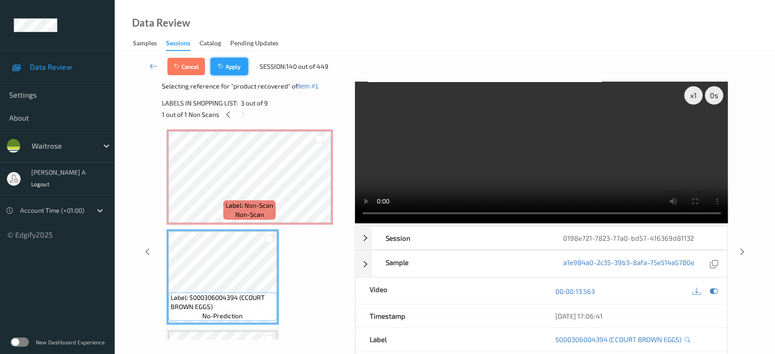
click at [238, 72] on button "Apply" at bounding box center [230, 66] width 38 height 17
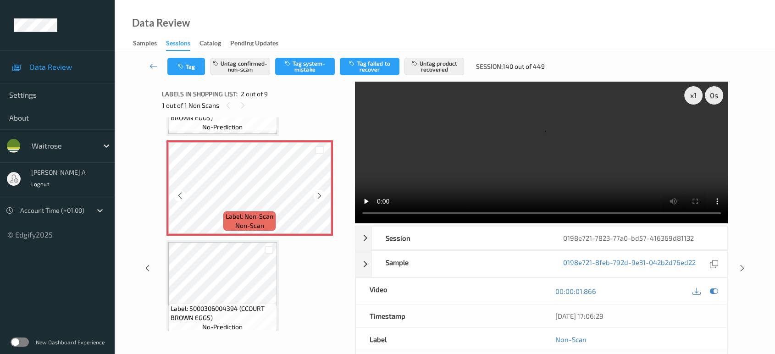
scroll to position [106, 0]
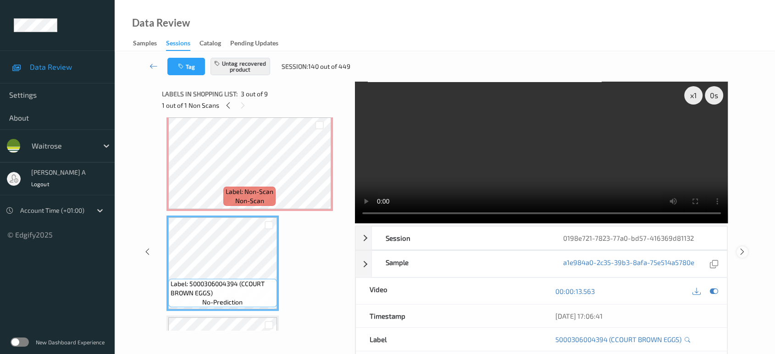
click at [741, 217] on div "x 1 0 s Session 0198e721-7823-77a0-bd57-416369d81132 Session ID 0198e721-7823-7…" at bounding box center [444, 252] width 623 height 340
click at [740, 252] on icon at bounding box center [742, 252] width 8 height 8
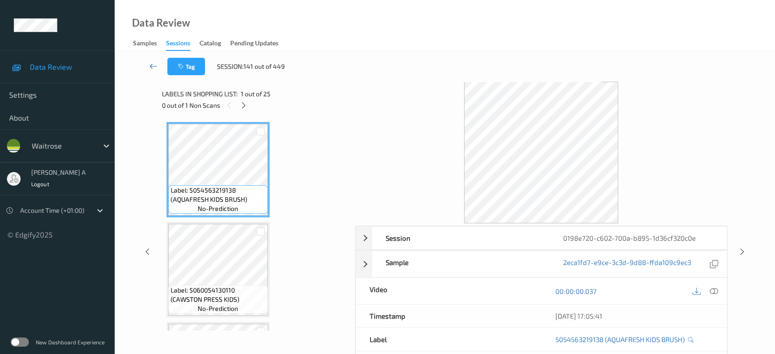
click at [153, 68] on icon at bounding box center [154, 65] width 8 height 9
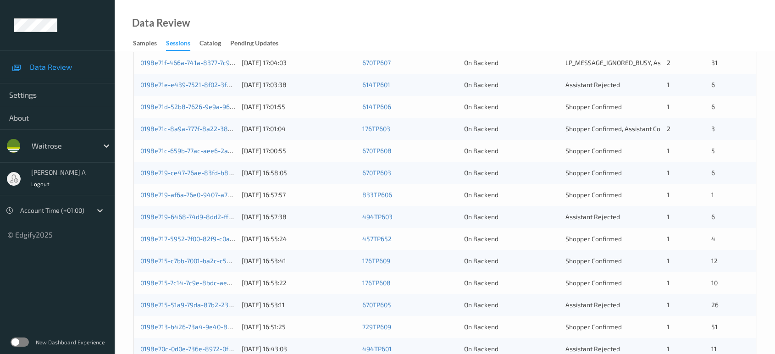
scroll to position [163, 0]
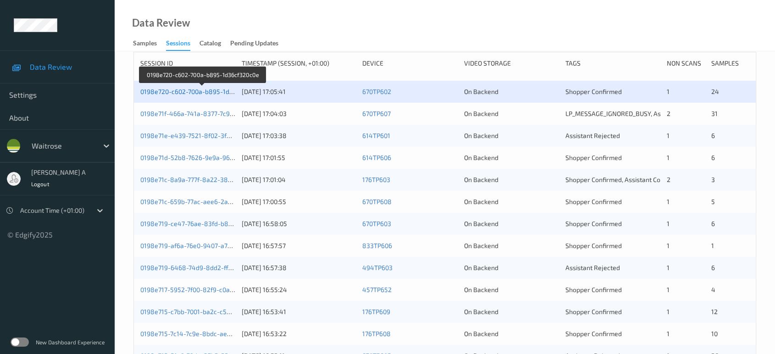
click at [198, 92] on link "0198e720-c602-700a-b895-1d36cf320c0e" at bounding box center [201, 92] width 123 height 8
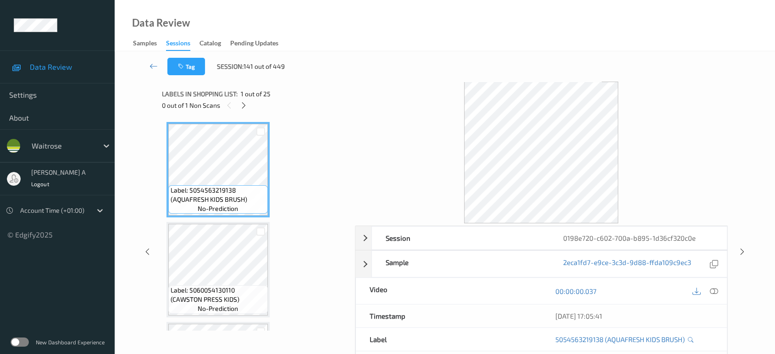
click at [242, 111] on div "Labels in shopping list: 1 out of 25 0 out of 1 Non Scans" at bounding box center [255, 100] width 187 height 36
click at [246, 105] on icon at bounding box center [244, 105] width 8 height 8
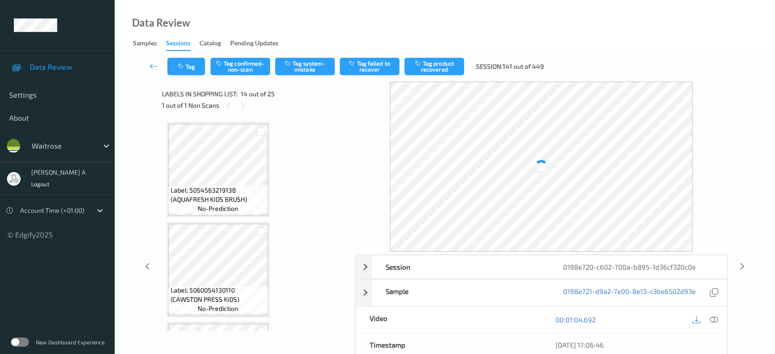
scroll to position [1199, 0]
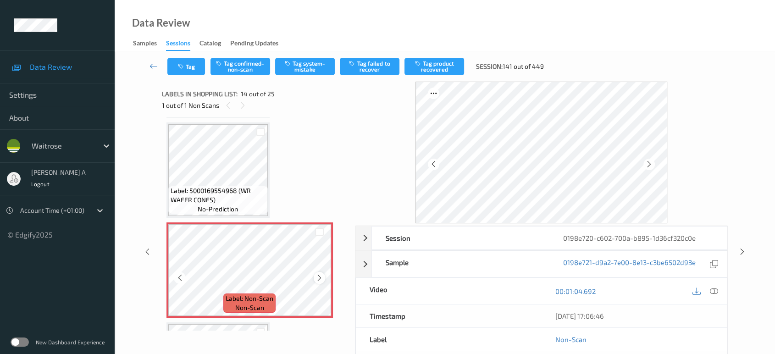
click at [322, 274] on icon at bounding box center [320, 278] width 8 height 8
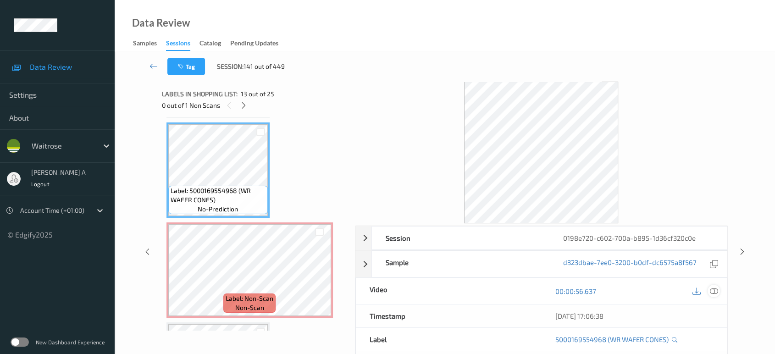
click at [715, 293] on icon at bounding box center [714, 291] width 8 height 8
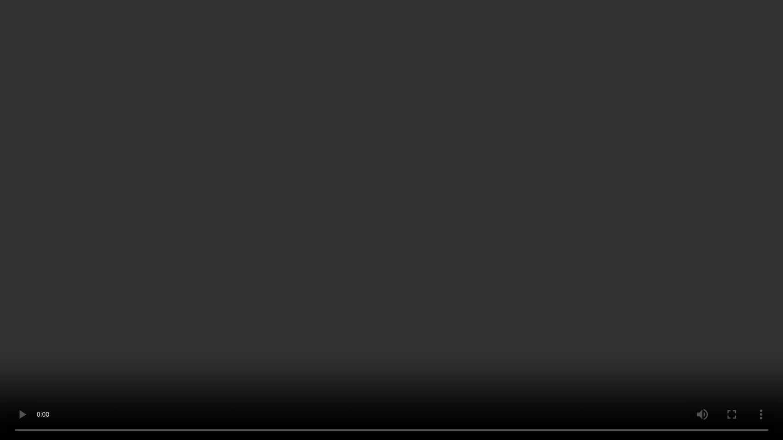
click at [352, 183] on video at bounding box center [391, 220] width 783 height 440
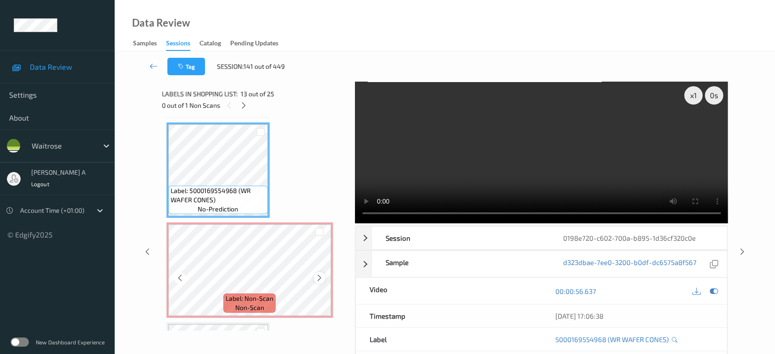
click at [317, 274] on icon at bounding box center [320, 278] width 8 height 8
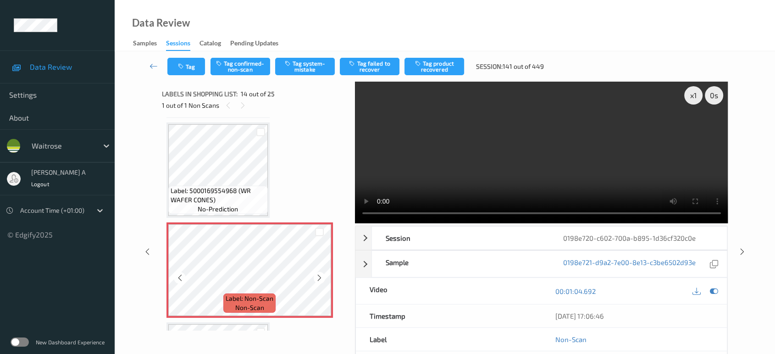
click at [317, 274] on icon at bounding box center [320, 278] width 8 height 8
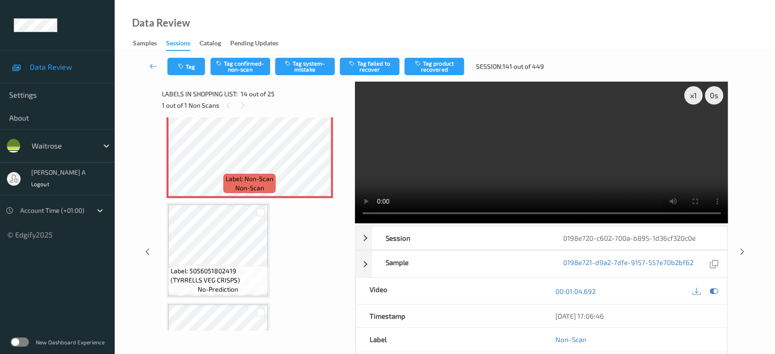
scroll to position [1301, 0]
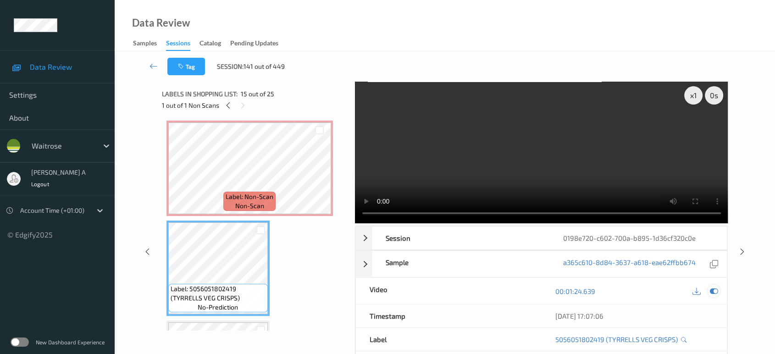
click at [714, 290] on icon at bounding box center [714, 291] width 8 height 8
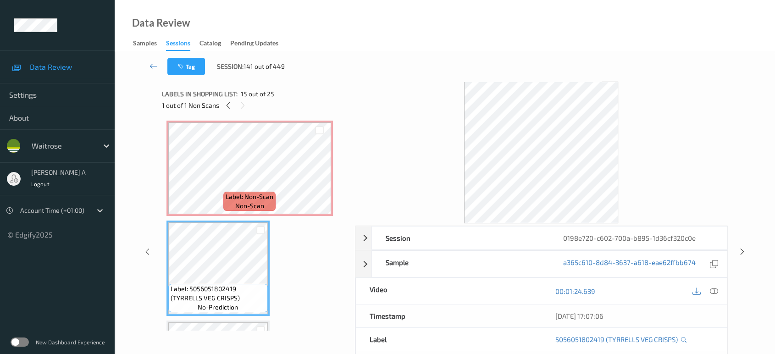
scroll to position [1250, 0]
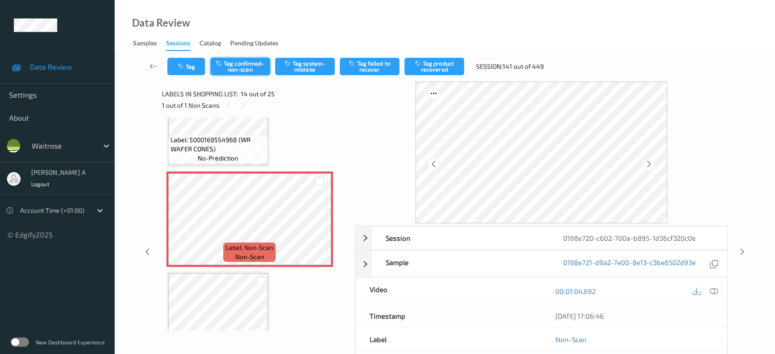
click at [244, 69] on button "Tag confirmed-non-scan" at bounding box center [241, 66] width 60 height 17
click at [432, 67] on button "Tag product recovered" at bounding box center [435, 66] width 60 height 17
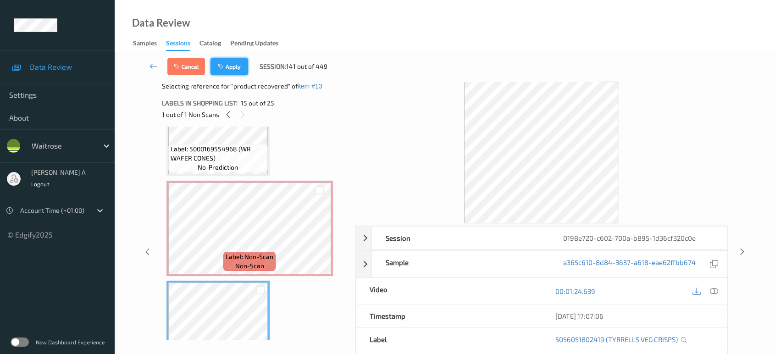
click at [235, 68] on button "Apply" at bounding box center [230, 66] width 38 height 17
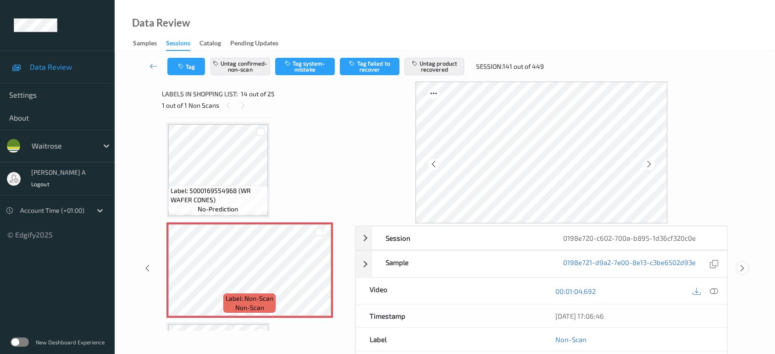
click at [742, 269] on icon at bounding box center [742, 268] width 8 height 8
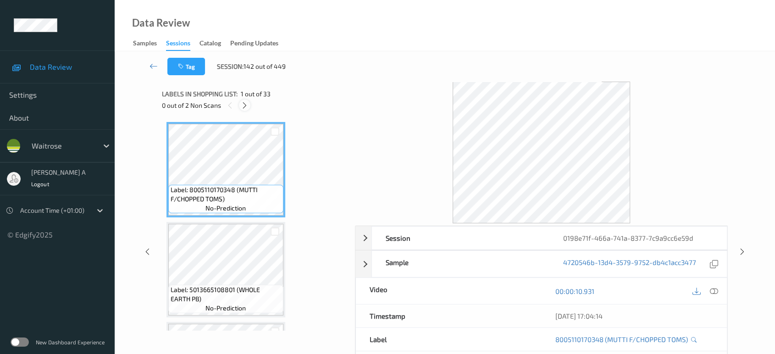
click at [244, 101] on icon at bounding box center [245, 105] width 8 height 8
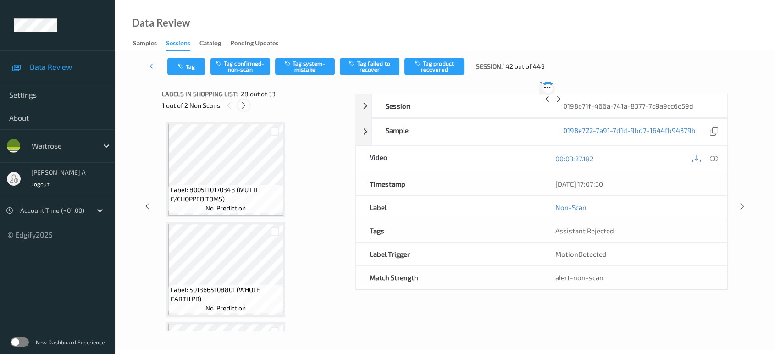
scroll to position [2594, 0]
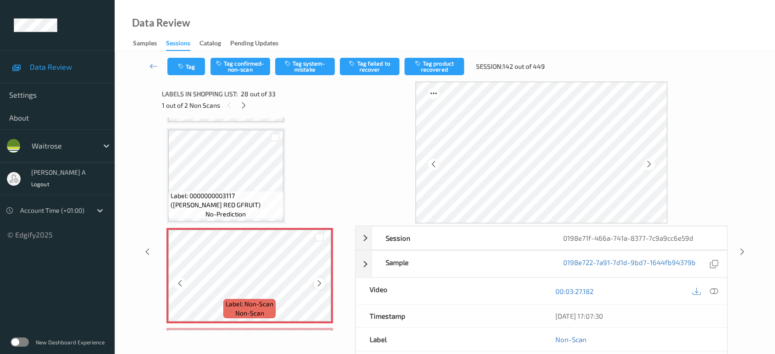
click at [317, 279] on icon at bounding box center [320, 283] width 8 height 8
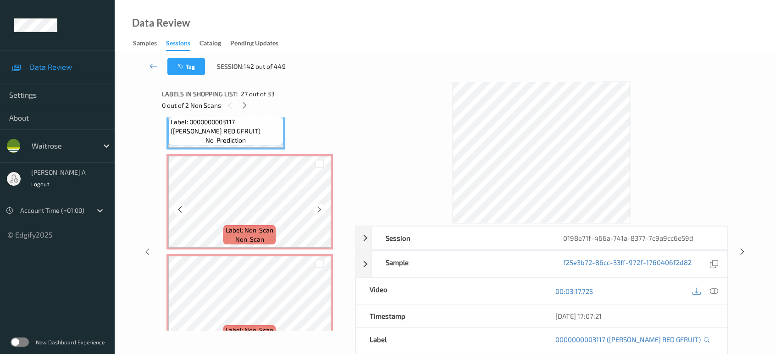
scroll to position [2696, 0]
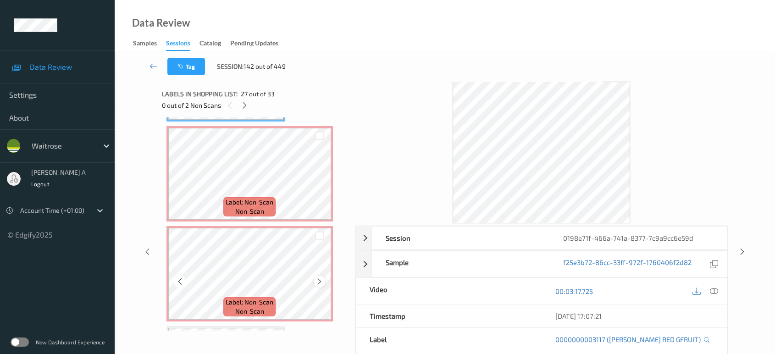
click at [321, 277] on icon at bounding box center [320, 281] width 8 height 8
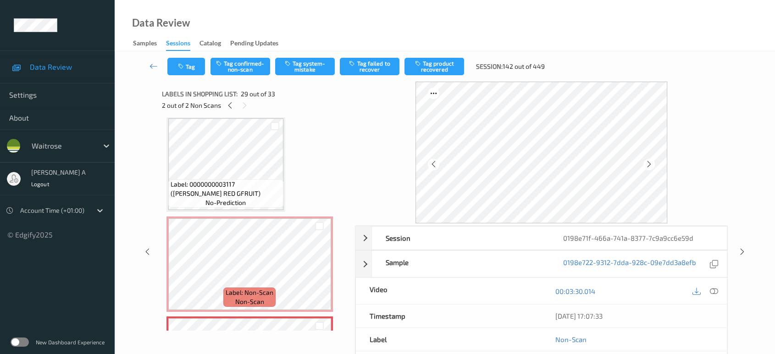
scroll to position [2594, 0]
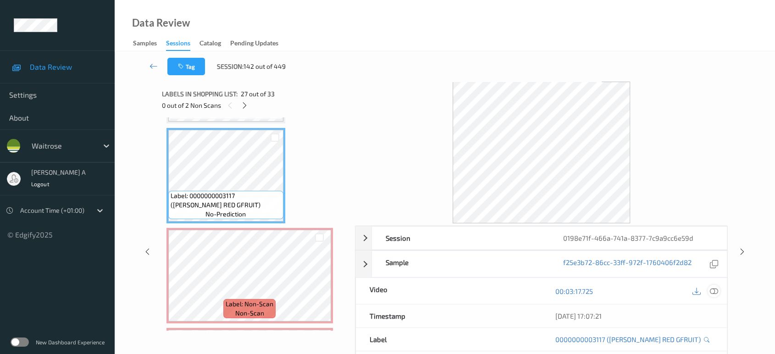
click at [716, 289] on icon at bounding box center [714, 291] width 8 height 8
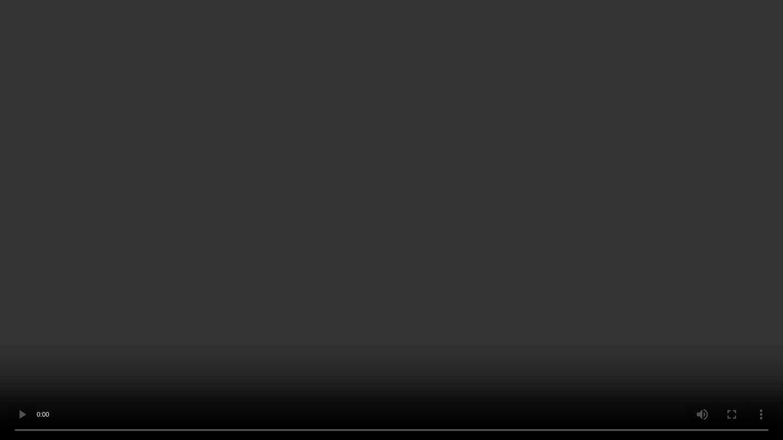
click at [393, 197] on video at bounding box center [391, 220] width 783 height 440
